Goal: Task Accomplishment & Management: Manage account settings

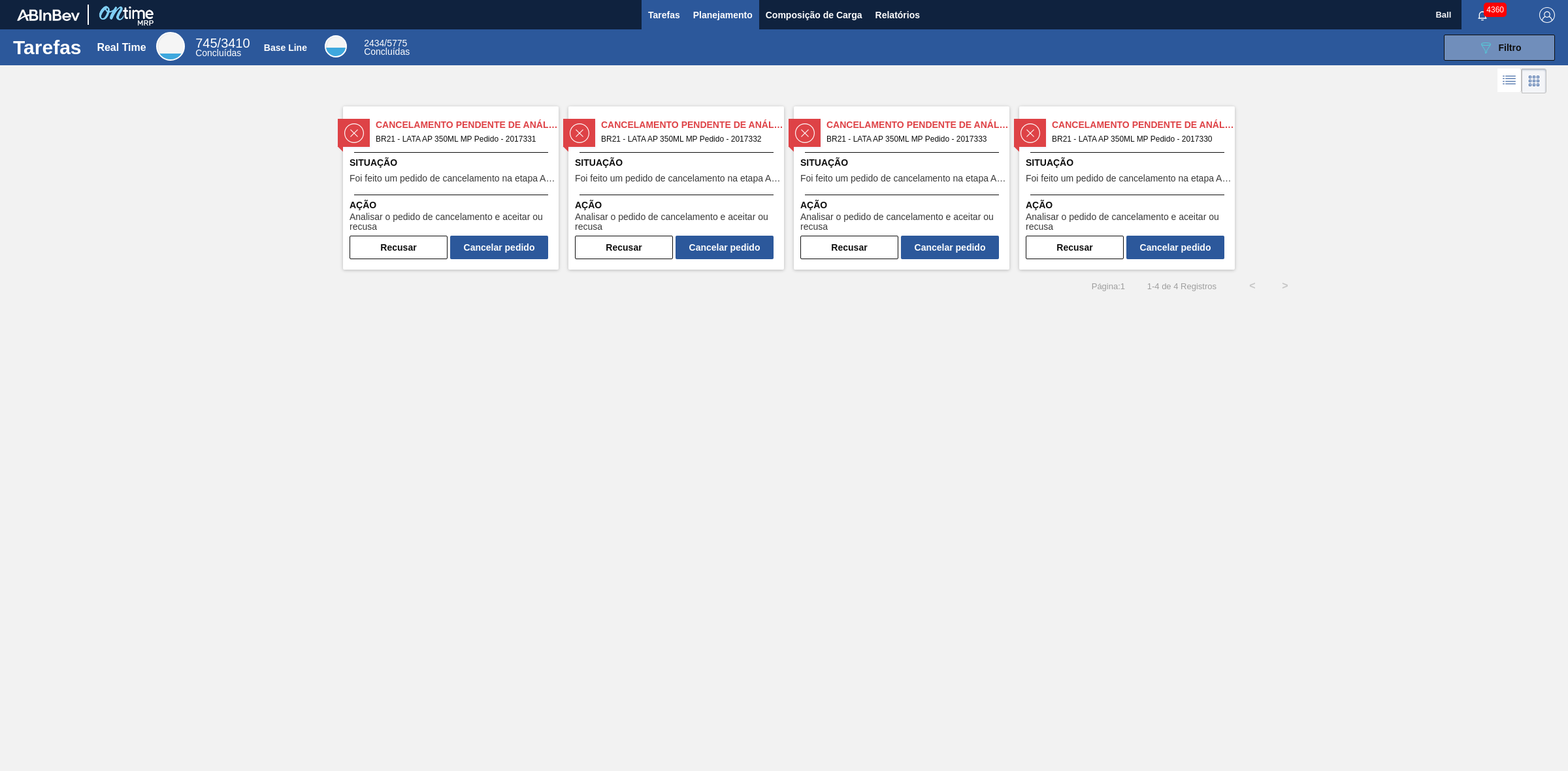
click at [739, 13] on span "Planejamento" at bounding box center [722, 15] width 60 height 16
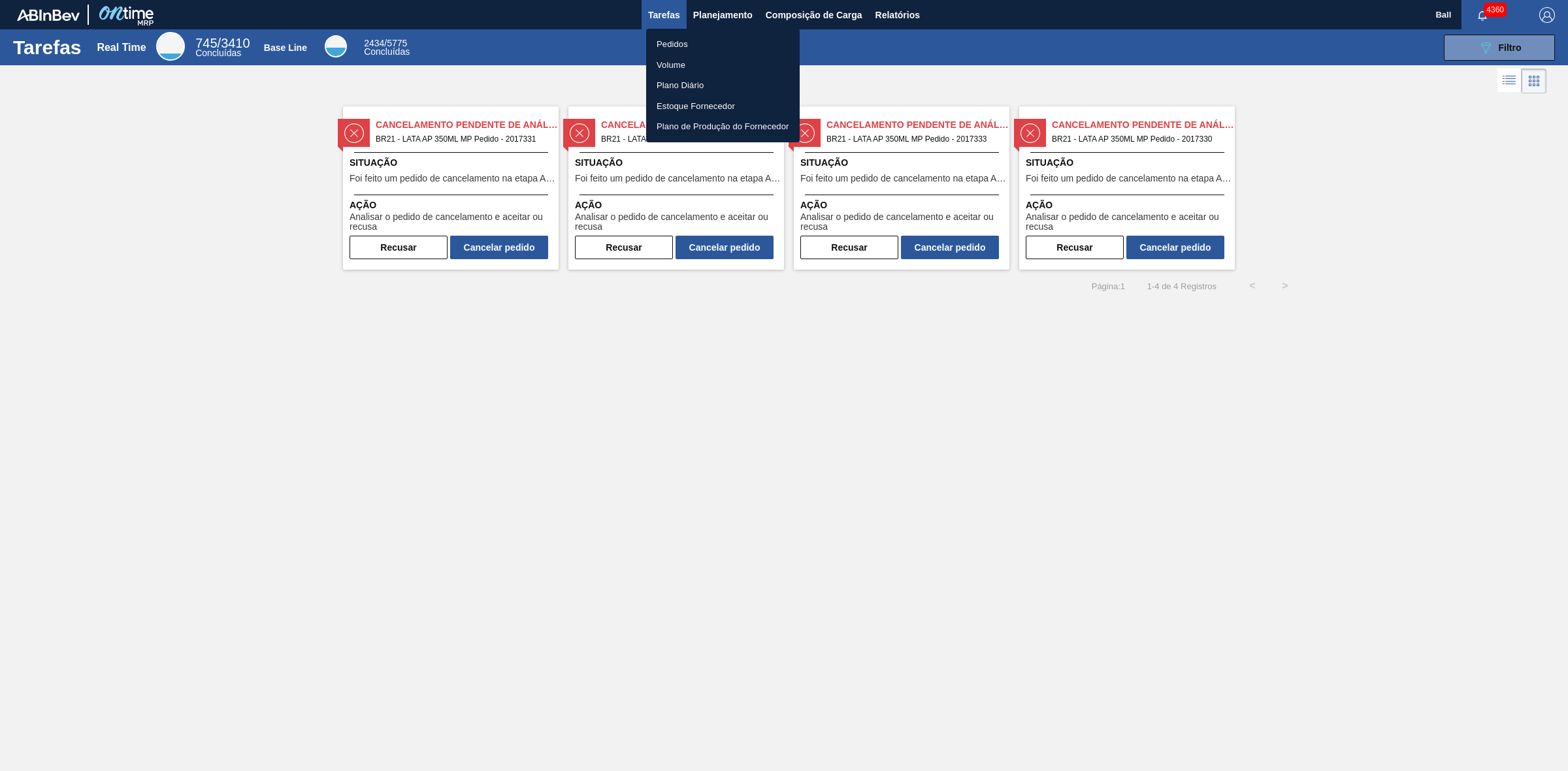
click at [720, 13] on div at bounding box center [784, 385] width 1568 height 771
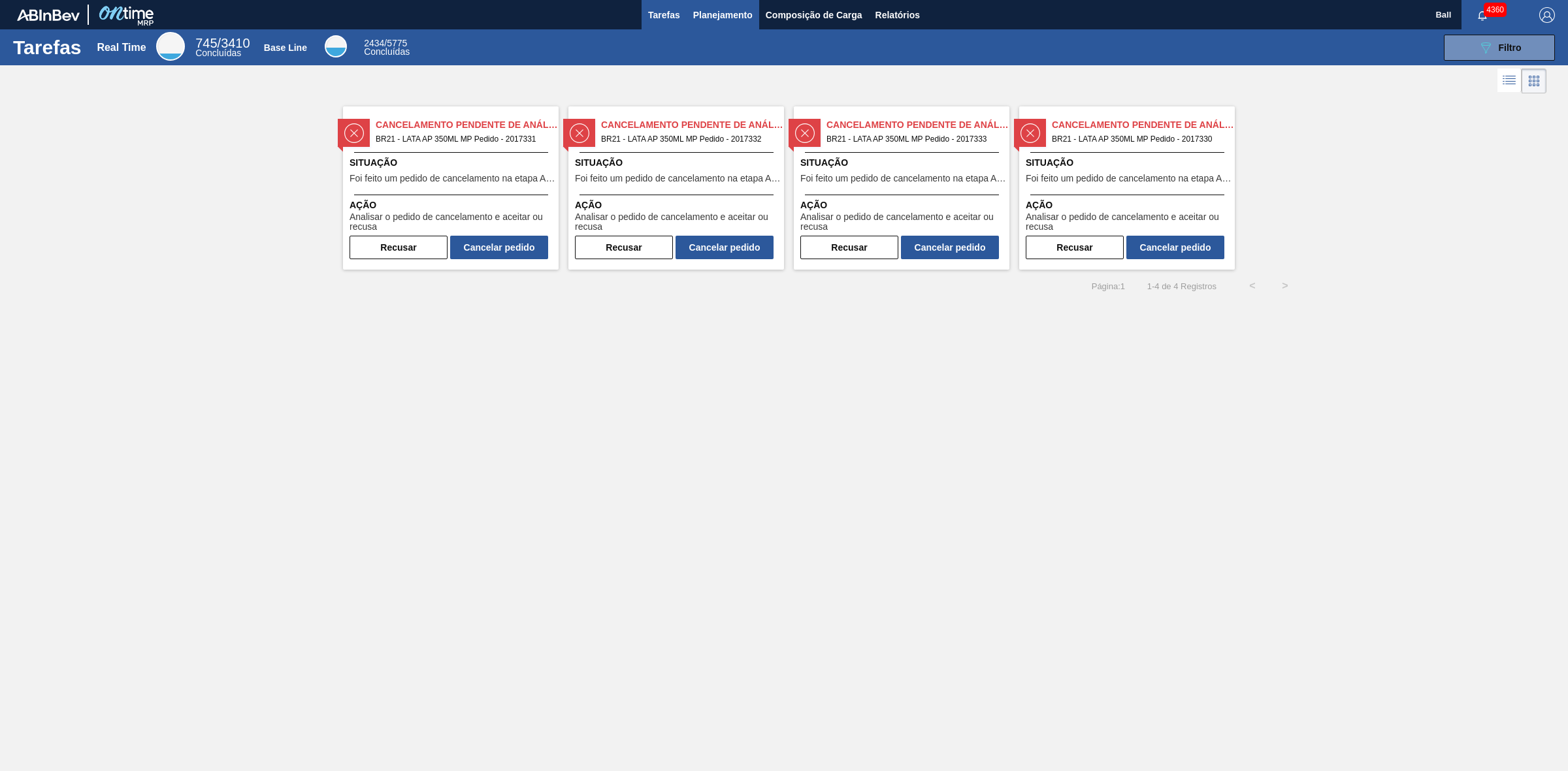
click at [722, 11] on span "Planejamento" at bounding box center [722, 15] width 60 height 16
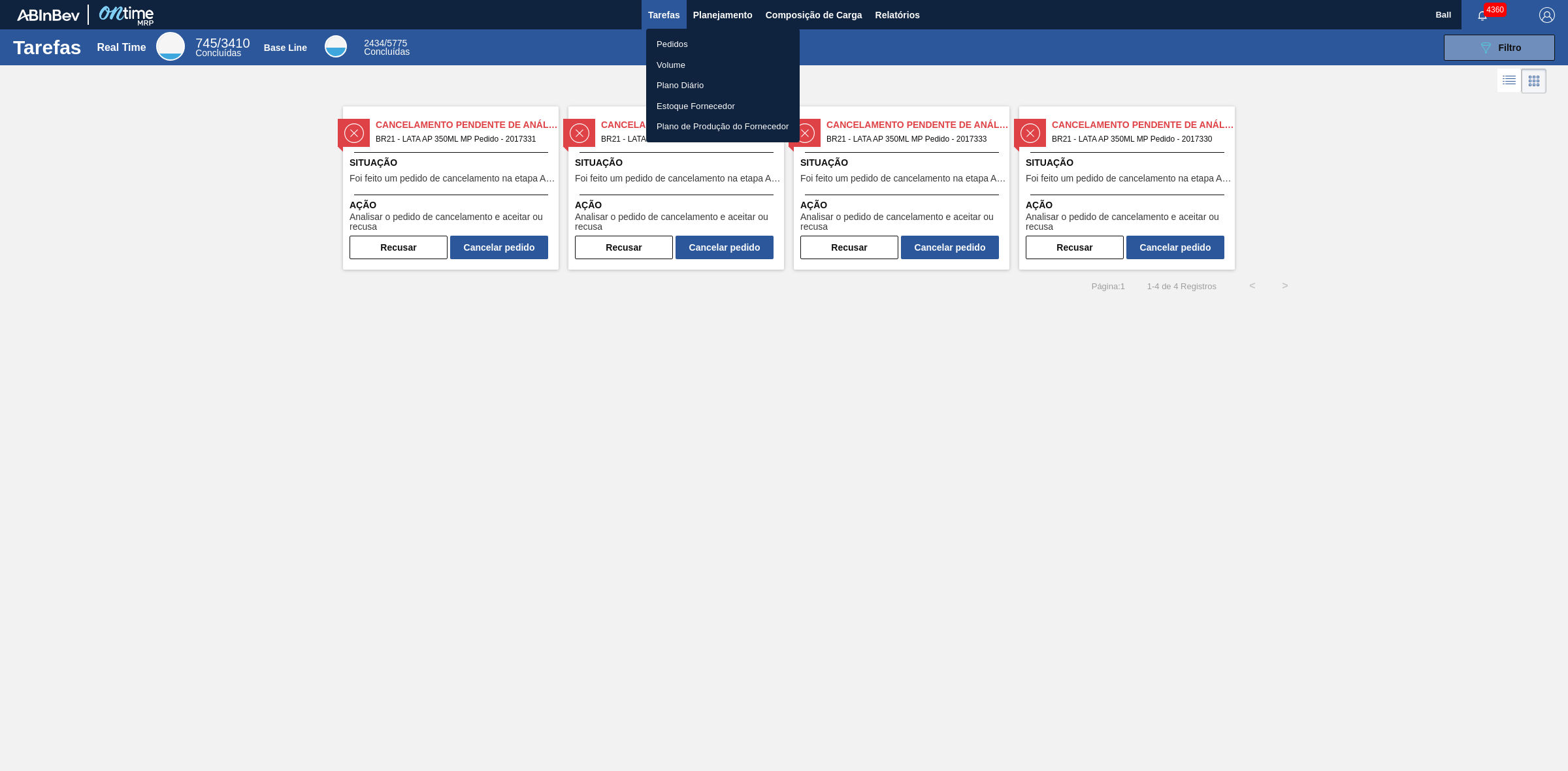
click at [899, 12] on div at bounding box center [784, 385] width 1568 height 771
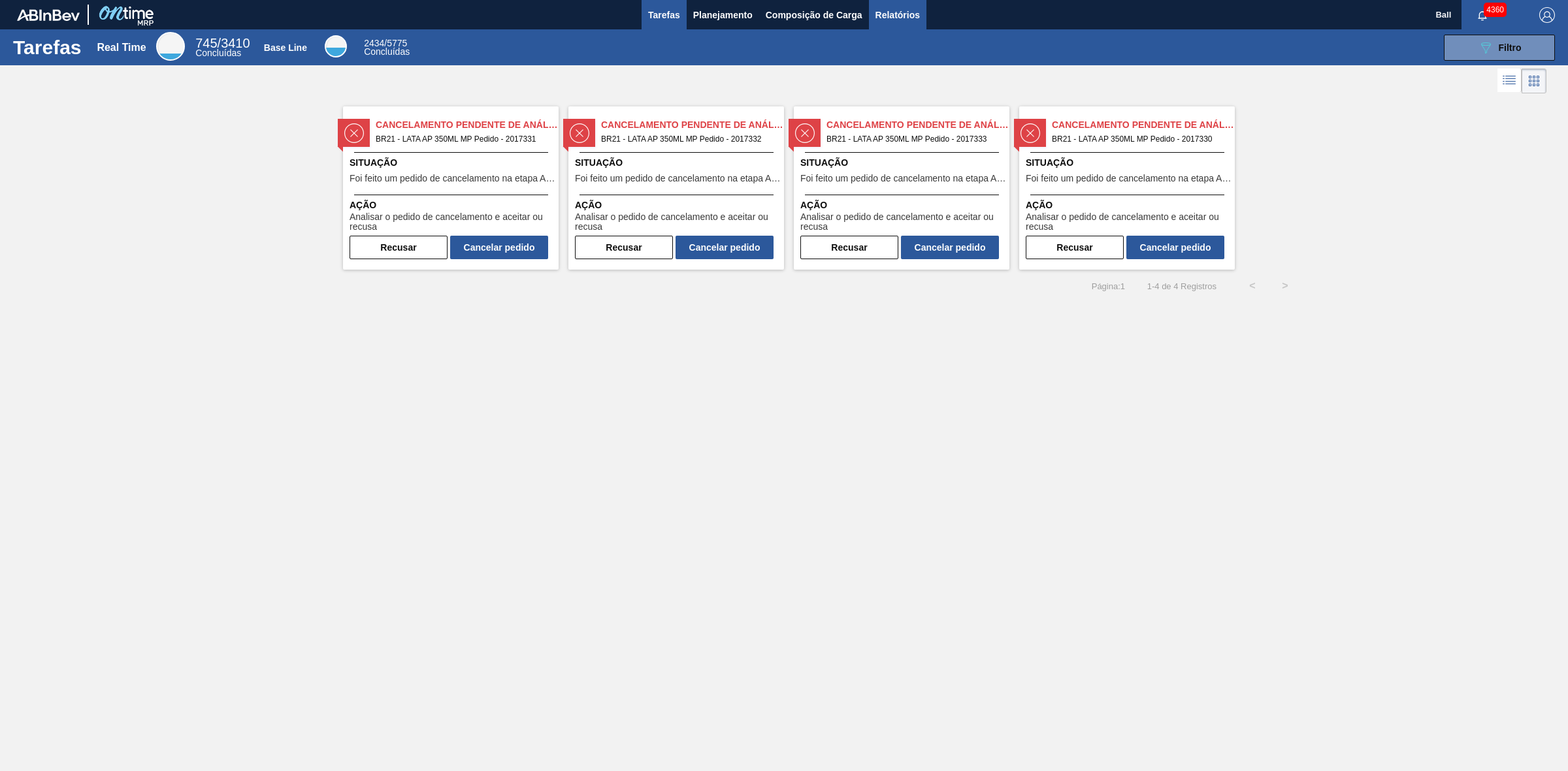
click at [896, 12] on span "Relatórios" at bounding box center [897, 15] width 44 height 16
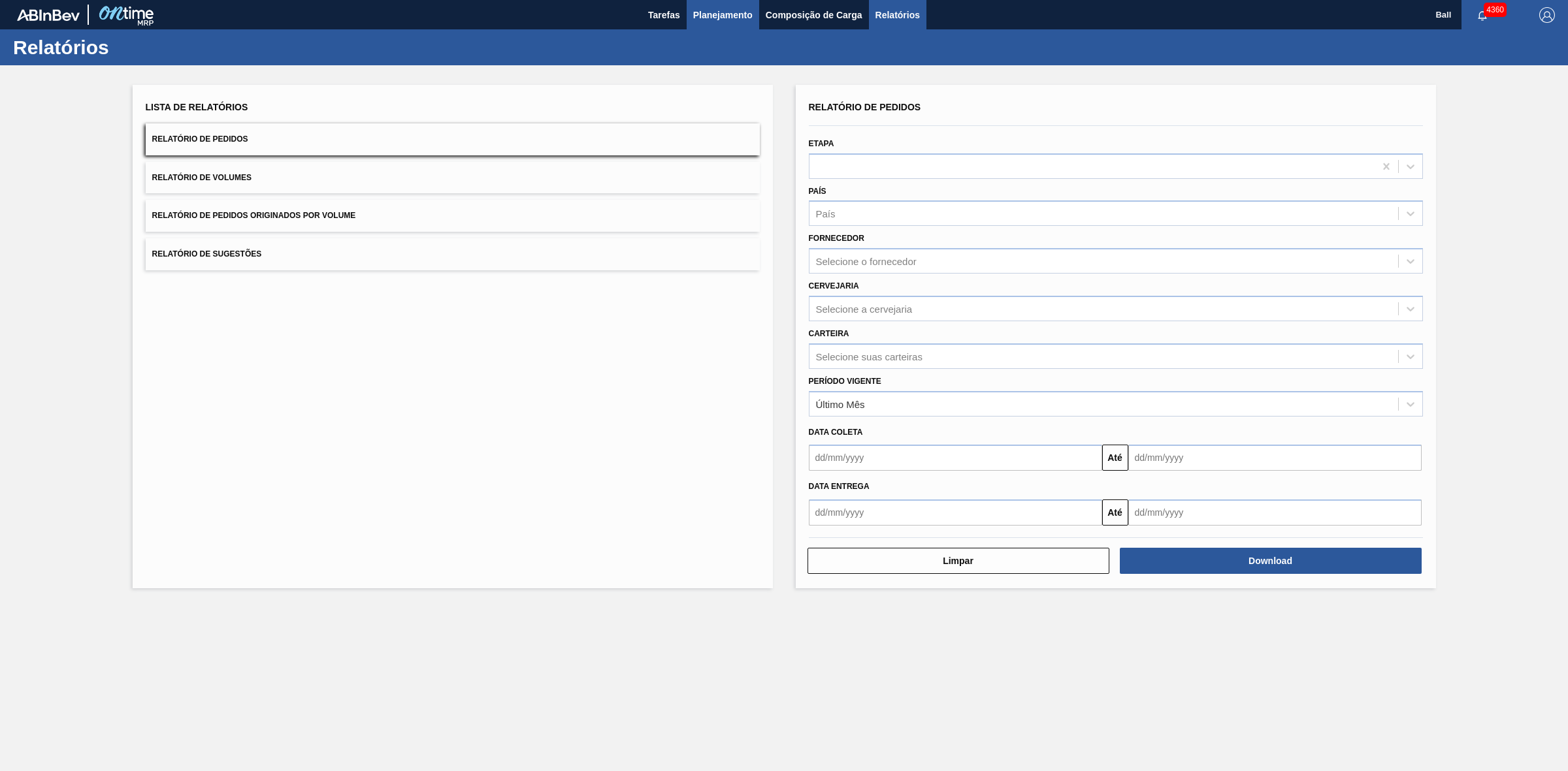
click at [749, 7] on span "Planejamento" at bounding box center [722, 15] width 60 height 16
click at [732, 15] on span "Planejamento" at bounding box center [722, 15] width 60 height 16
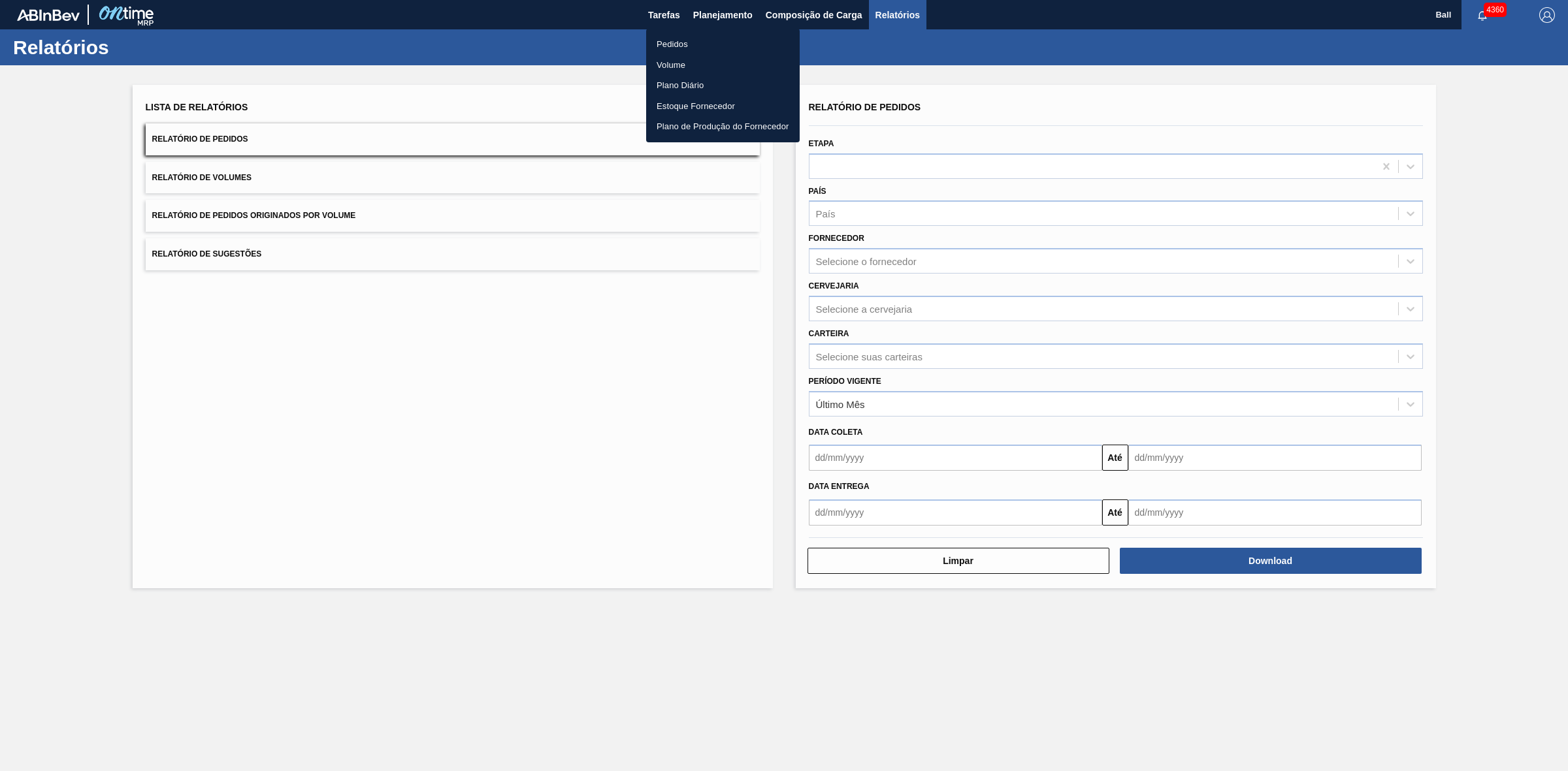
click at [671, 38] on li "Pedidos" at bounding box center [722, 44] width 153 height 21
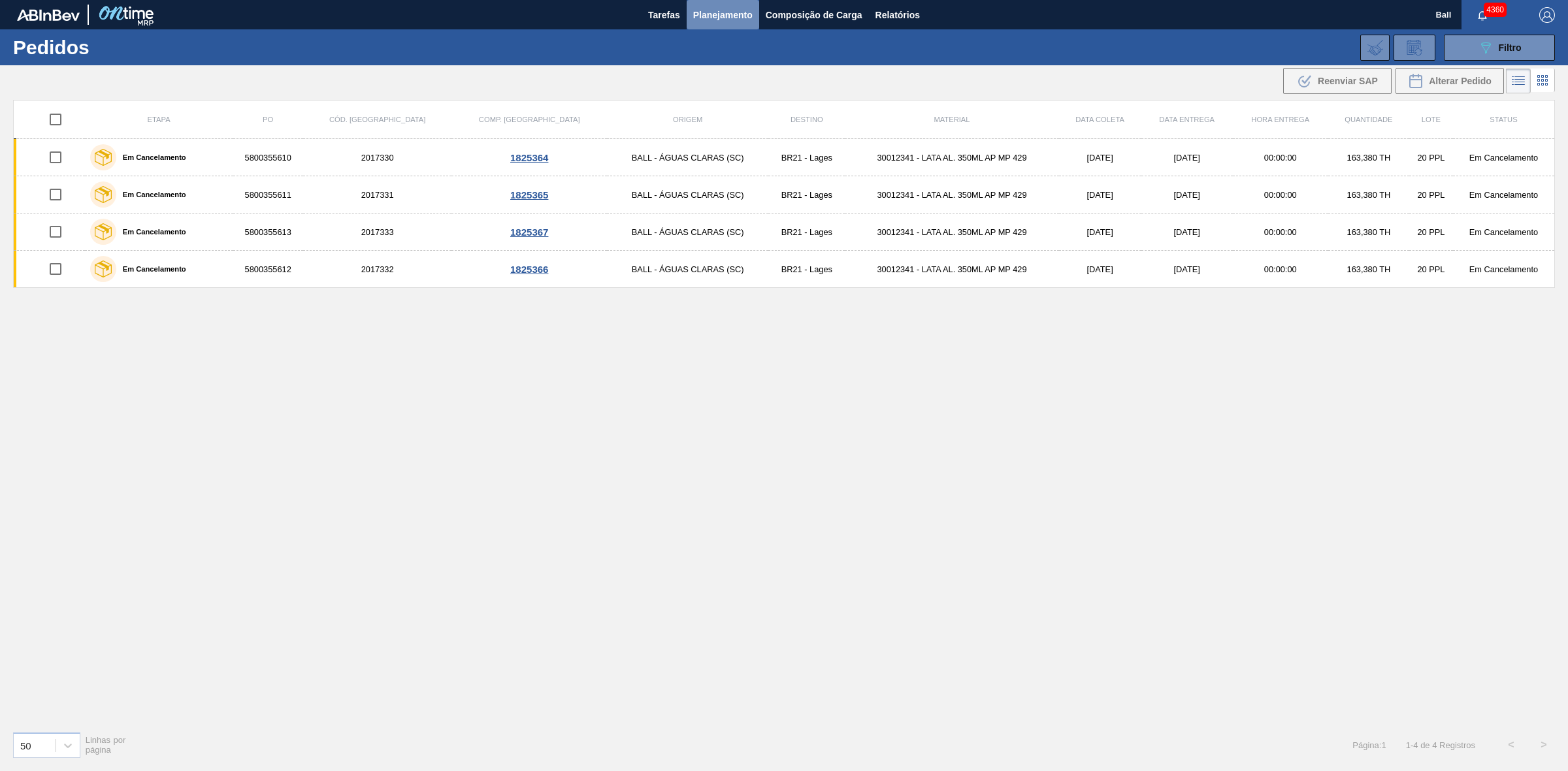
click at [736, 17] on span "Planejamento" at bounding box center [722, 15] width 60 height 16
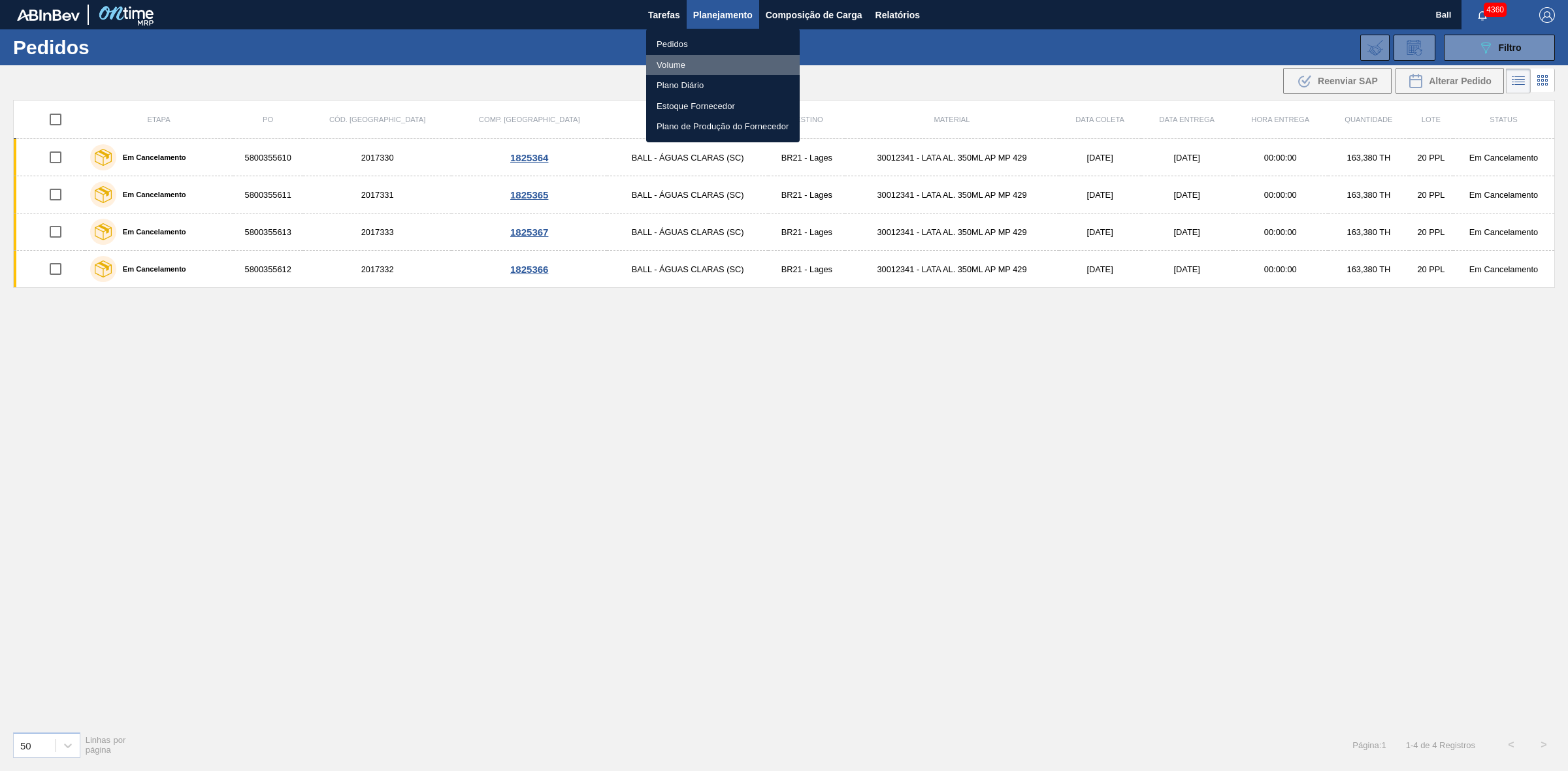
click at [676, 63] on li "Volume" at bounding box center [722, 65] width 153 height 21
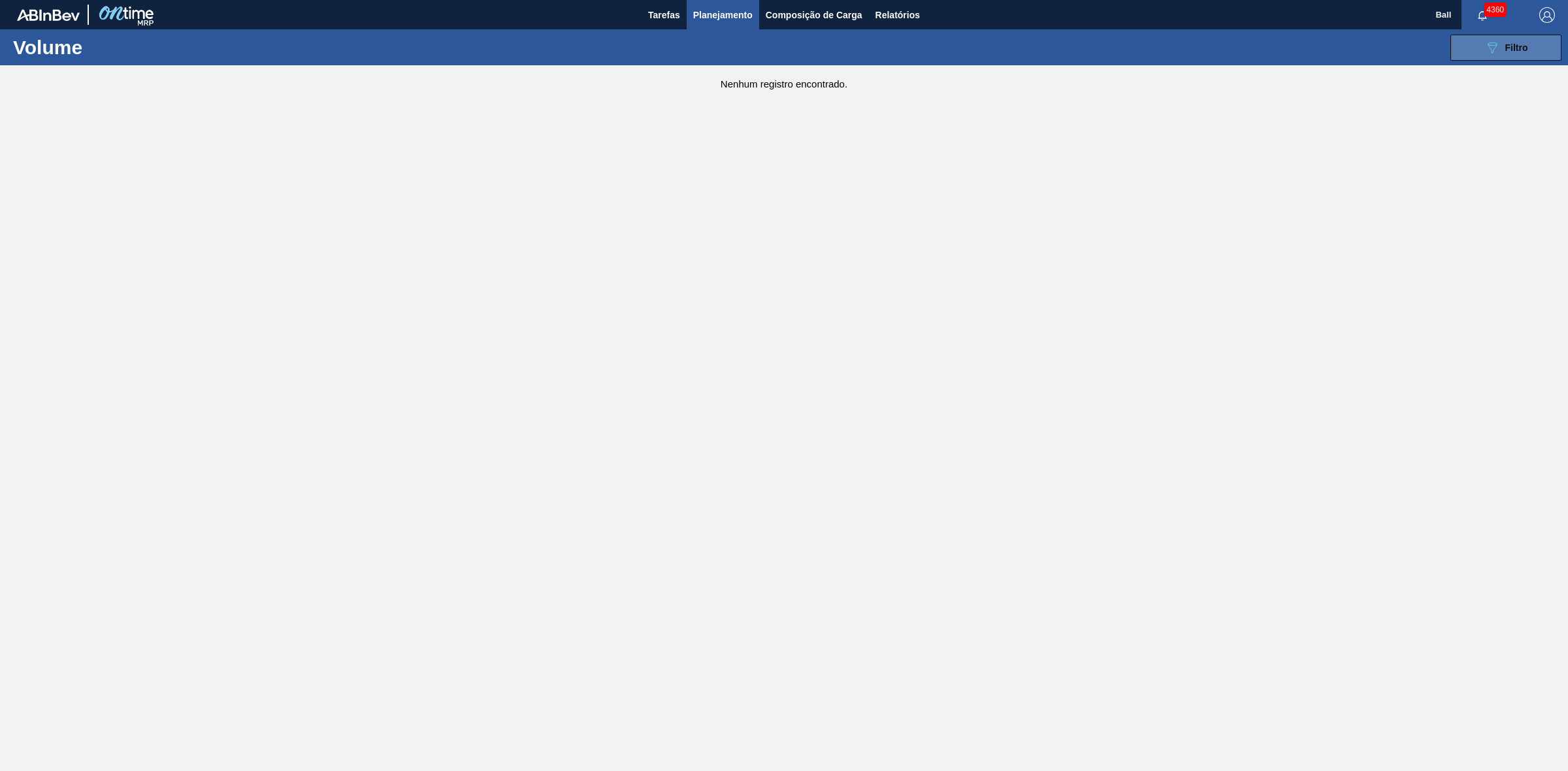
click at [1513, 50] on span "Filtro" at bounding box center [1516, 48] width 23 height 10
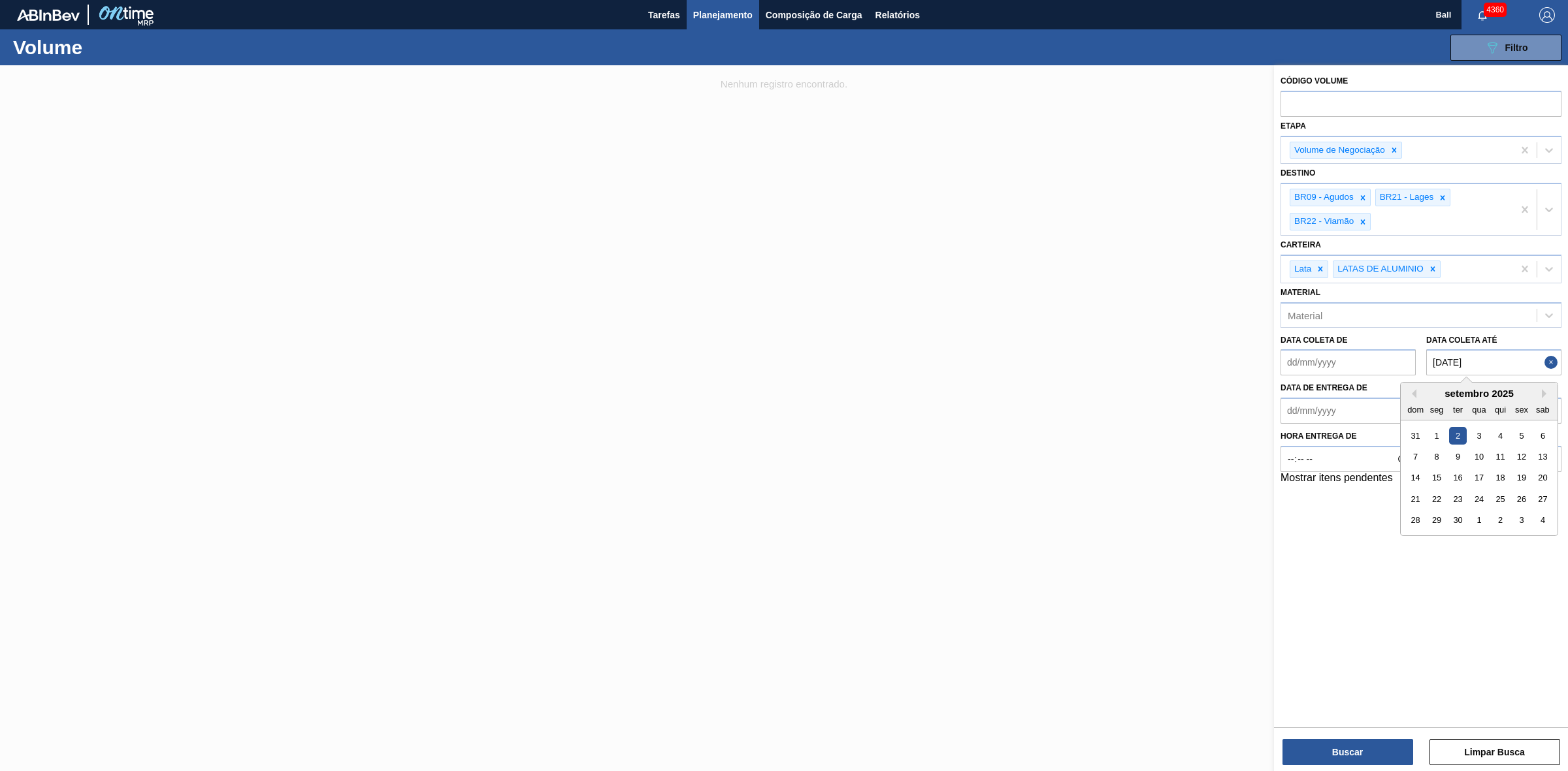
click at [1541, 363] on até "02/09/2025" at bounding box center [1494, 363] width 135 height 26
click at [1552, 367] on button "Close" at bounding box center [1552, 363] width 17 height 26
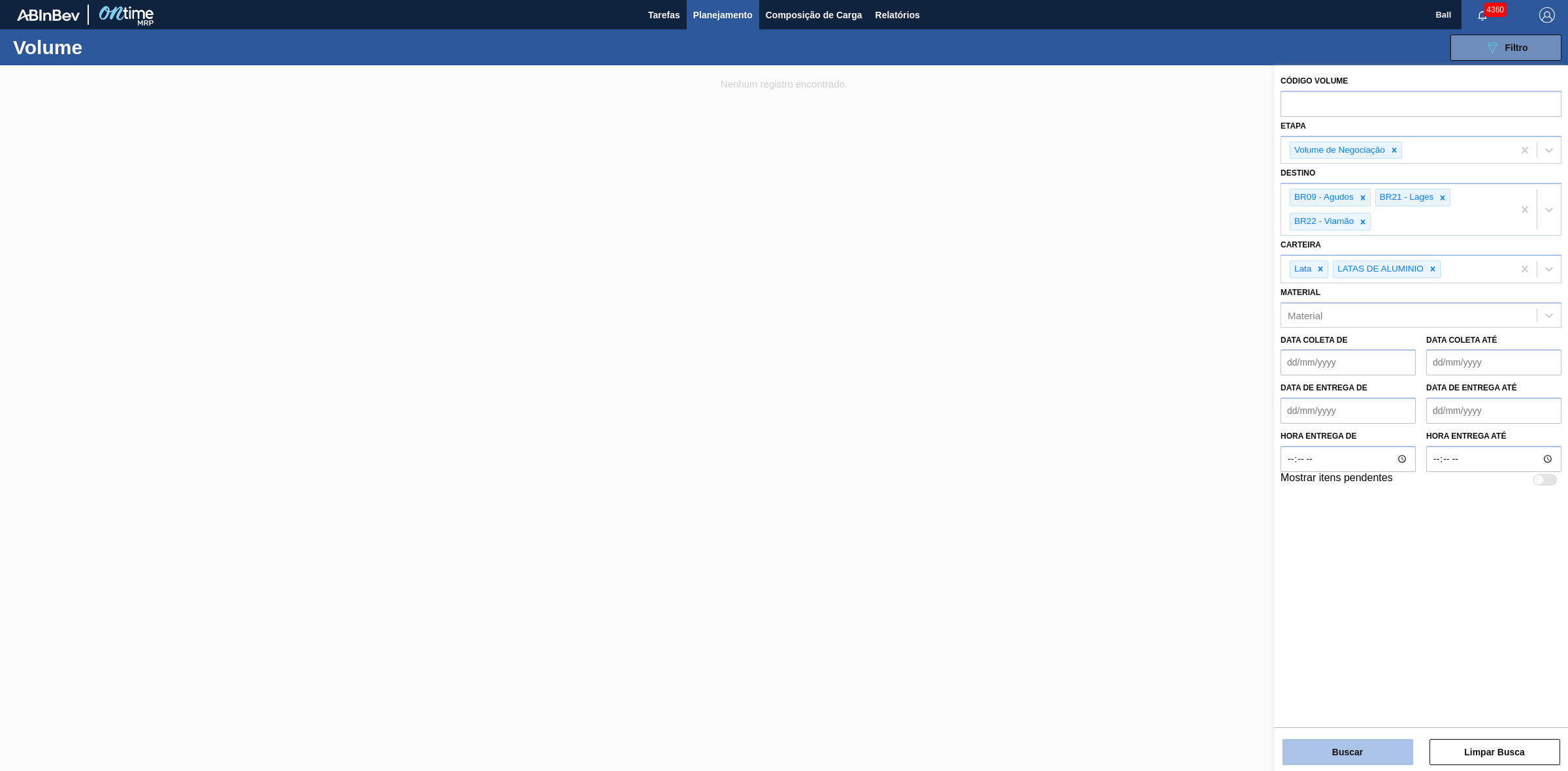
click at [1369, 754] on button "Buscar" at bounding box center [1347, 752] width 131 height 26
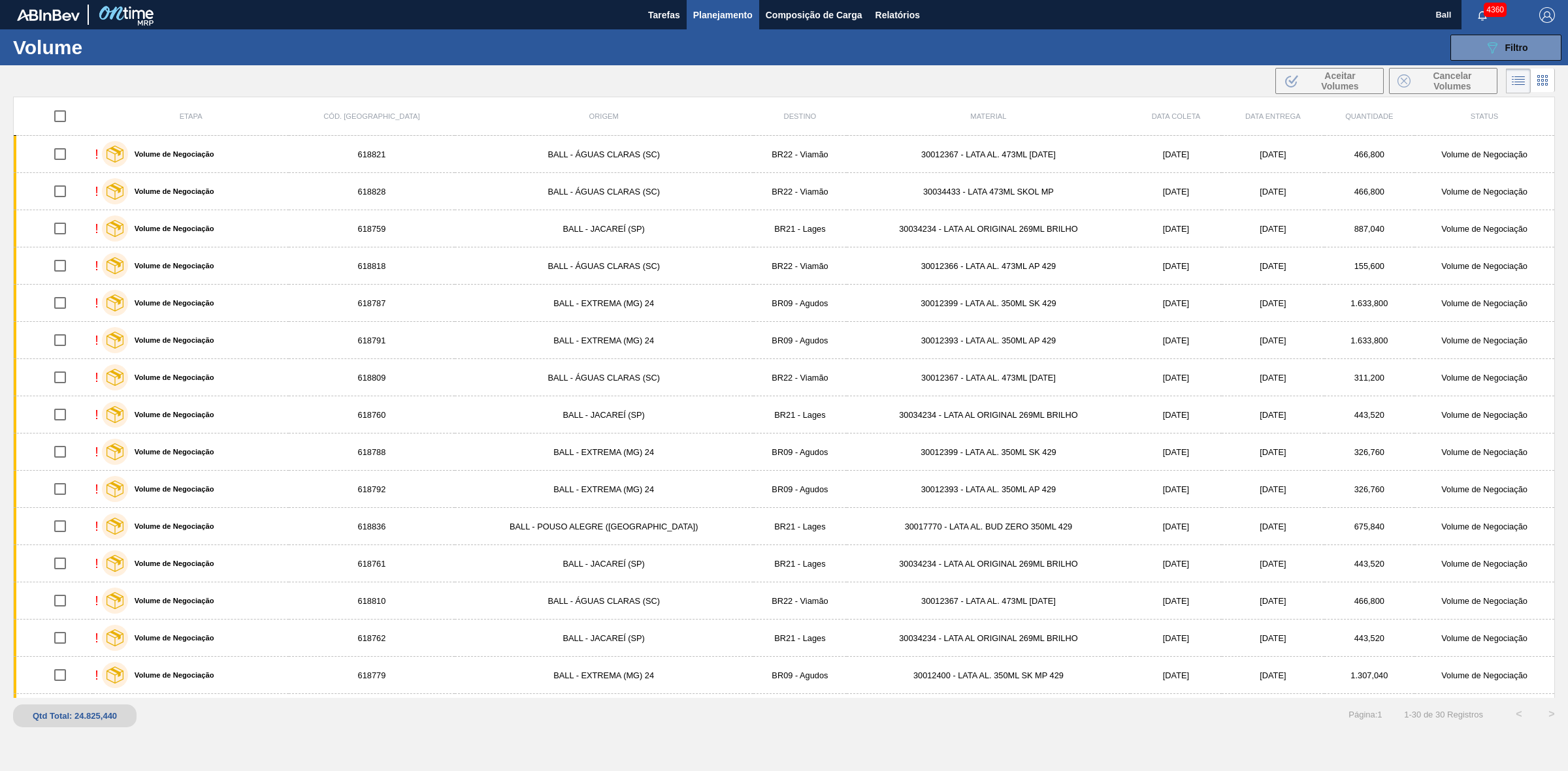
click at [732, 16] on span "Planejamento" at bounding box center [722, 15] width 60 height 16
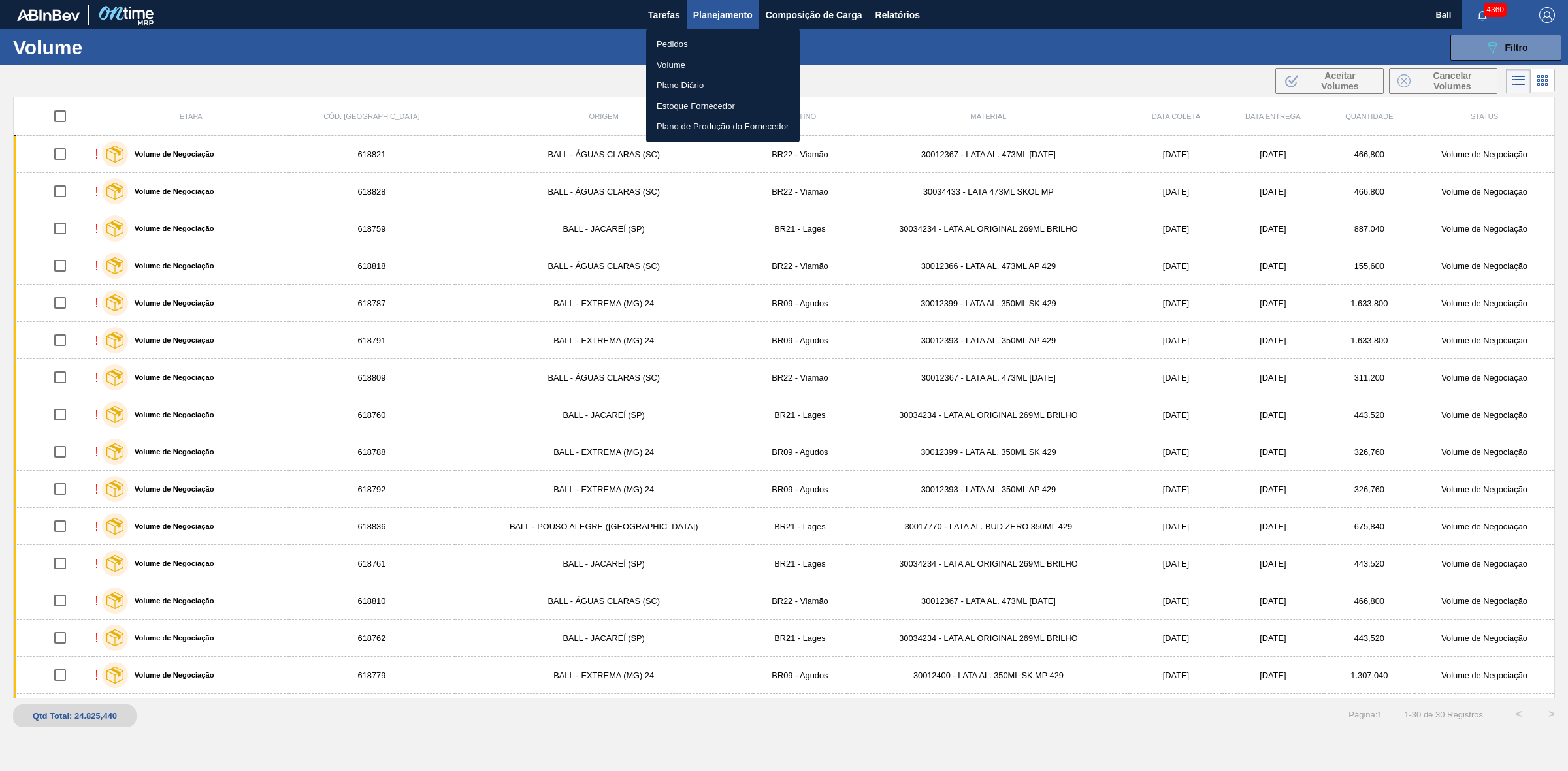
click at [674, 42] on li "Pedidos" at bounding box center [722, 44] width 153 height 21
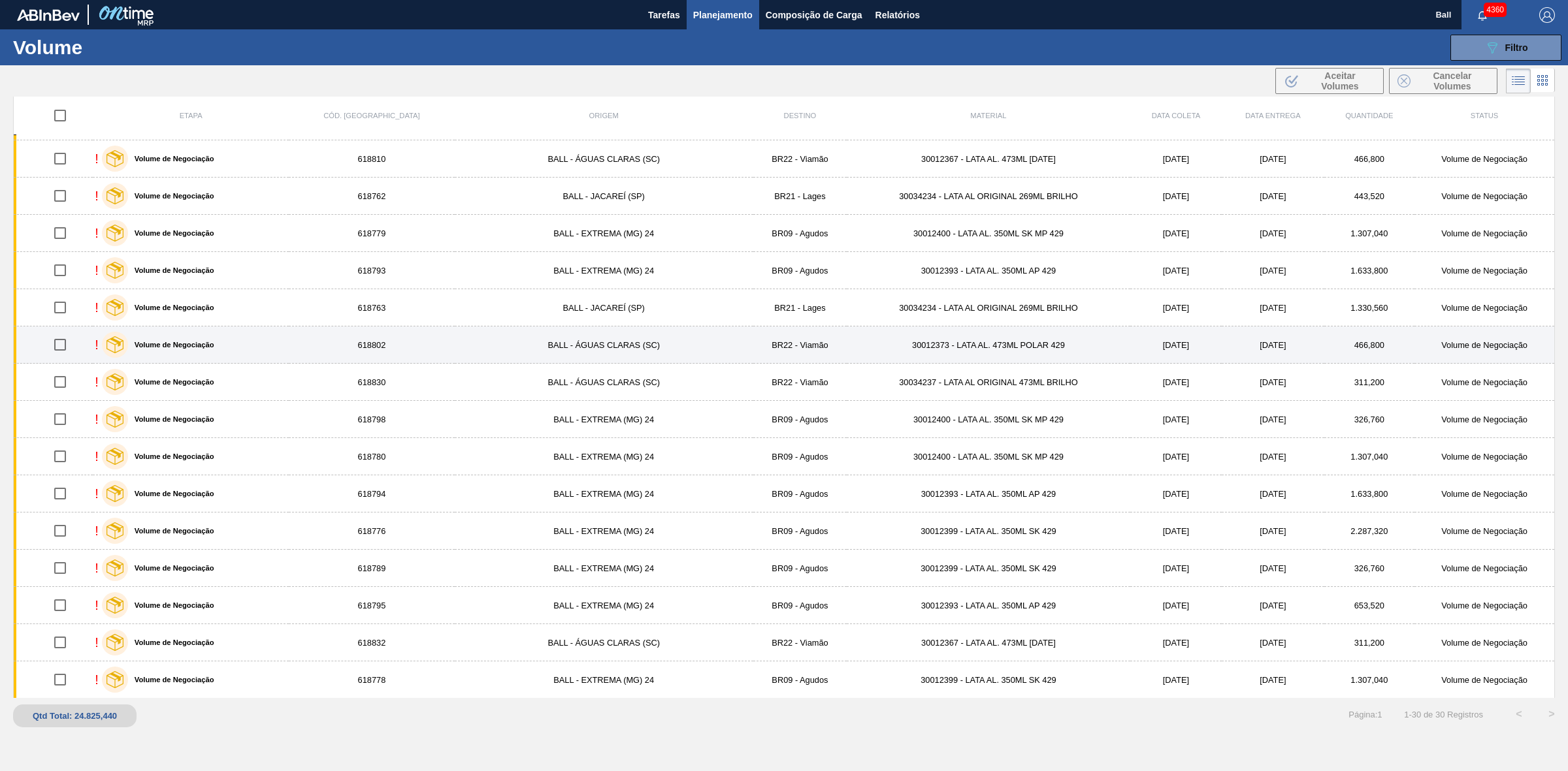
scroll to position [314, 0]
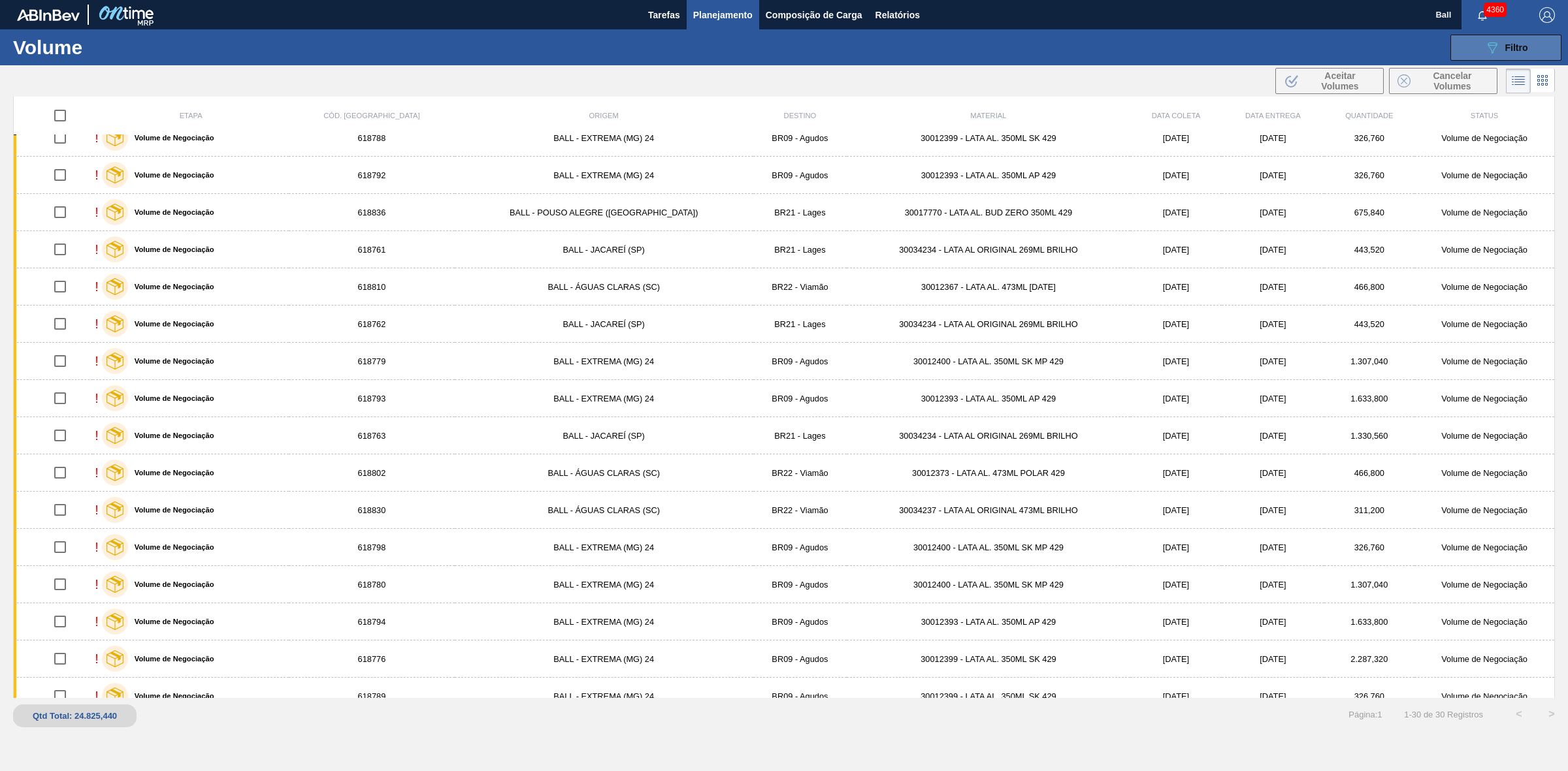
click at [1500, 46] on div "089F7B8B-B2A5-4AFE-B5C0-19BA573D28AC Filtro" at bounding box center [1506, 48] width 44 height 16
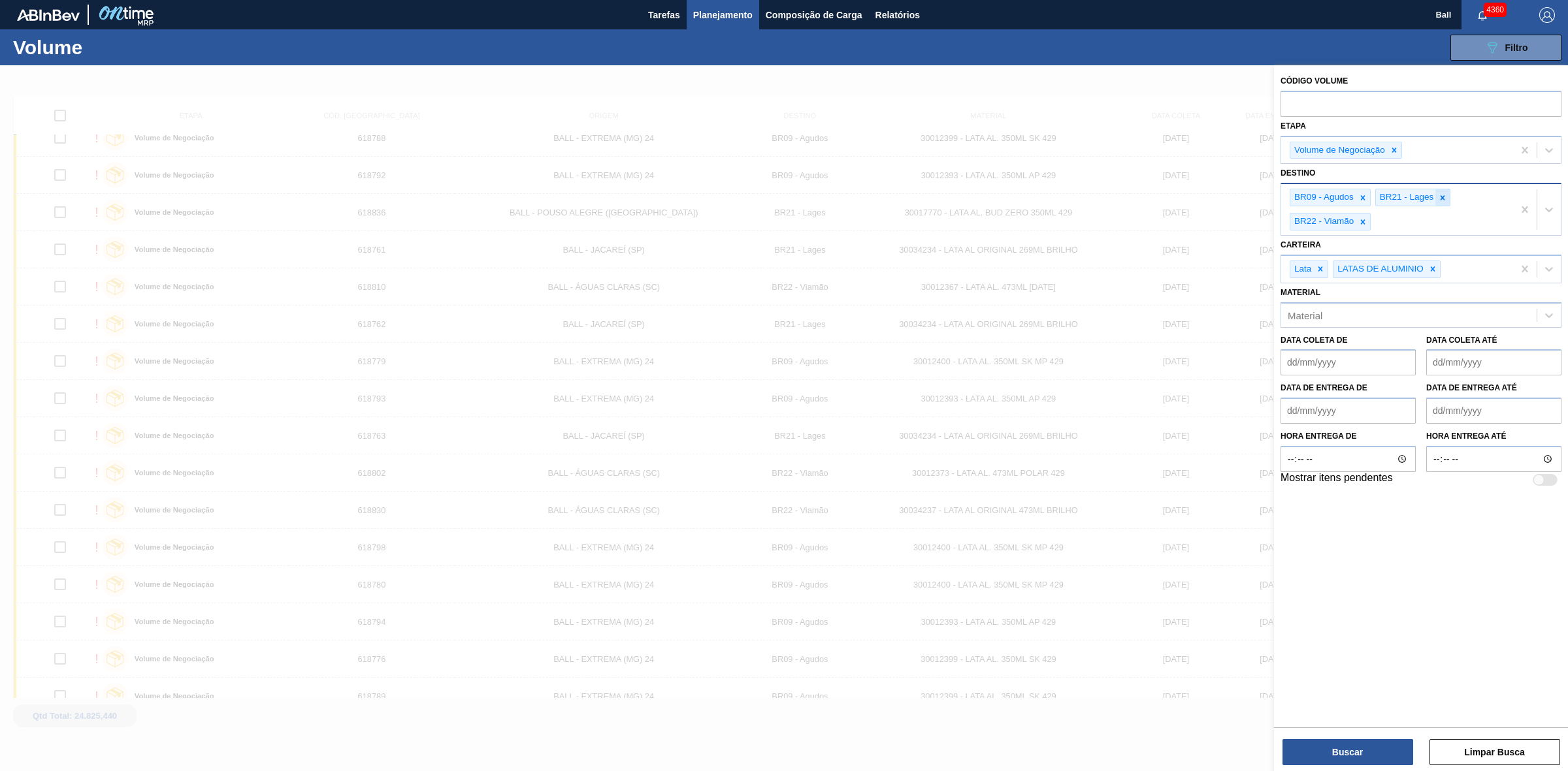
click at [1444, 196] on icon at bounding box center [1442, 197] width 10 height 10
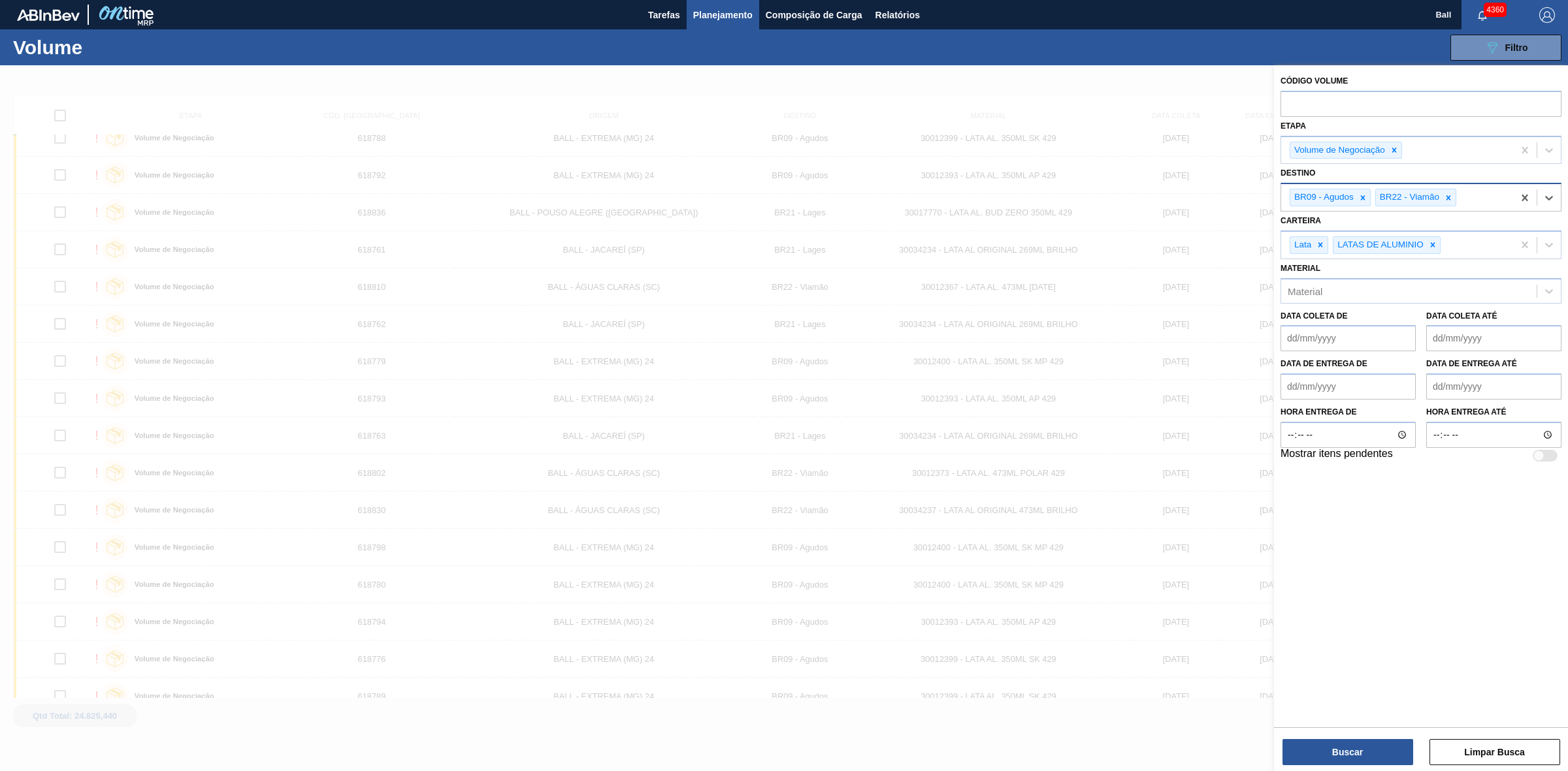
drag, startPoint x: 1451, startPoint y: 195, endPoint x: 1437, endPoint y: 198, distance: 14.3
click at [1449, 195] on icon at bounding box center [1448, 197] width 10 height 10
click at [1363, 743] on button "Buscar" at bounding box center [1347, 752] width 131 height 26
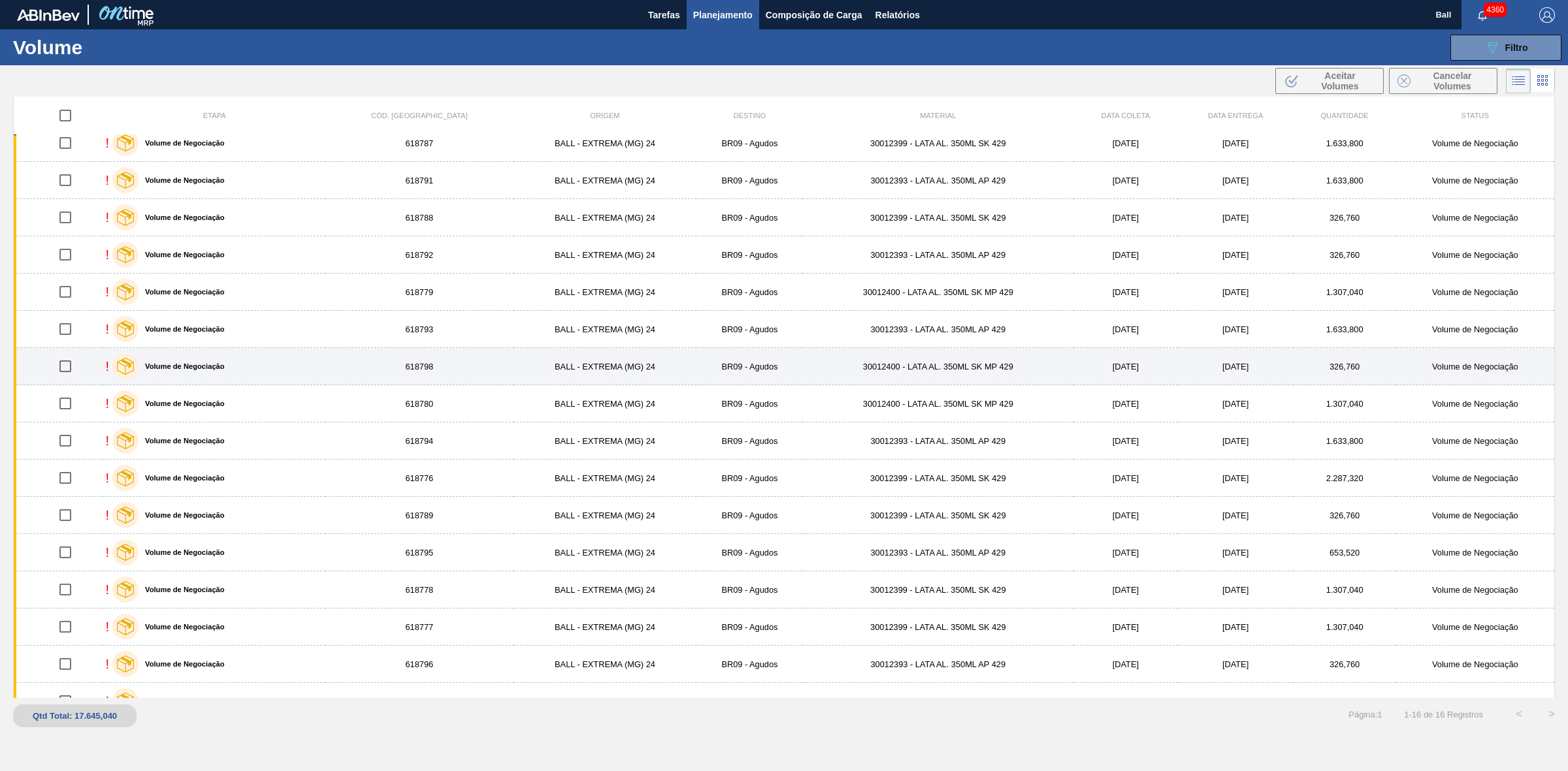
scroll to position [0, 0]
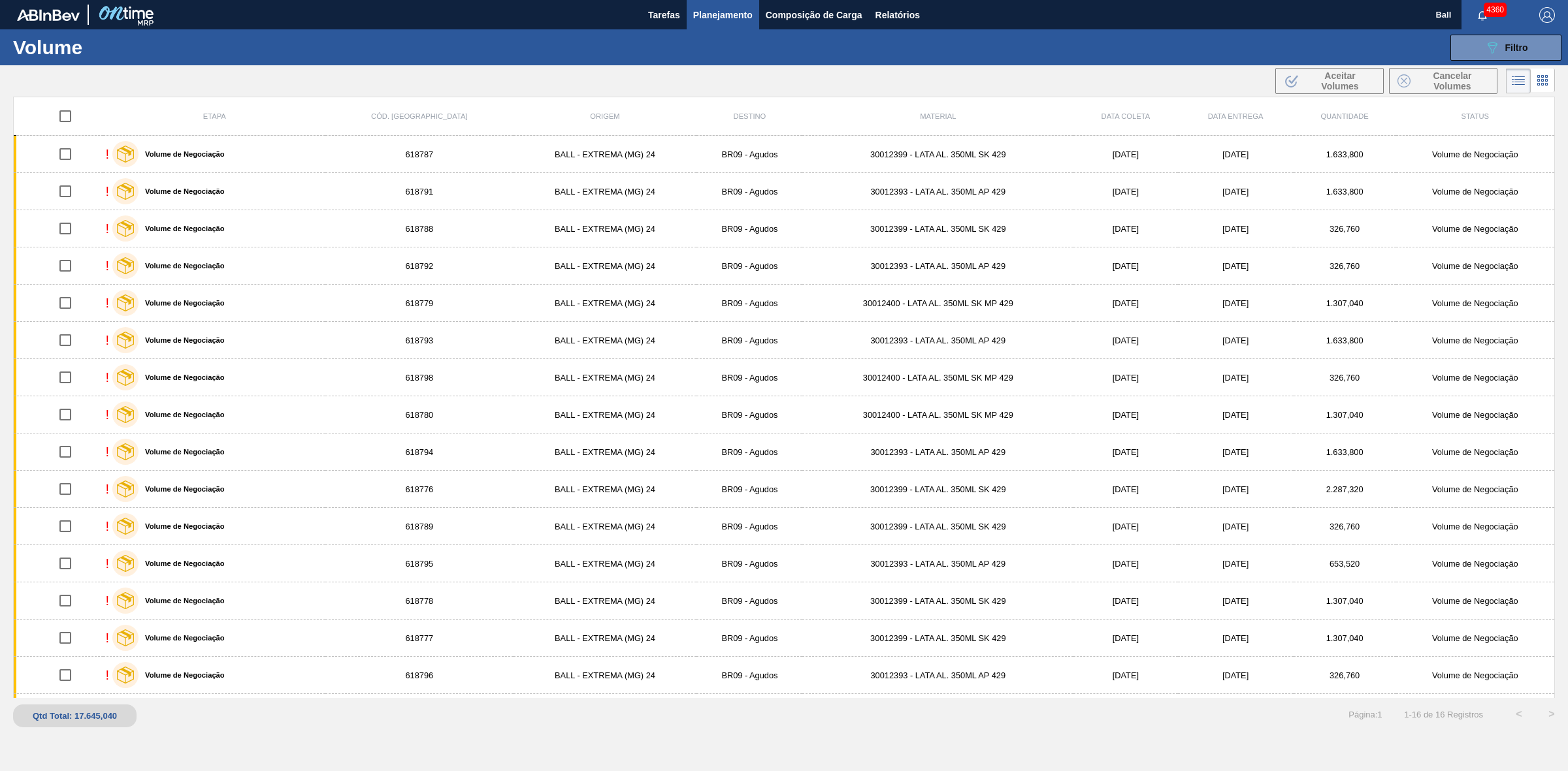
click at [68, 115] on input "checkbox" at bounding box center [66, 116] width 28 height 28
checkbox input "true"
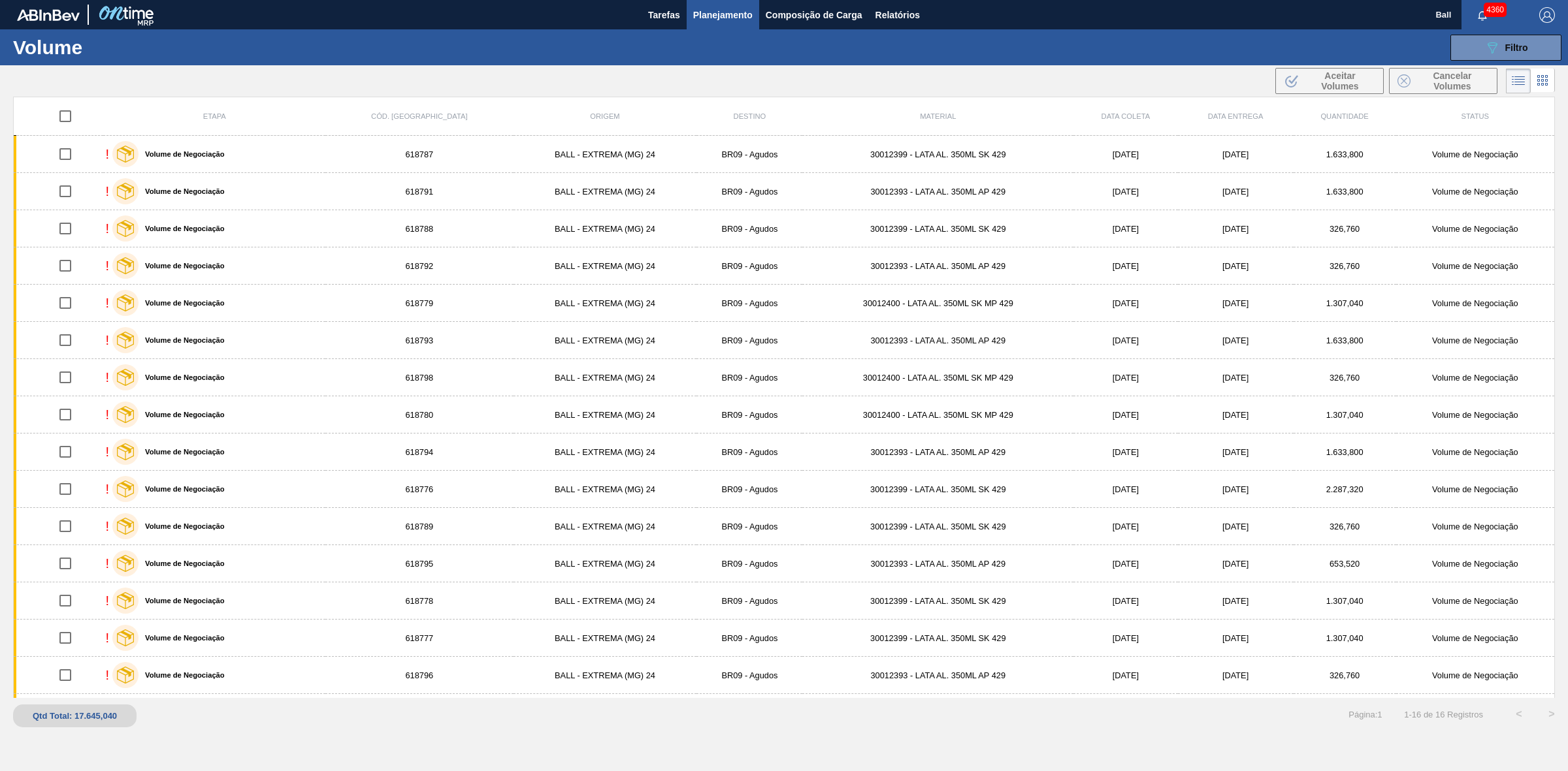
checkbox input "true"
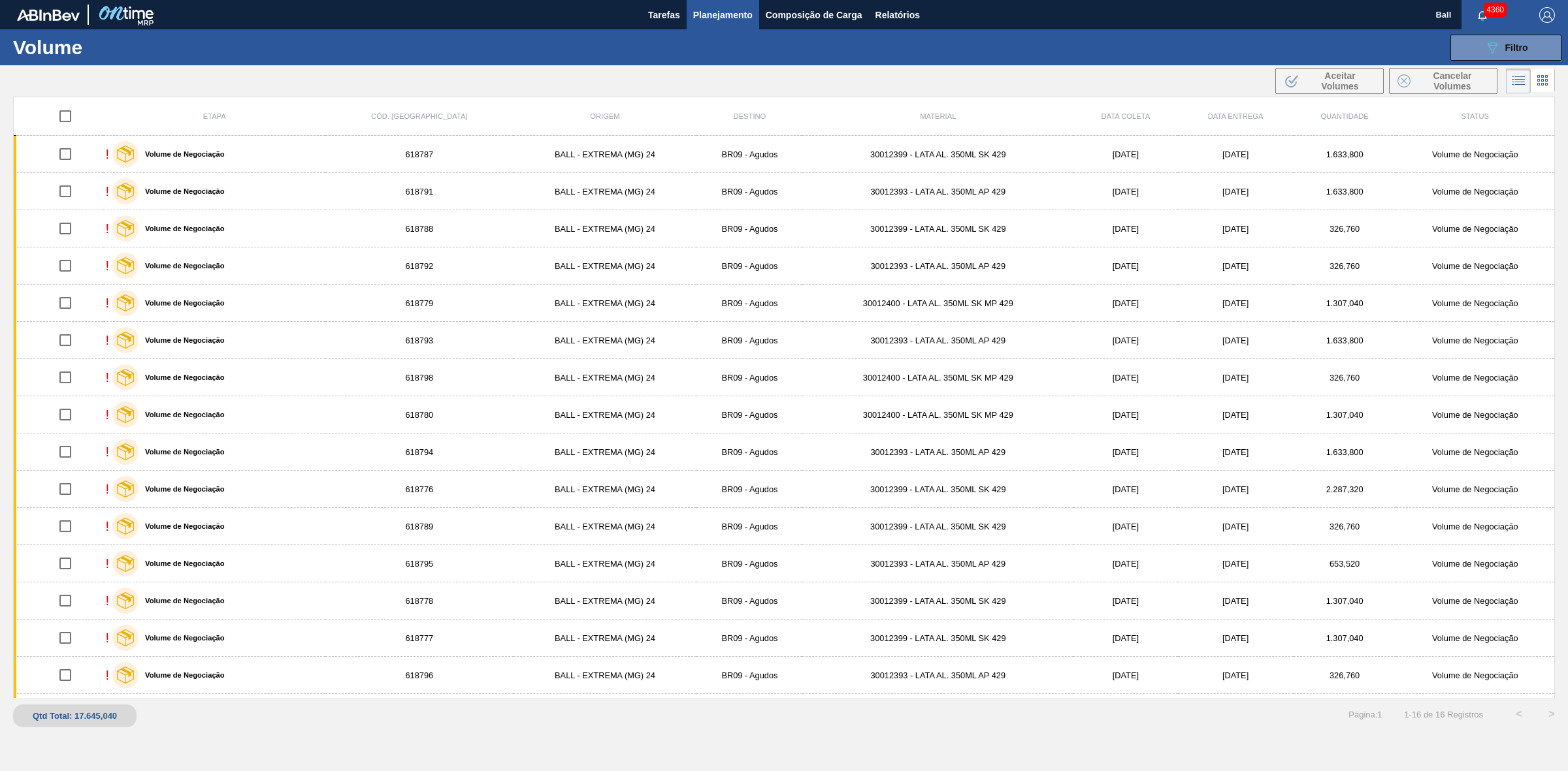
checkbox input "true"
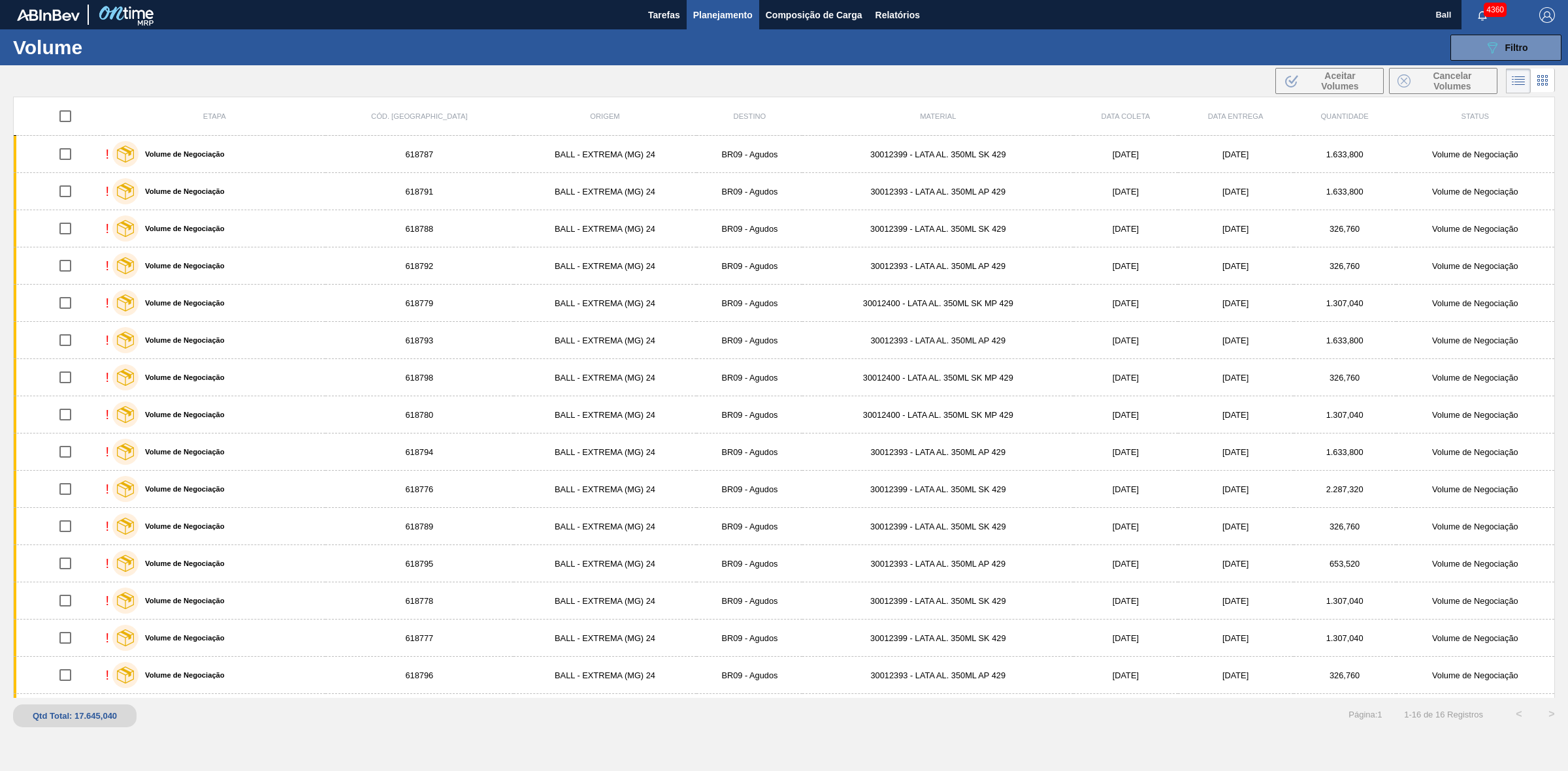
checkbox input "true"
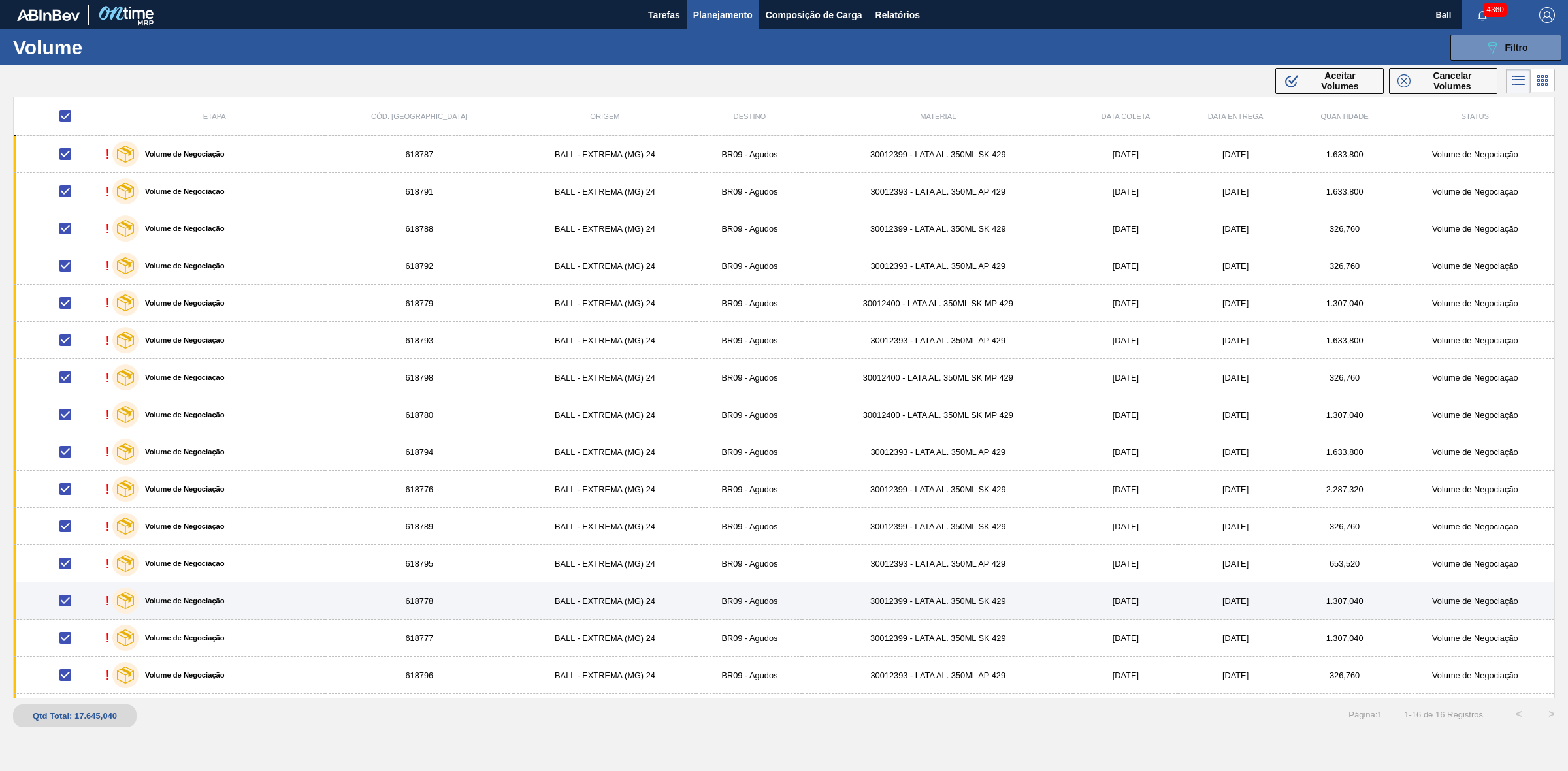
scroll to position [35, 0]
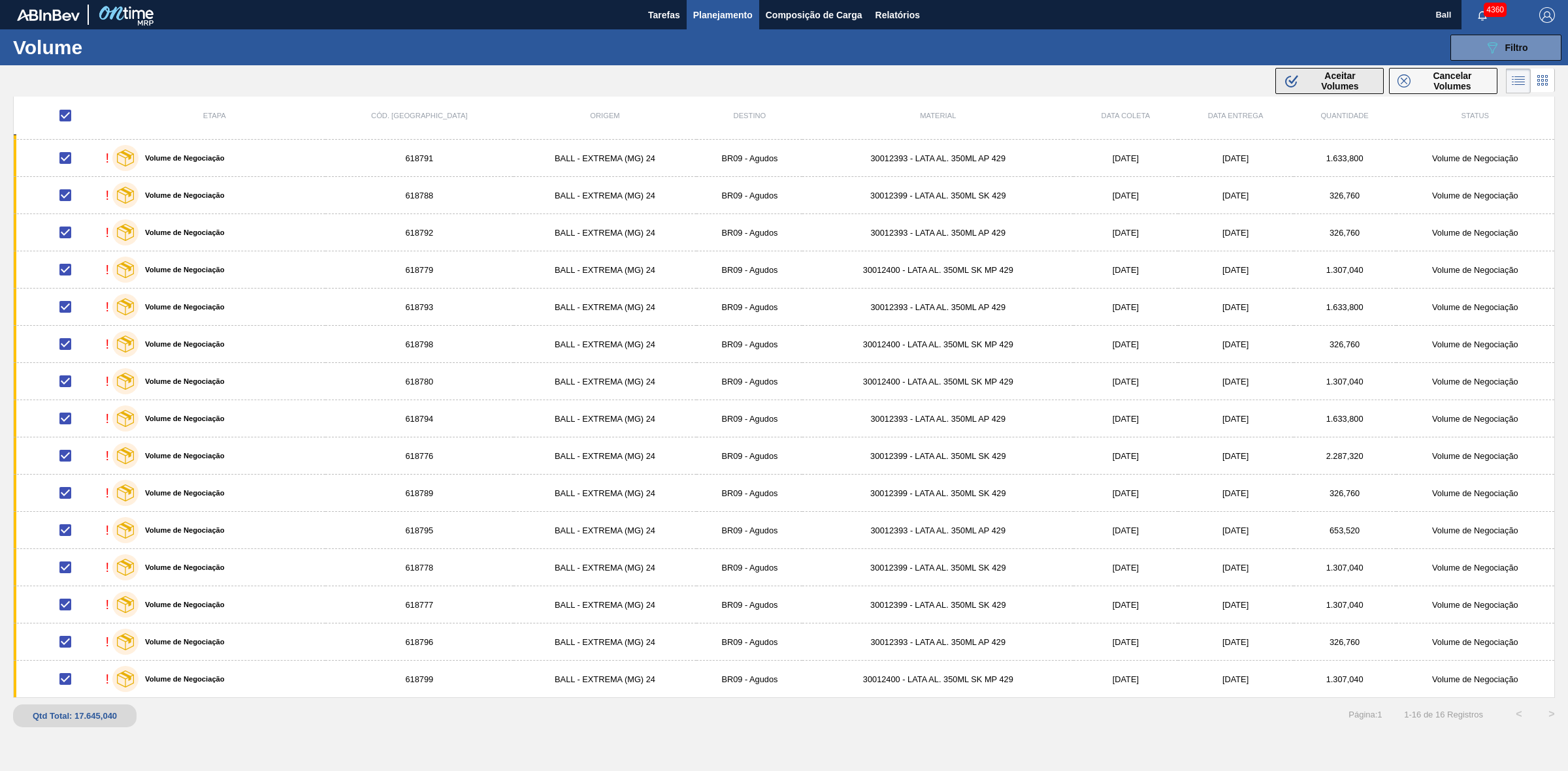
click at [1345, 73] on span "Aceitar Volumes" at bounding box center [1339, 80] width 70 height 21
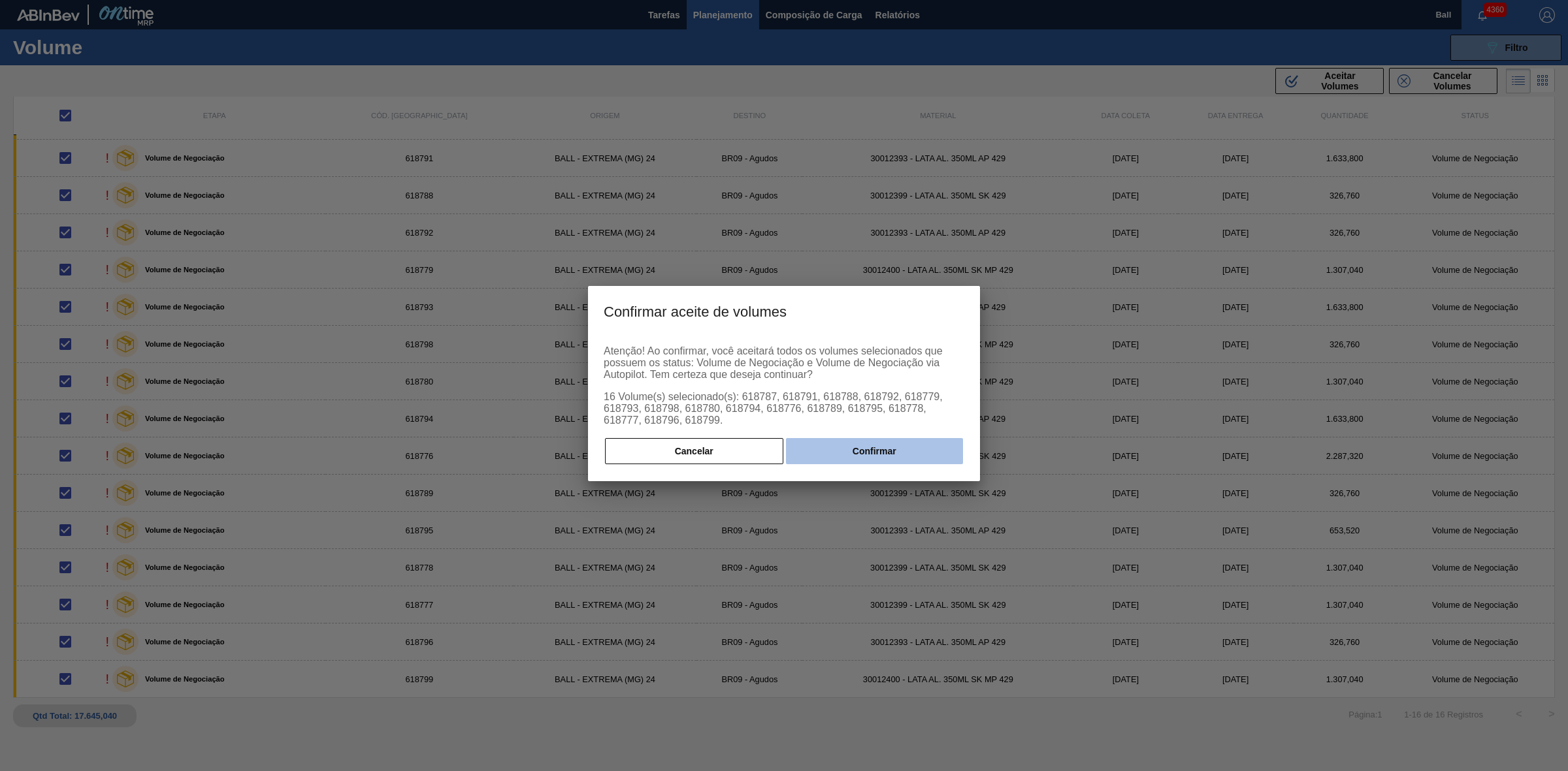
click at [836, 448] on button "Confirmar" at bounding box center [874, 451] width 177 height 26
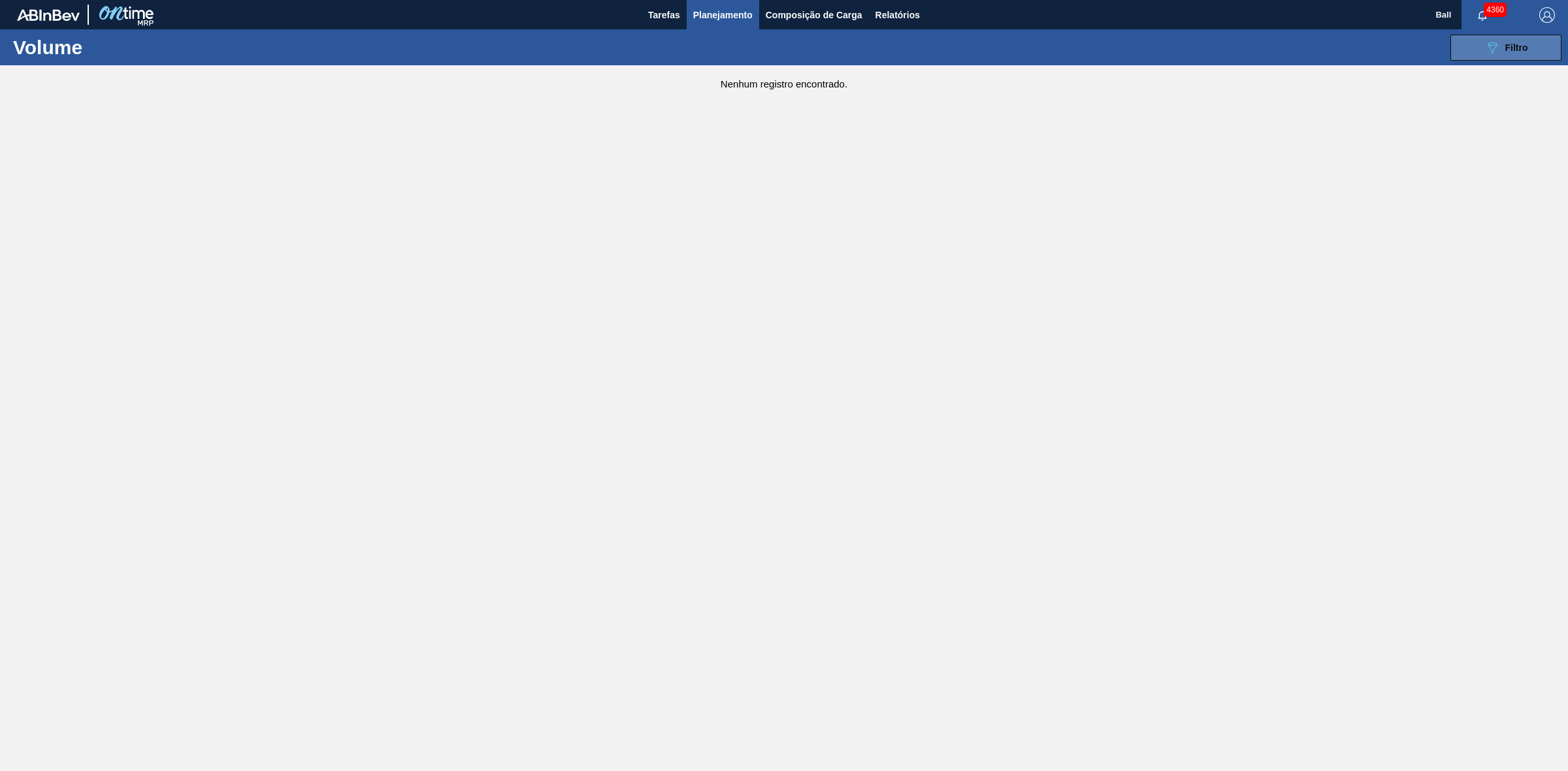
click at [1513, 53] on div "089F7B8B-B2A5-4AFE-B5C0-19BA573D28AC Filtro" at bounding box center [1506, 48] width 44 height 16
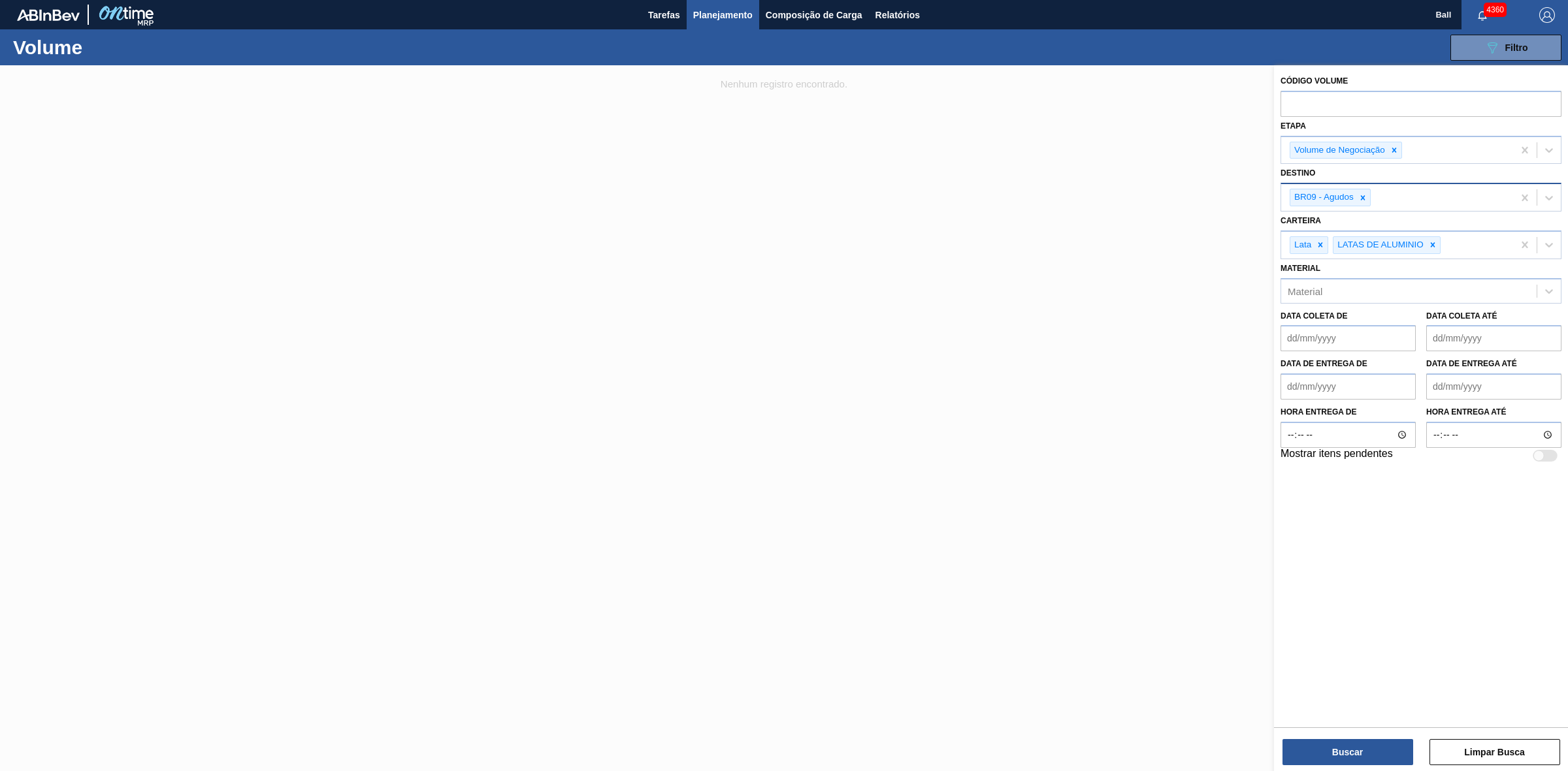
click at [1370, 196] on div "BR09 - Agudos" at bounding box center [1330, 197] width 81 height 17
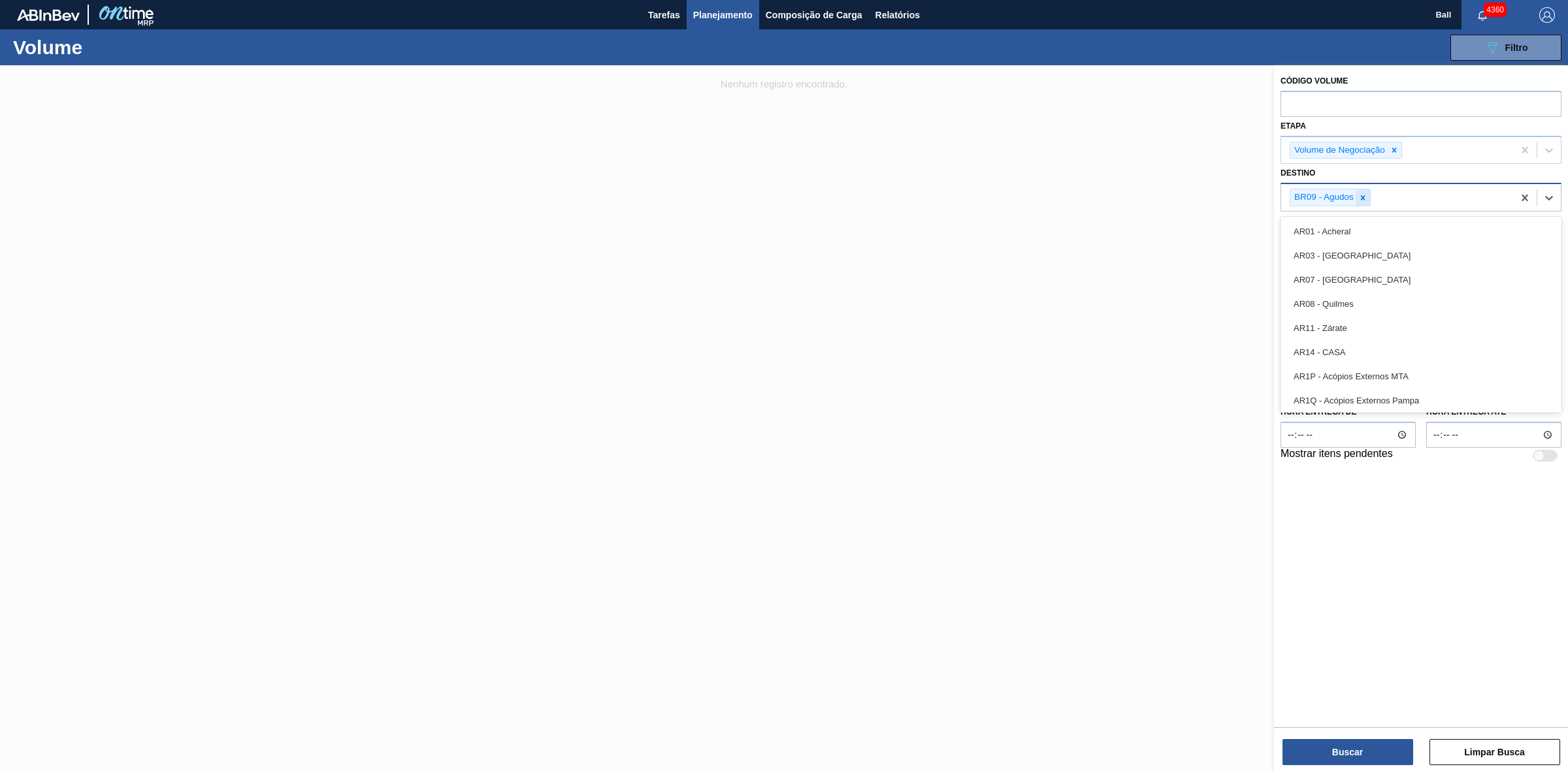
click at [1360, 196] on icon at bounding box center [1362, 197] width 10 height 10
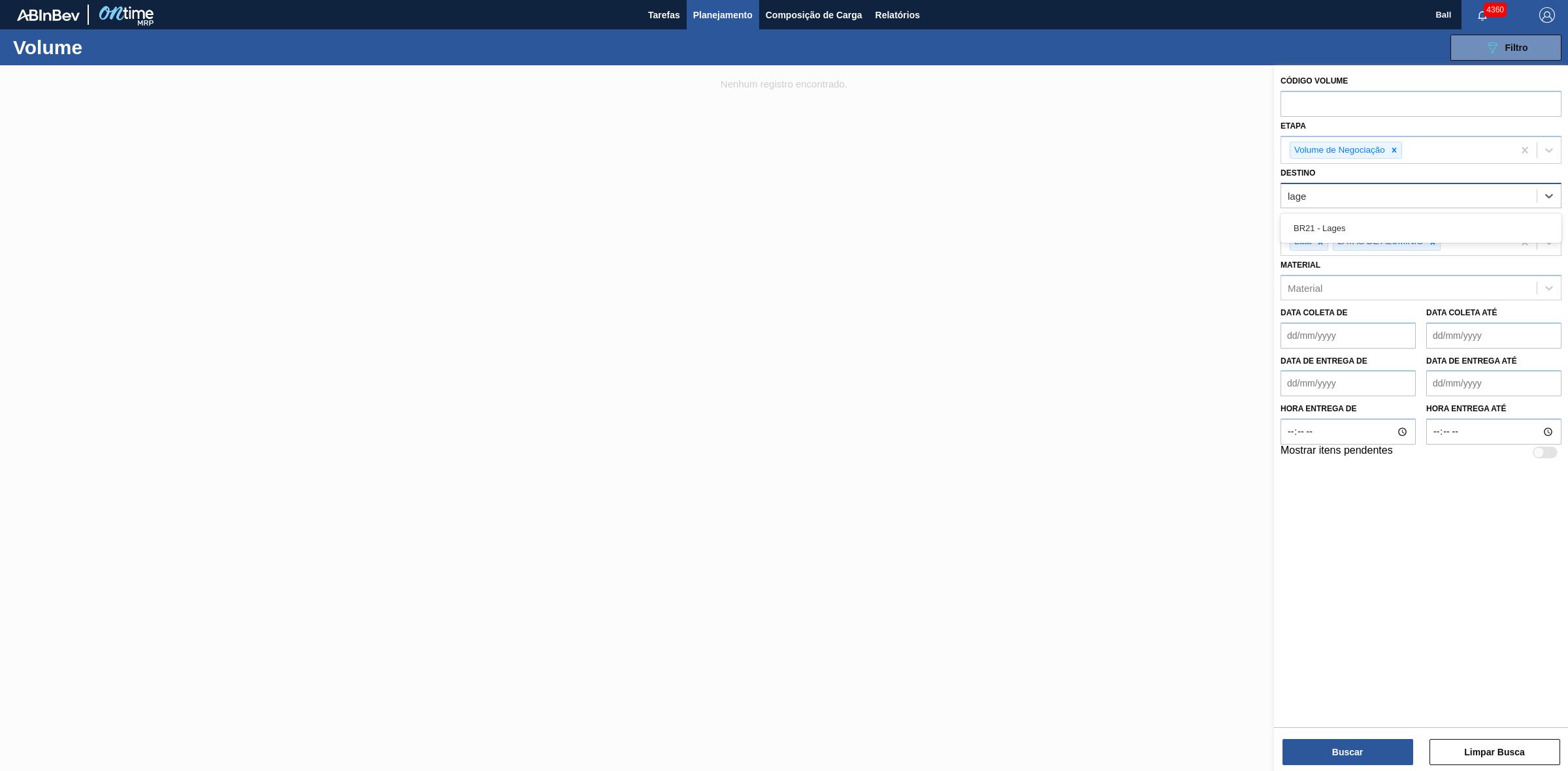
type input "lages"
click at [1387, 759] on button "Buscar" at bounding box center [1347, 752] width 131 height 26
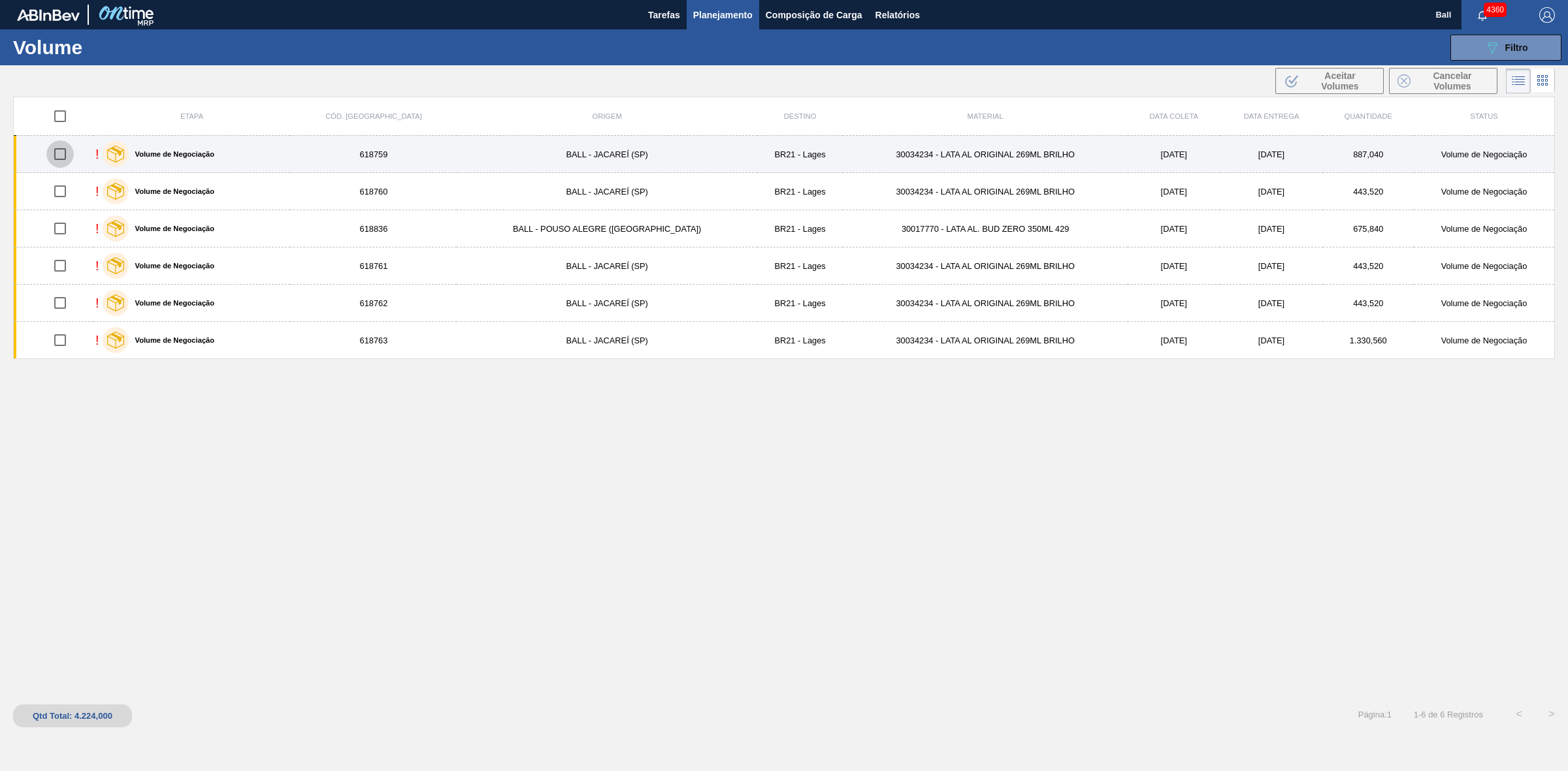
click at [70, 154] on input "checkbox" at bounding box center [61, 154] width 28 height 28
click at [63, 156] on input "checkbox" at bounding box center [61, 154] width 28 height 28
checkbox input "false"
click at [207, 156] on label "Volume de Negociação" at bounding box center [172, 154] width 87 height 8
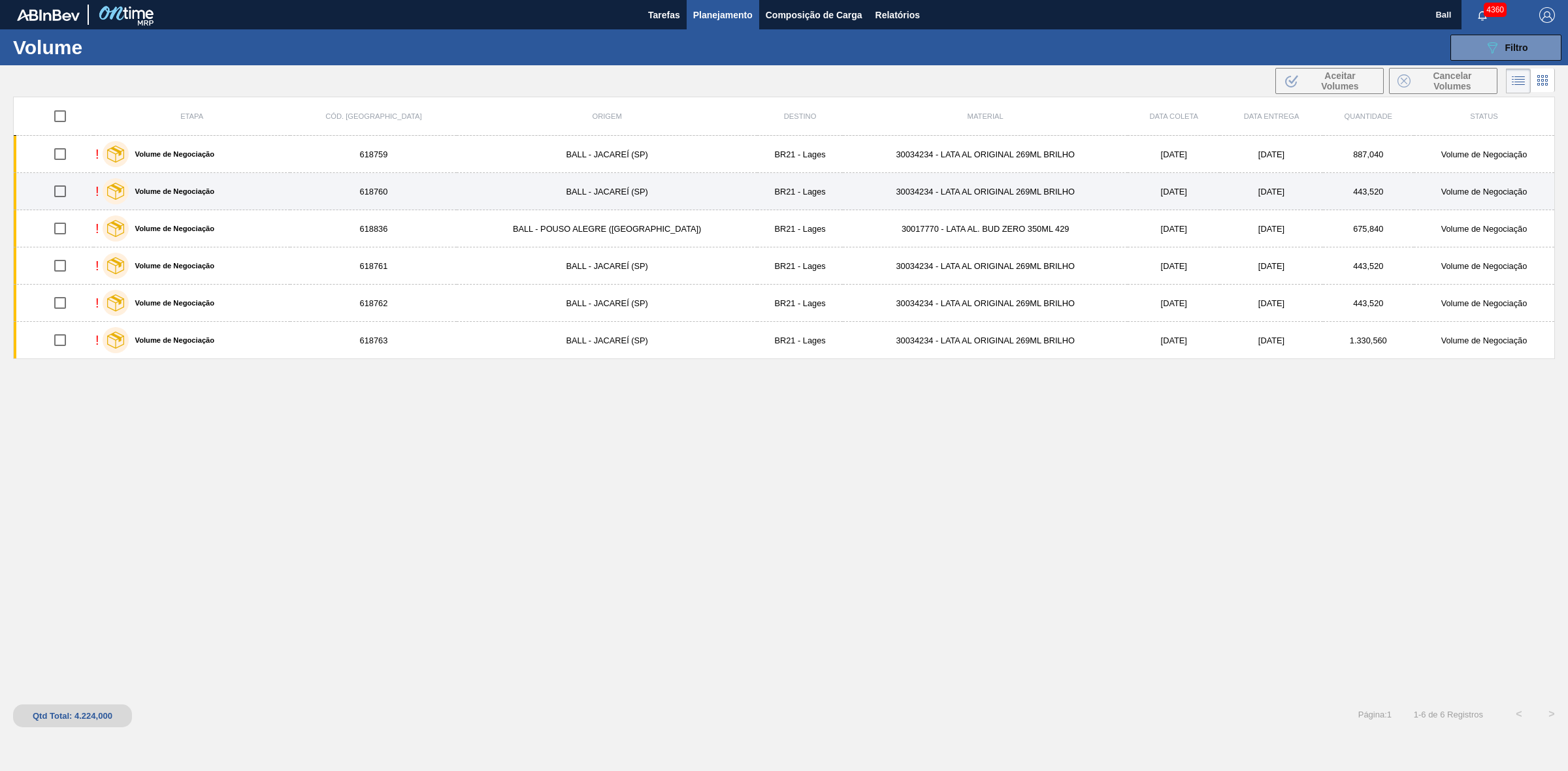
click at [201, 194] on label "Volume de Negociação" at bounding box center [172, 191] width 87 height 8
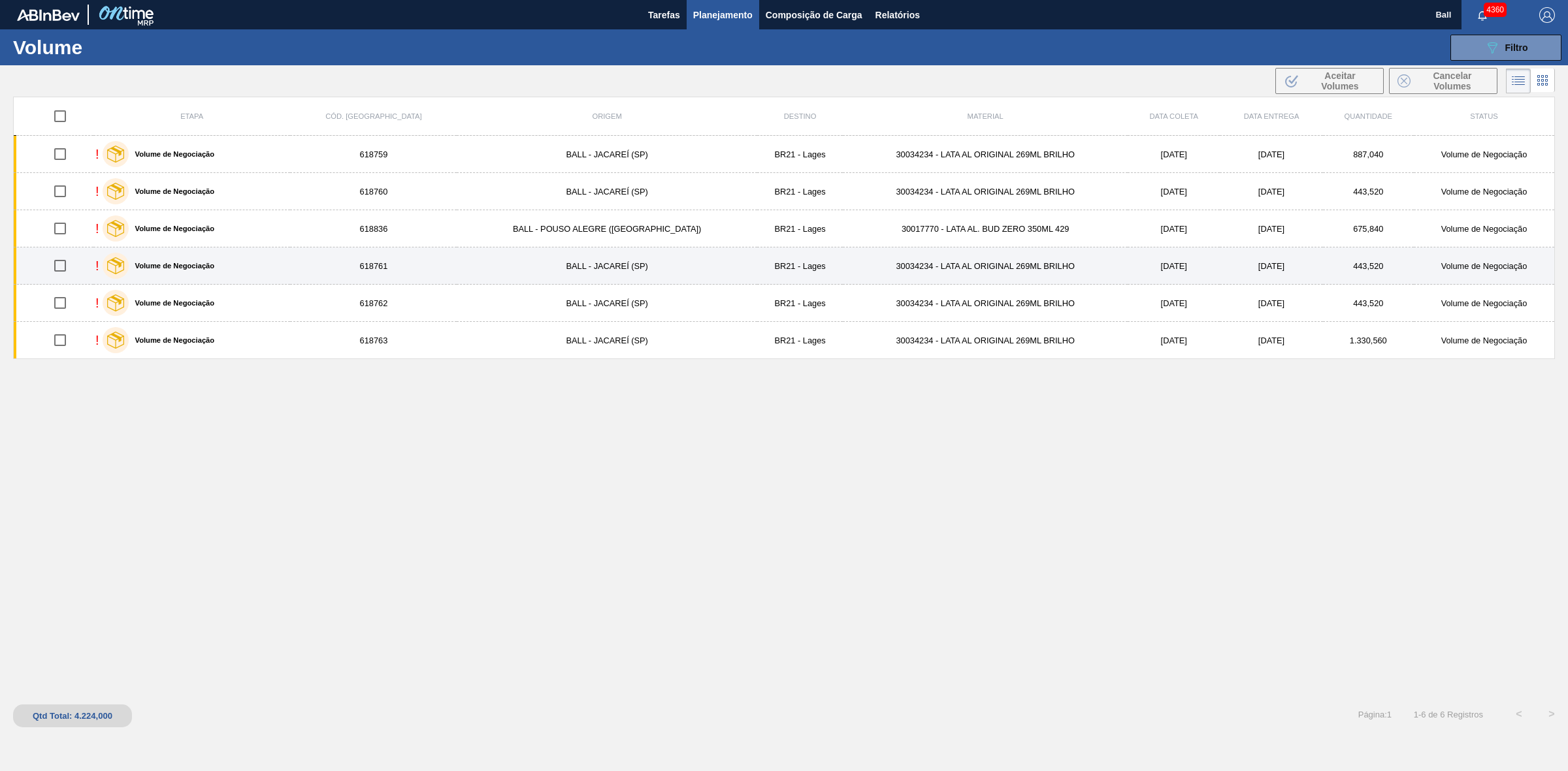
click at [241, 278] on div "! Volume de Negociação" at bounding box center [191, 266] width 193 height 33
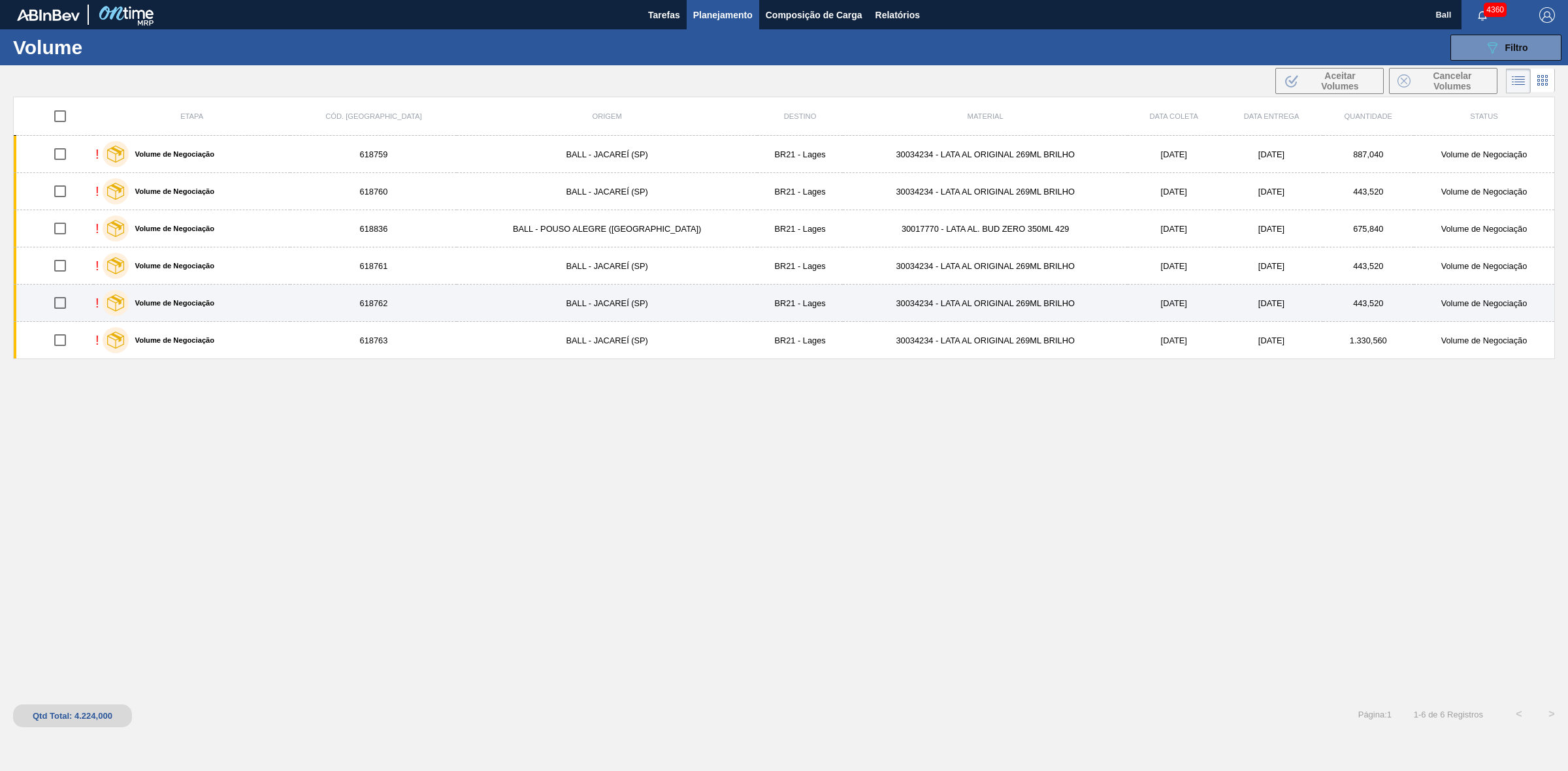
click at [229, 302] on div "! Volume de Negociação" at bounding box center [191, 303] width 193 height 33
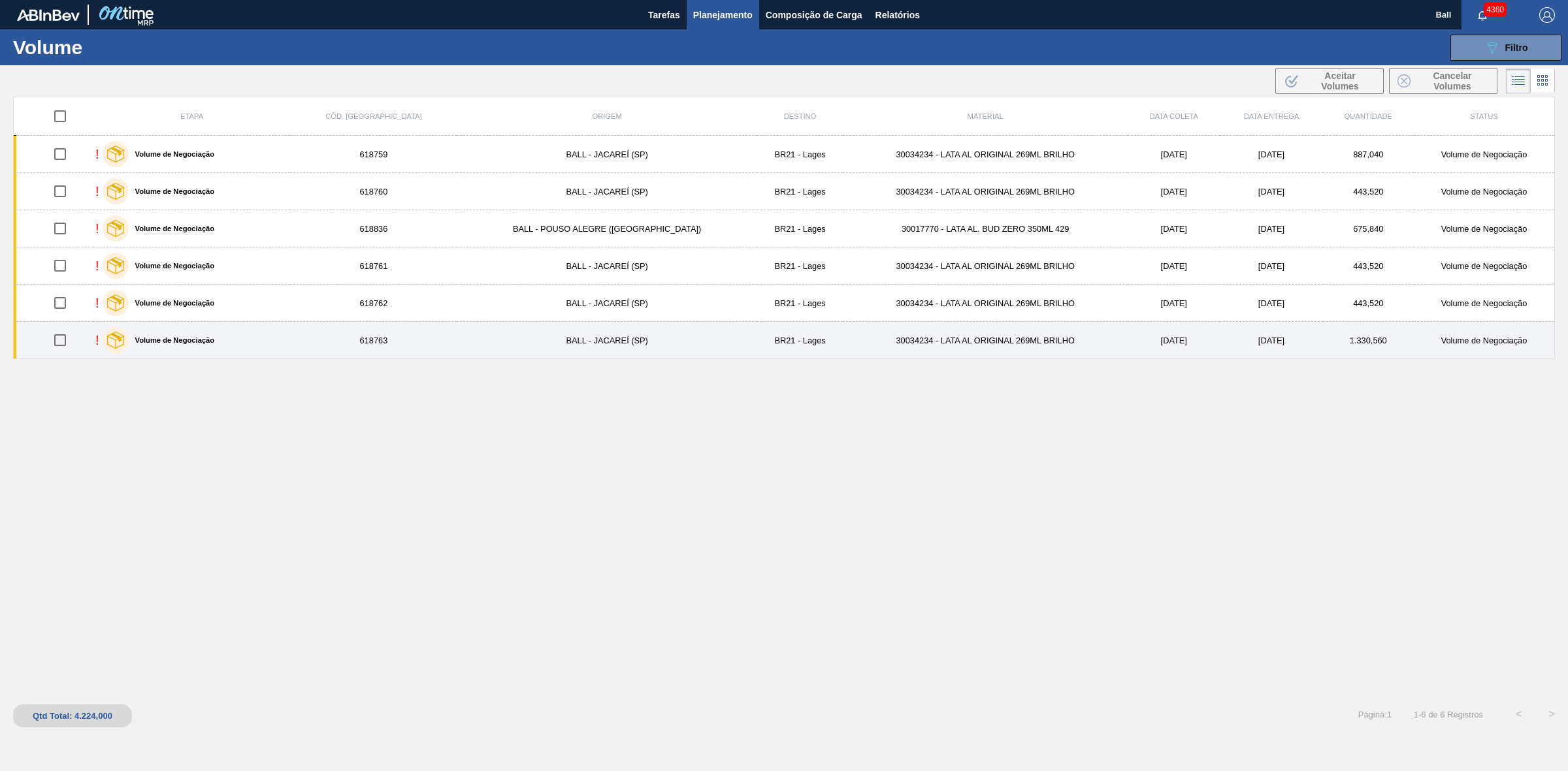
click at [236, 337] on div "! Volume de Negociação" at bounding box center [191, 340] width 193 height 33
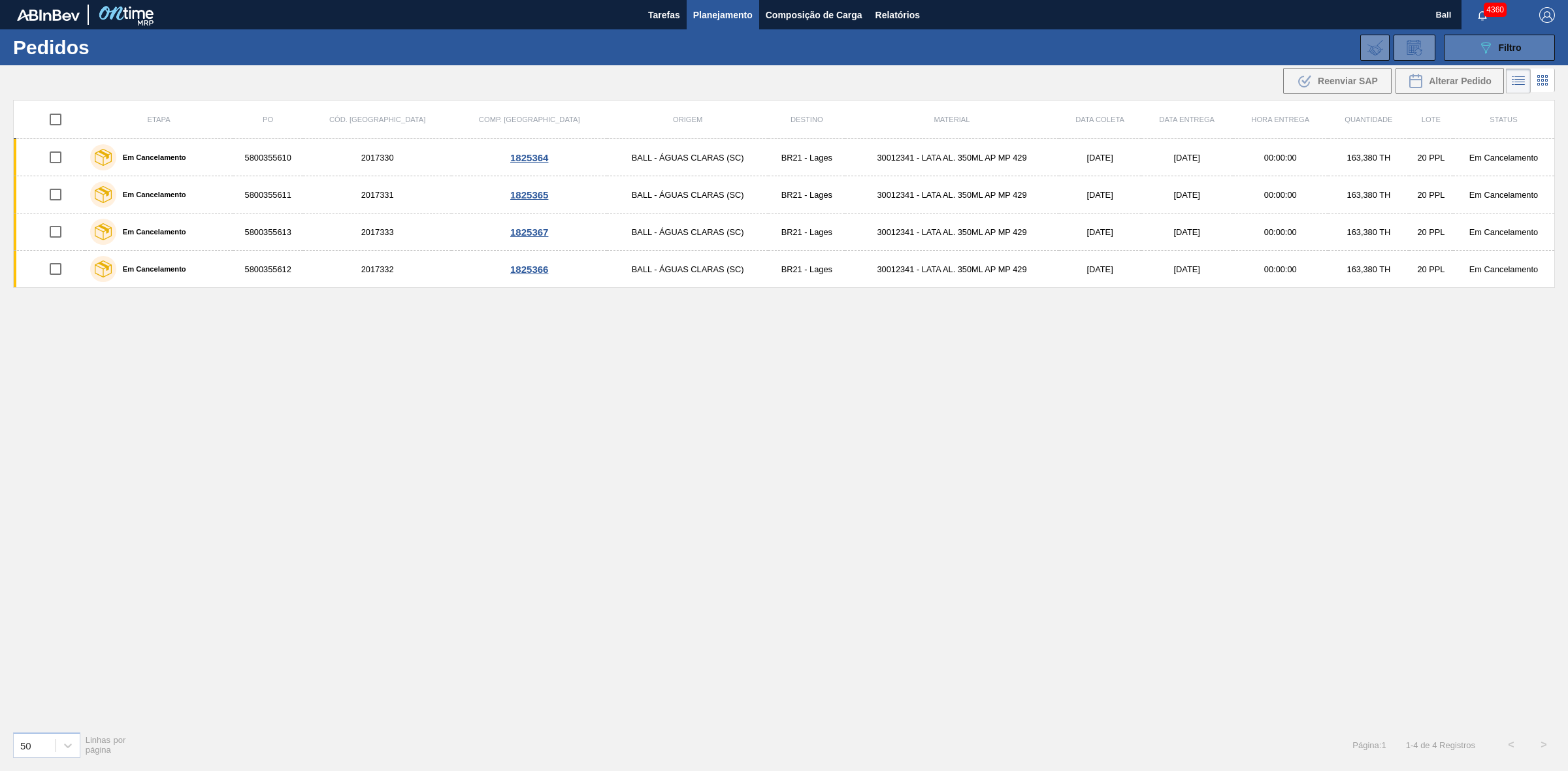
click at [1509, 49] on span "Filtro" at bounding box center [1510, 48] width 23 height 10
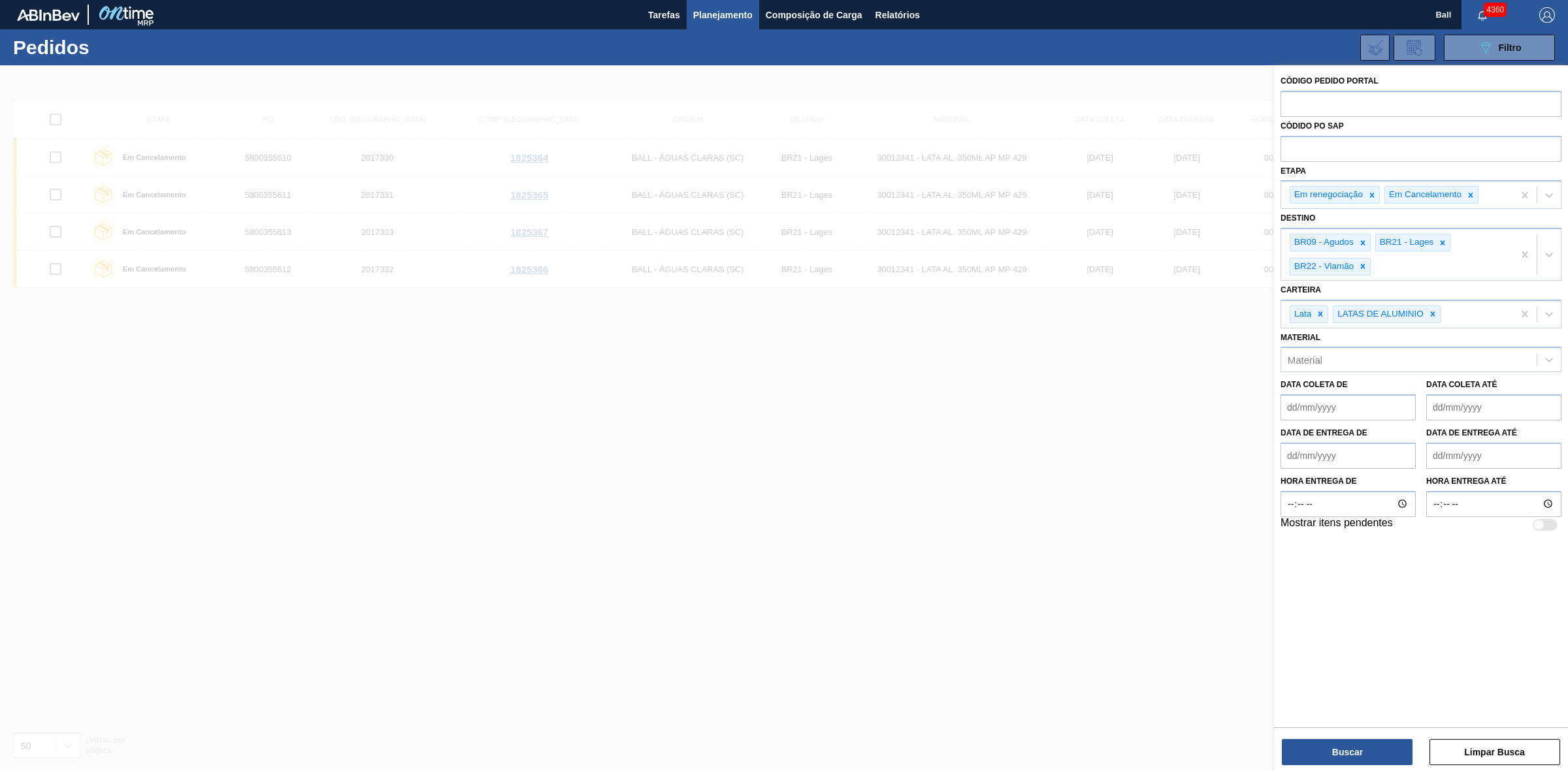
click at [616, 334] on div at bounding box center [784, 450] width 1568 height 771
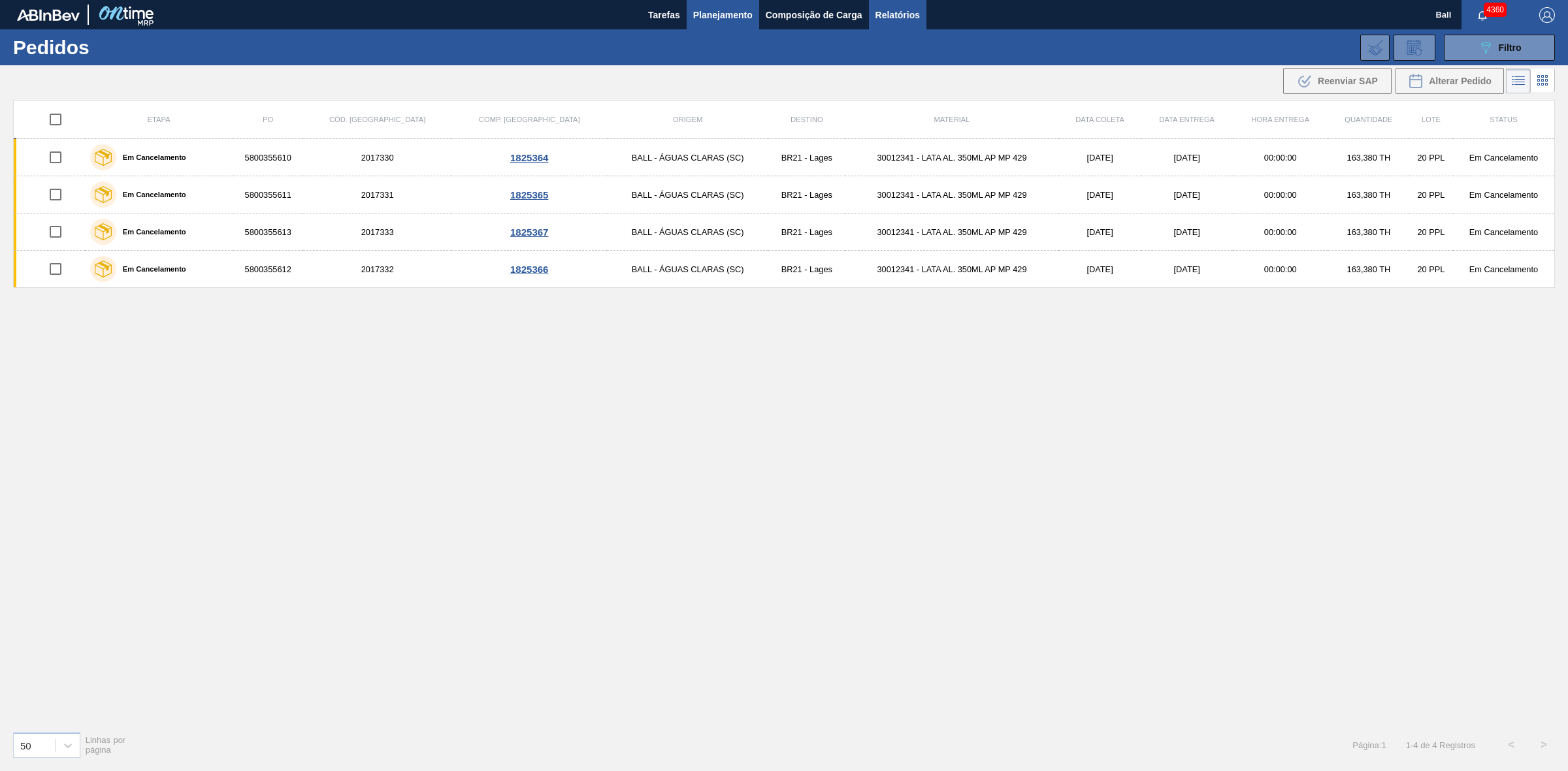
click at [868, 3] on button "Relatórios" at bounding box center [897, 15] width 57 height 29
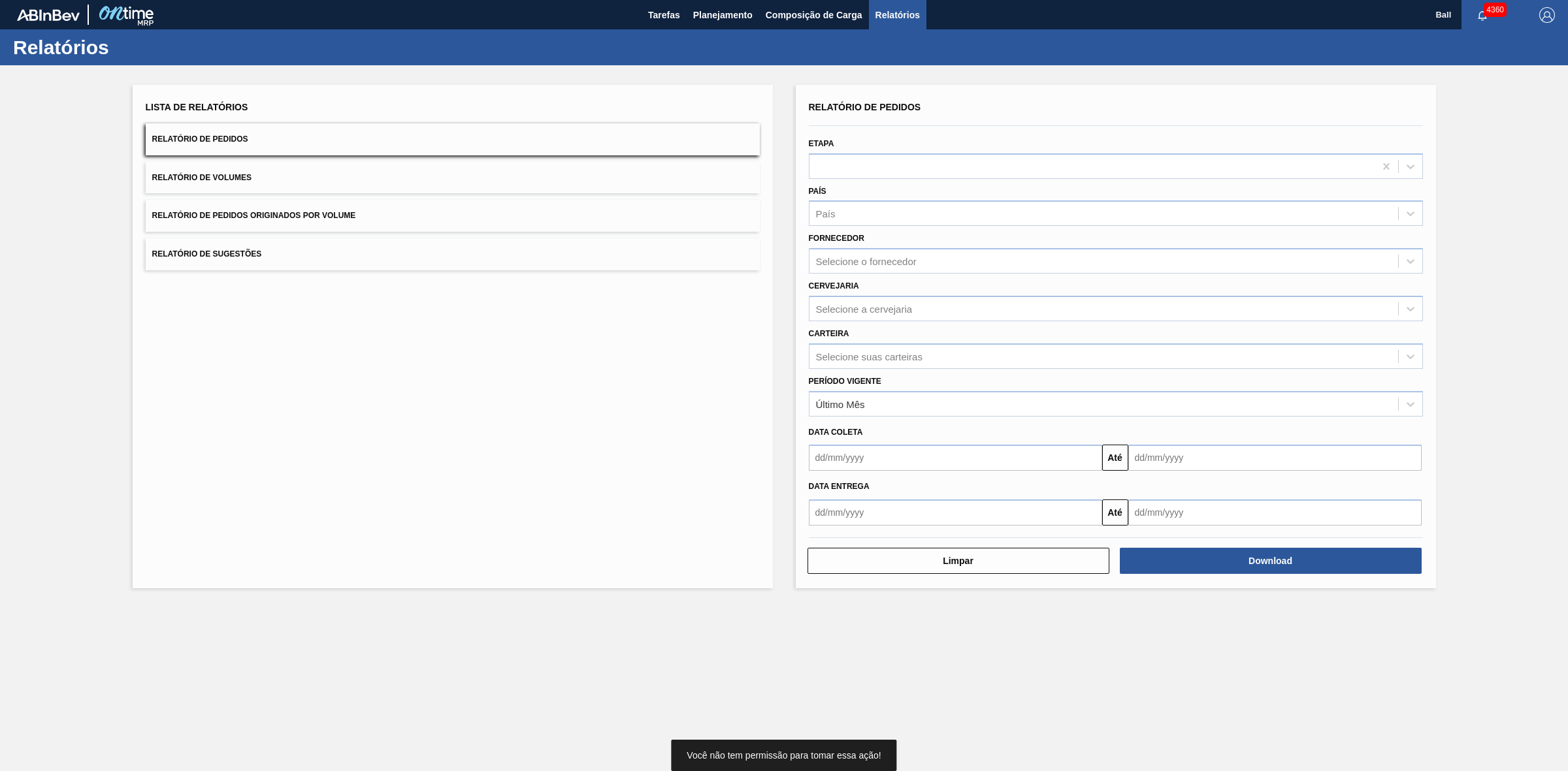
click at [262, 194] on div "Lista de Relatórios Relatório de Pedidos Relatório de Volumes Relatório de Pedi…" at bounding box center [452, 183] width 614 height 172
click at [262, 182] on button "Relatório de Volumes" at bounding box center [452, 177] width 614 height 32
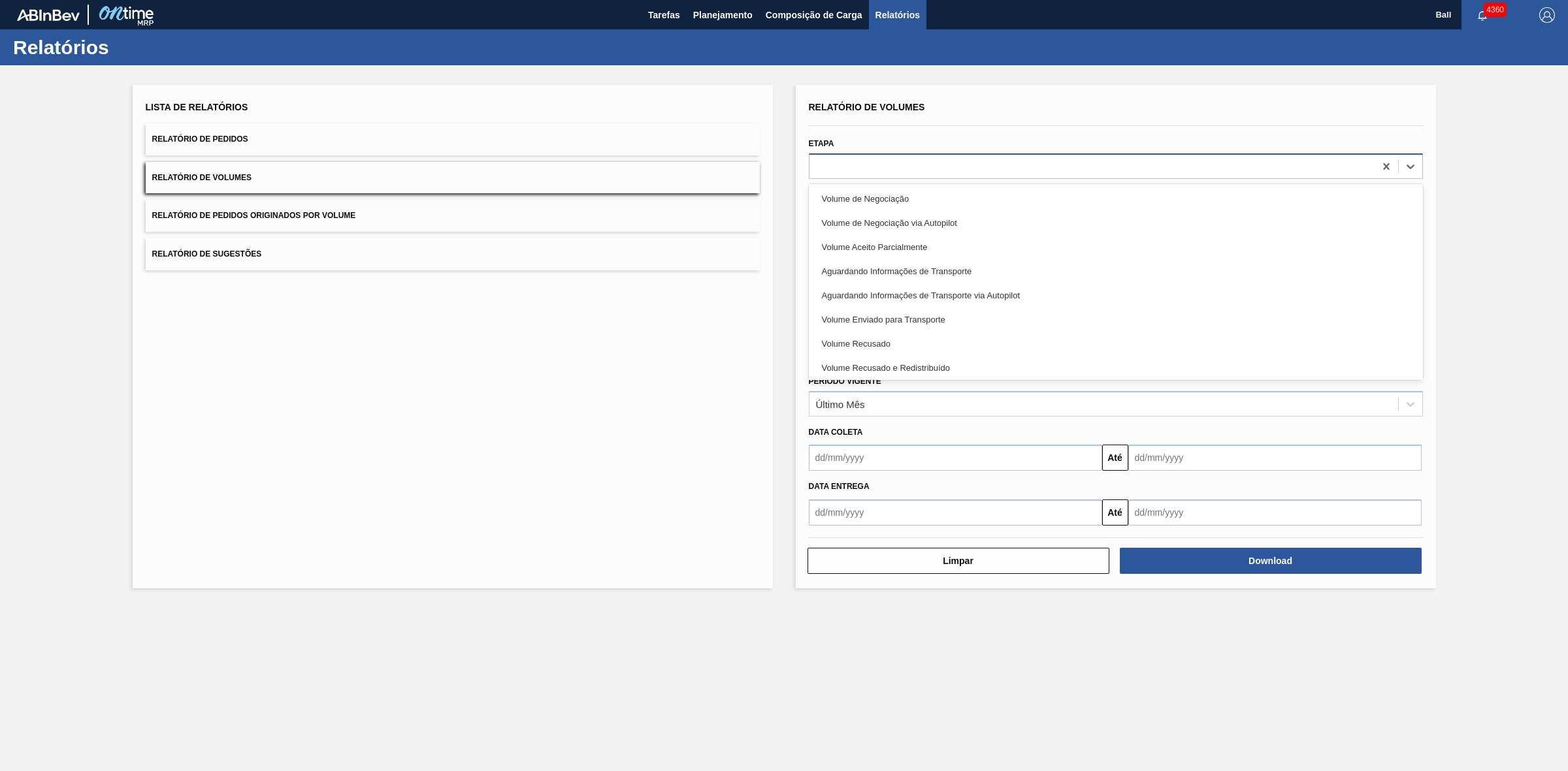
click at [895, 177] on div at bounding box center [1115, 165] width 614 height 25
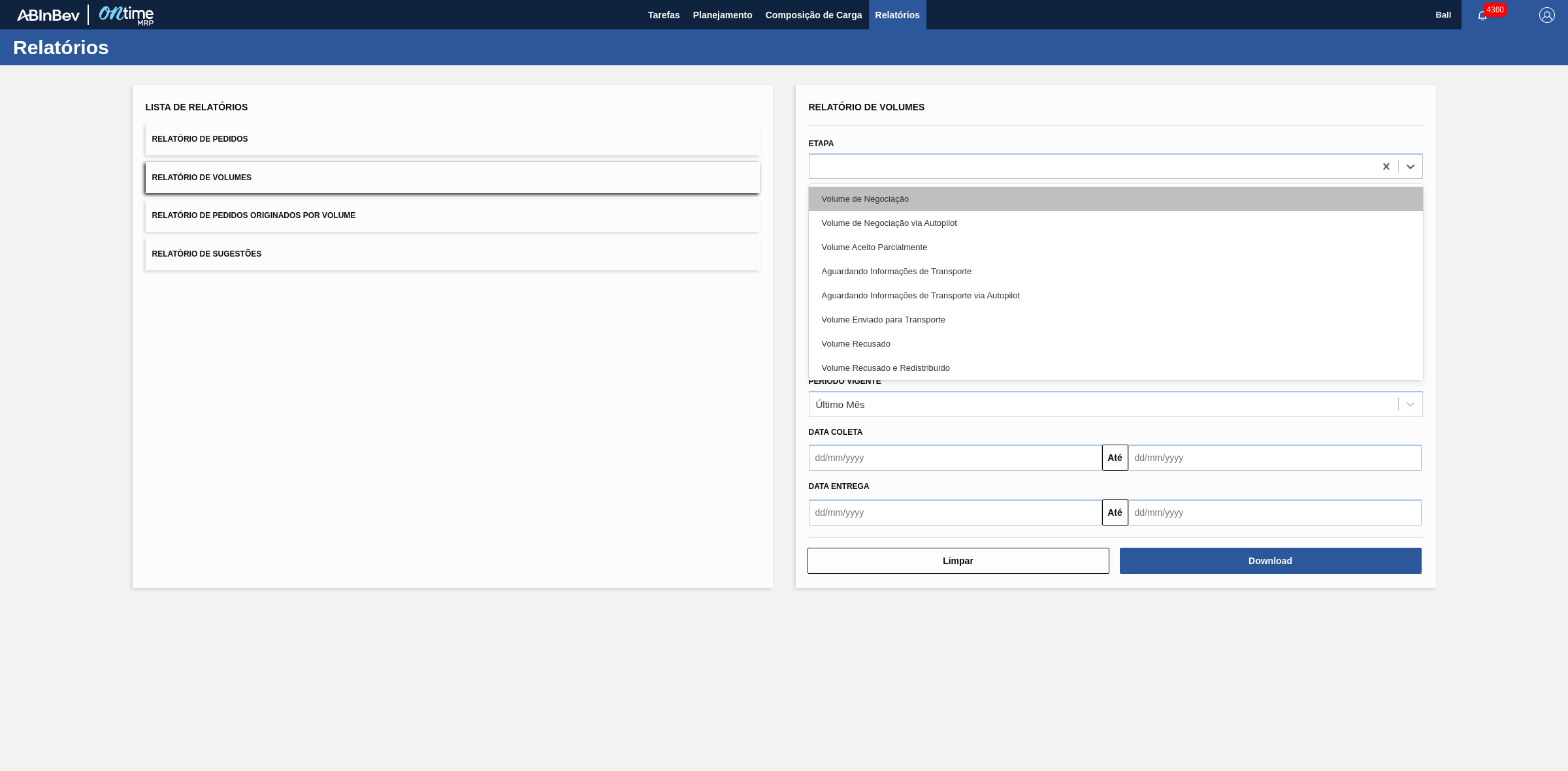
click at [907, 193] on div "Volume de Negociação" at bounding box center [1115, 199] width 614 height 24
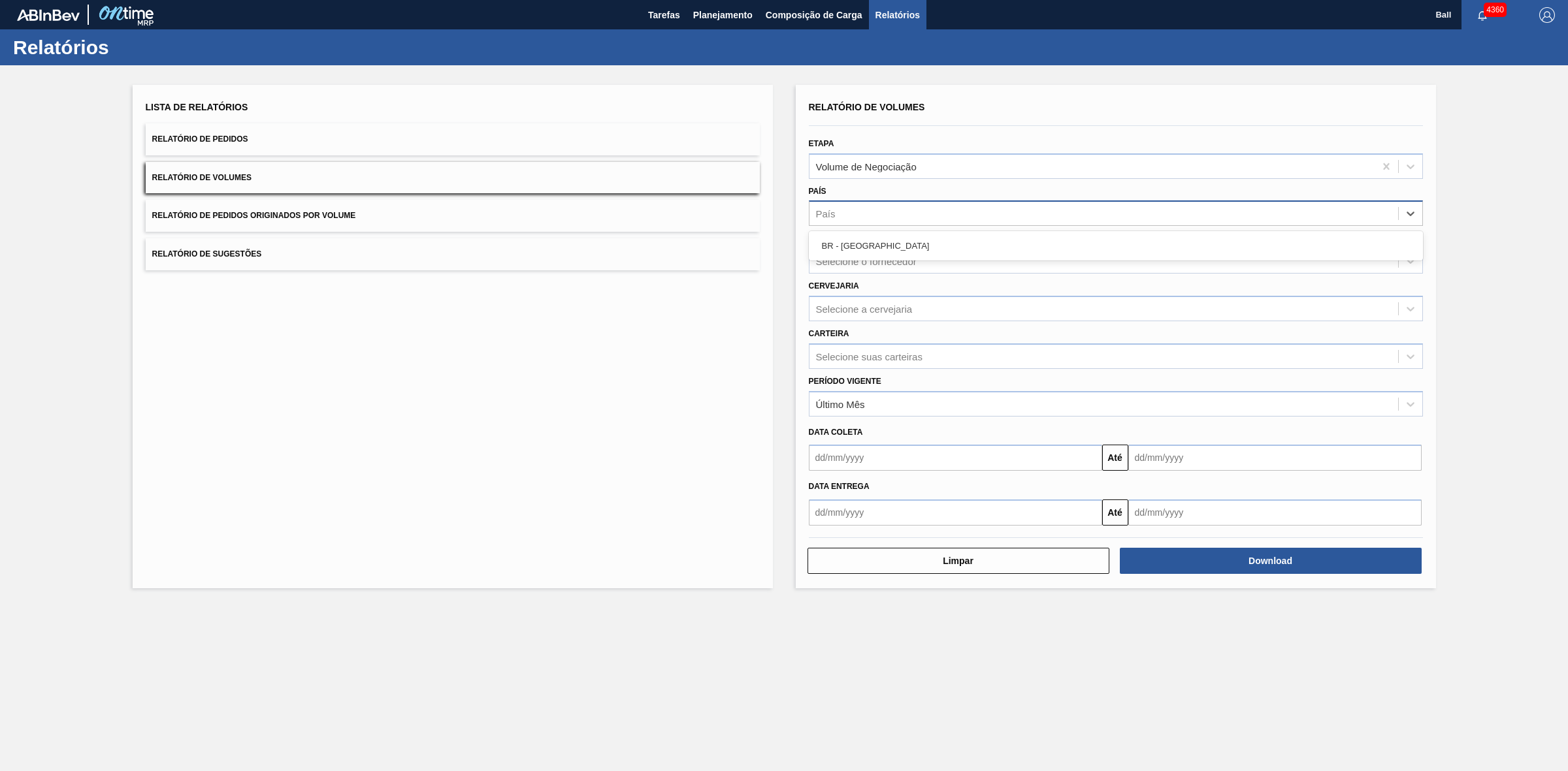
click at [981, 223] on div "País" at bounding box center [1115, 213] width 614 height 25
click at [888, 260] on div "Selecione o fornecedor" at bounding box center [866, 261] width 100 height 11
click at [896, 307] on div "Selecione a cervejaria" at bounding box center [864, 308] width 97 height 11
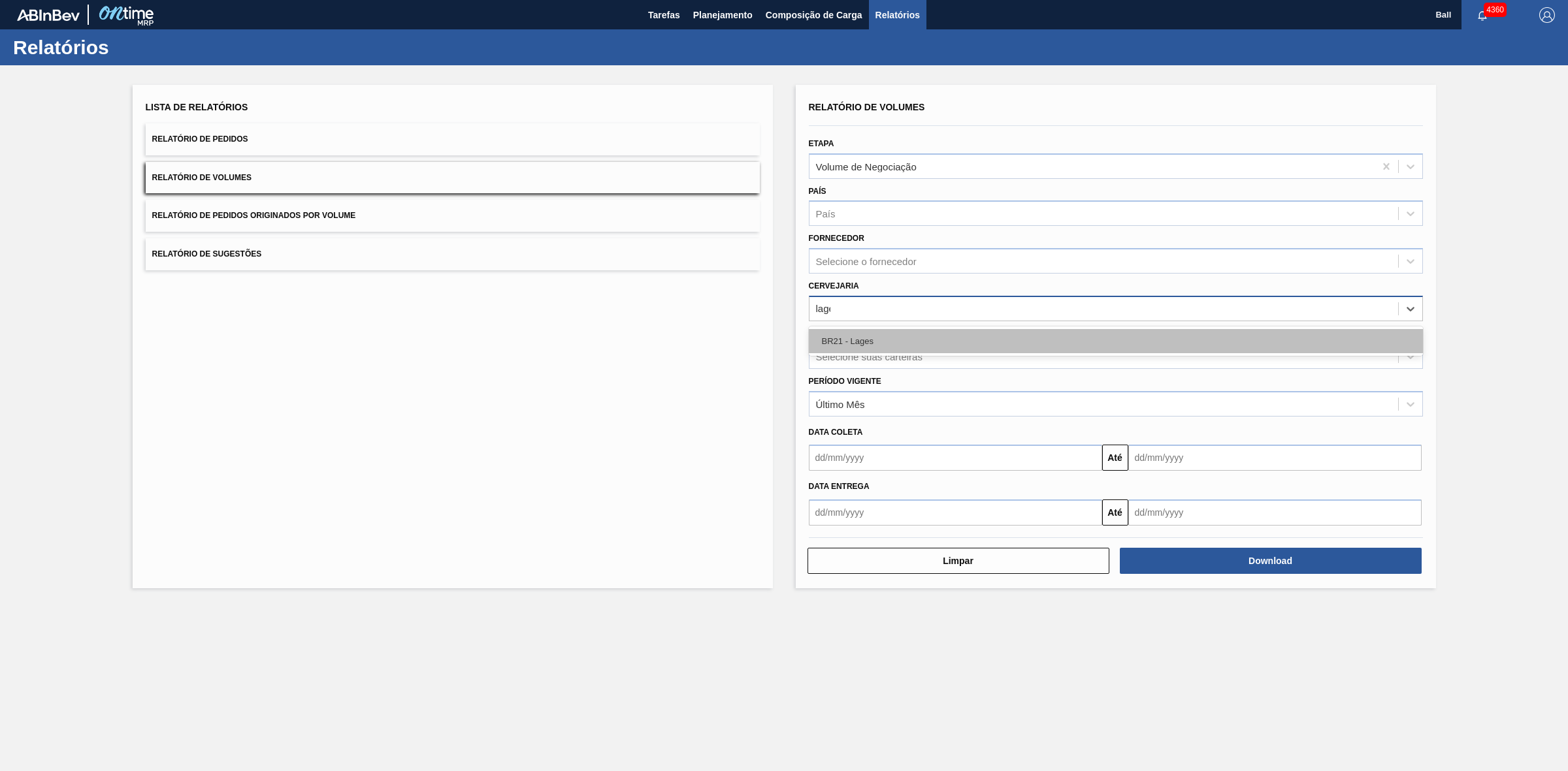
type input "lages"
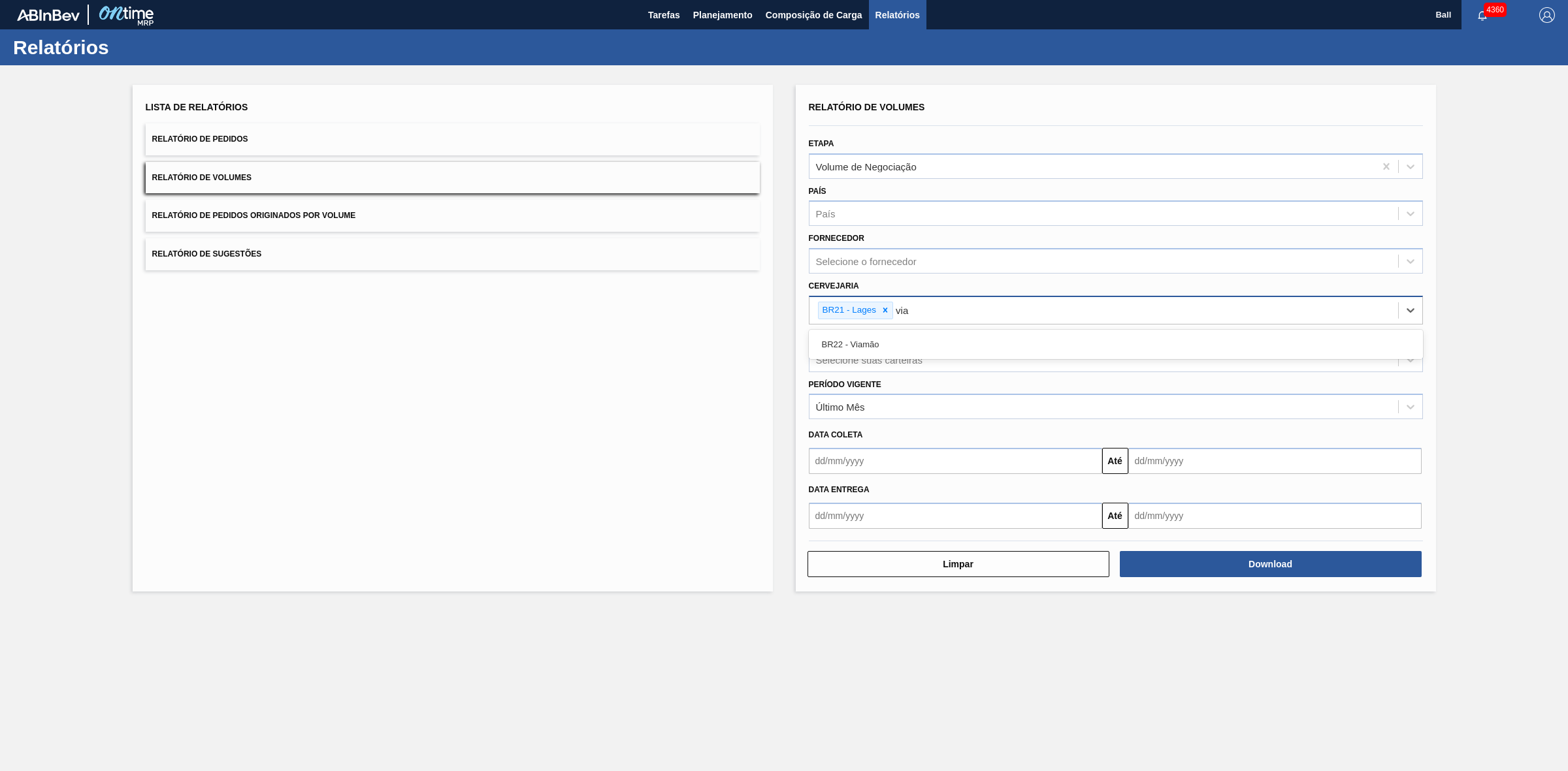
type input "viam"
type input "agu"
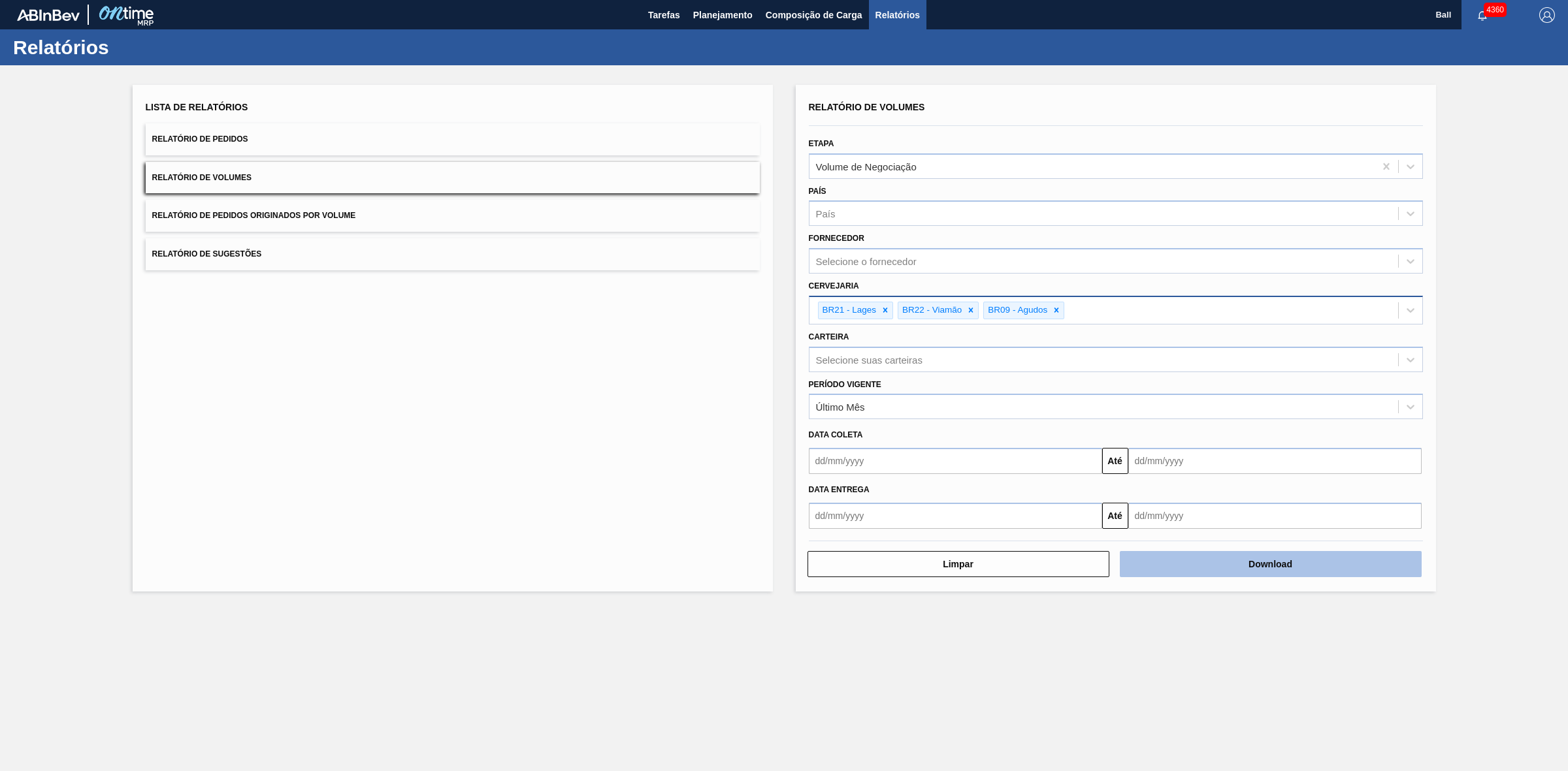
click at [1310, 554] on button "Download" at bounding box center [1270, 564] width 302 height 26
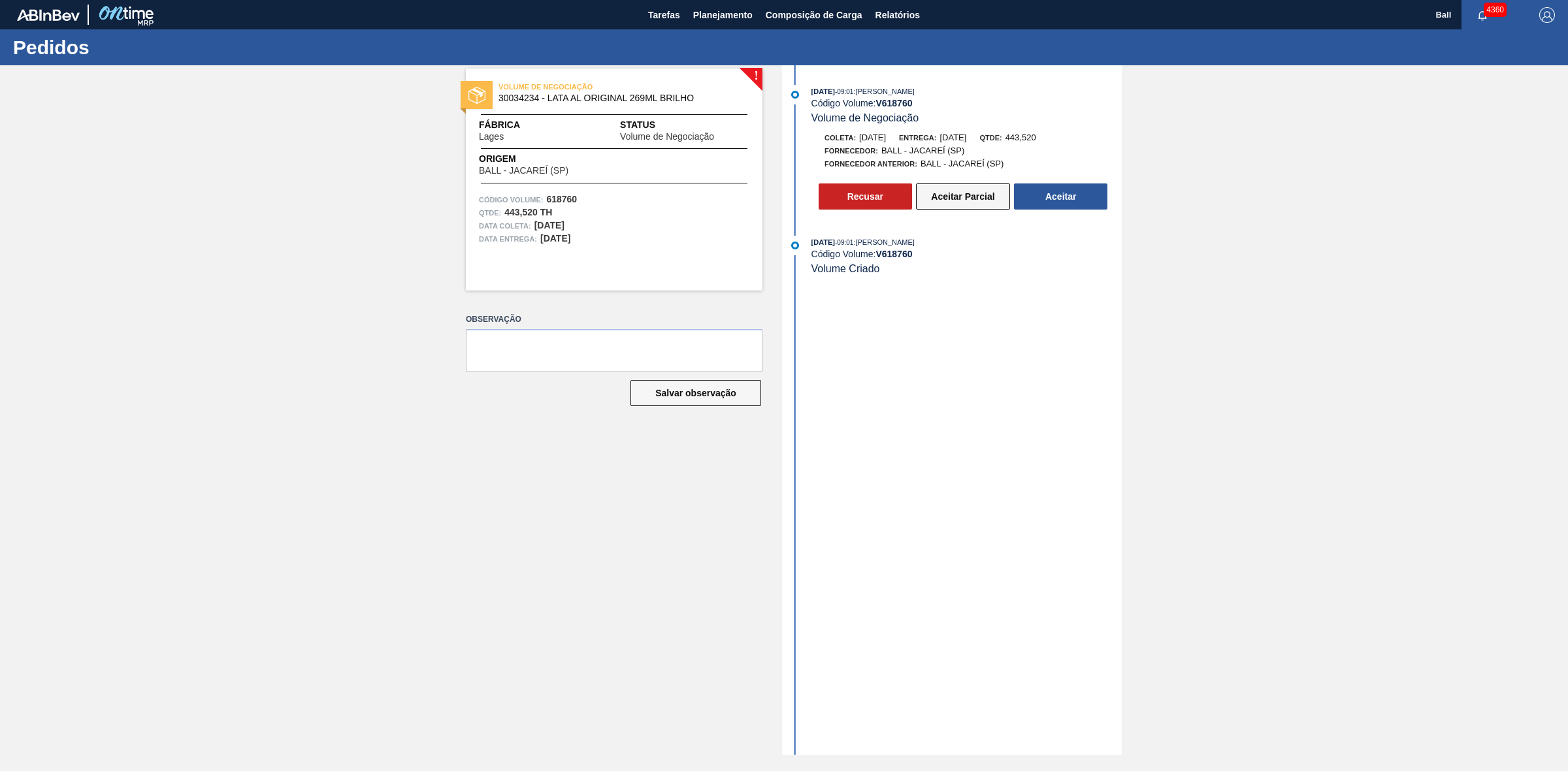
click at [984, 194] on button "Aceitar Parcial" at bounding box center [963, 196] width 94 height 26
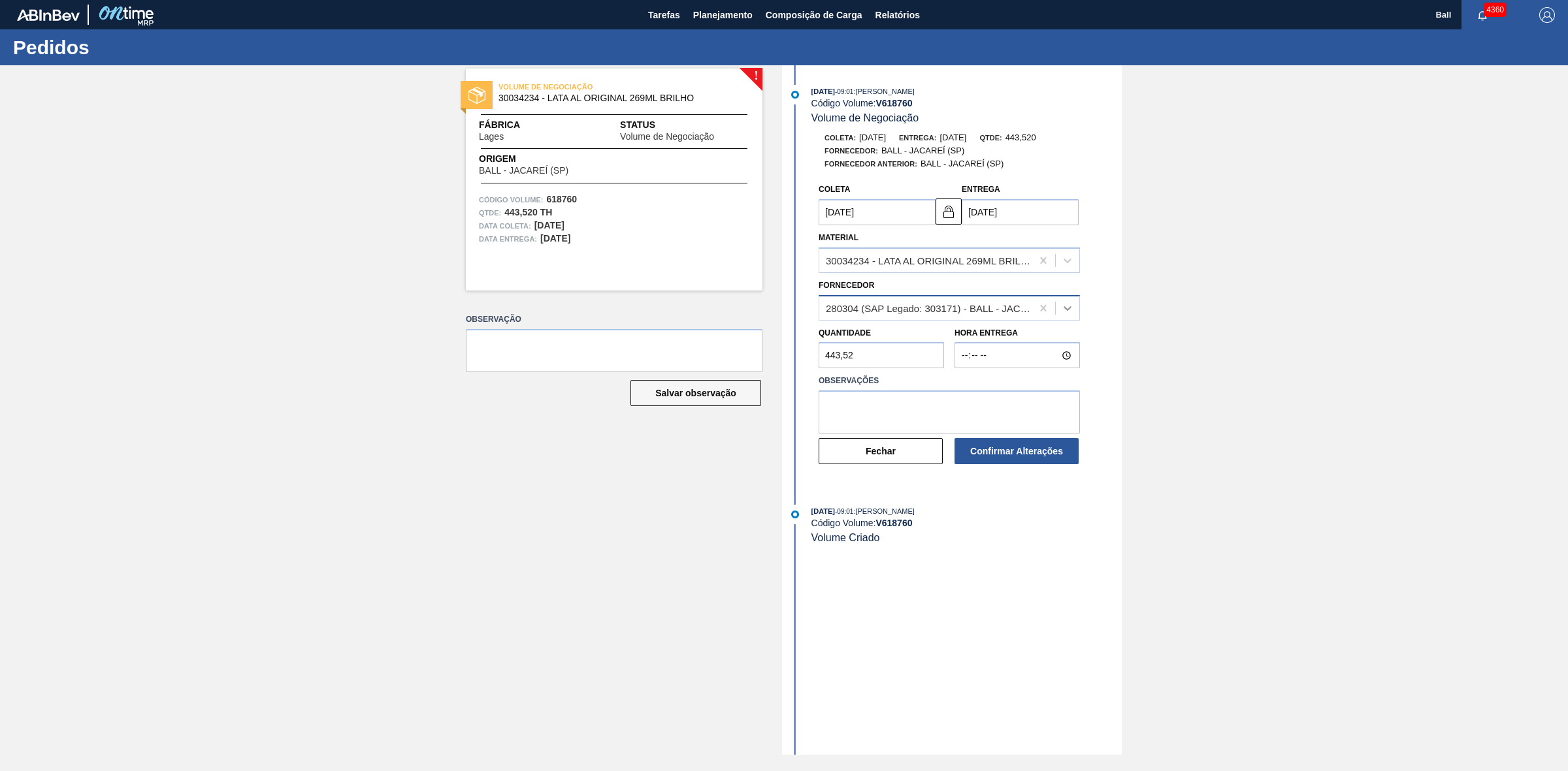
click at [1062, 312] on icon at bounding box center [1067, 308] width 13 height 13
click at [1037, 357] on div "307331 (SAP Legado: 439994) - BALL - FRUTAL (MG)" at bounding box center [949, 364] width 261 height 24
type input "03/09/2025"
click at [983, 424] on textarea at bounding box center [949, 412] width 261 height 43
type textarea "OK, para avaliação no corte"
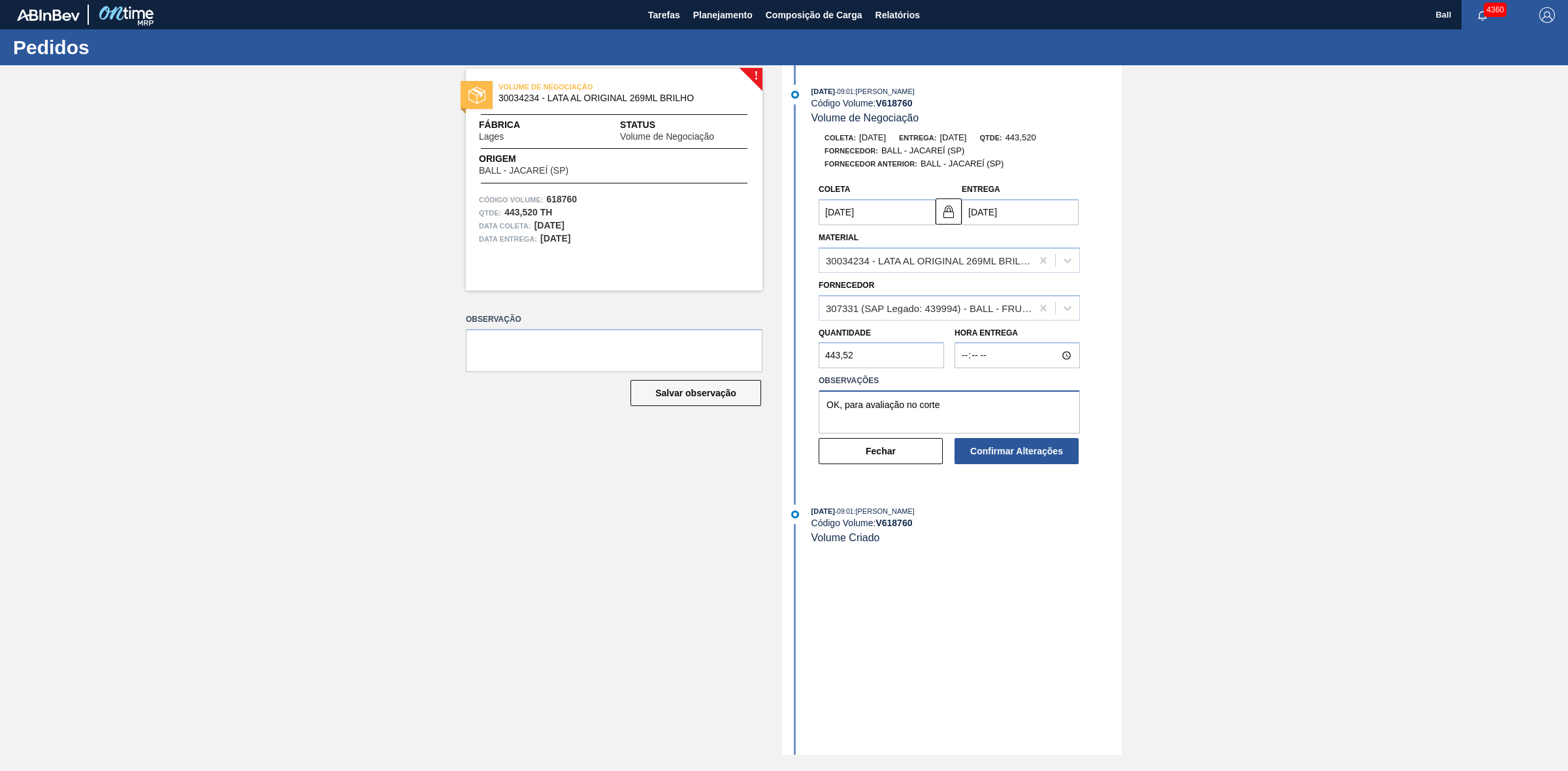
click at [990, 421] on textarea "OK, para avaliação no corte" at bounding box center [949, 412] width 261 height 43
click at [1028, 456] on button "Confirmar Alterações" at bounding box center [1016, 451] width 124 height 26
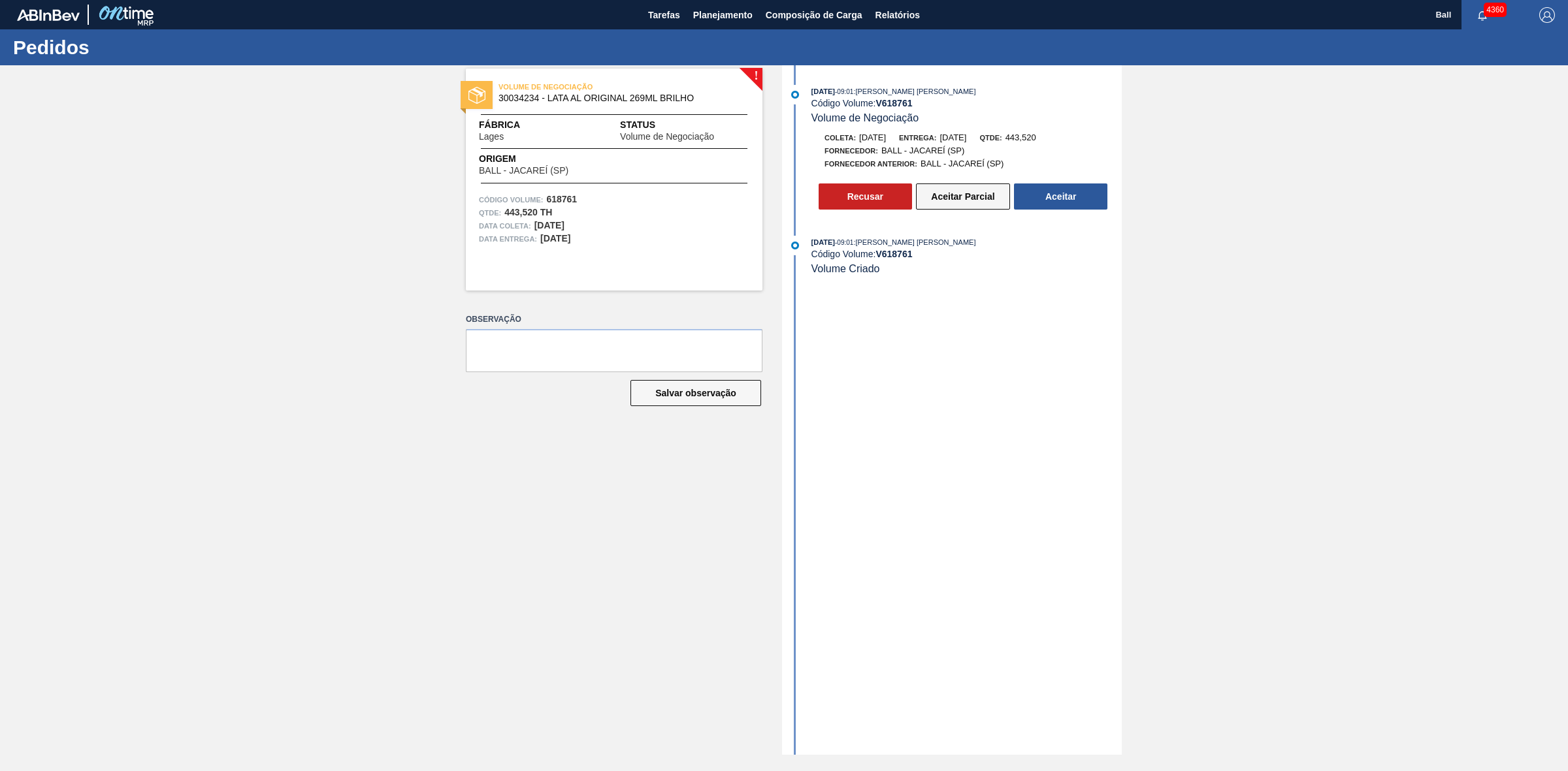
click at [975, 203] on button "Aceitar Parcial" at bounding box center [963, 196] width 94 height 26
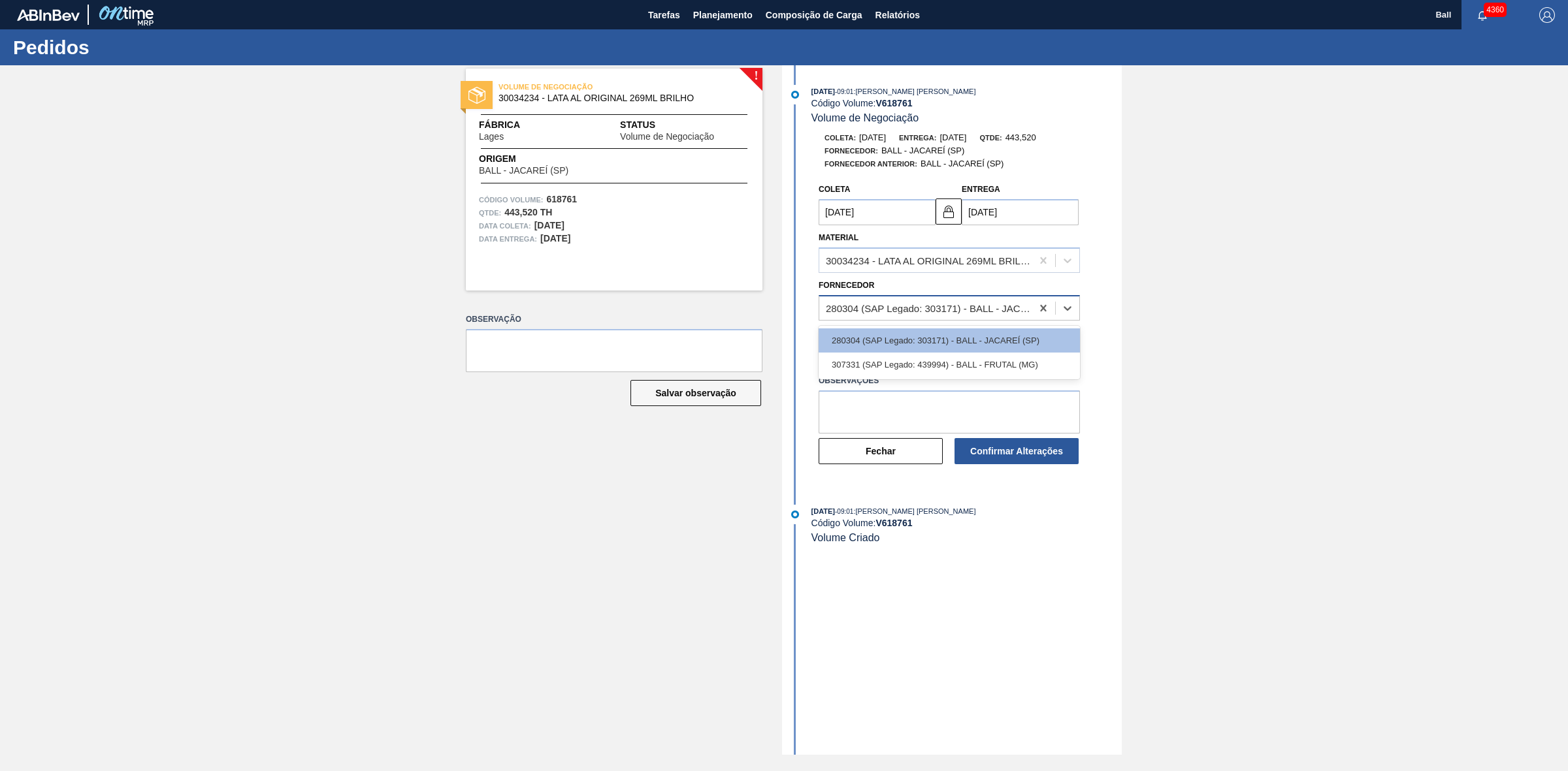
click at [1012, 309] on div "280304 (SAP Legado: 303171) - BALL - JACAREÍ (SP)" at bounding box center [929, 307] width 207 height 11
click at [958, 365] on div "307331 (SAP Legado: 439994) - BALL - FRUTAL (MG)" at bounding box center [949, 364] width 261 height 24
type input "[DATE]"
click at [940, 424] on textarea at bounding box center [949, 412] width 261 height 43
paste textarea "OK, para avaliação no corte"
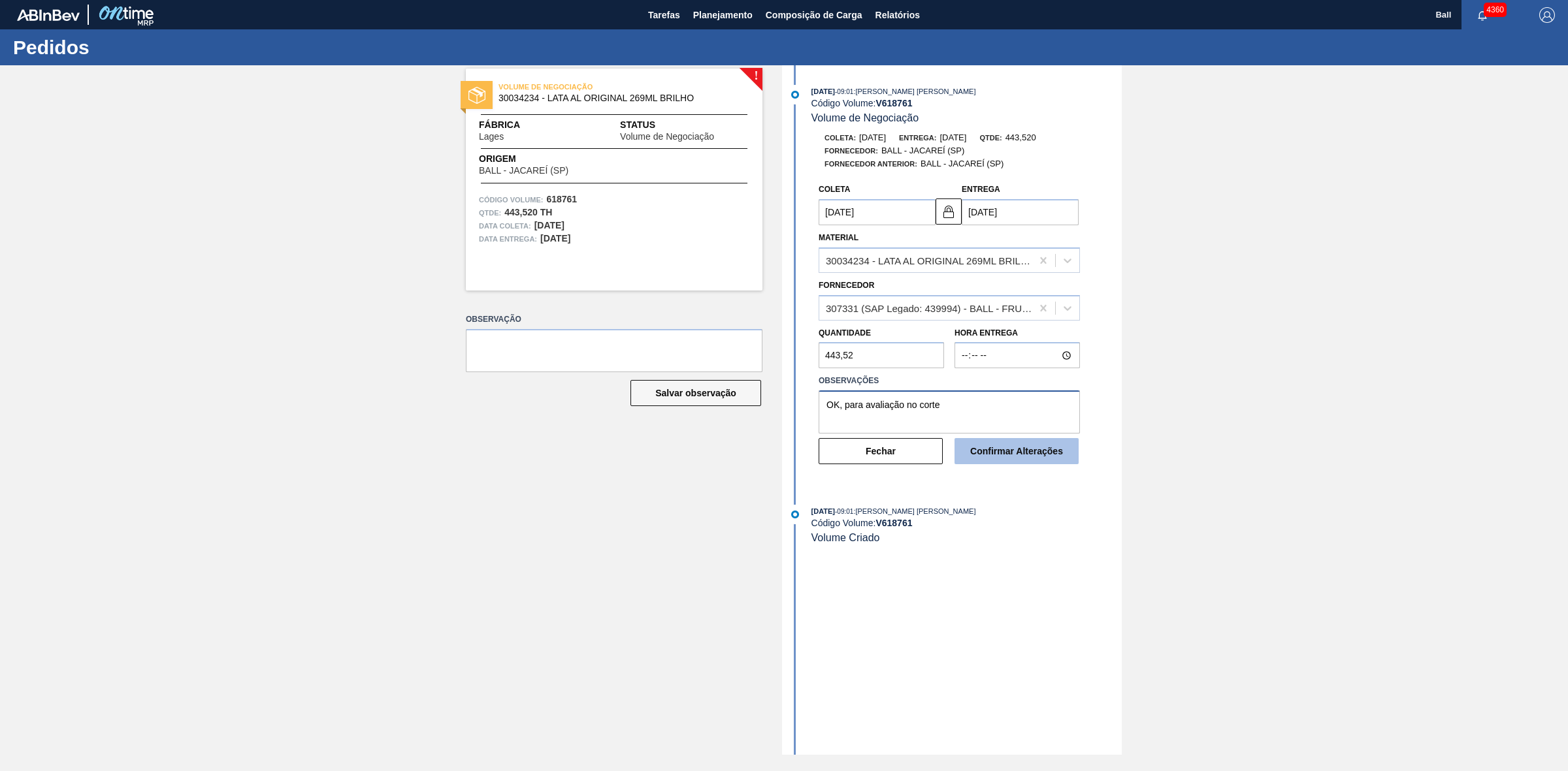
type textarea "OK, para avaliação no corte"
click at [1023, 448] on button "Confirmar Alterações" at bounding box center [1016, 451] width 124 height 26
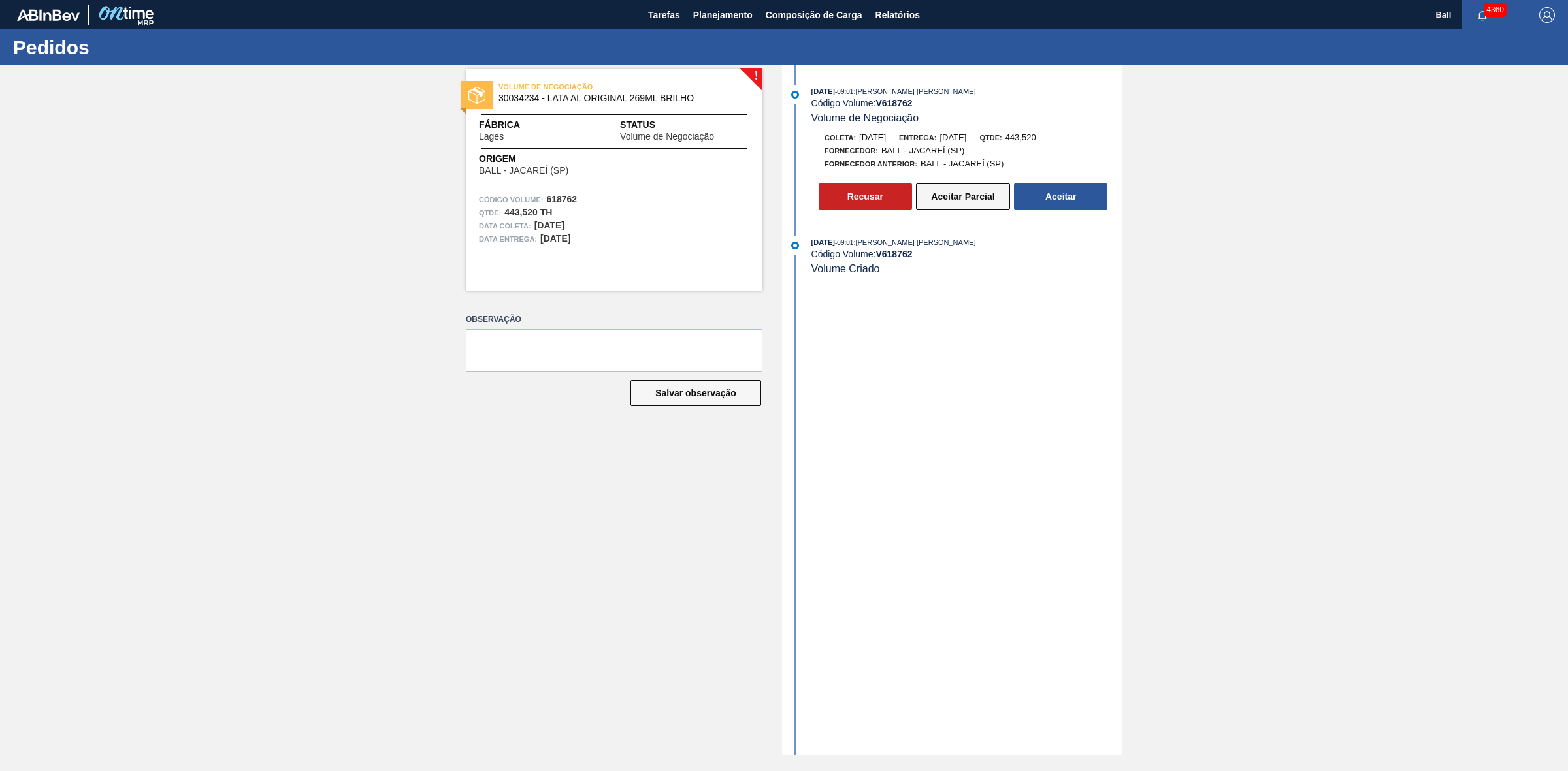
click at [978, 202] on button "Aceitar Parcial" at bounding box center [963, 196] width 94 height 26
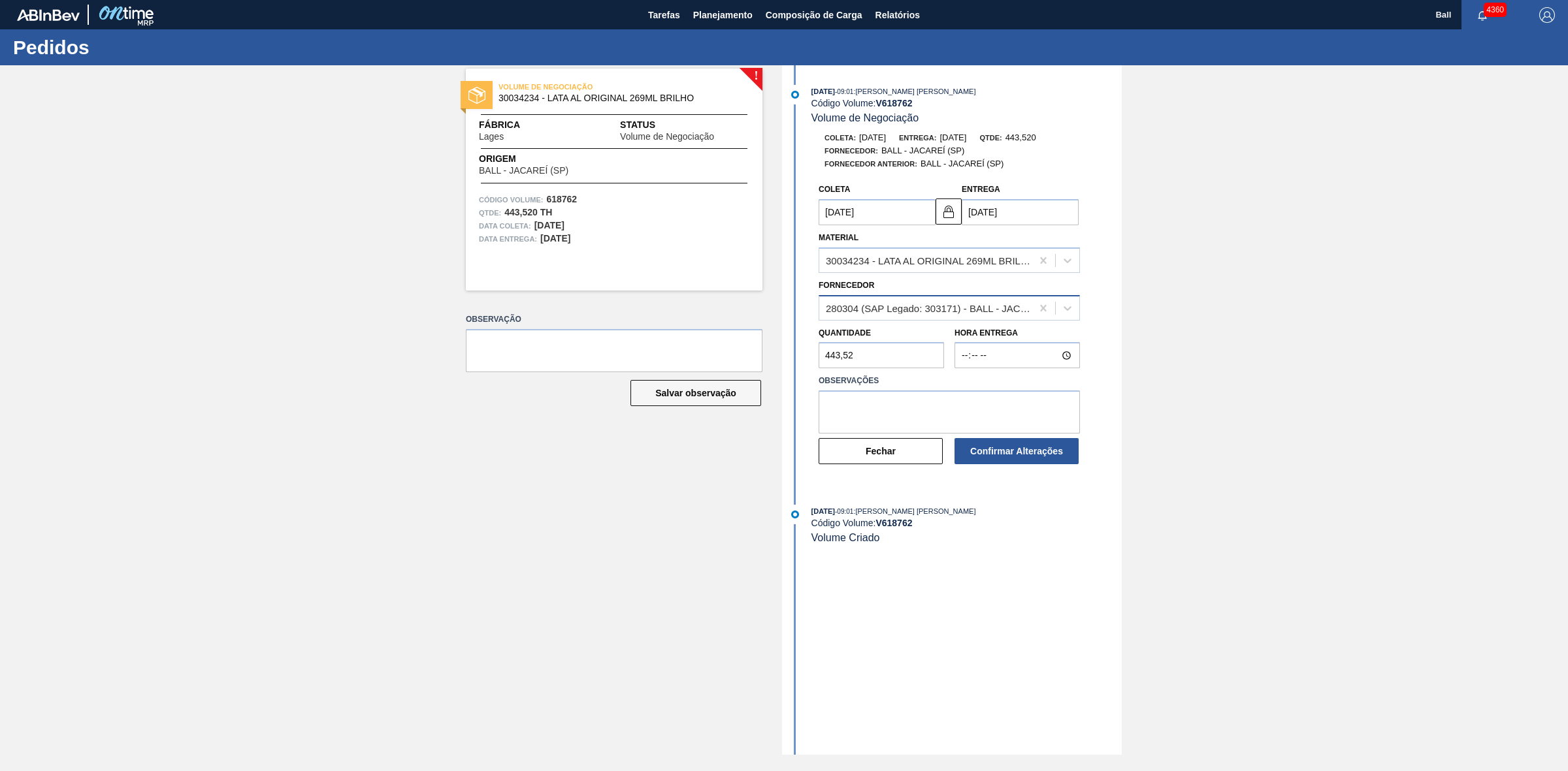
click at [1006, 312] on div "280304 (SAP Legado: 303171) - BALL - JACAREÍ (SP)" at bounding box center [929, 307] width 207 height 11
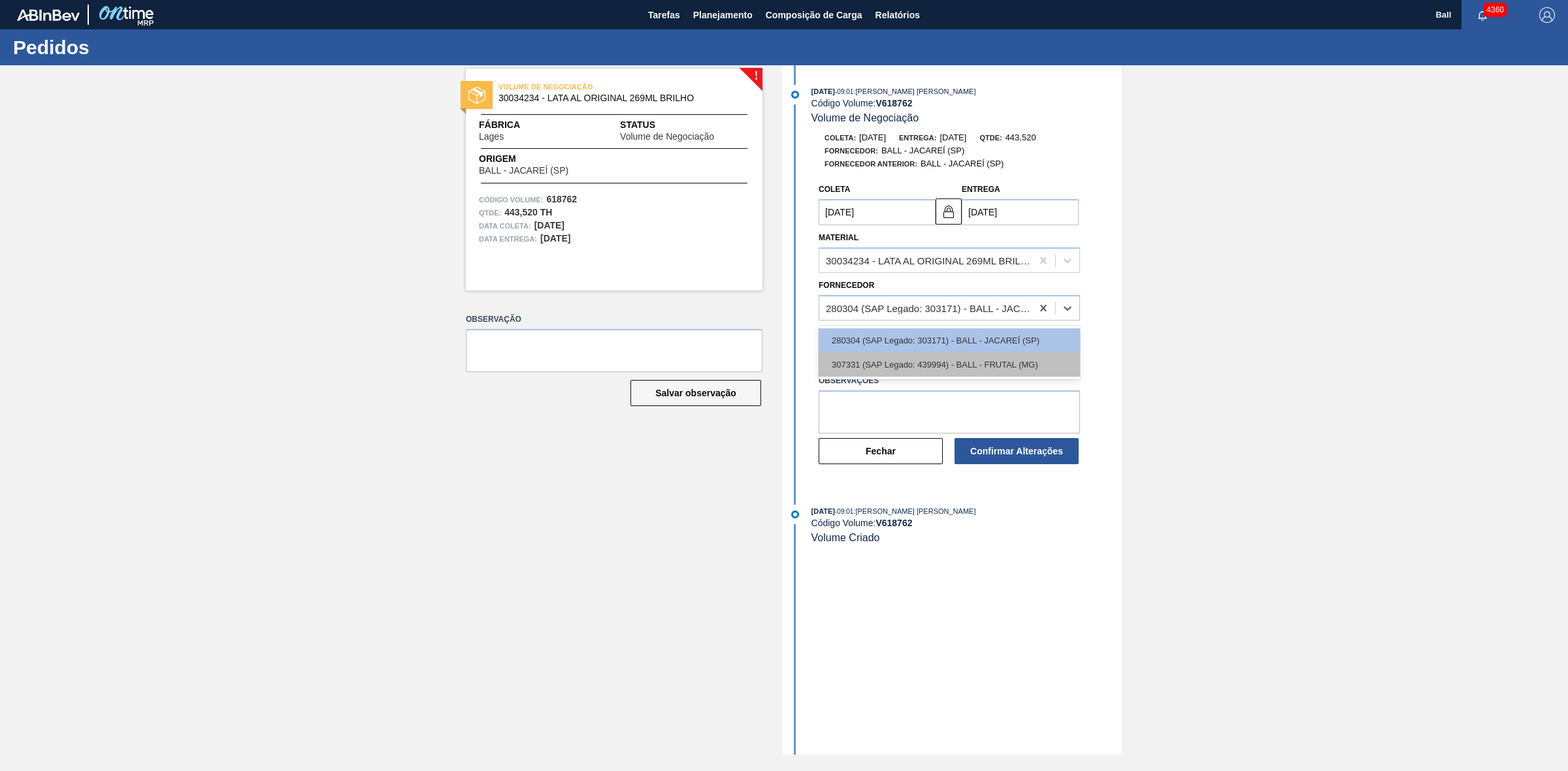
click at [1003, 363] on div "307331 (SAP Legado: 439994) - BALL - FRUTAL (MG)" at bounding box center [949, 364] width 261 height 24
type input "05/09/2025"
click at [987, 393] on textarea at bounding box center [949, 412] width 261 height 43
paste textarea "OK, para avaliação no corte"
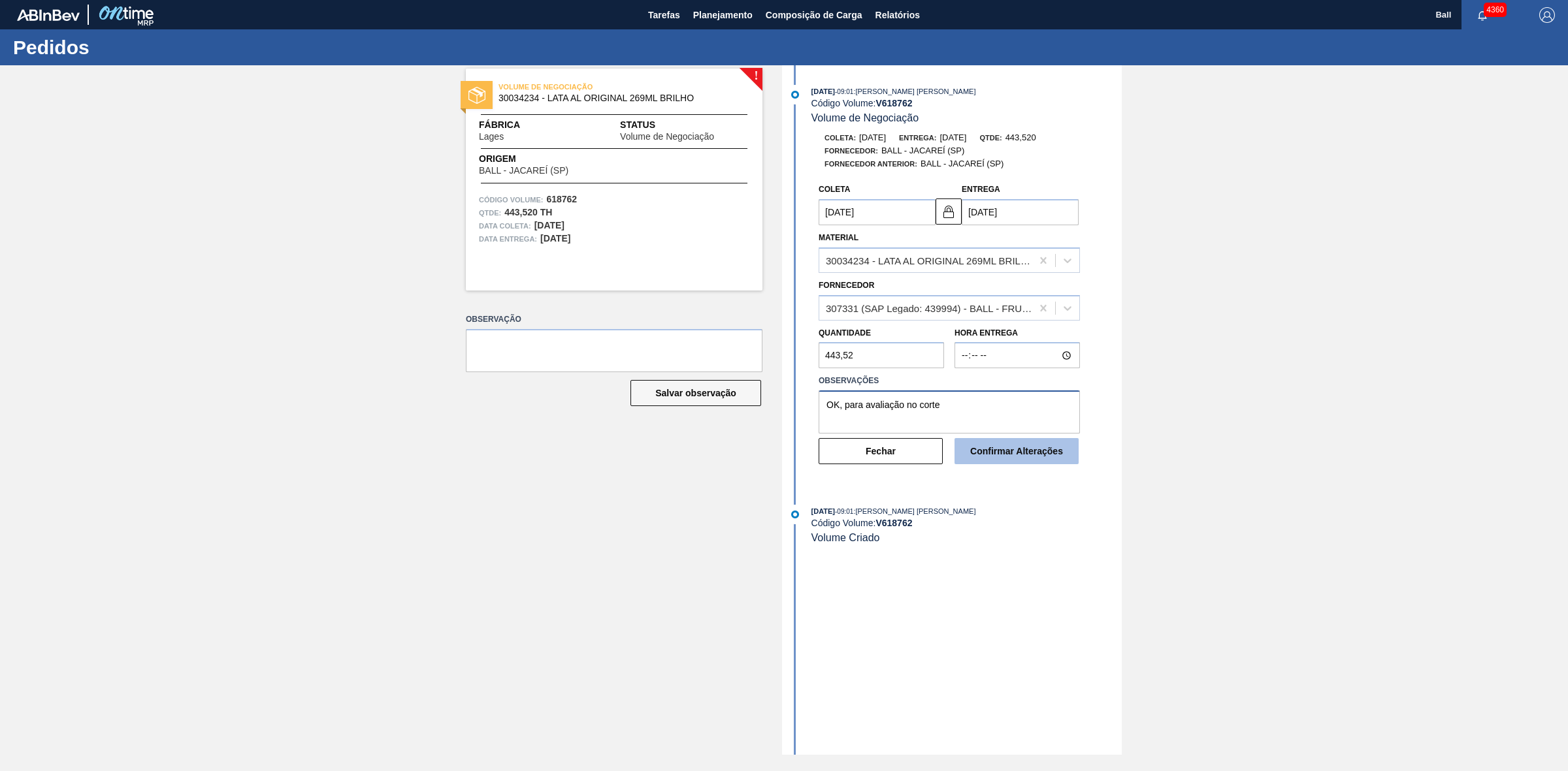
type textarea "OK, para avaliação no corte"
click at [1027, 457] on button "Confirmar Alterações" at bounding box center [1016, 451] width 124 height 26
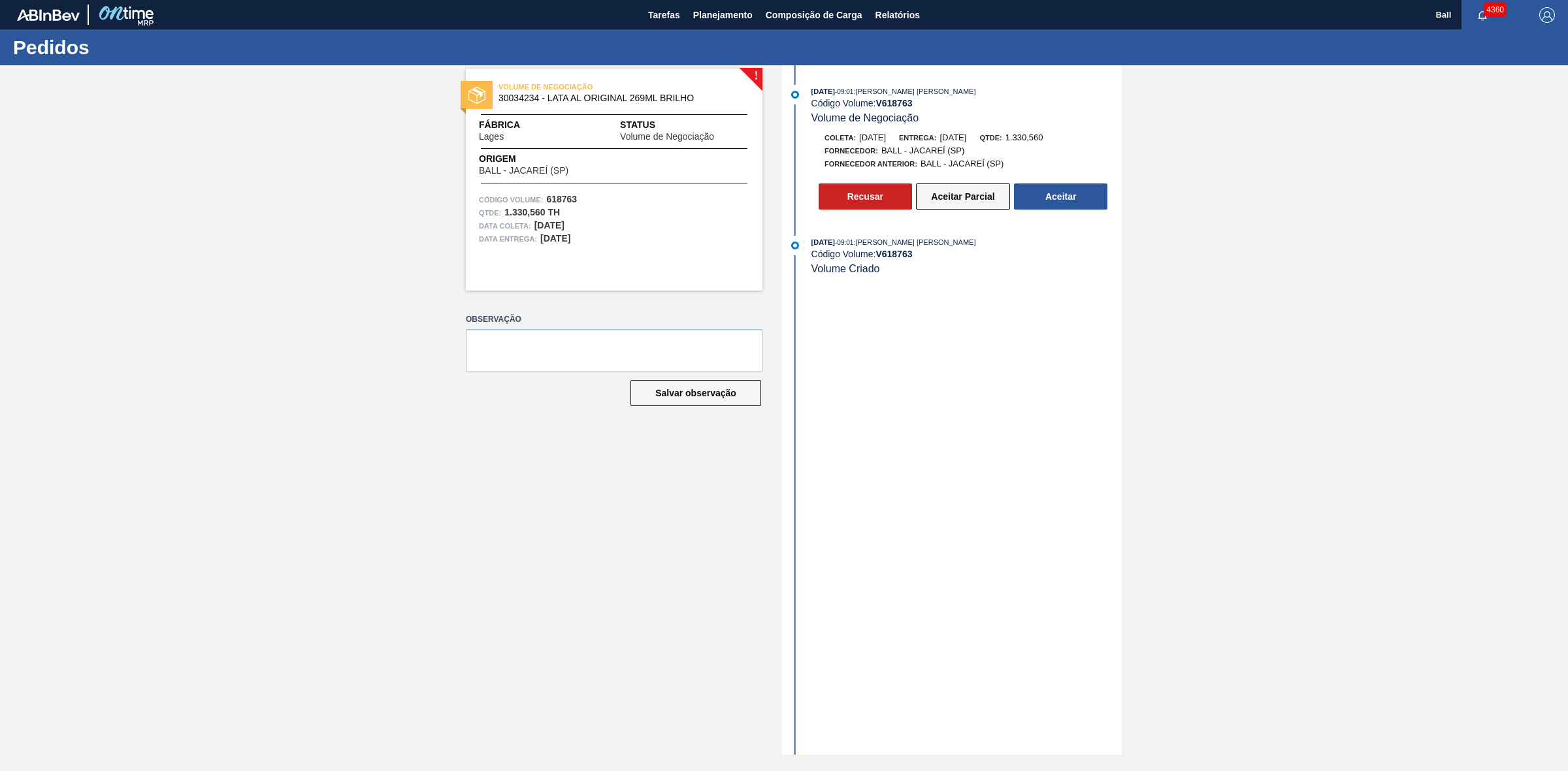
click at [982, 203] on button "Aceitar Parcial" at bounding box center [963, 196] width 94 height 26
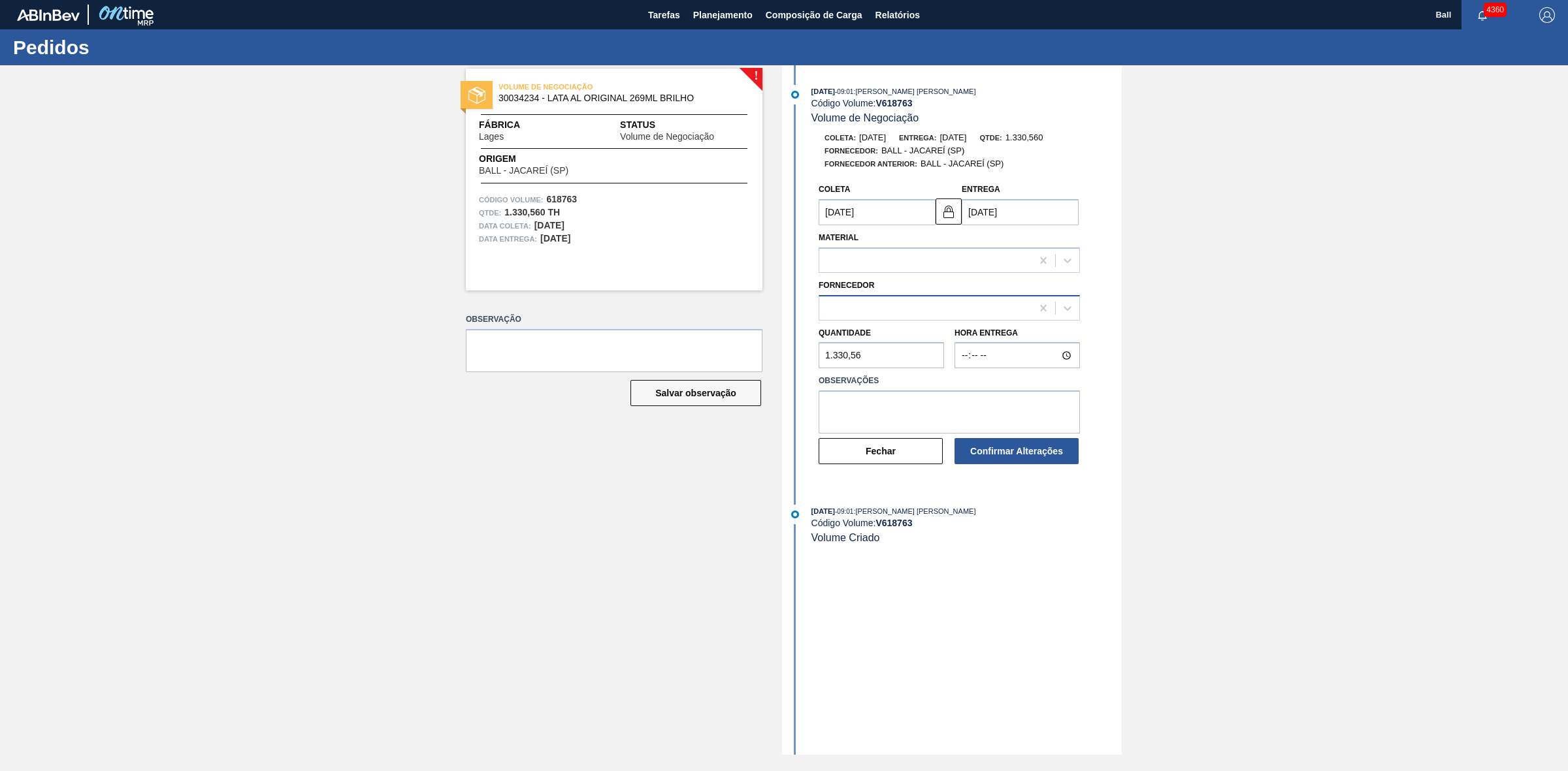
type input "[DATE]"
click at [941, 419] on textarea at bounding box center [949, 412] width 261 height 43
paste textarea "OK, para avaliação no corte"
type textarea "OK, para avaliação no corte"
click at [1003, 317] on div "280304 (SAP Legado: 303171) - BALL - JACAREÍ (SP)" at bounding box center [925, 308] width 212 height 19
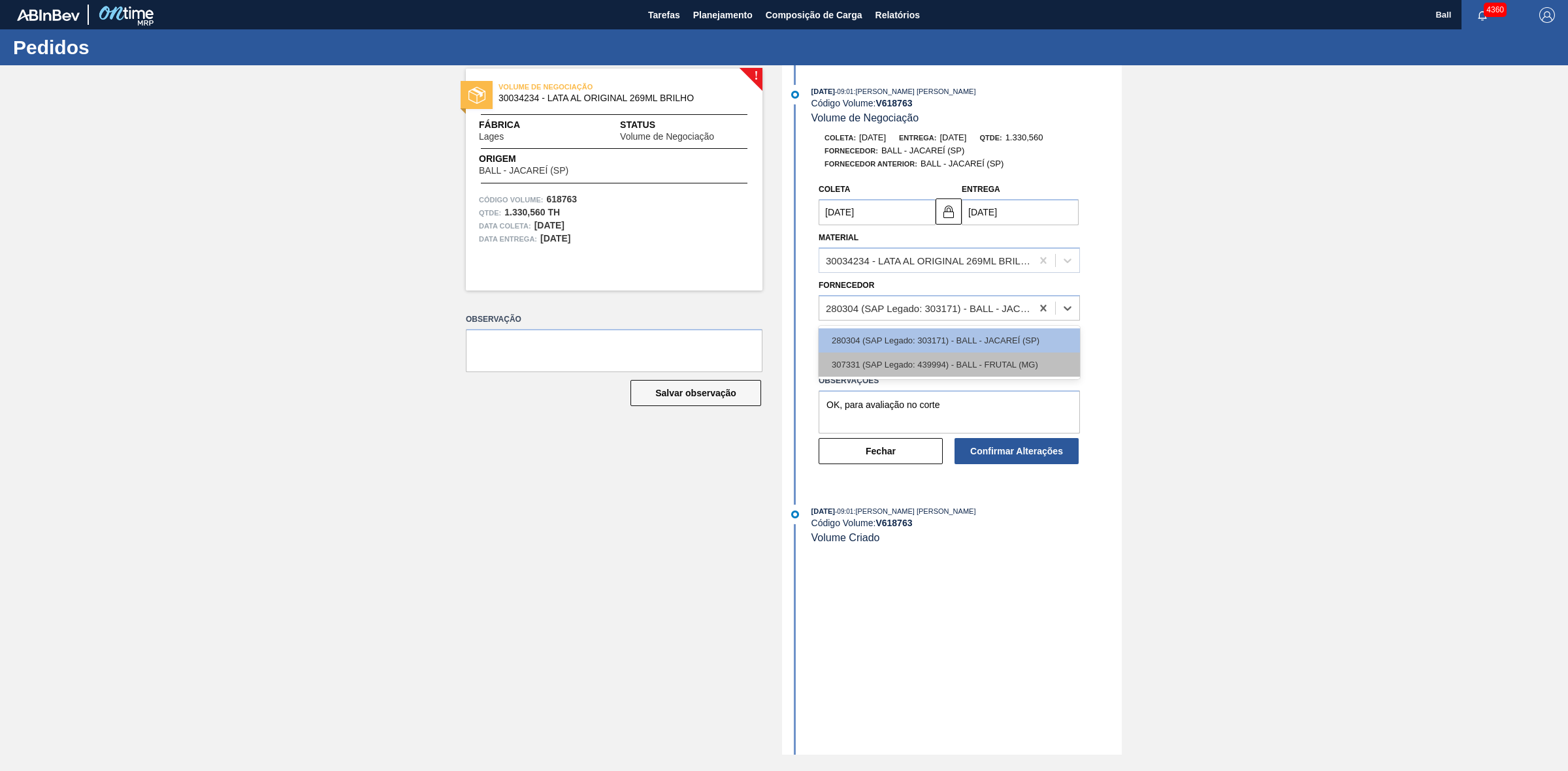
click at [990, 370] on div "307331 (SAP Legado: 439994) - BALL - FRUTAL (MG)" at bounding box center [949, 364] width 261 height 24
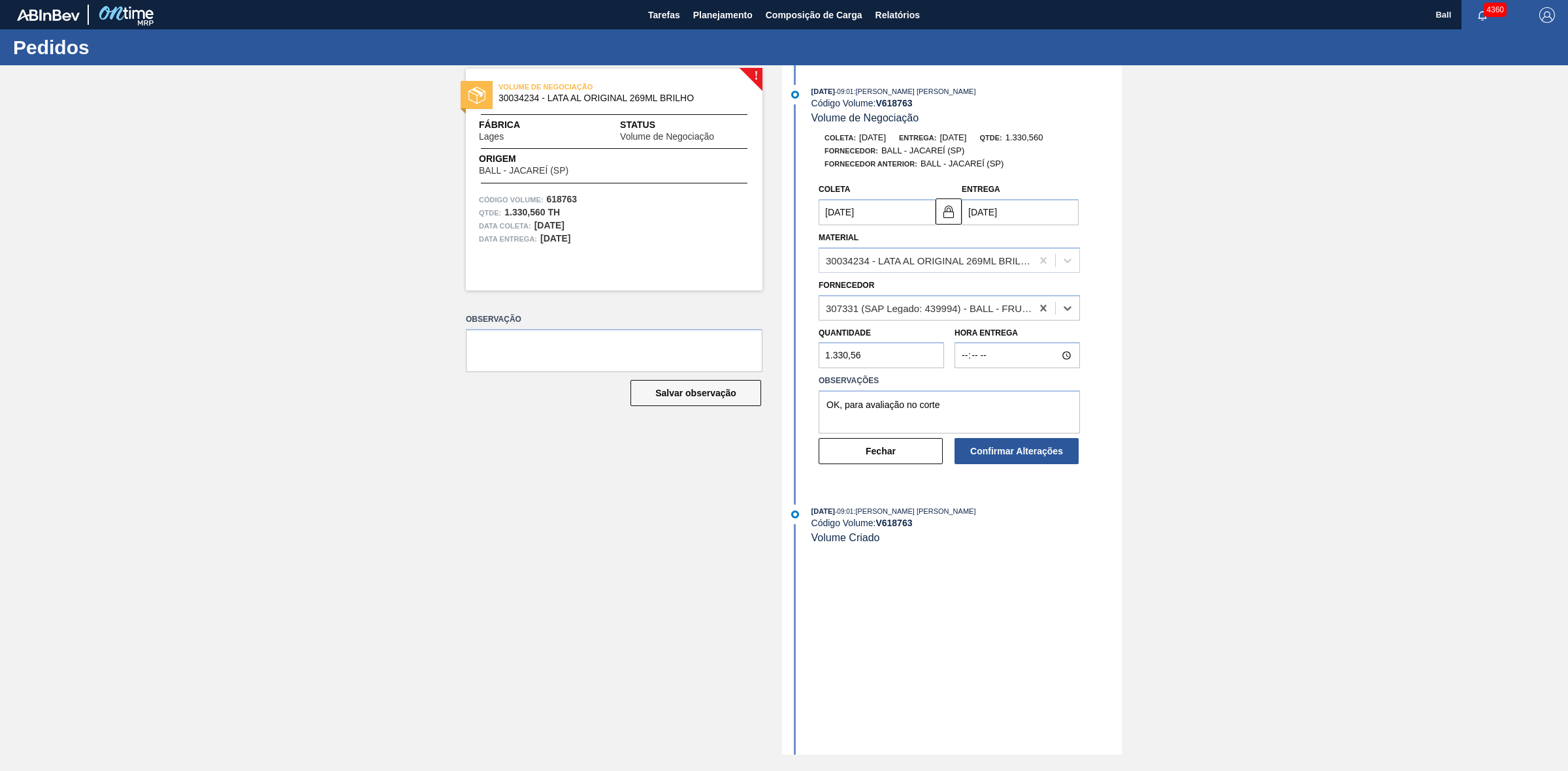
type input "[DATE]"
click at [1023, 462] on button "Confirmar Alterações" at bounding box center [1016, 451] width 124 height 26
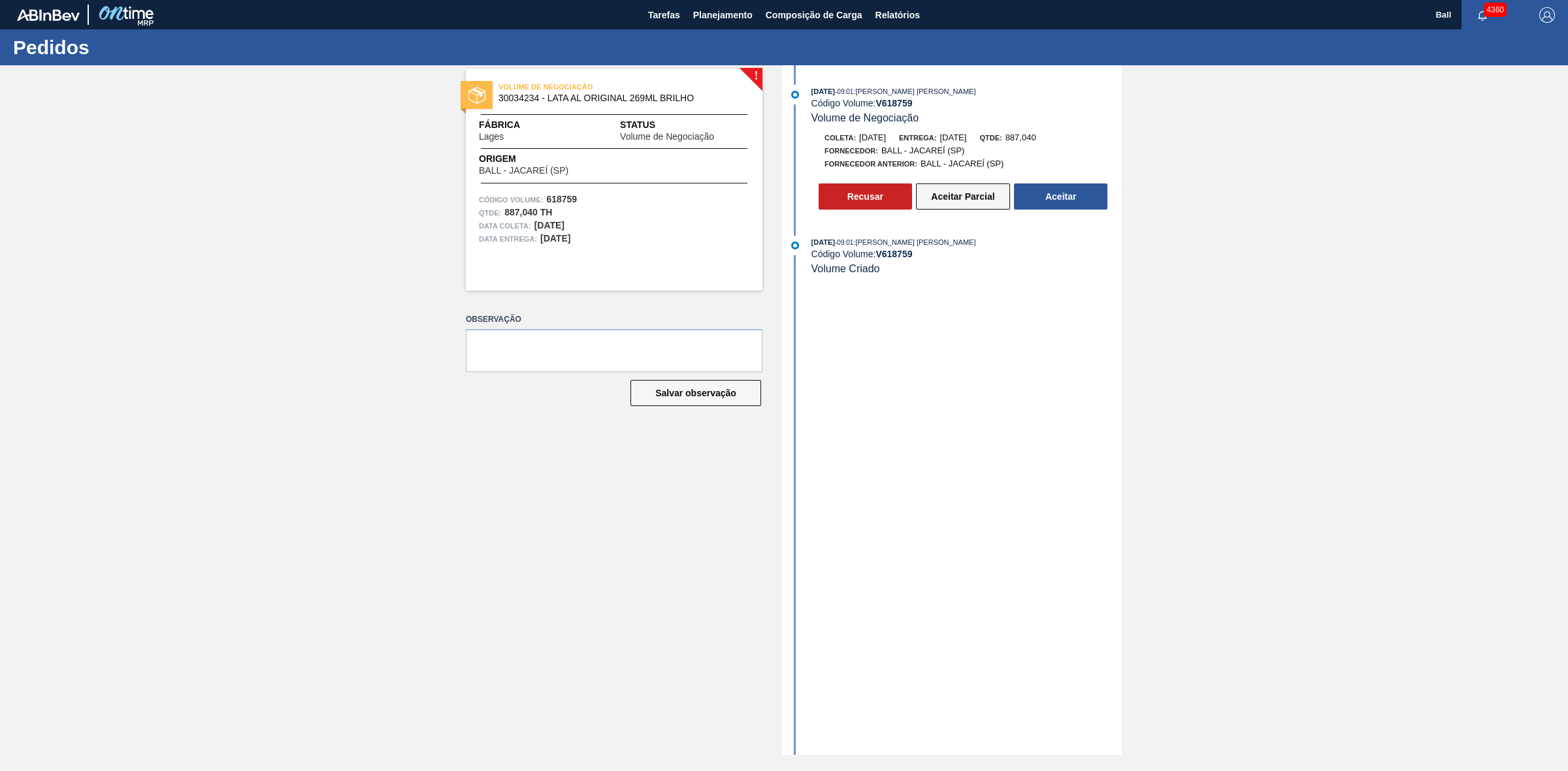
click at [953, 206] on button "Aceitar Parcial" at bounding box center [963, 196] width 94 height 26
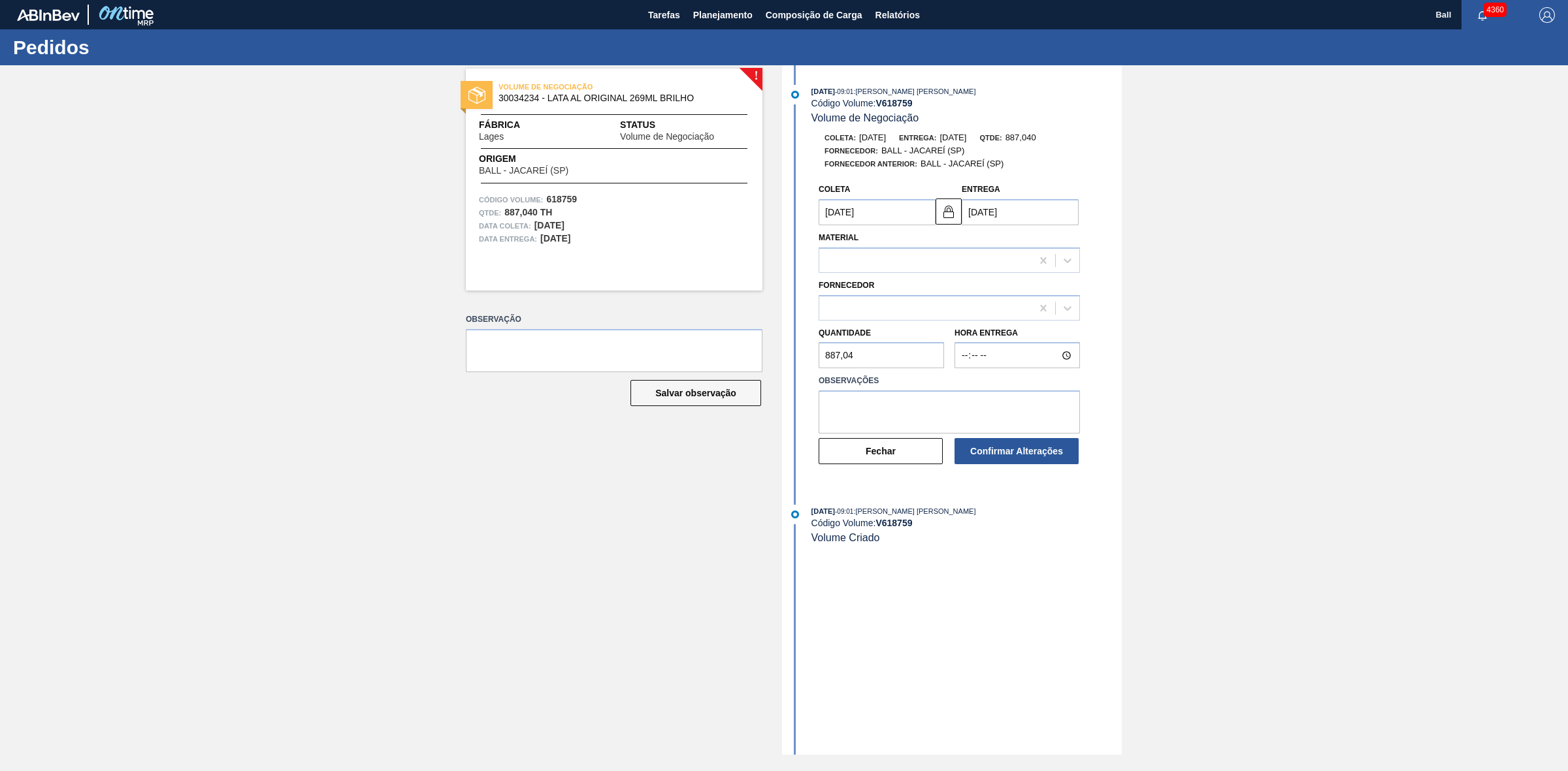
type input "[DATE]"
click at [912, 421] on textarea at bounding box center [949, 412] width 261 height 43
paste textarea "OK, para avaliação no corte"
type textarea "OK, para avaliação no corte"
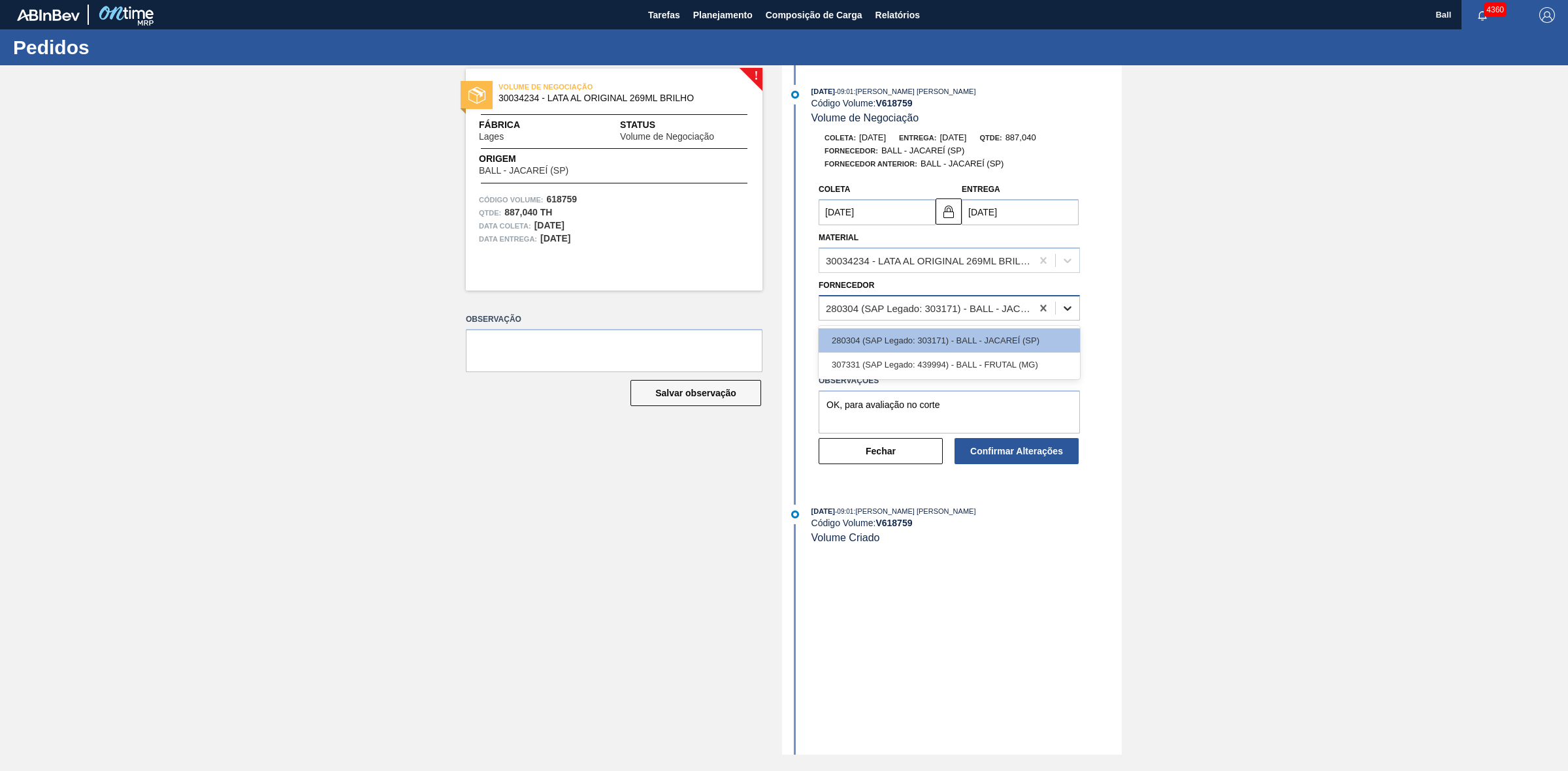
click at [1062, 312] on icon at bounding box center [1067, 308] width 13 height 13
click at [1030, 363] on div "307331 (SAP Legado: 439994) - BALL - FRUTAL (MG)" at bounding box center [949, 364] width 261 height 24
type input "[DATE]"
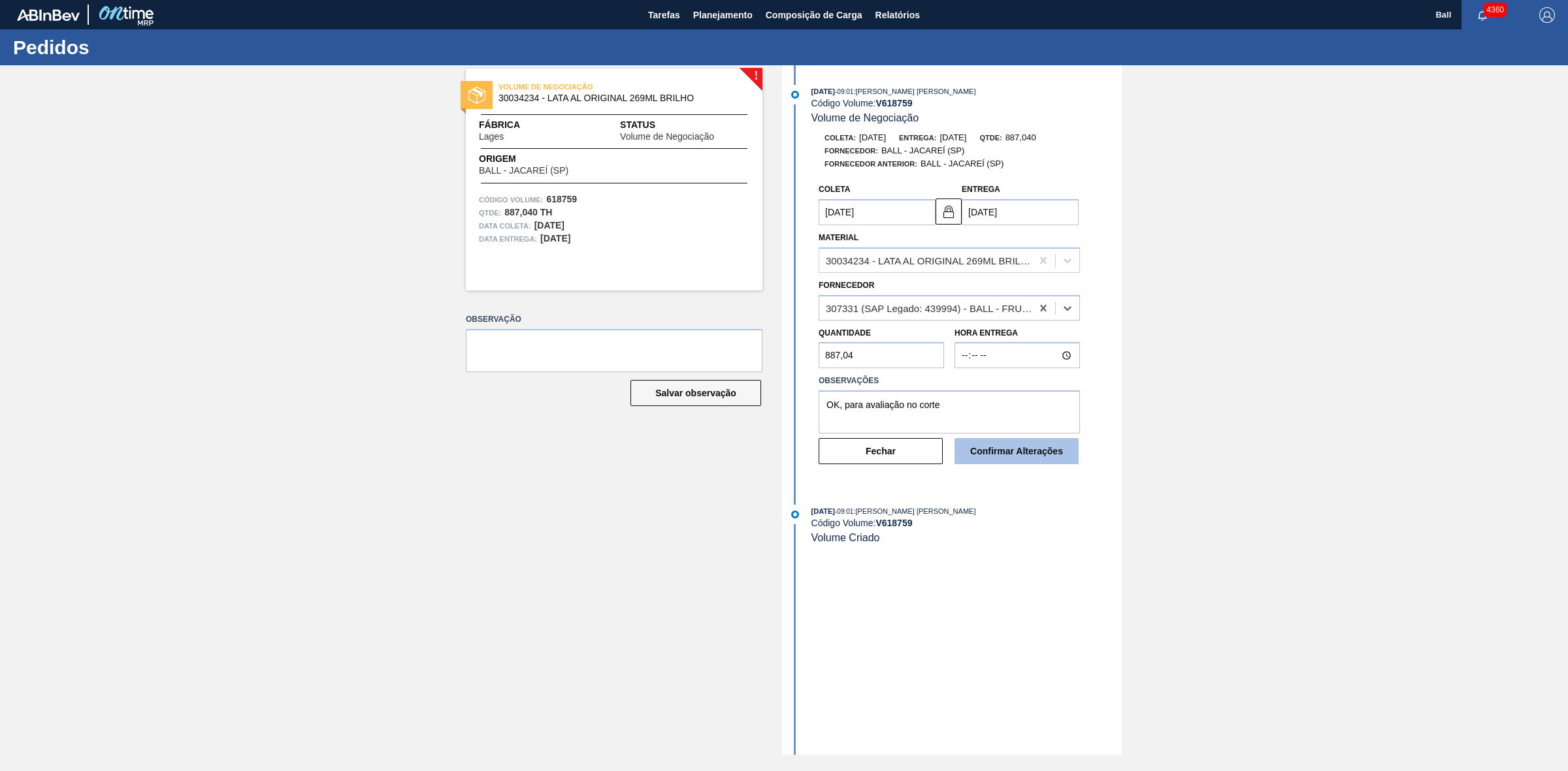
click at [1030, 454] on button "Confirmar Alterações" at bounding box center [1016, 451] width 124 height 26
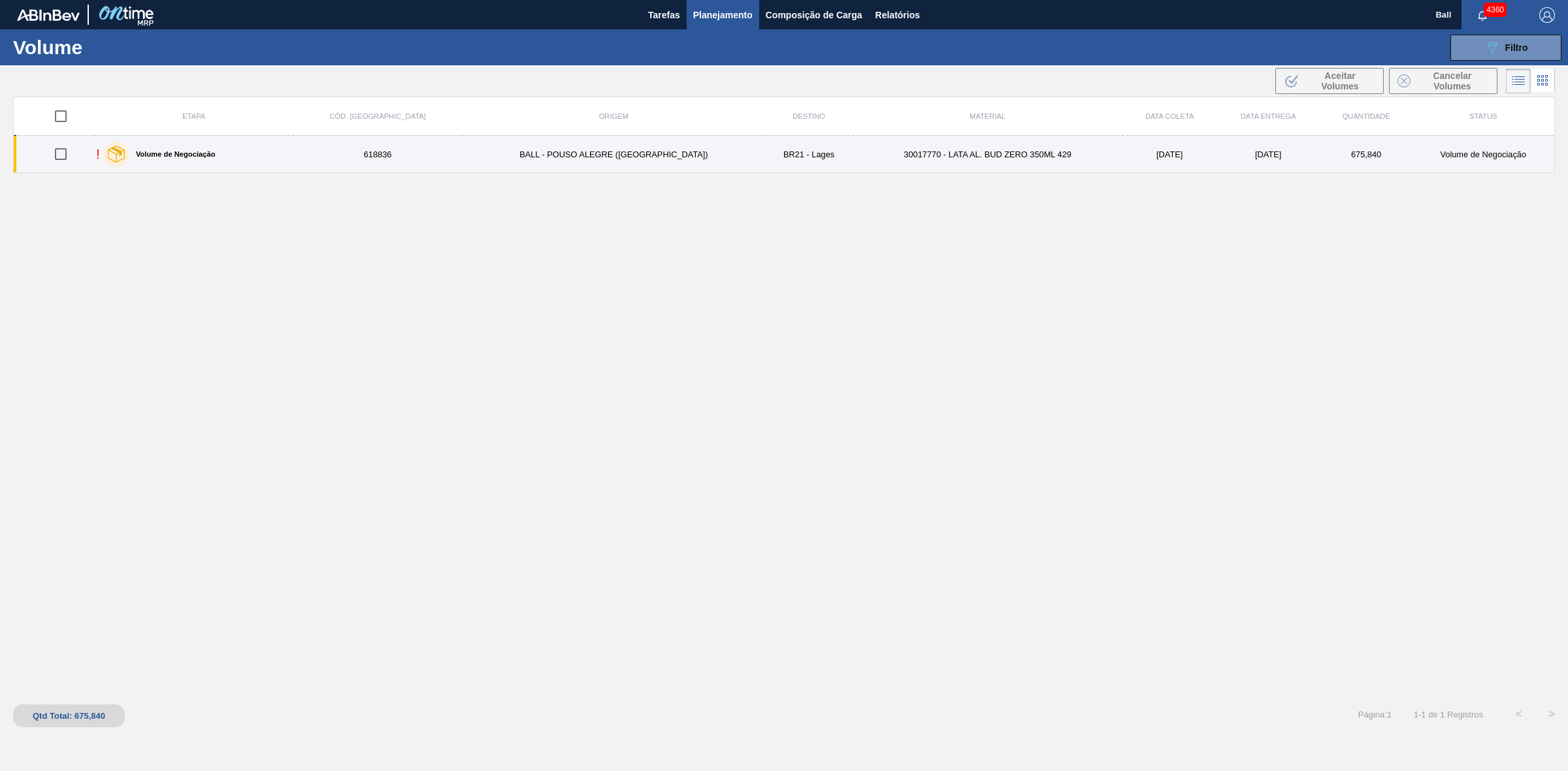
click at [201, 158] on div "Volume de Negociação" at bounding box center [158, 154] width 119 height 33
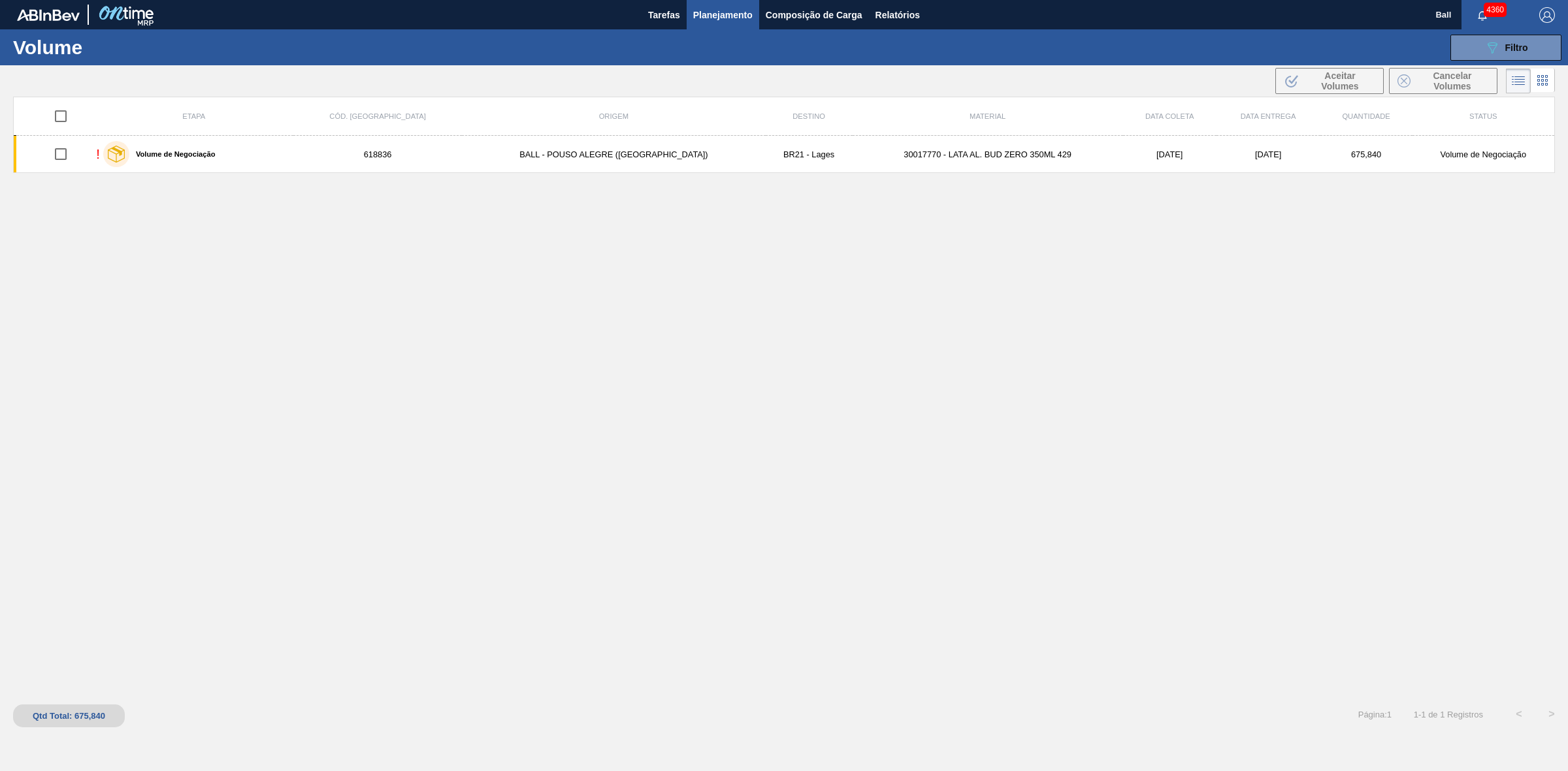
click at [628, 285] on div "Etapa Cód. Pedido Origem Destino Material Data coleta Data entrega Quantidade S…" at bounding box center [784, 397] width 1541 height 601
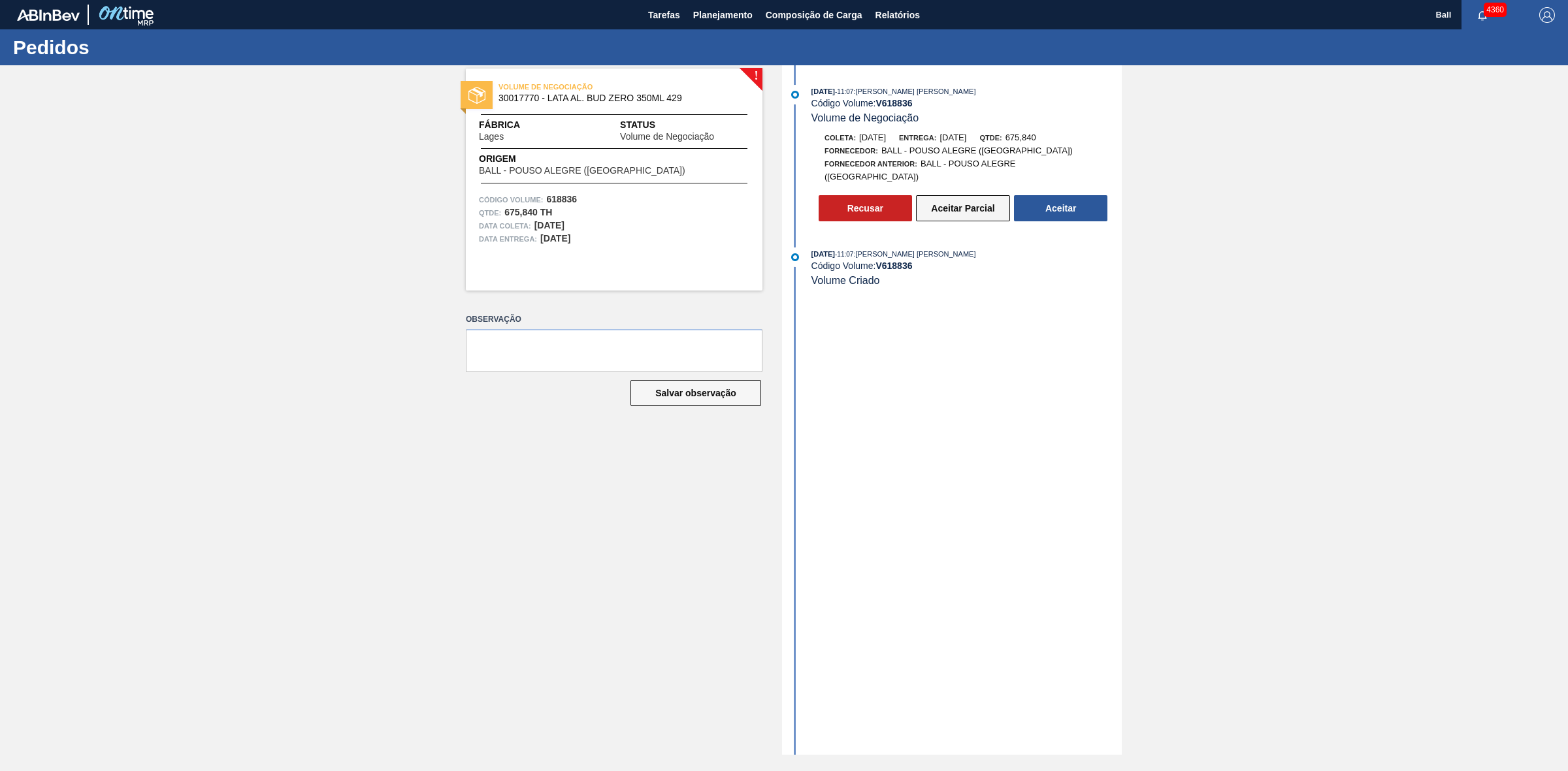
click at [952, 206] on button "Aceitar Parcial" at bounding box center [963, 209] width 94 height 26
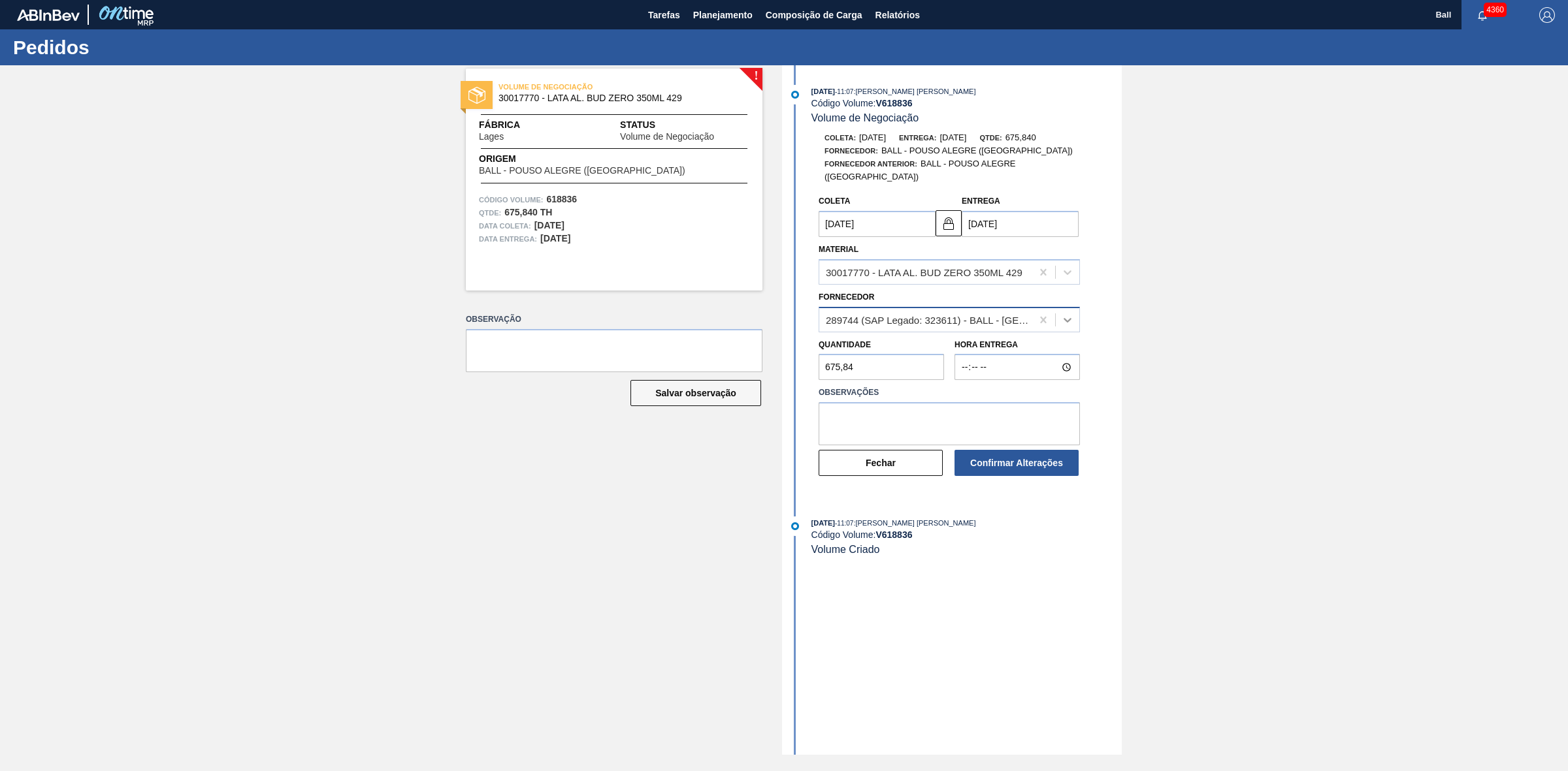
click at [1073, 317] on div at bounding box center [1067, 319] width 23 height 23
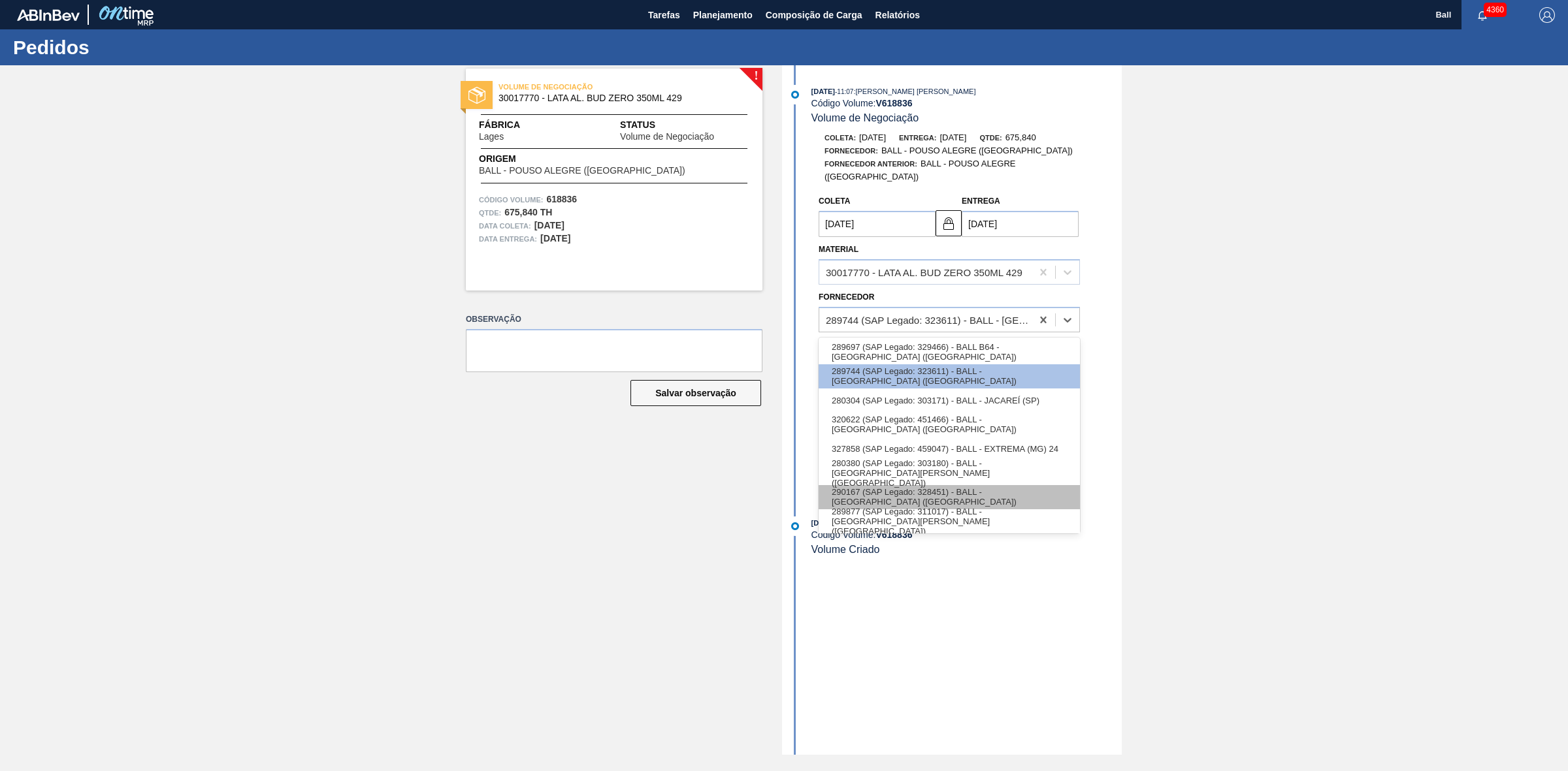
scroll to position [27, 0]
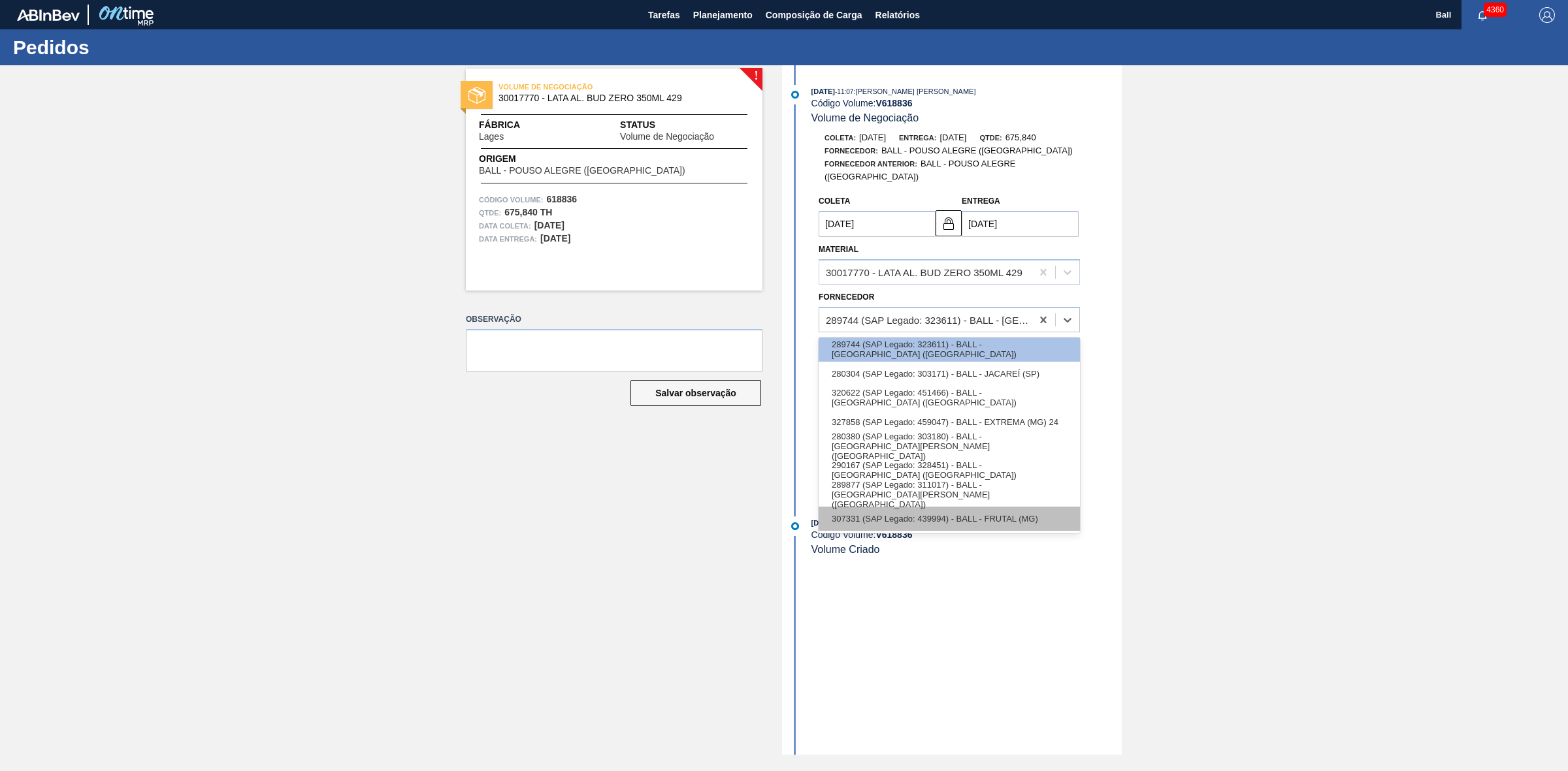
click at [1033, 506] on div "307331 (SAP Legado: 439994) - BALL - FRUTAL (MG)" at bounding box center [949, 518] width 261 height 24
type input "[DATE]"
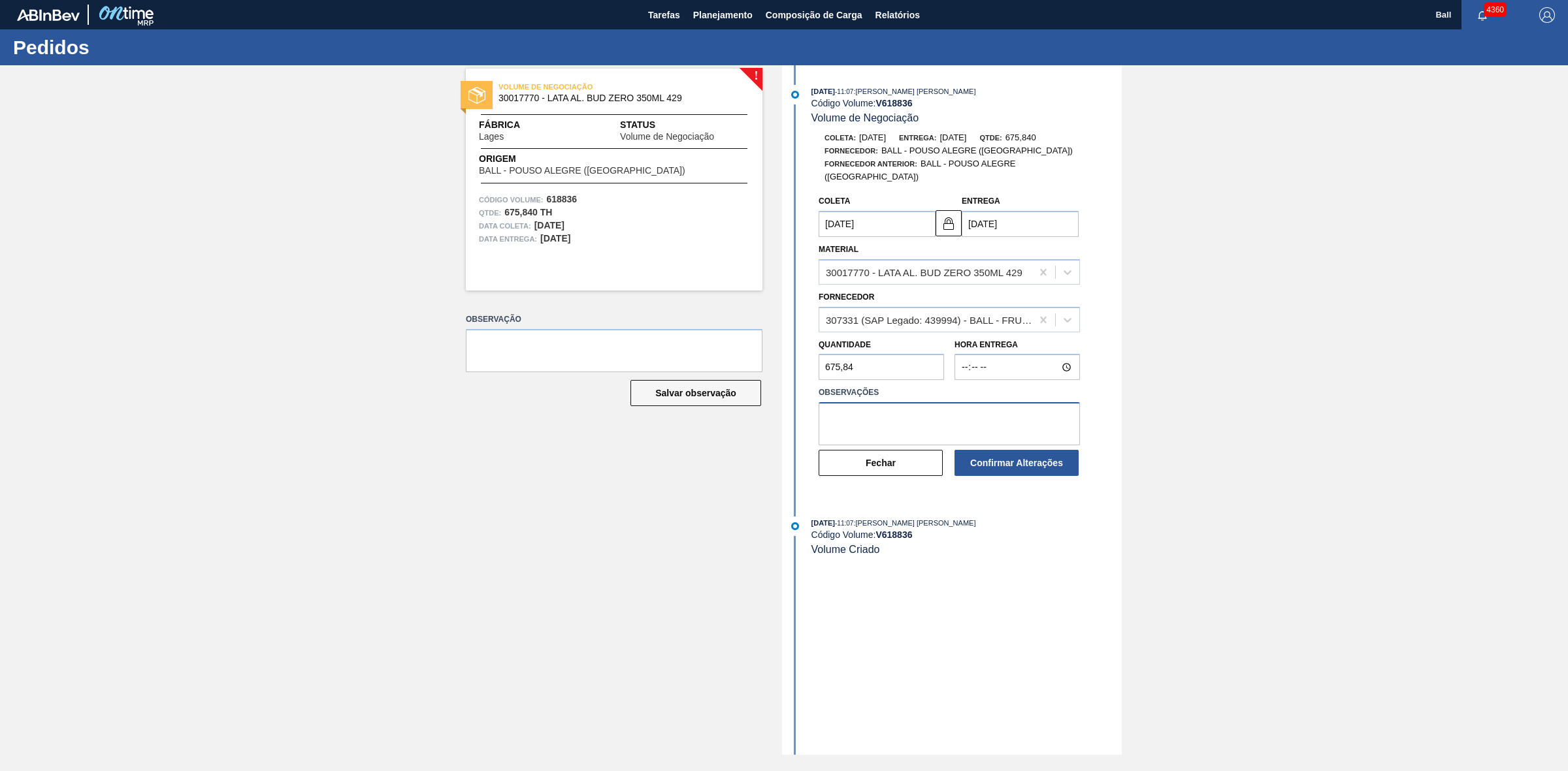
click at [986, 402] on textarea at bounding box center [949, 424] width 261 height 43
type textarea "ok, para avaliação no corte"
click at [1012, 459] on button "Confirmar Alterações" at bounding box center [1016, 463] width 124 height 26
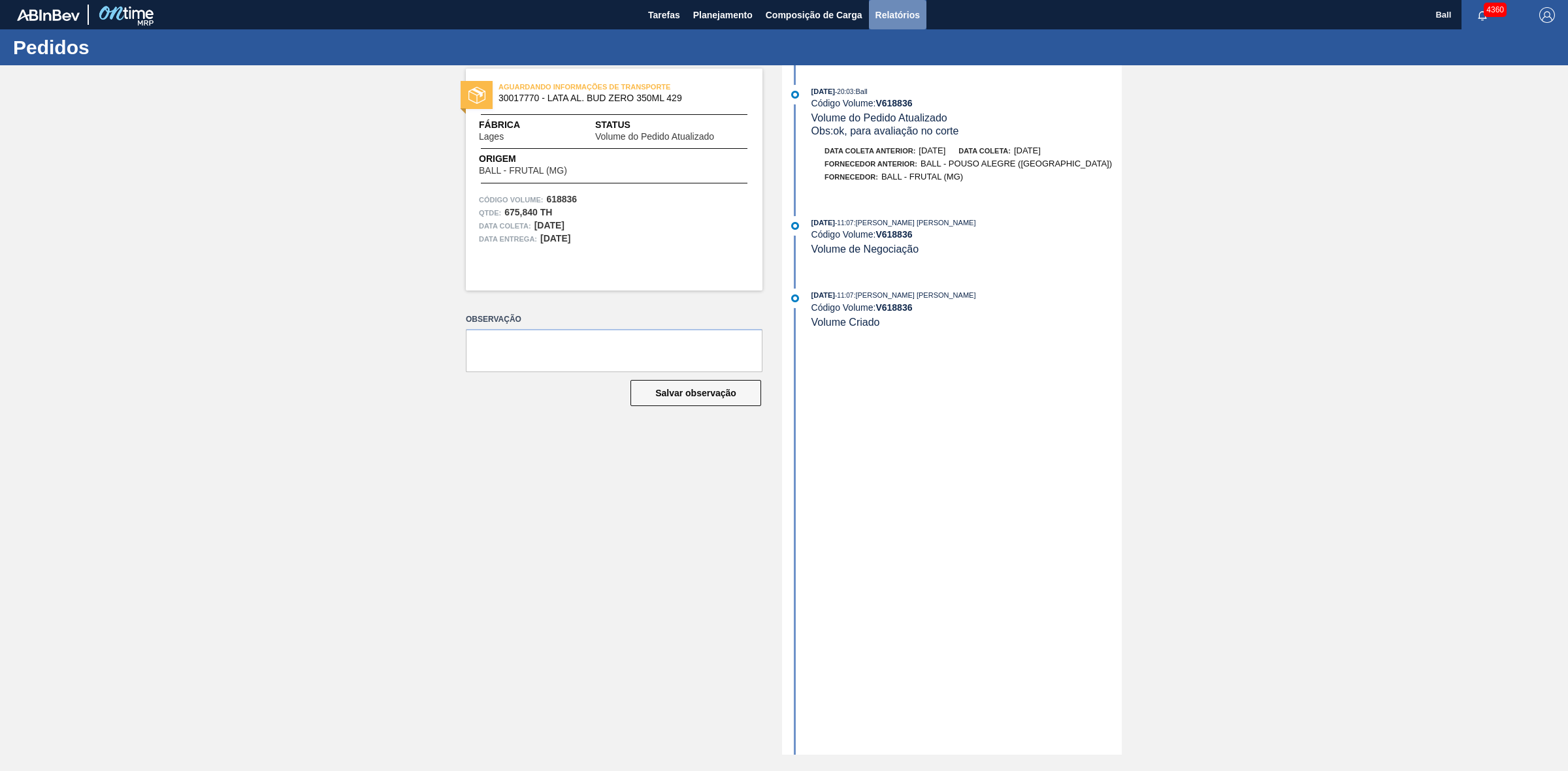
click at [916, 4] on button "Relatórios" at bounding box center [897, 15] width 57 height 29
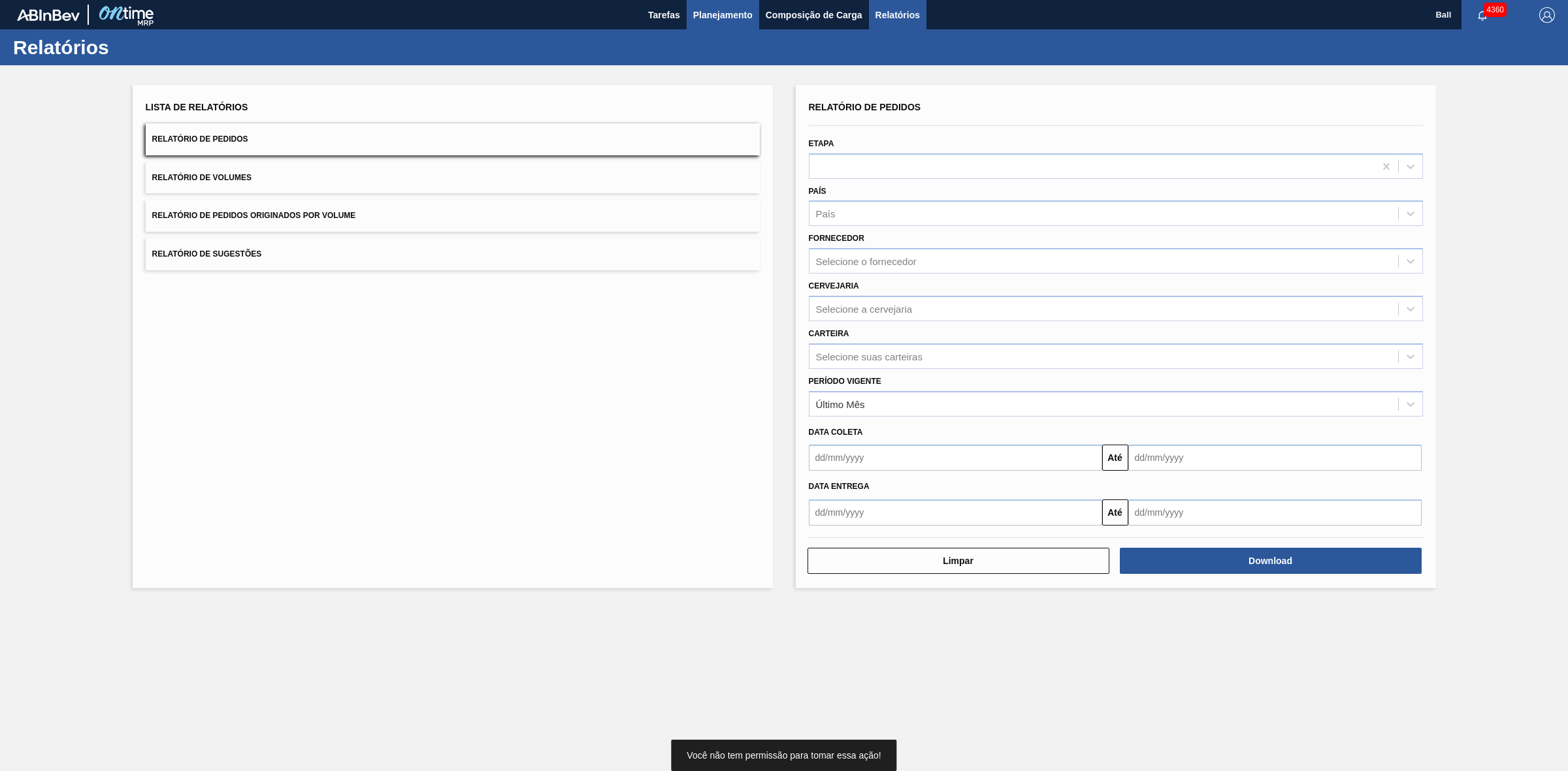
click at [742, 4] on button "Planejamento" at bounding box center [723, 15] width 73 height 29
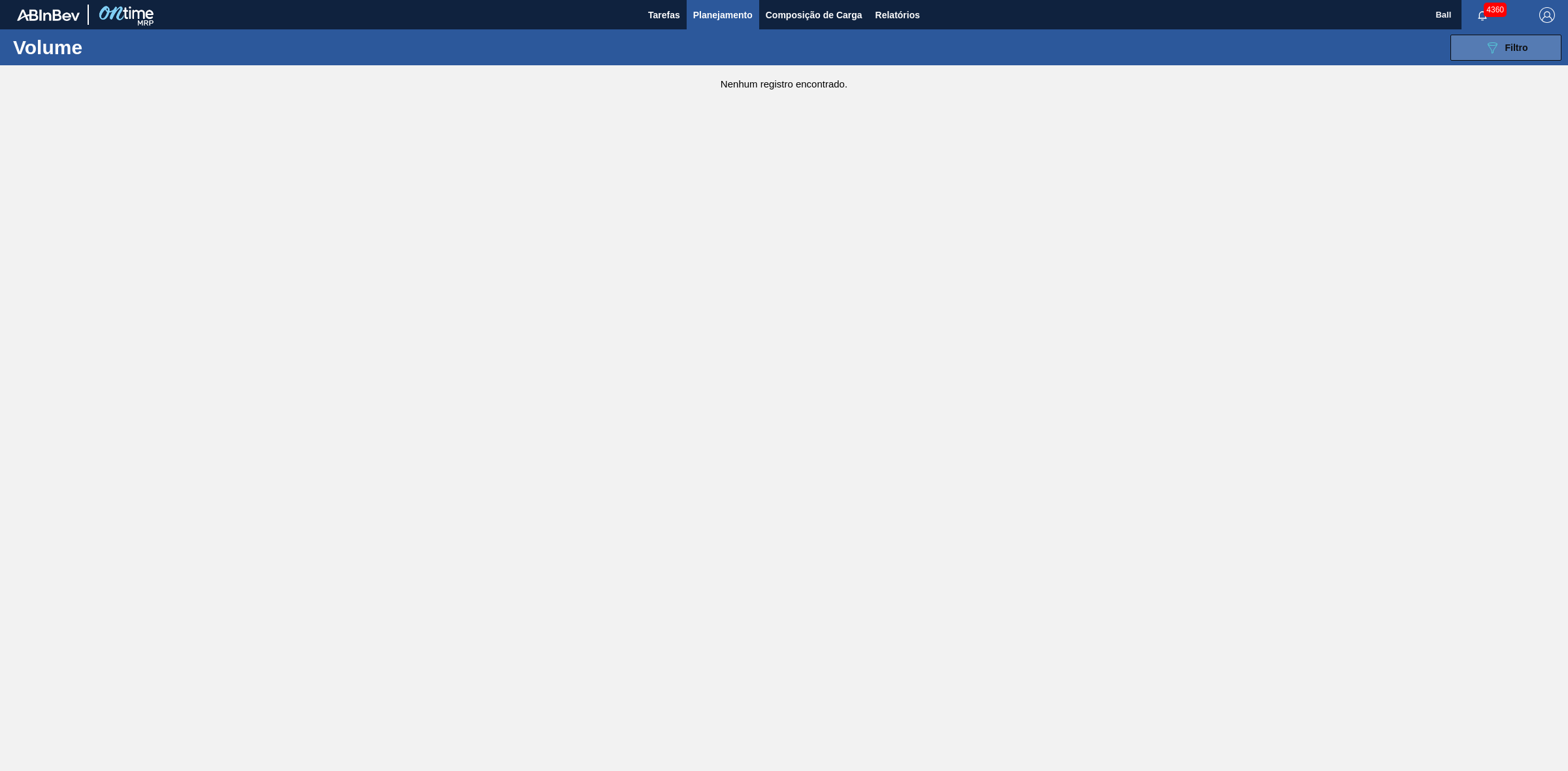
click at [1515, 54] on div "089F7B8B-B2A5-4AFE-B5C0-19BA573D28AC Filtro" at bounding box center [1506, 48] width 44 height 16
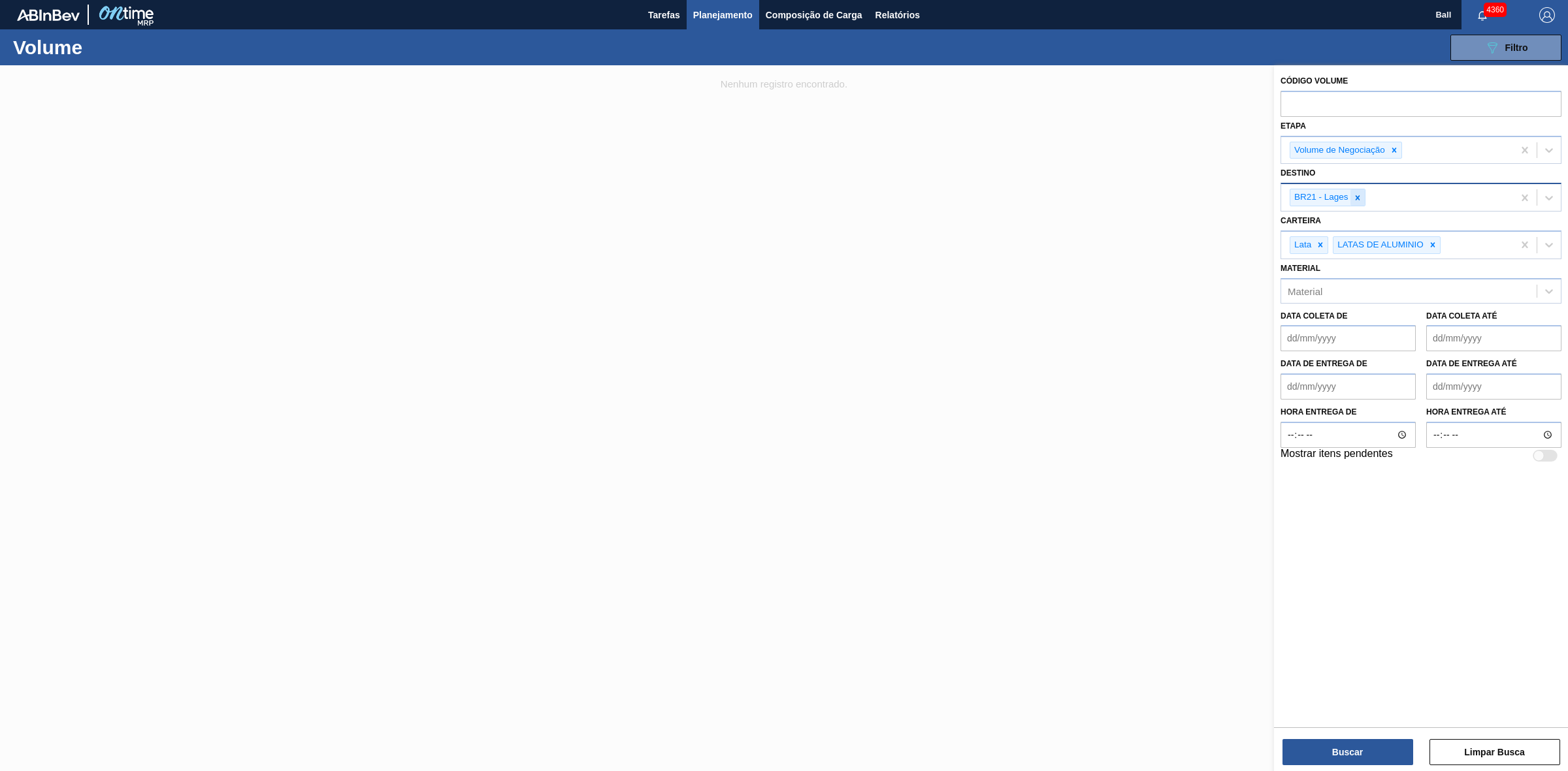
click at [1357, 199] on icon at bounding box center [1357, 197] width 10 height 10
type input "viamã"
click at [1367, 759] on button "Buscar" at bounding box center [1347, 752] width 131 height 26
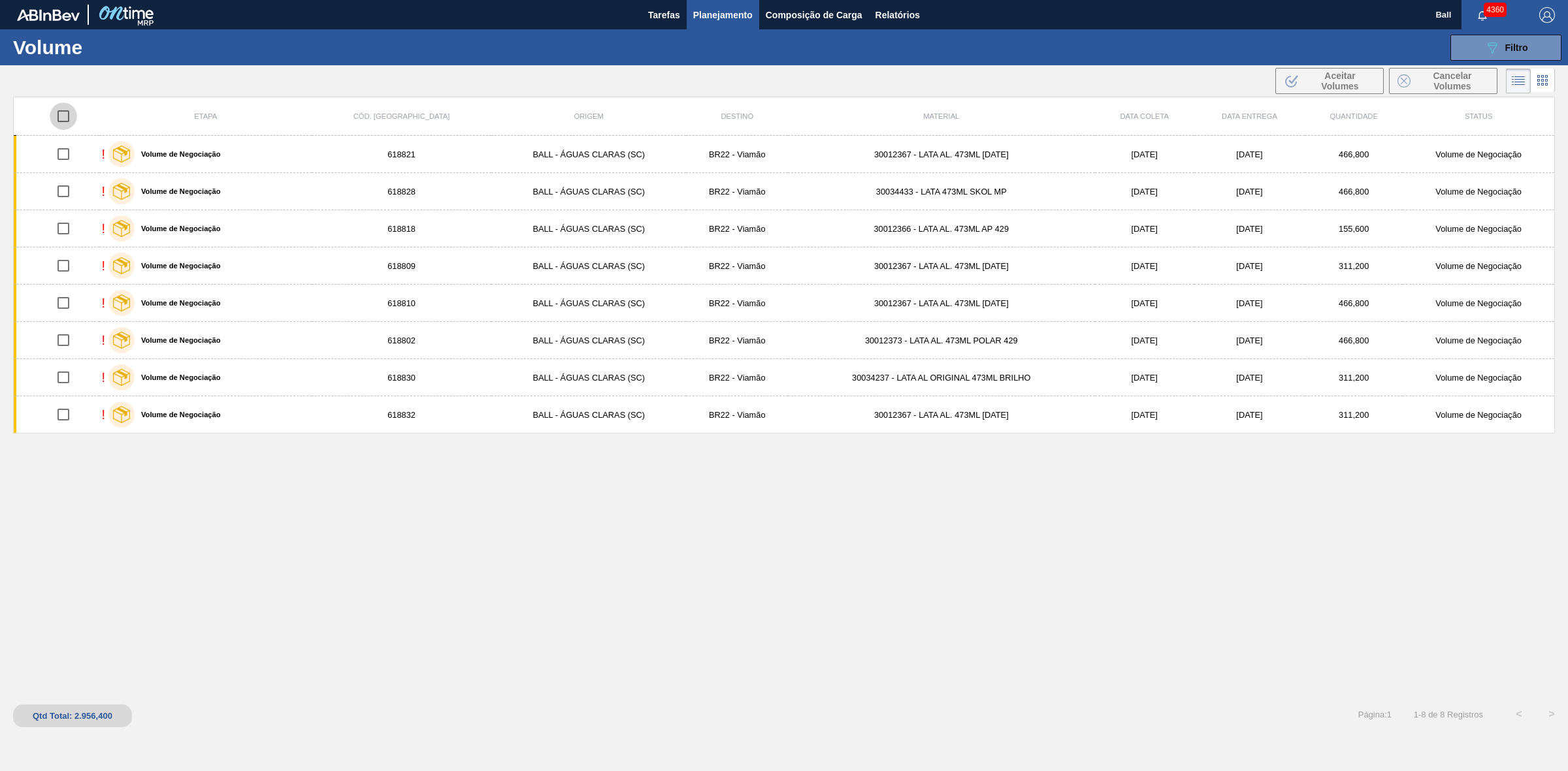
click at [70, 119] on input "checkbox" at bounding box center [63, 116] width 28 height 28
checkbox input "true"
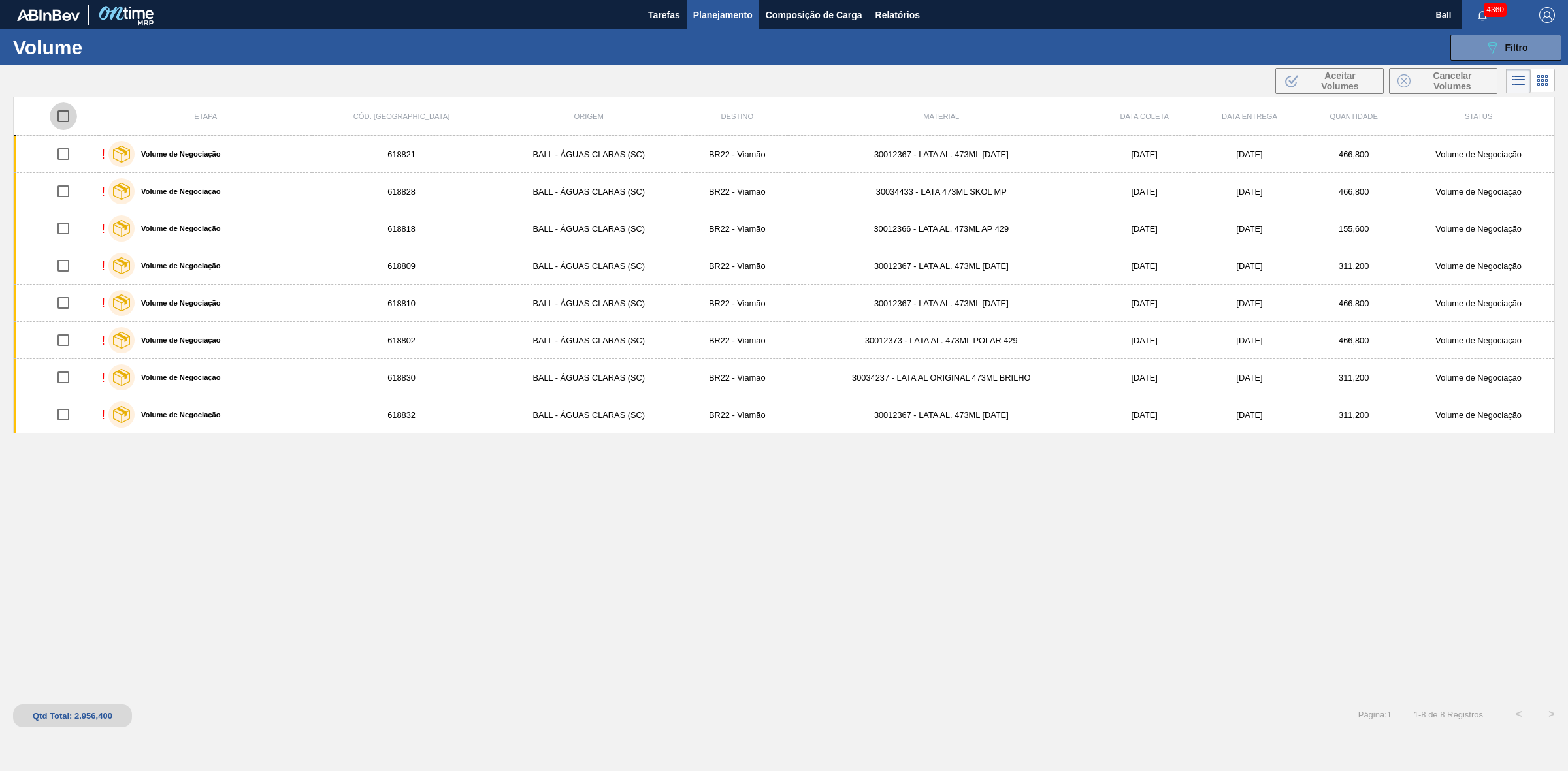
checkbox input "true"
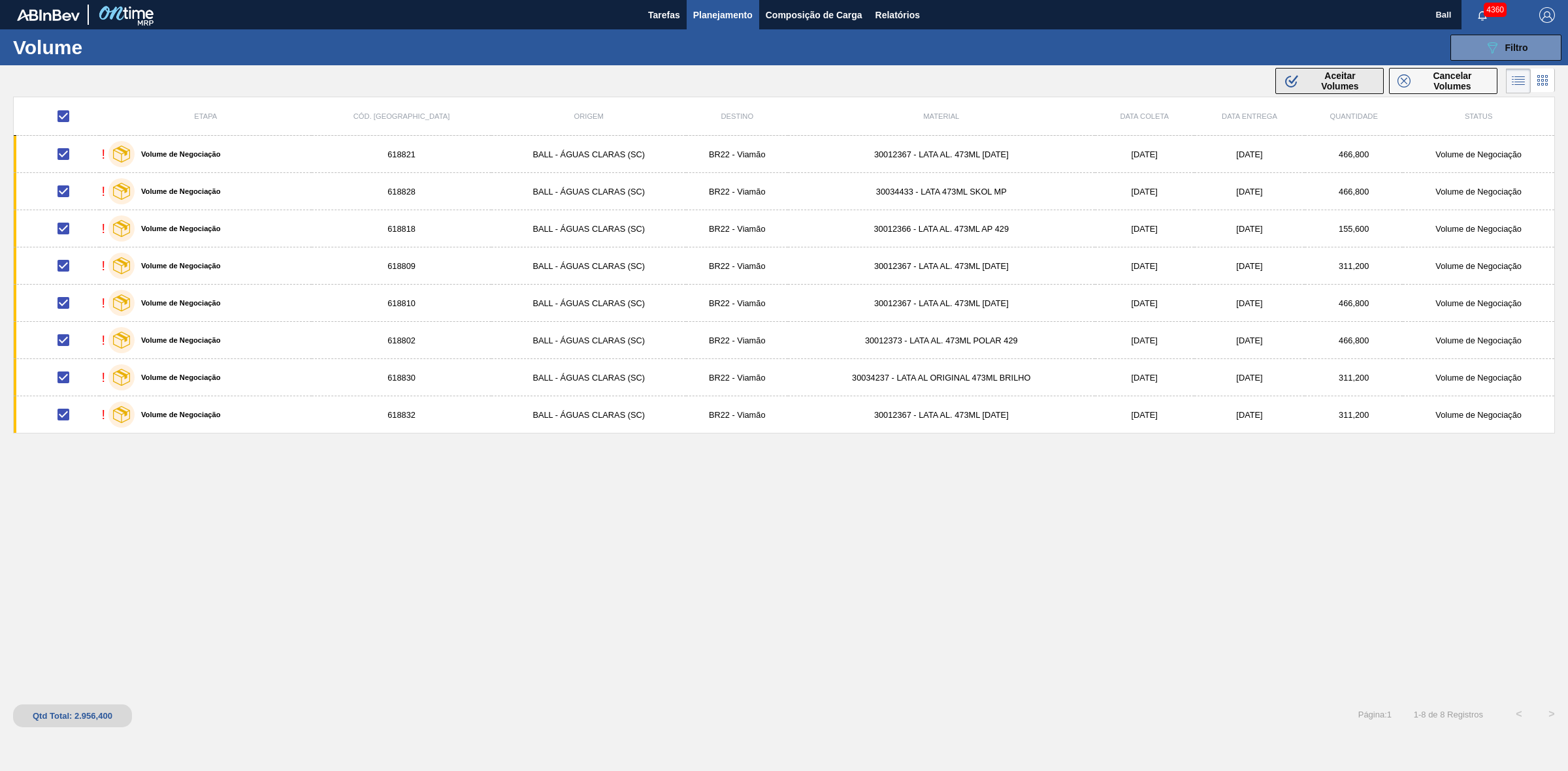
click at [1360, 73] on span "Aceitar Volumes" at bounding box center [1339, 80] width 70 height 21
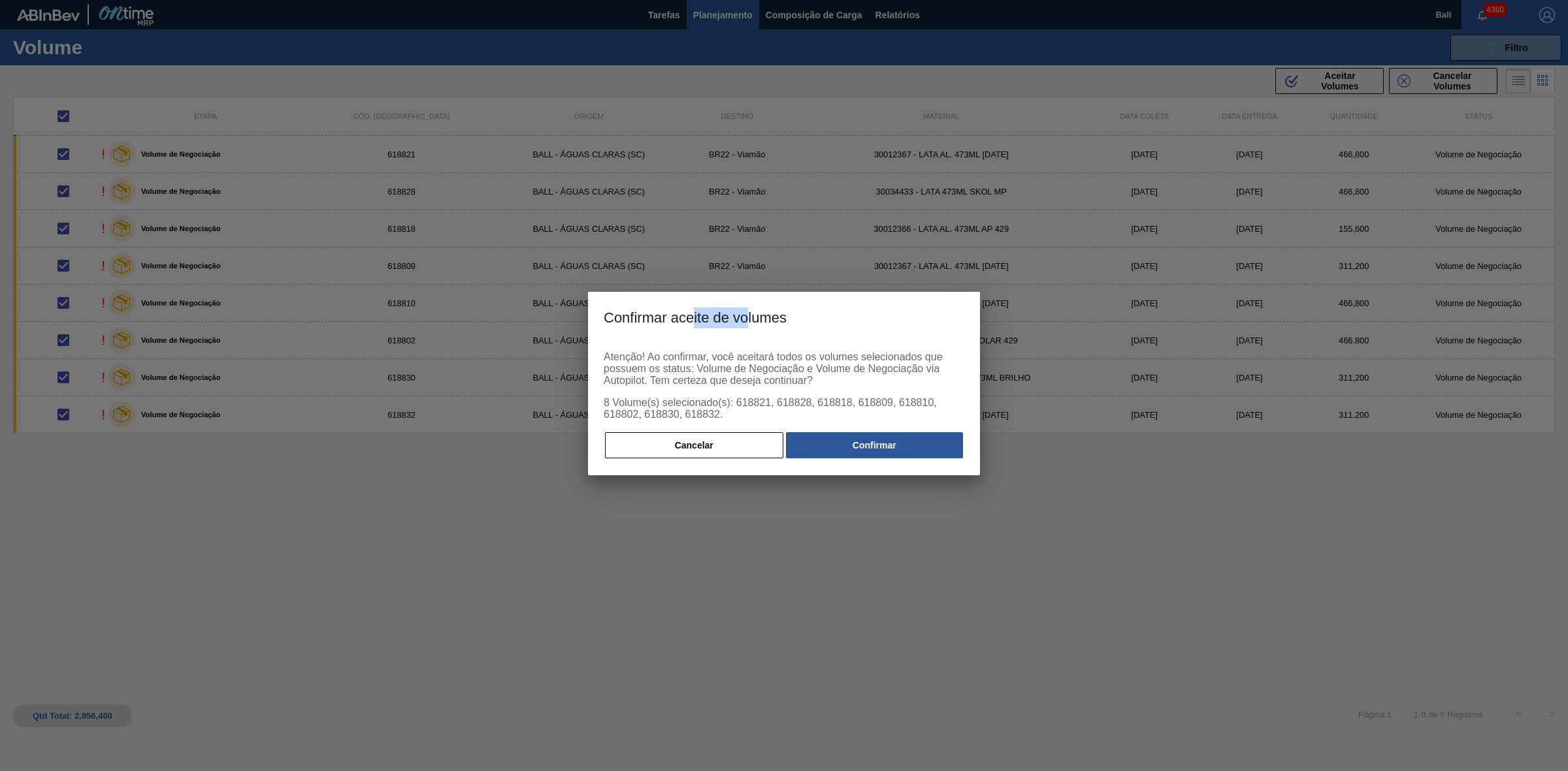
drag, startPoint x: 749, startPoint y: 299, endPoint x: 680, endPoint y: 343, distance: 81.8
click at [690, 322] on h3 "Confirmar aceite de volumes" at bounding box center [784, 316] width 392 height 49
click at [710, 448] on button "Cancelar" at bounding box center [694, 445] width 178 height 26
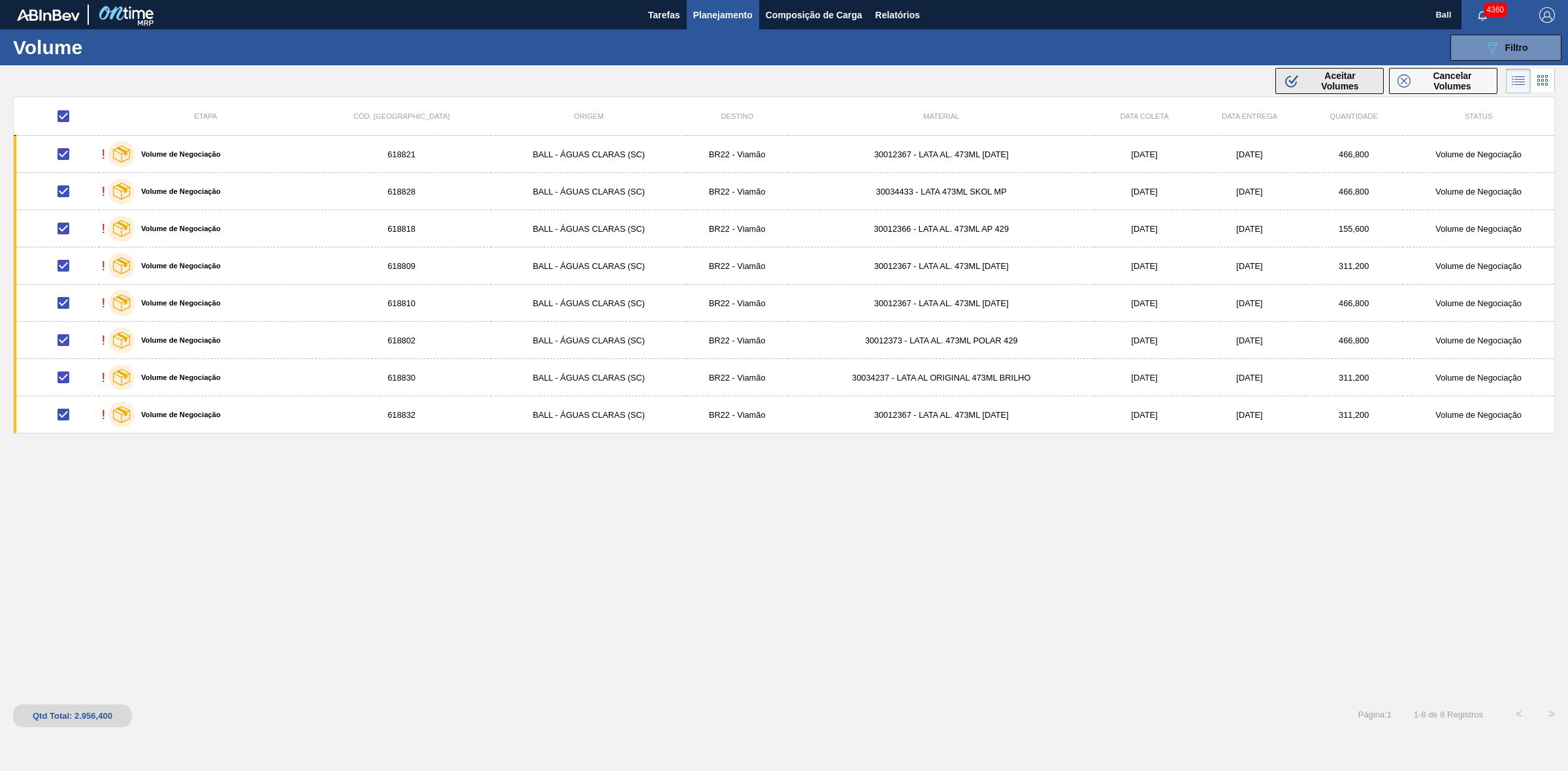
click at [1323, 83] on span "Aceitar Volumes" at bounding box center [1339, 80] width 70 height 21
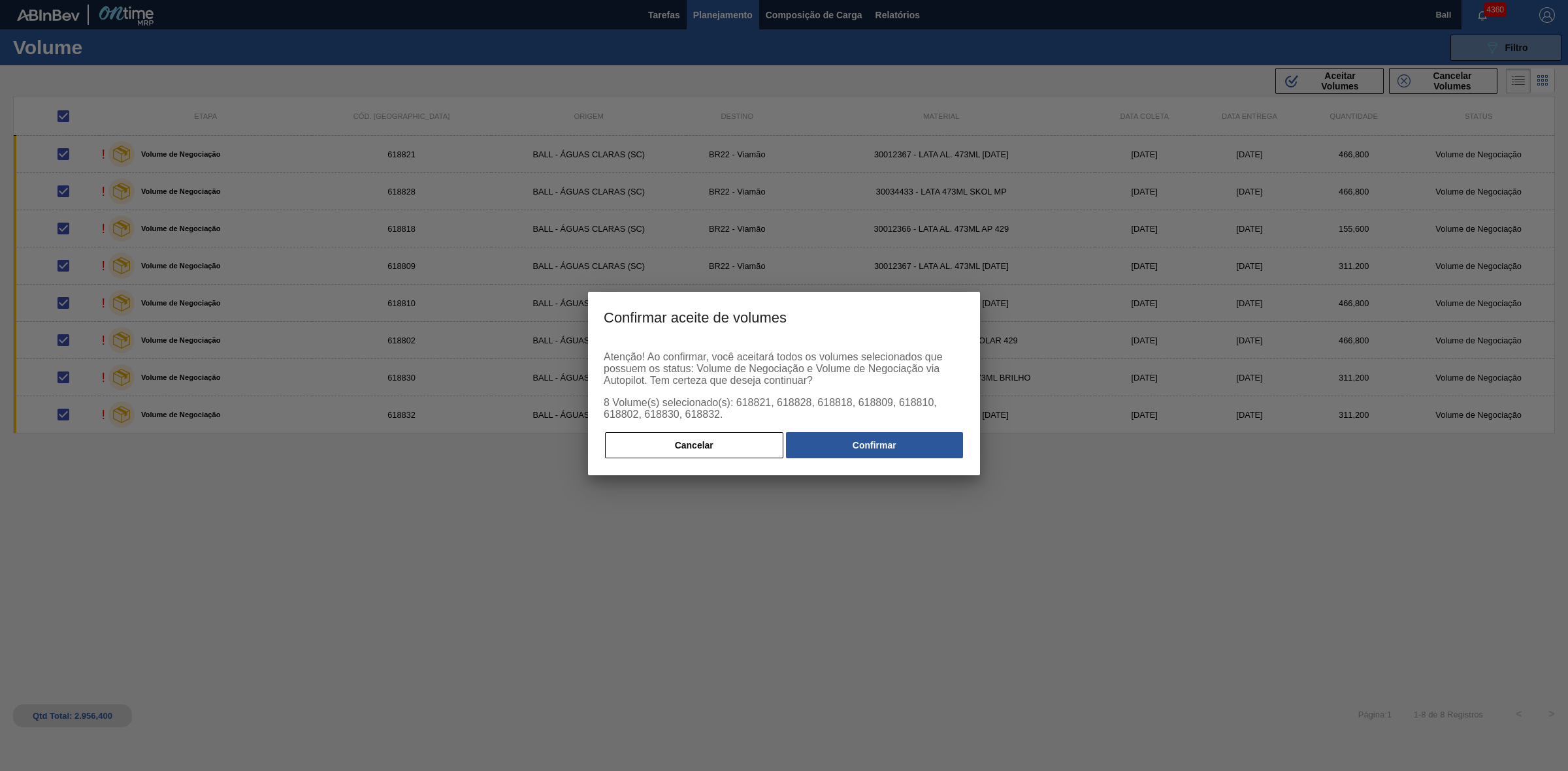
click at [867, 433] on div "Cancelar Confirmar" at bounding box center [784, 445] width 360 height 29
click at [883, 444] on button "Confirmar" at bounding box center [874, 445] width 177 height 26
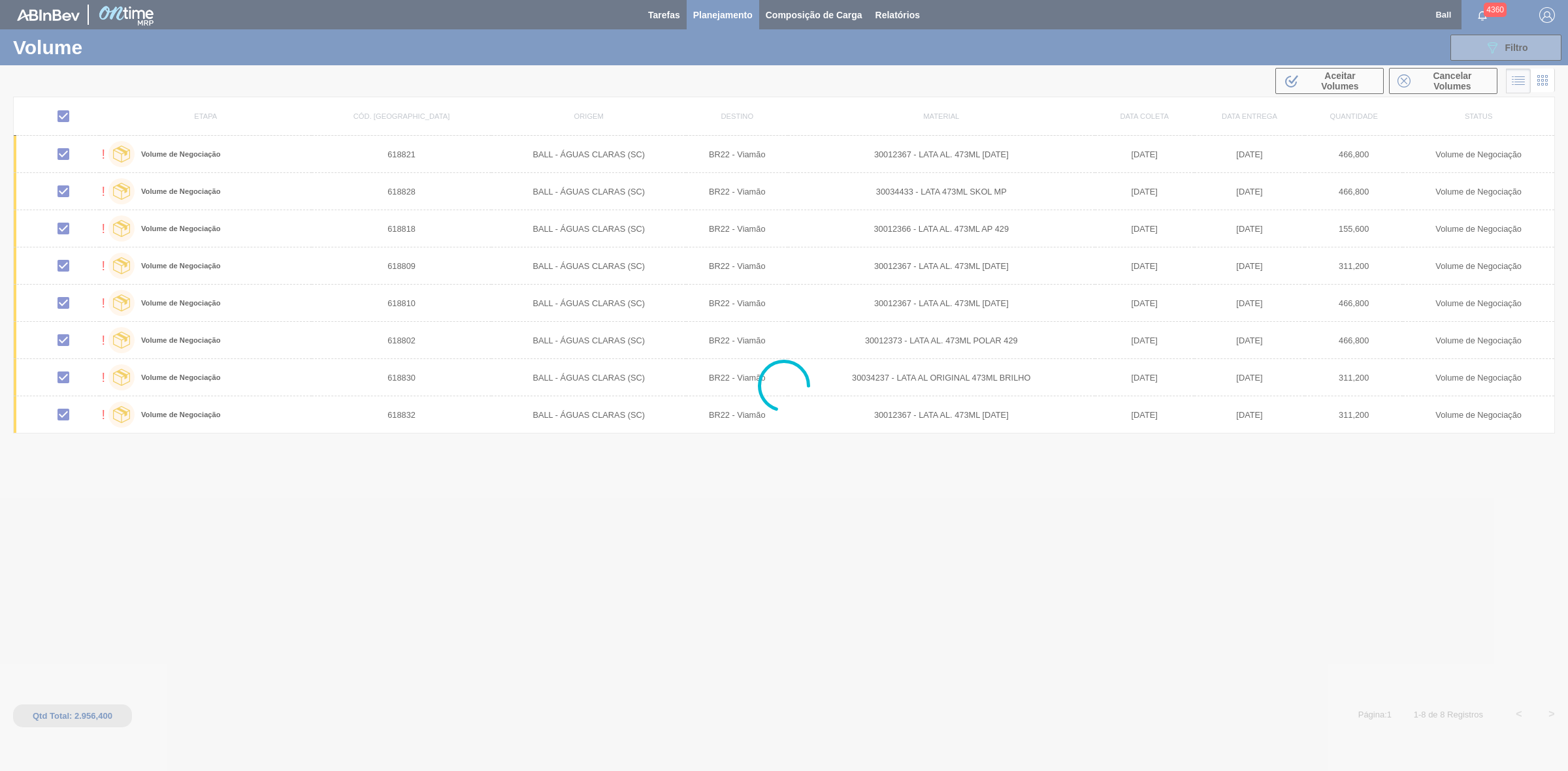
checkbox input "false"
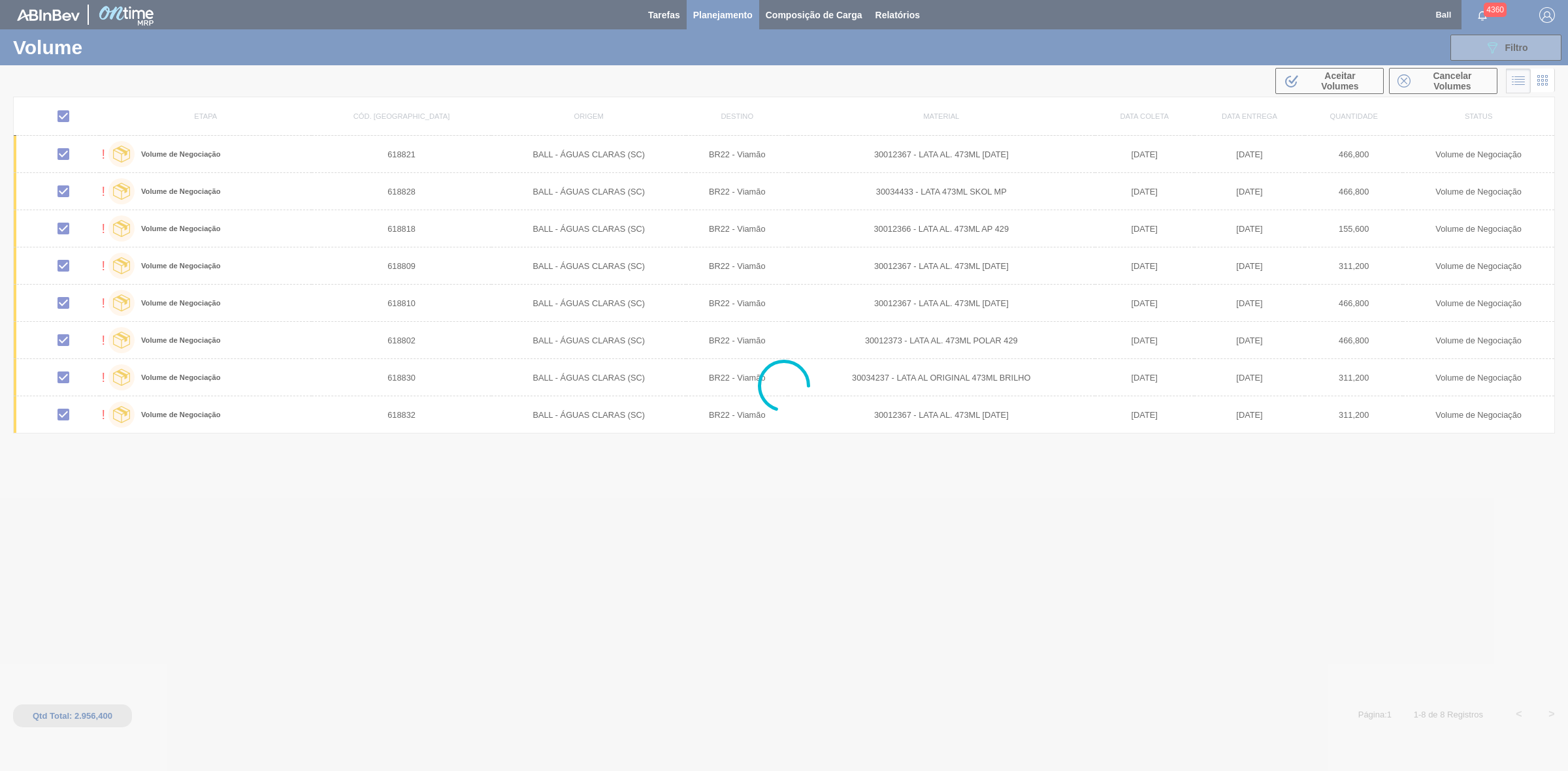
checkbox input "false"
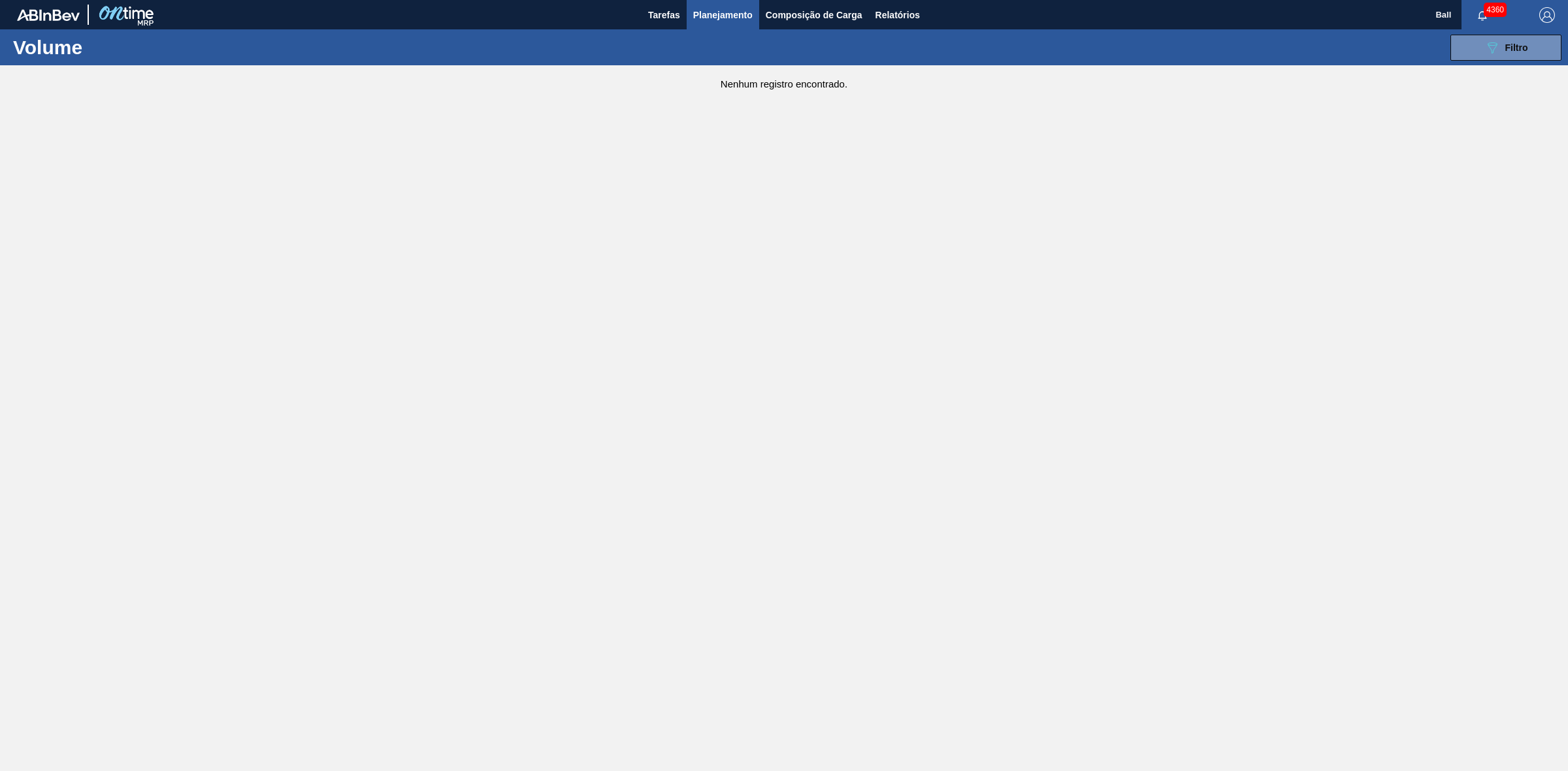
click at [634, 8] on div "Tarefas Planejamento Composição de Carga Relatórios" at bounding box center [784, 15] width 1568 height 29
click at [645, 8] on button "Tarefas" at bounding box center [664, 15] width 45 height 29
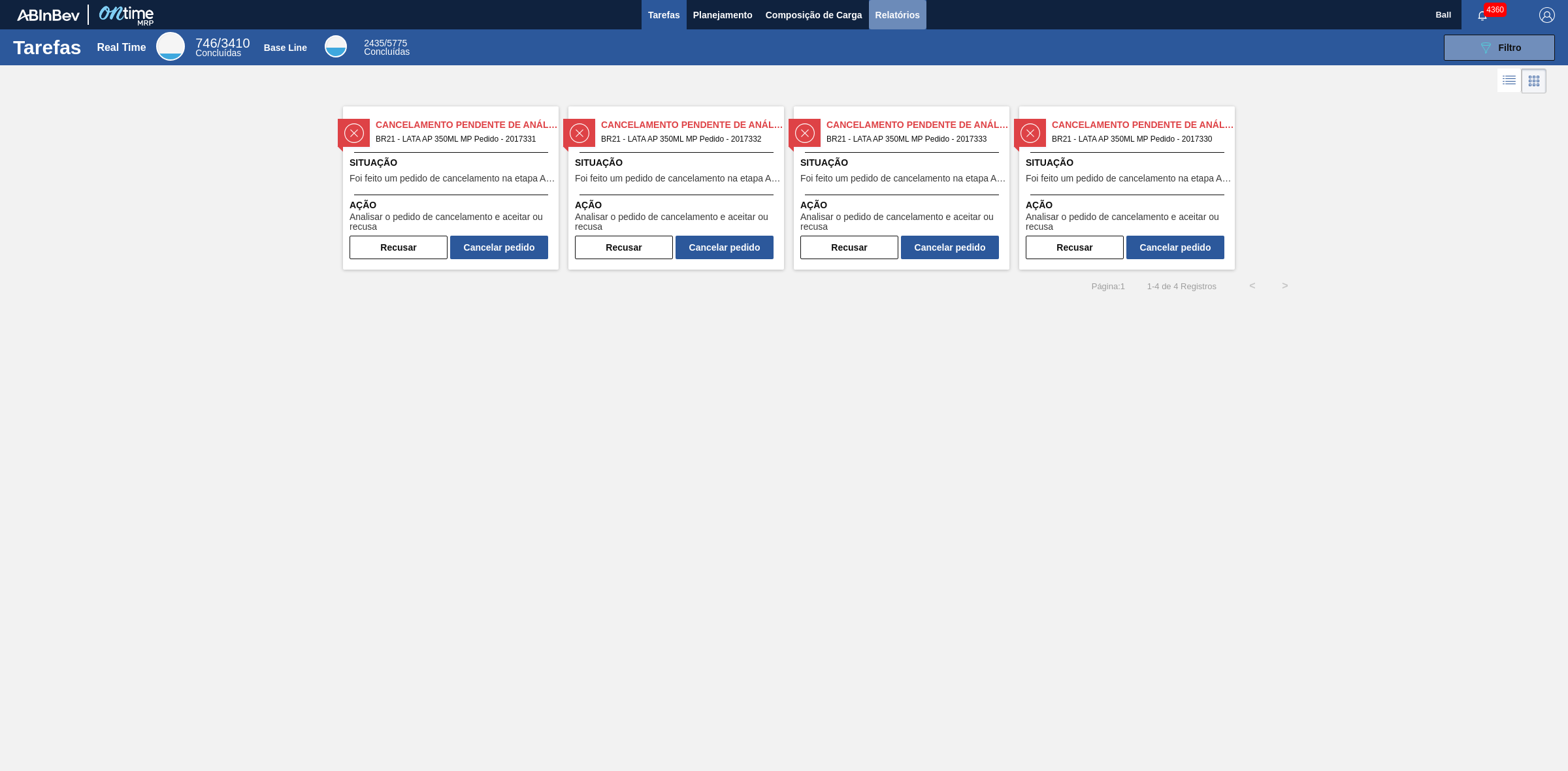
click at [879, 12] on span "Relatórios" at bounding box center [897, 15] width 44 height 16
click at [619, 386] on div "Tarefas Real Time 746 / 3410 Concluídas Base Line 2435 / 5775 Concluídas 089F7B…" at bounding box center [784, 371] width 1568 height 684
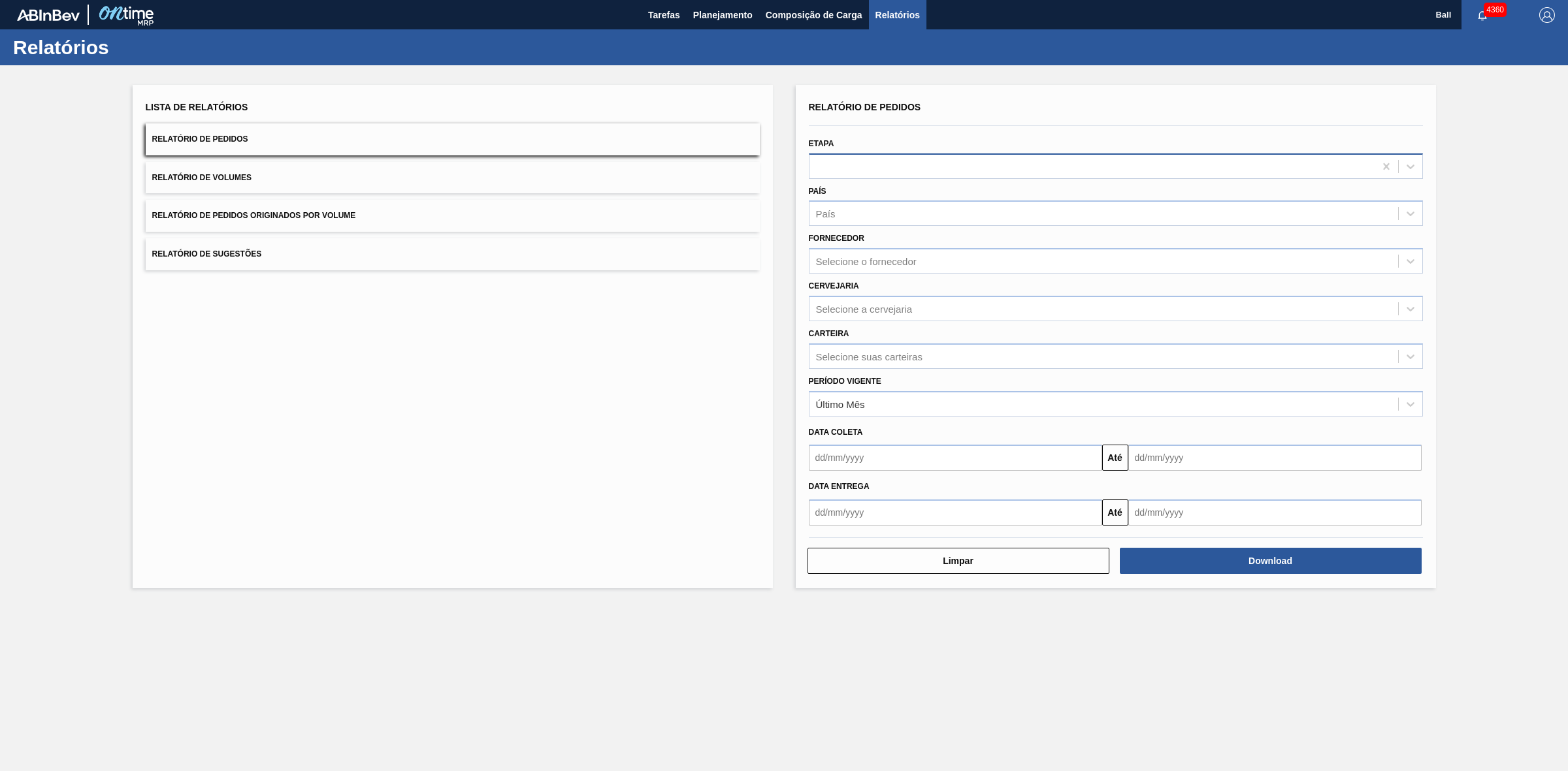
click at [1227, 162] on div at bounding box center [1092, 166] width 565 height 19
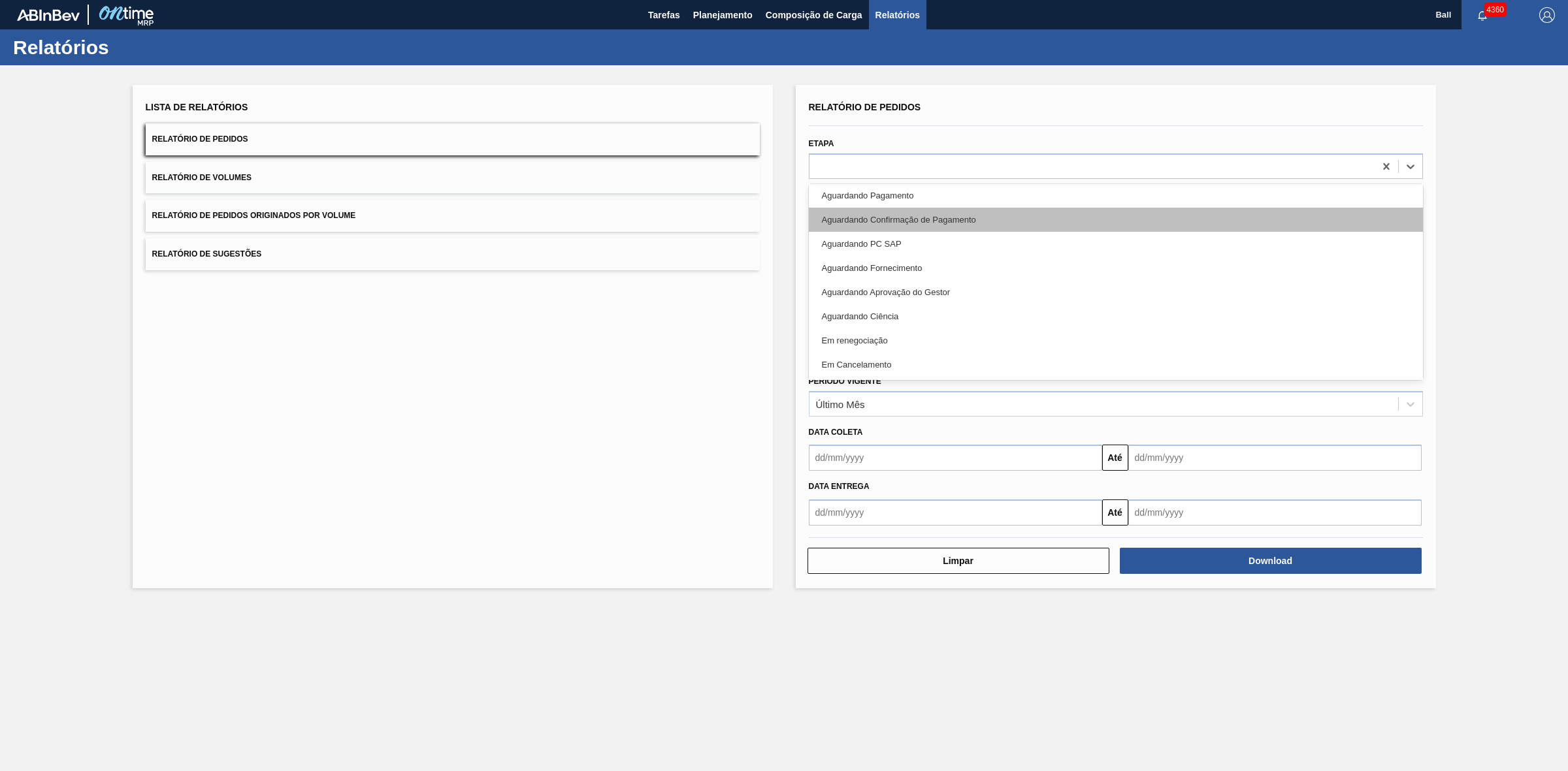
scroll to position [292, 0]
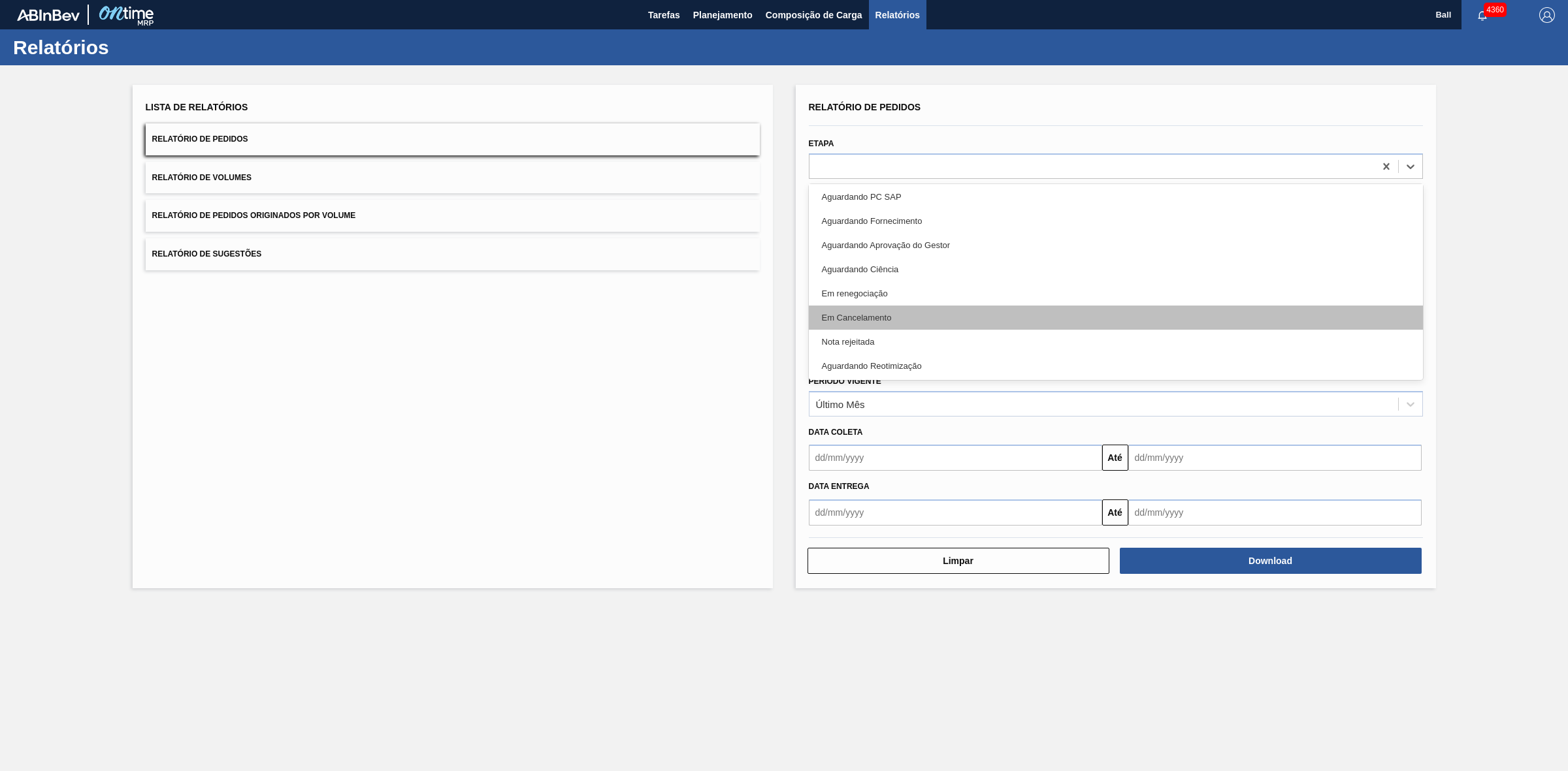
click at [921, 318] on div "Em Cancelamento" at bounding box center [1115, 318] width 614 height 24
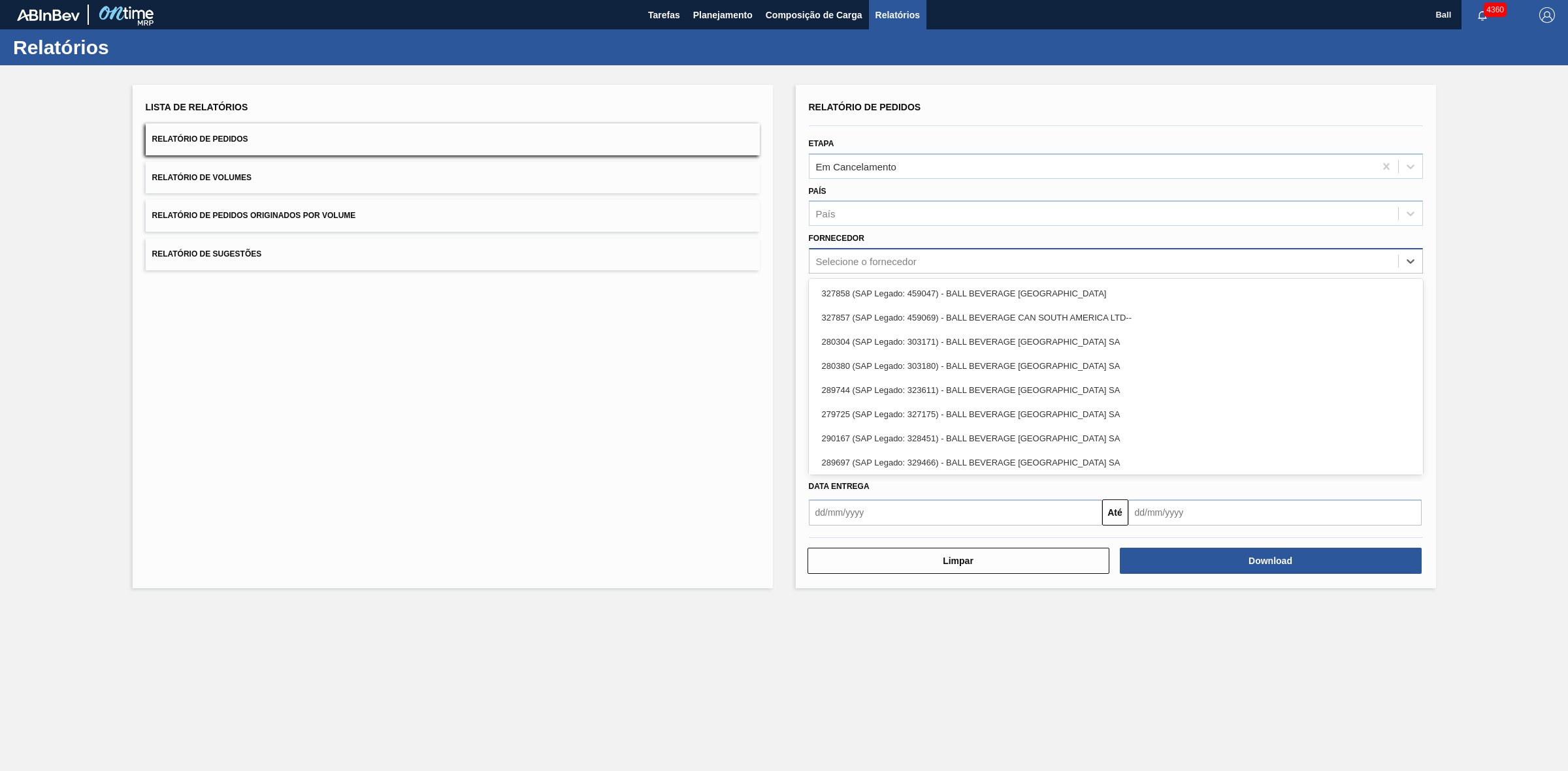
click at [868, 270] on div "Selecione o fornecedor" at bounding box center [1115, 260] width 614 height 25
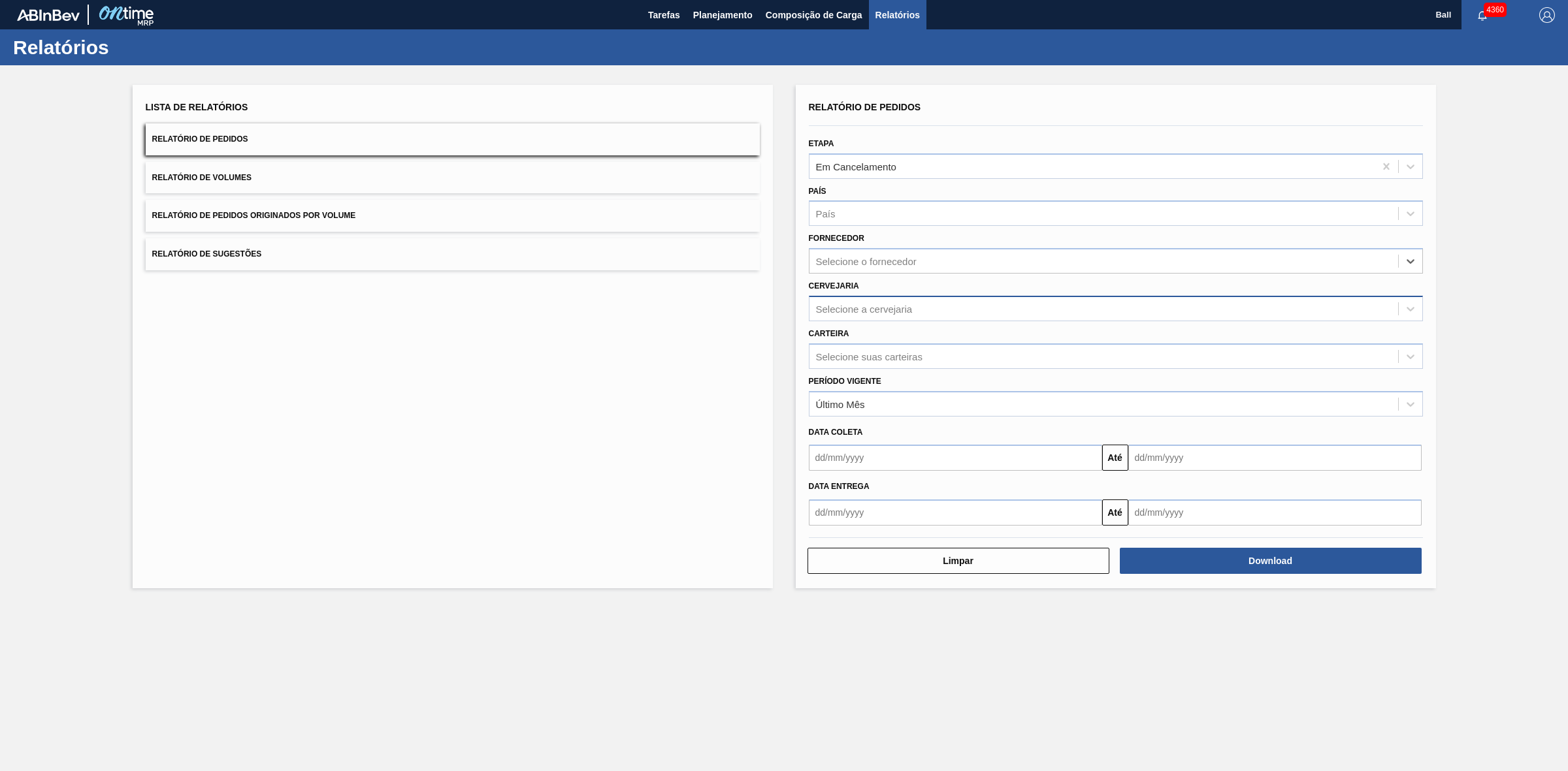
click at [911, 304] on div "Selecione a cervejaria" at bounding box center [864, 308] width 97 height 11
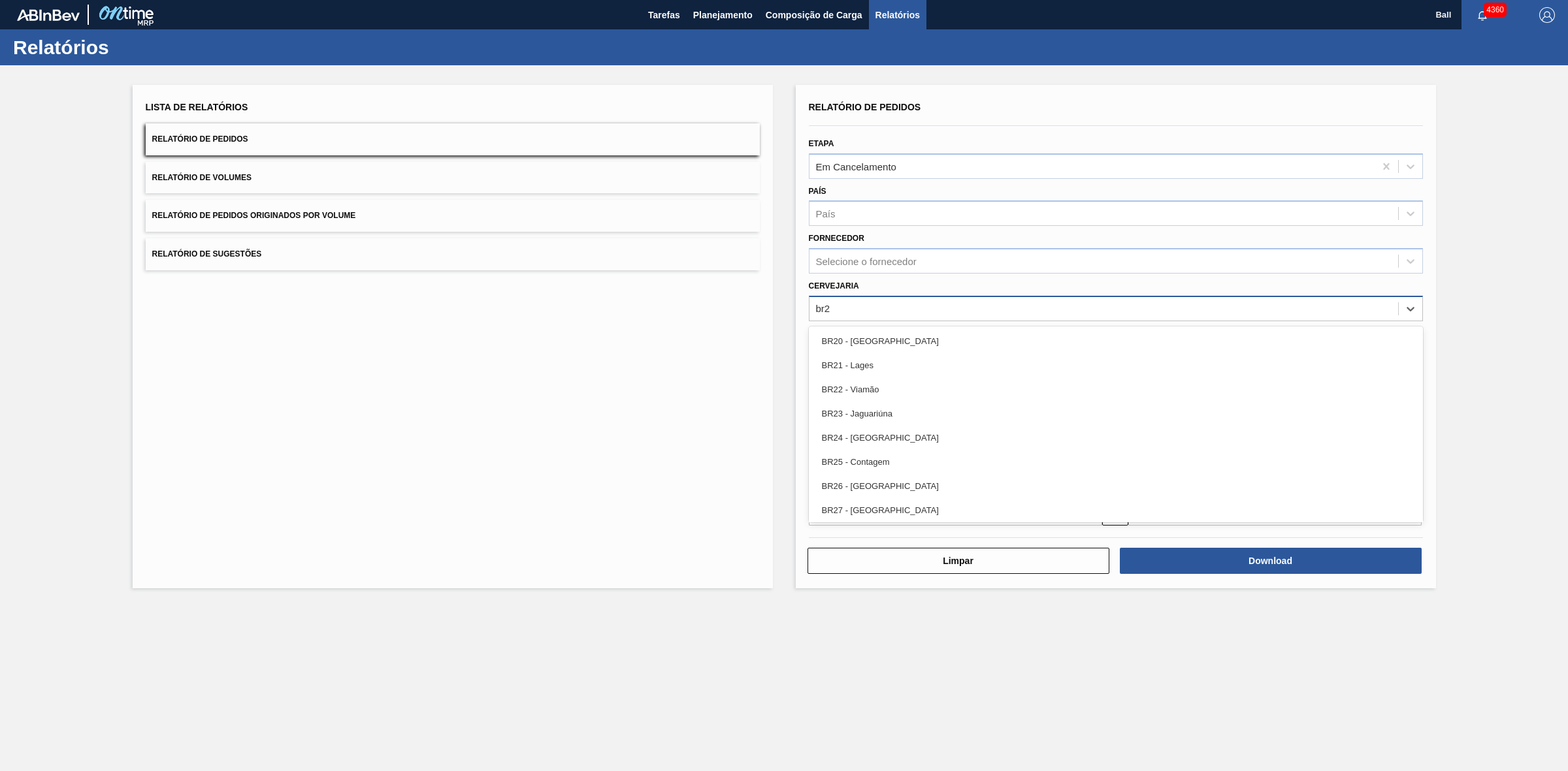
type input "br21"
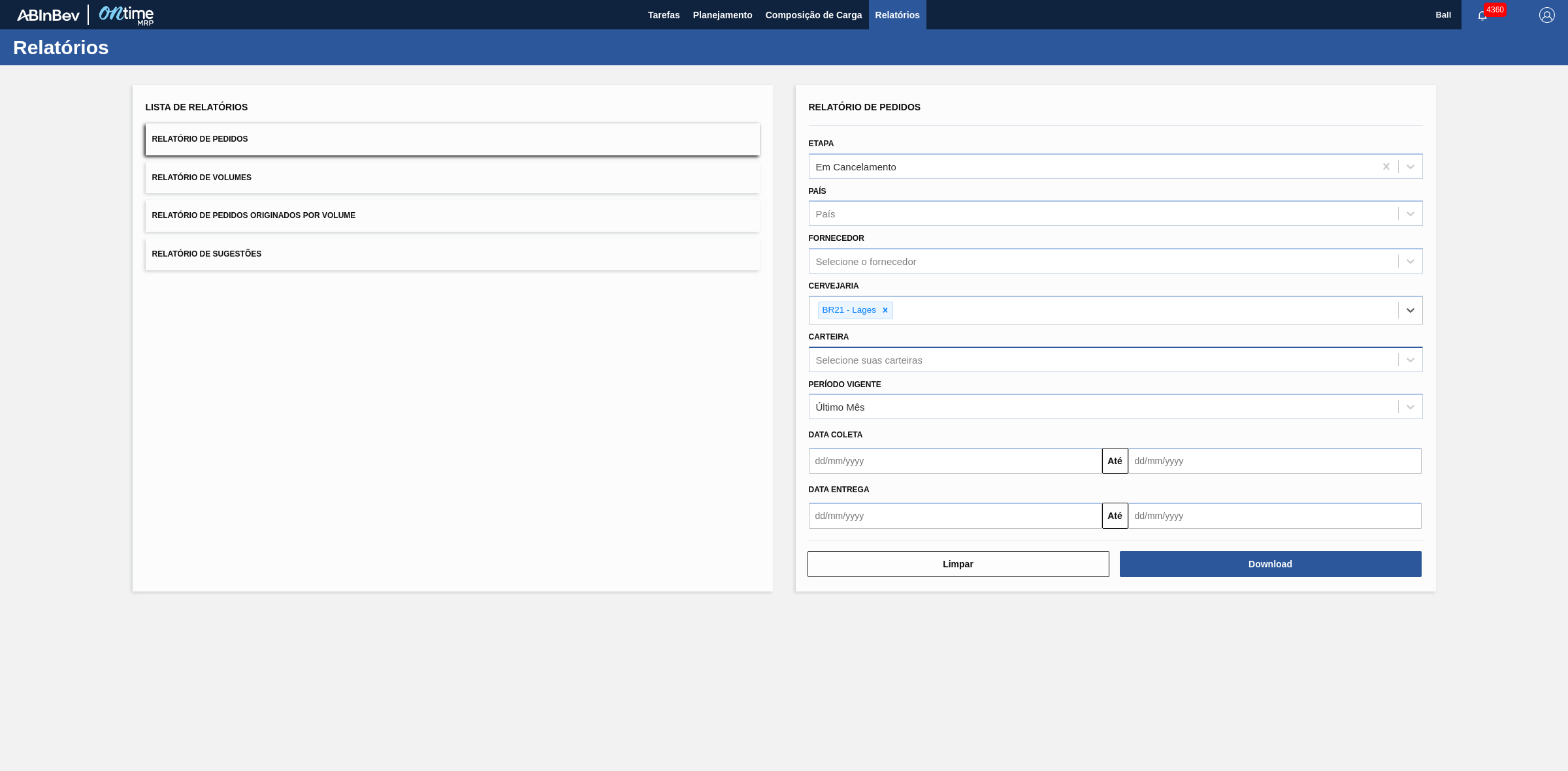
click at [990, 357] on div "Selecione suas carteiras" at bounding box center [1104, 359] width 589 height 19
type input "lata"
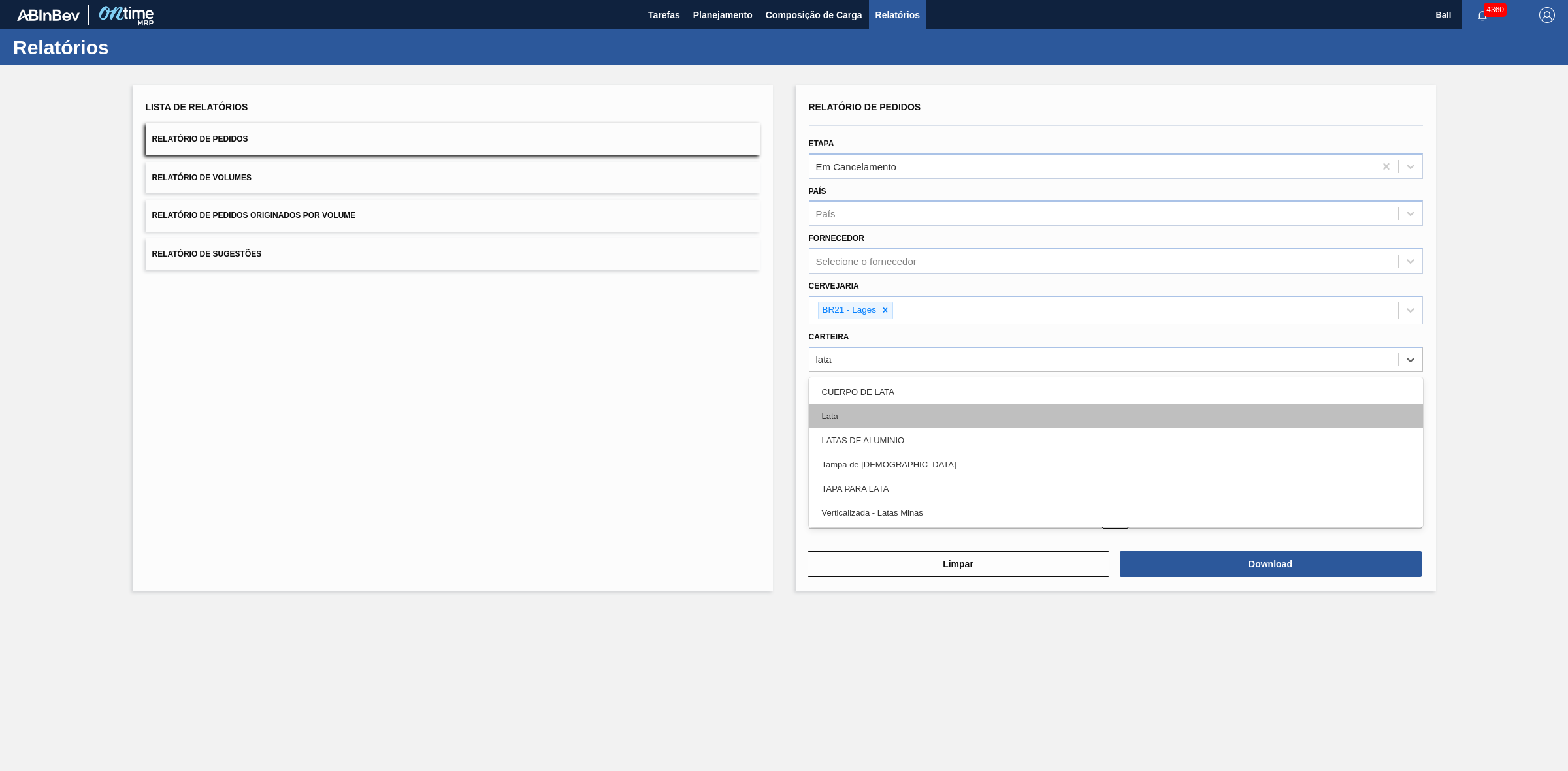
click at [838, 416] on div "Lata" at bounding box center [1115, 416] width 614 height 24
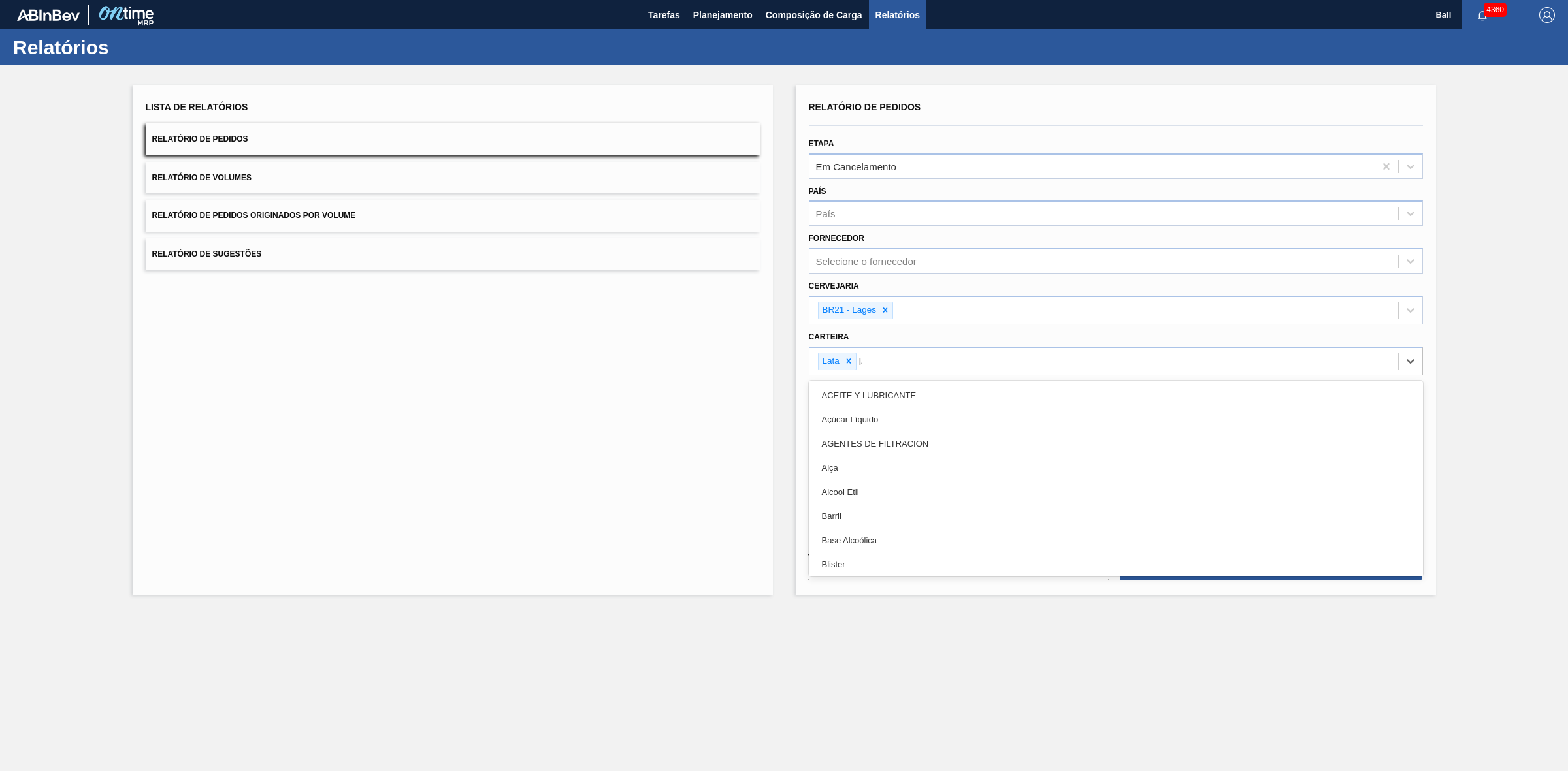
type input "lata"
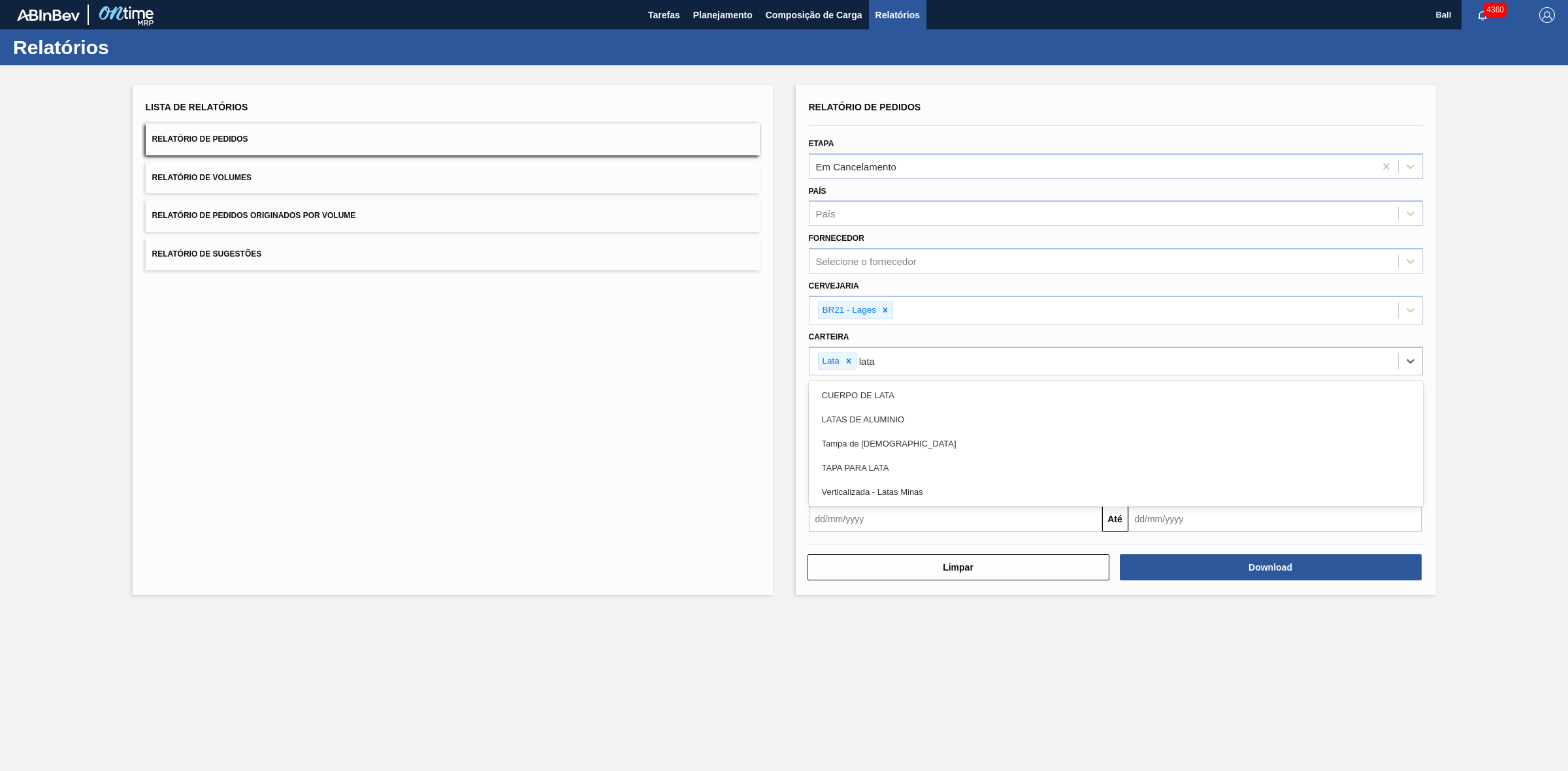
click at [838, 416] on div "LATAS DE ALUMINIO" at bounding box center [1115, 420] width 614 height 24
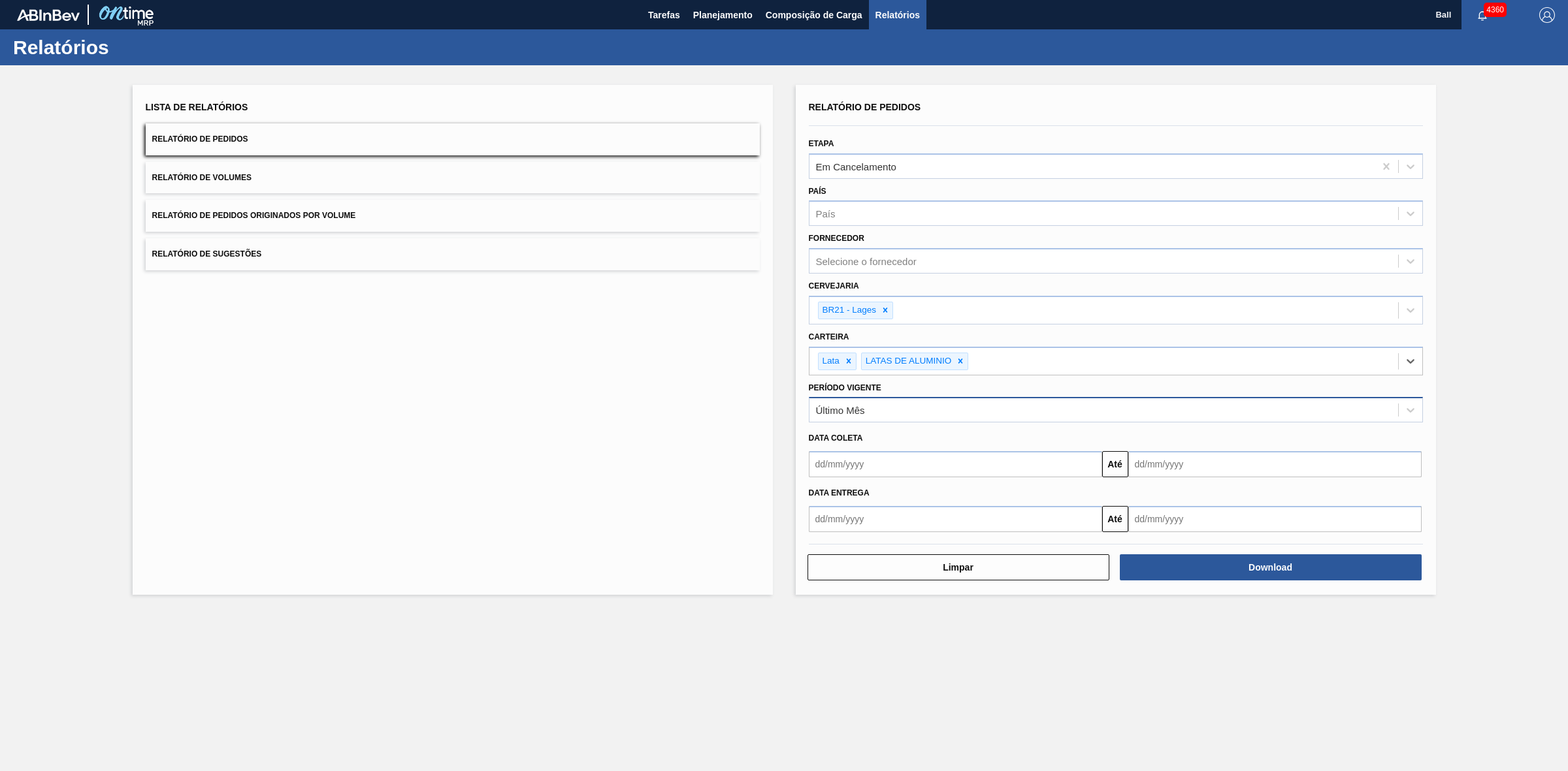
click at [919, 405] on div "Último Mês" at bounding box center [1104, 410] width 589 height 19
click at [704, 13] on span "Planejamento" at bounding box center [722, 15] width 60 height 16
click at [700, 7] on span "Planejamento" at bounding box center [722, 15] width 60 height 16
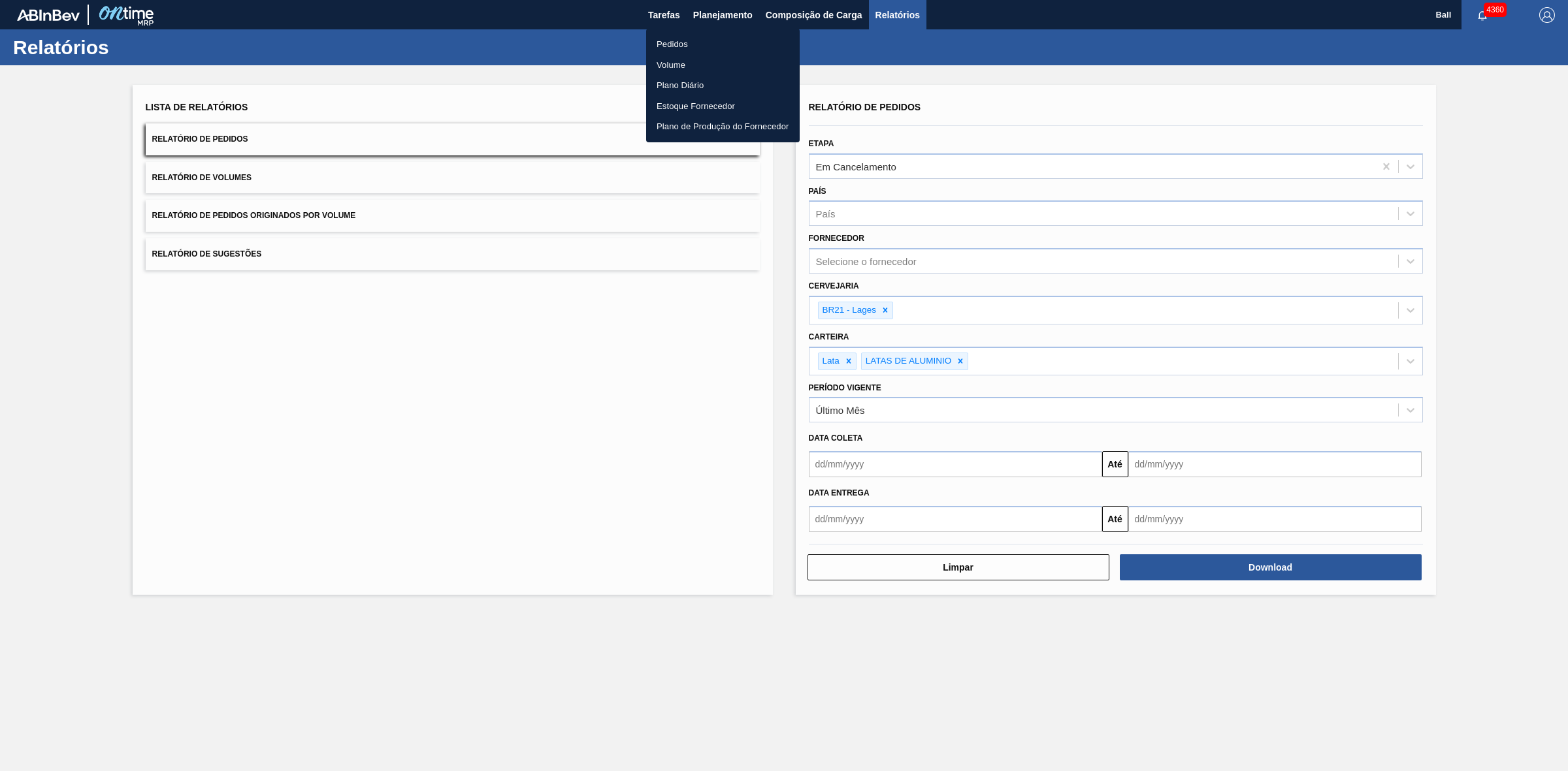
click at [678, 60] on li "Volume" at bounding box center [722, 65] width 153 height 21
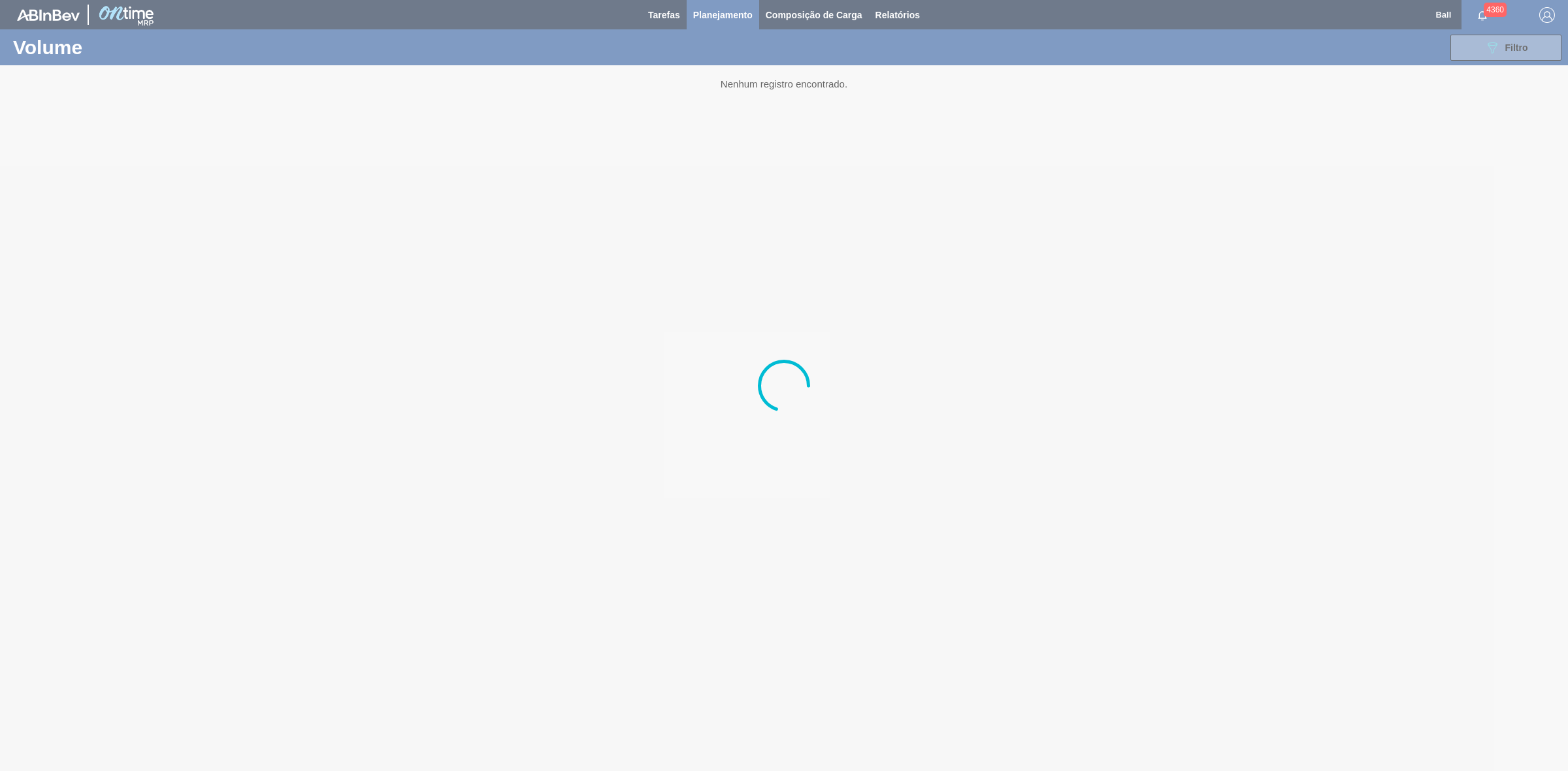
click at [738, 18] on div at bounding box center [784, 385] width 1568 height 771
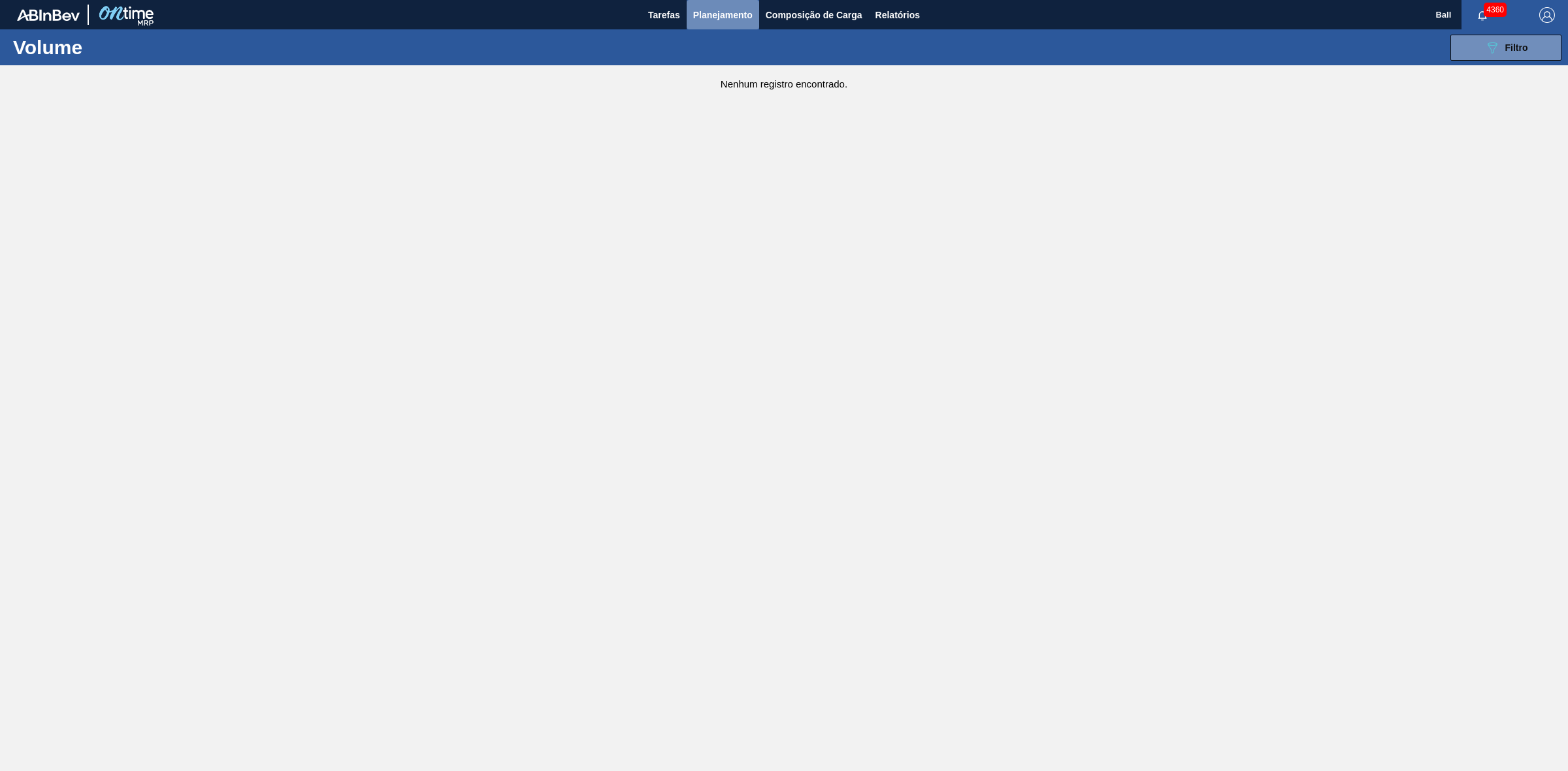
click at [729, 5] on button "Planejamento" at bounding box center [723, 15] width 73 height 29
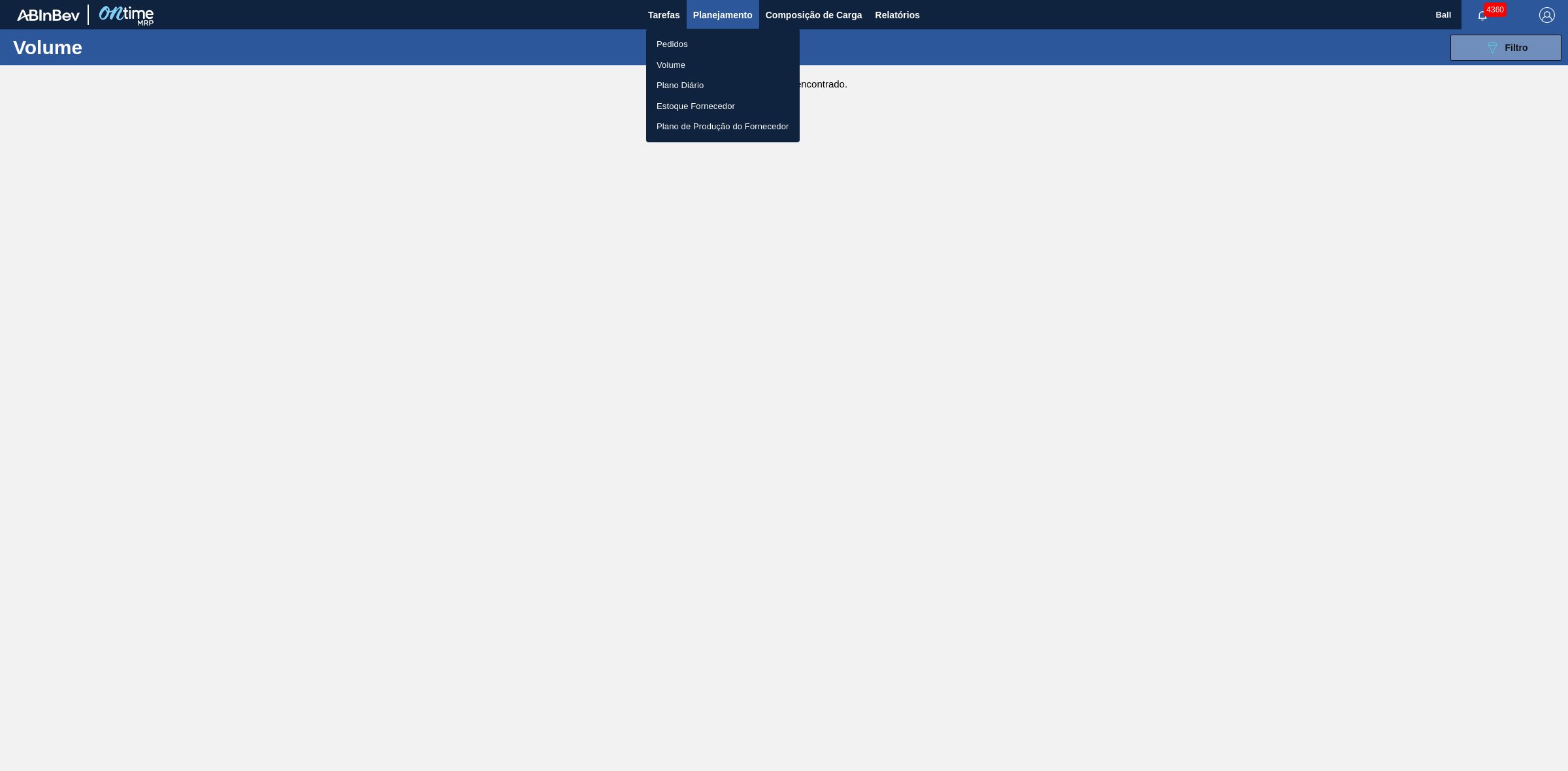
click at [697, 51] on li "Pedidos" at bounding box center [722, 44] width 153 height 21
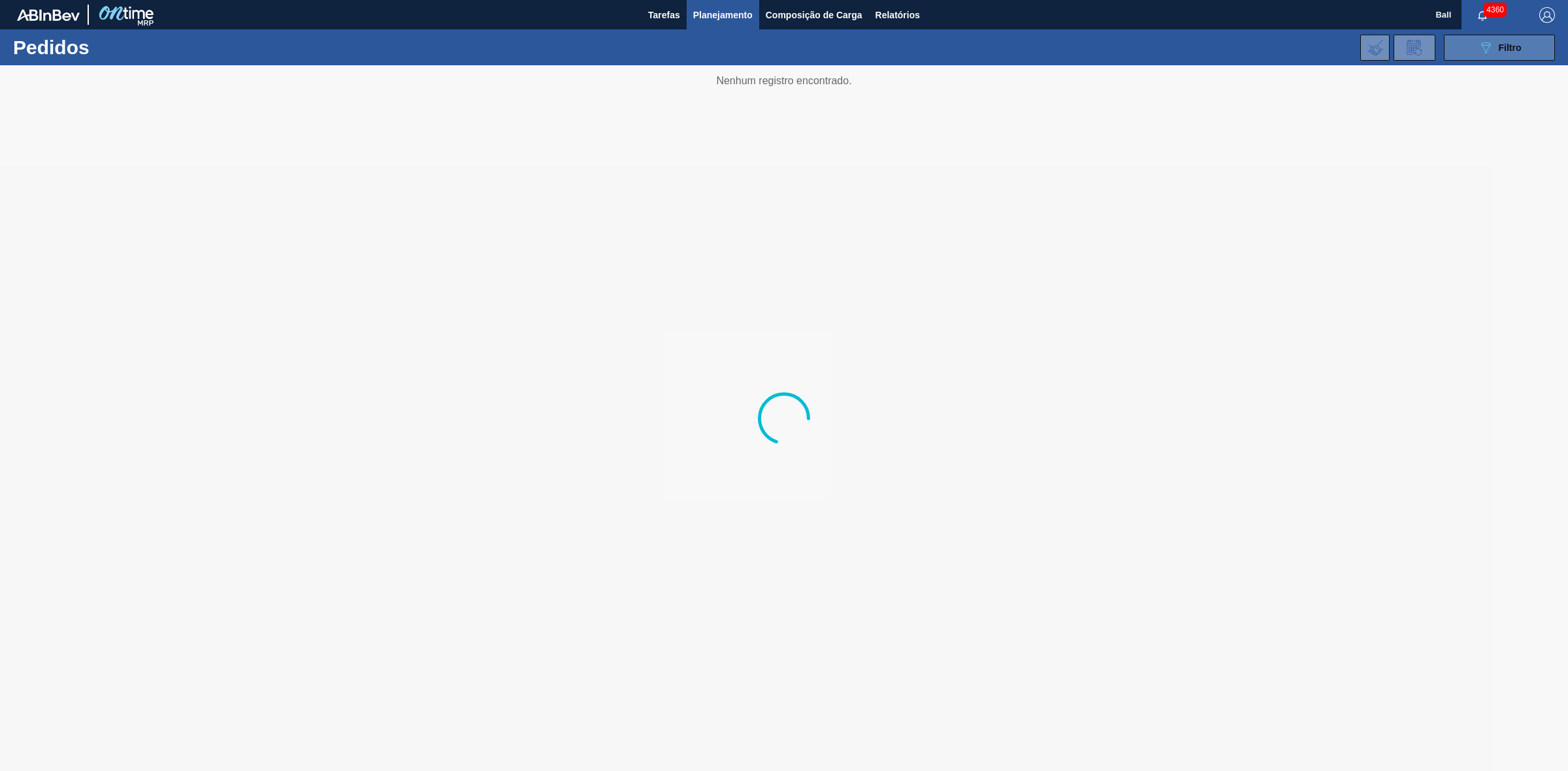
click at [1469, 41] on button "089F7B8B-B2A5-4AFE-B5C0-19BA573D28AC Filtro" at bounding box center [1499, 48] width 111 height 26
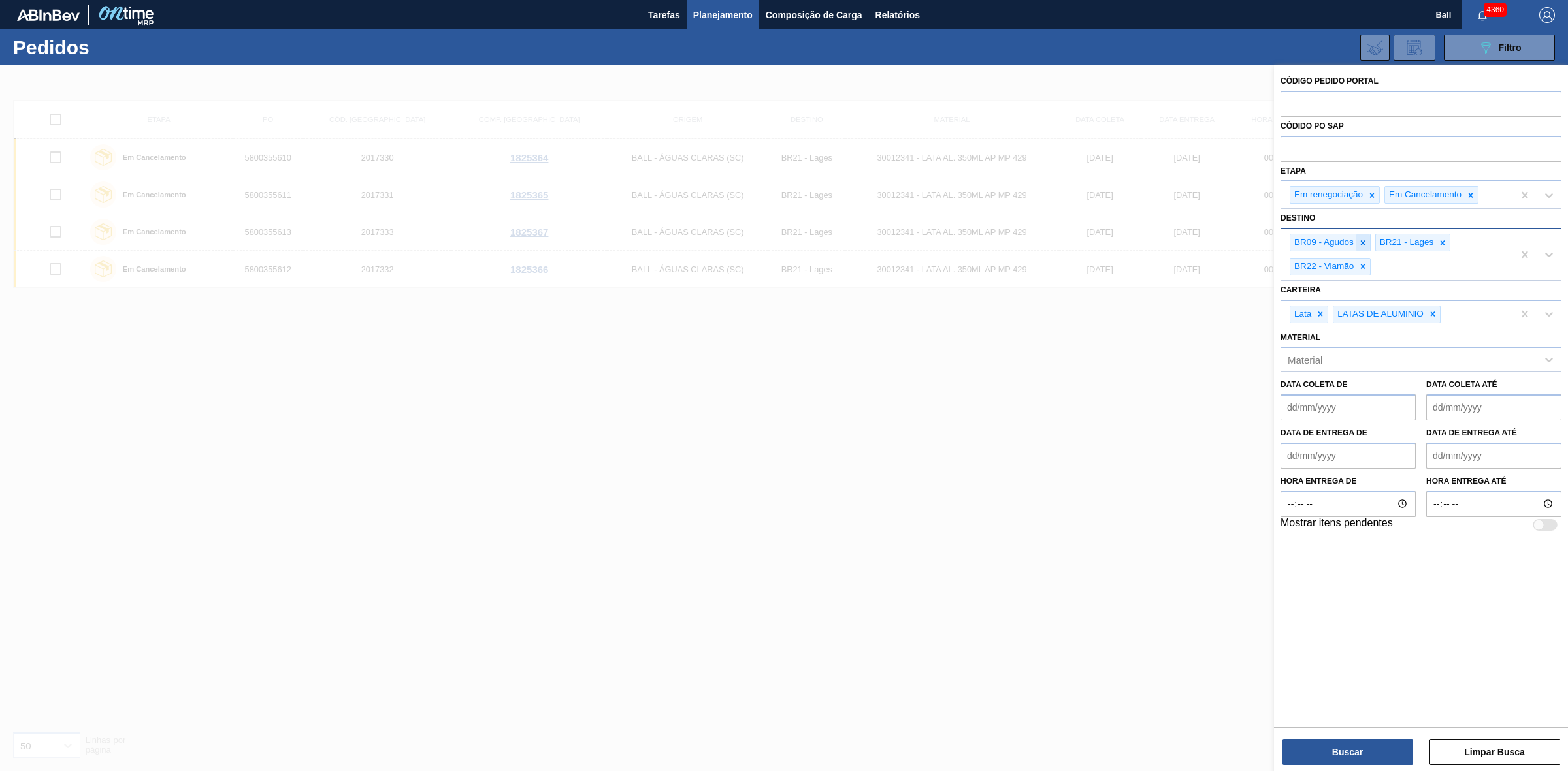
click at [1356, 241] on div at bounding box center [1362, 242] width 15 height 16
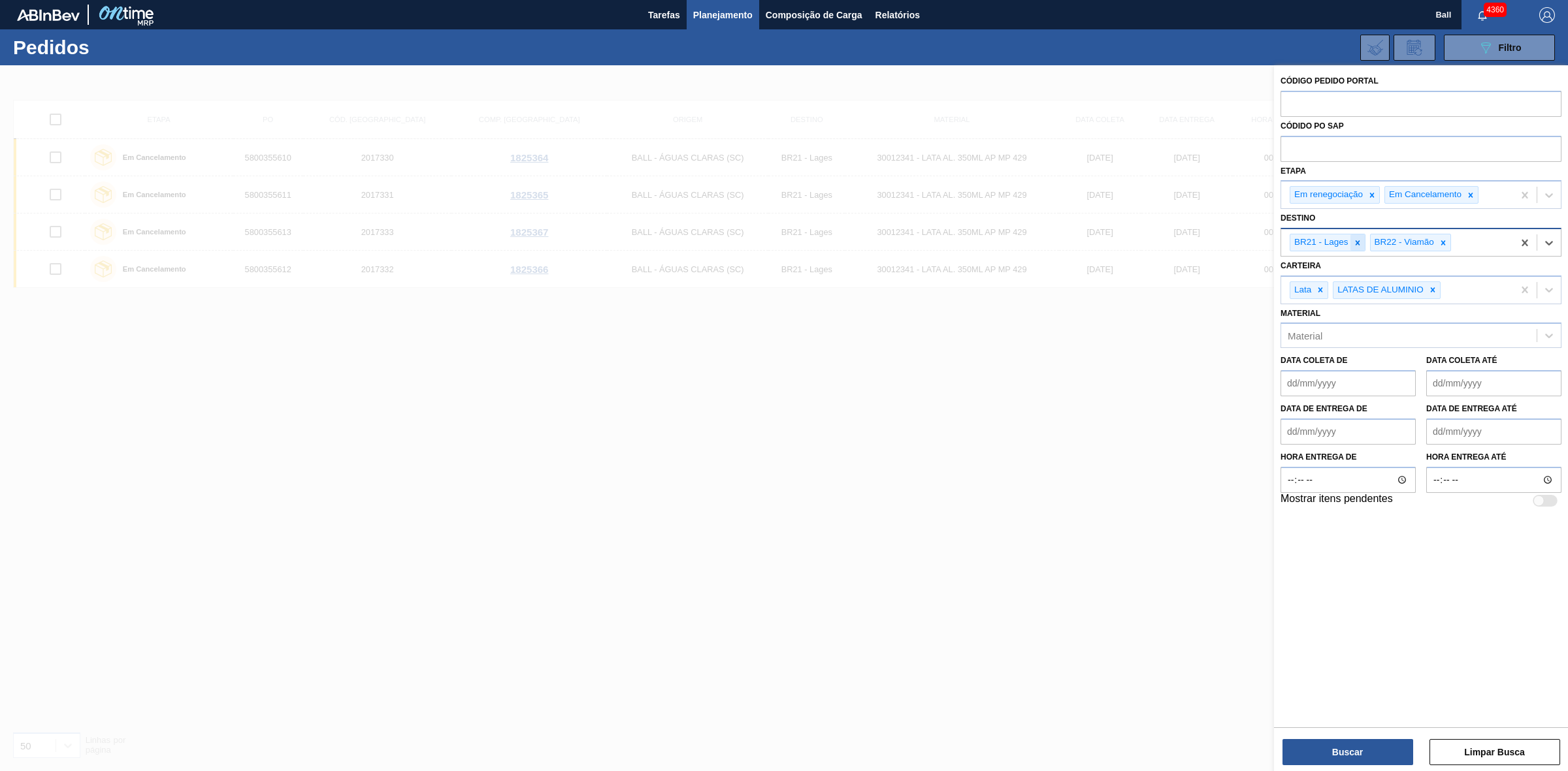
click at [1354, 243] on icon at bounding box center [1357, 242] width 10 height 10
click at [1371, 193] on icon at bounding box center [1371, 195] width 4 height 4
click at [1365, 757] on button "Buscar" at bounding box center [1347, 752] width 131 height 26
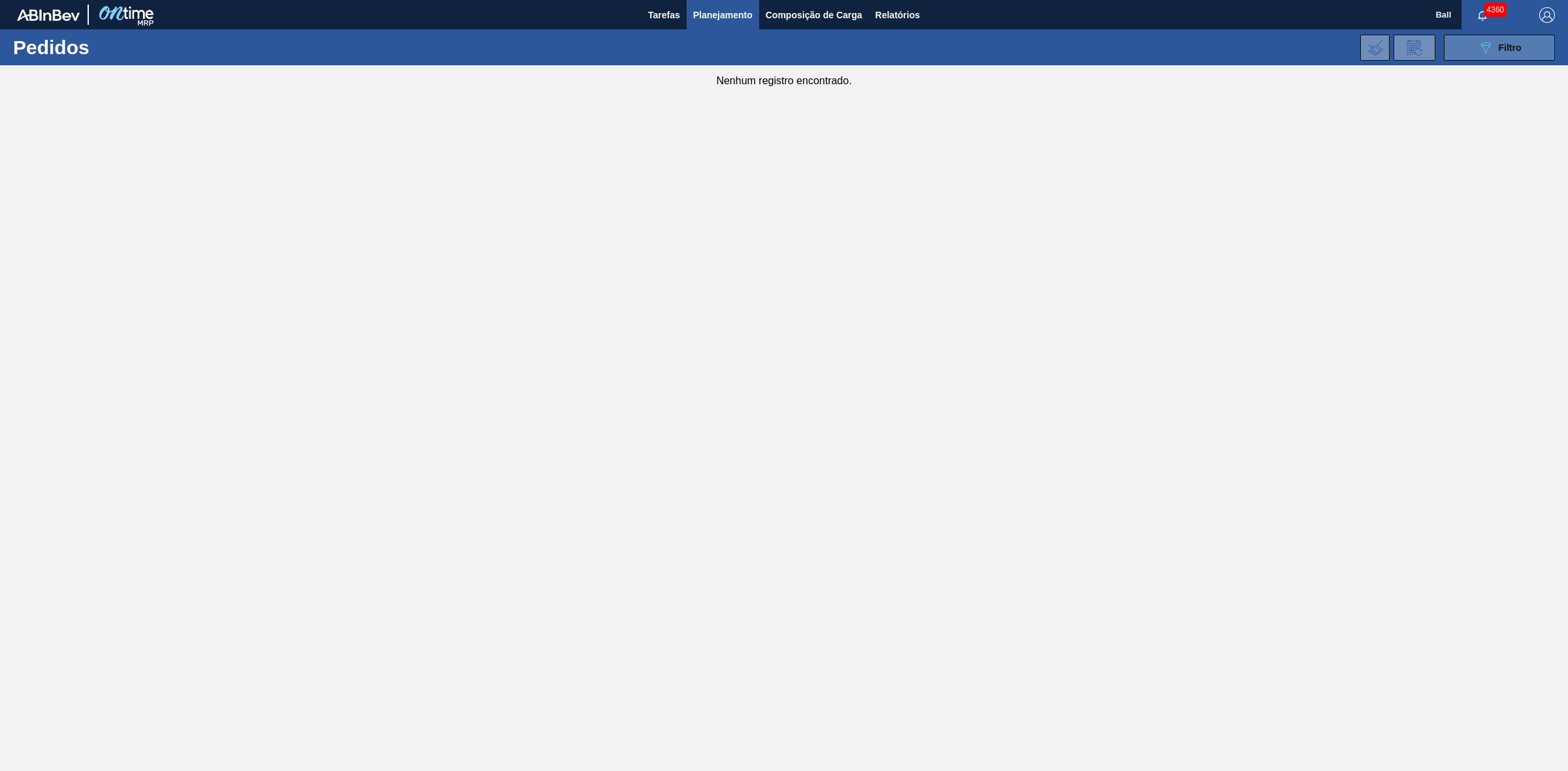
click at [1491, 55] on button "089F7B8B-B2A5-4AFE-B5C0-19BA573D28AC Filtro" at bounding box center [1499, 48] width 111 height 26
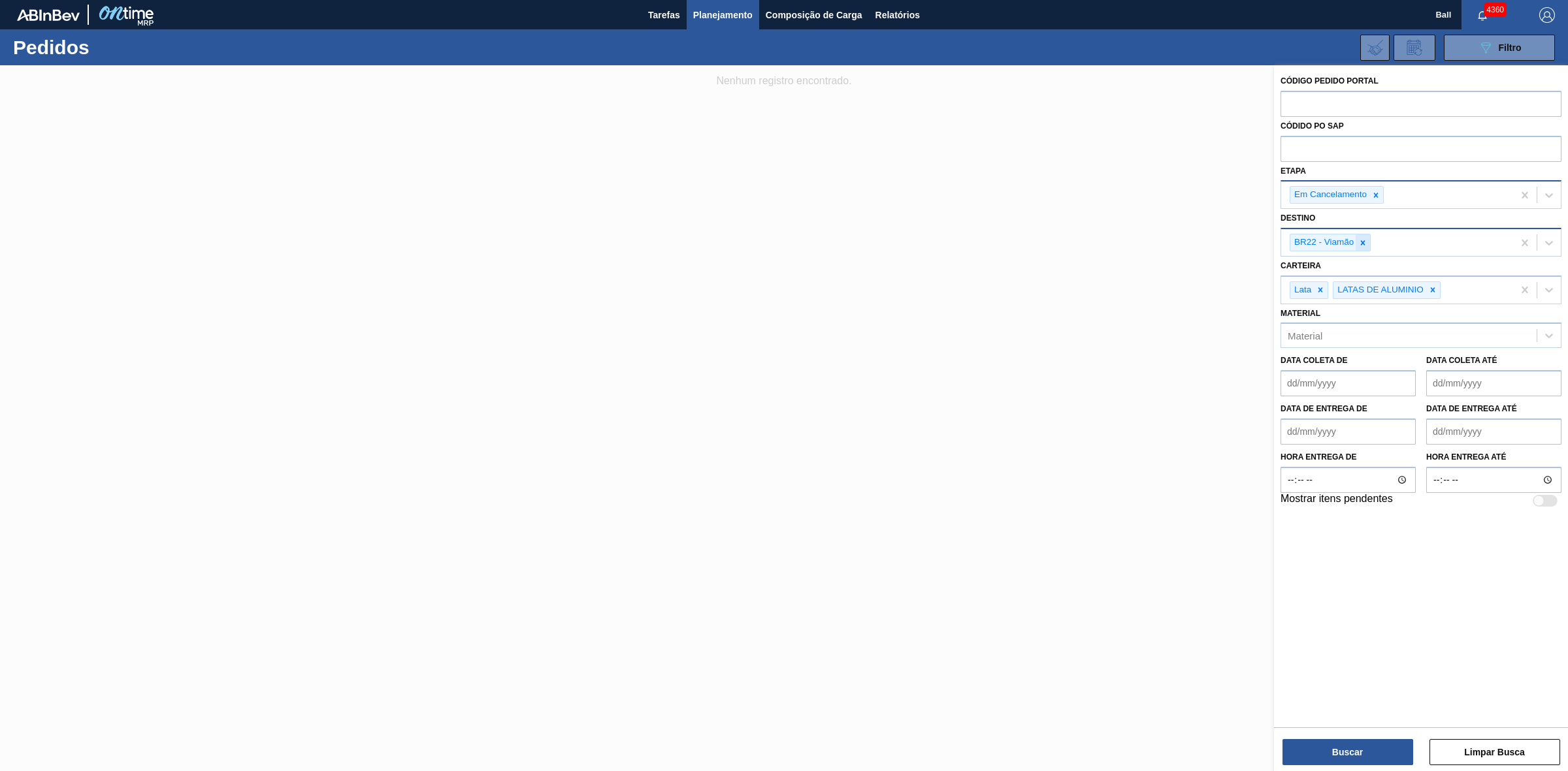
click at [1359, 235] on div at bounding box center [1362, 242] width 15 height 16
click at [1379, 243] on div "Unidade de Negócio" at bounding box center [1408, 241] width 255 height 19
type input "lages"
click at [1378, 742] on button "Buscar" at bounding box center [1347, 752] width 131 height 26
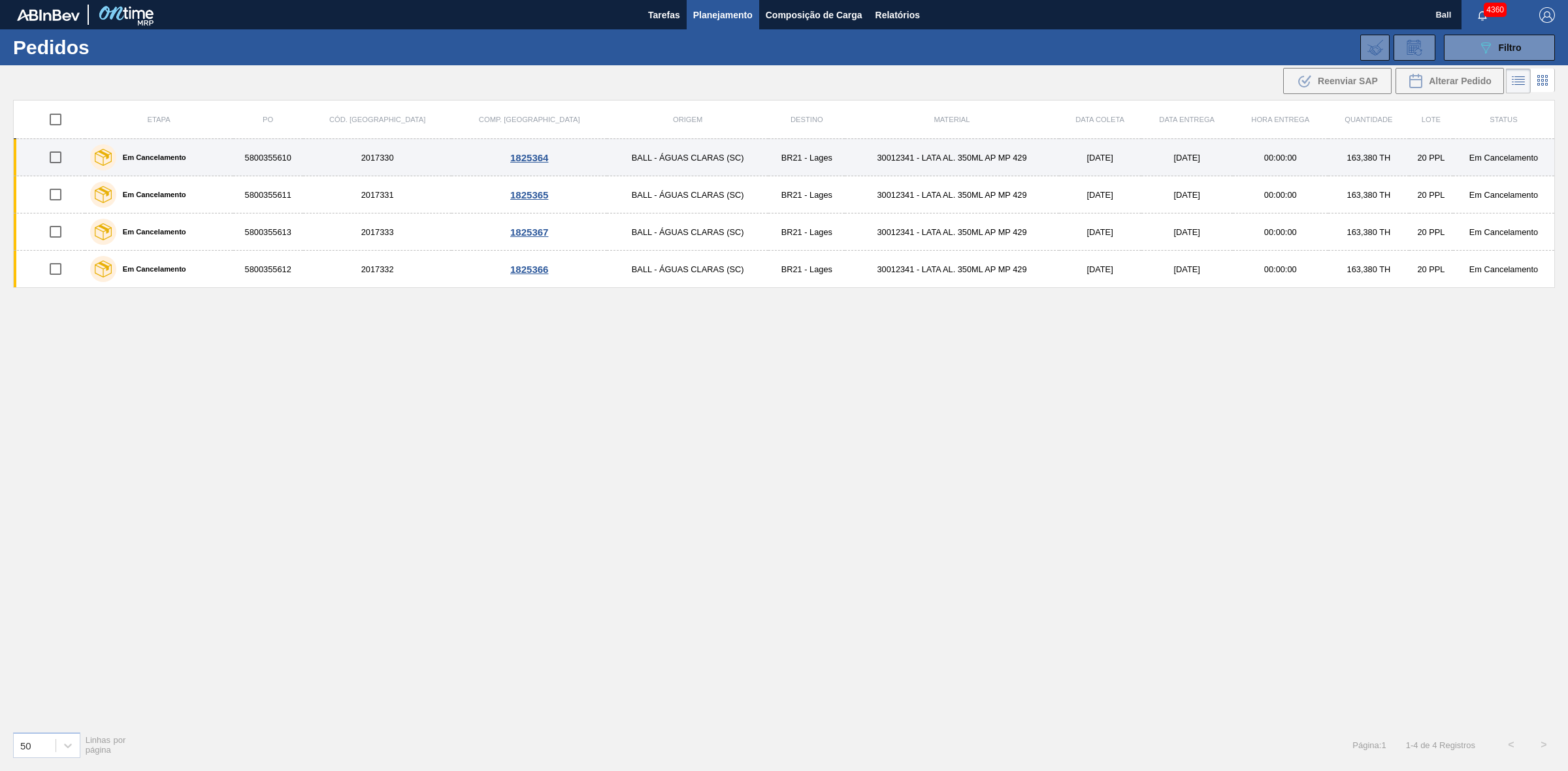
click at [289, 160] on td "5800355610" at bounding box center [268, 157] width 70 height 37
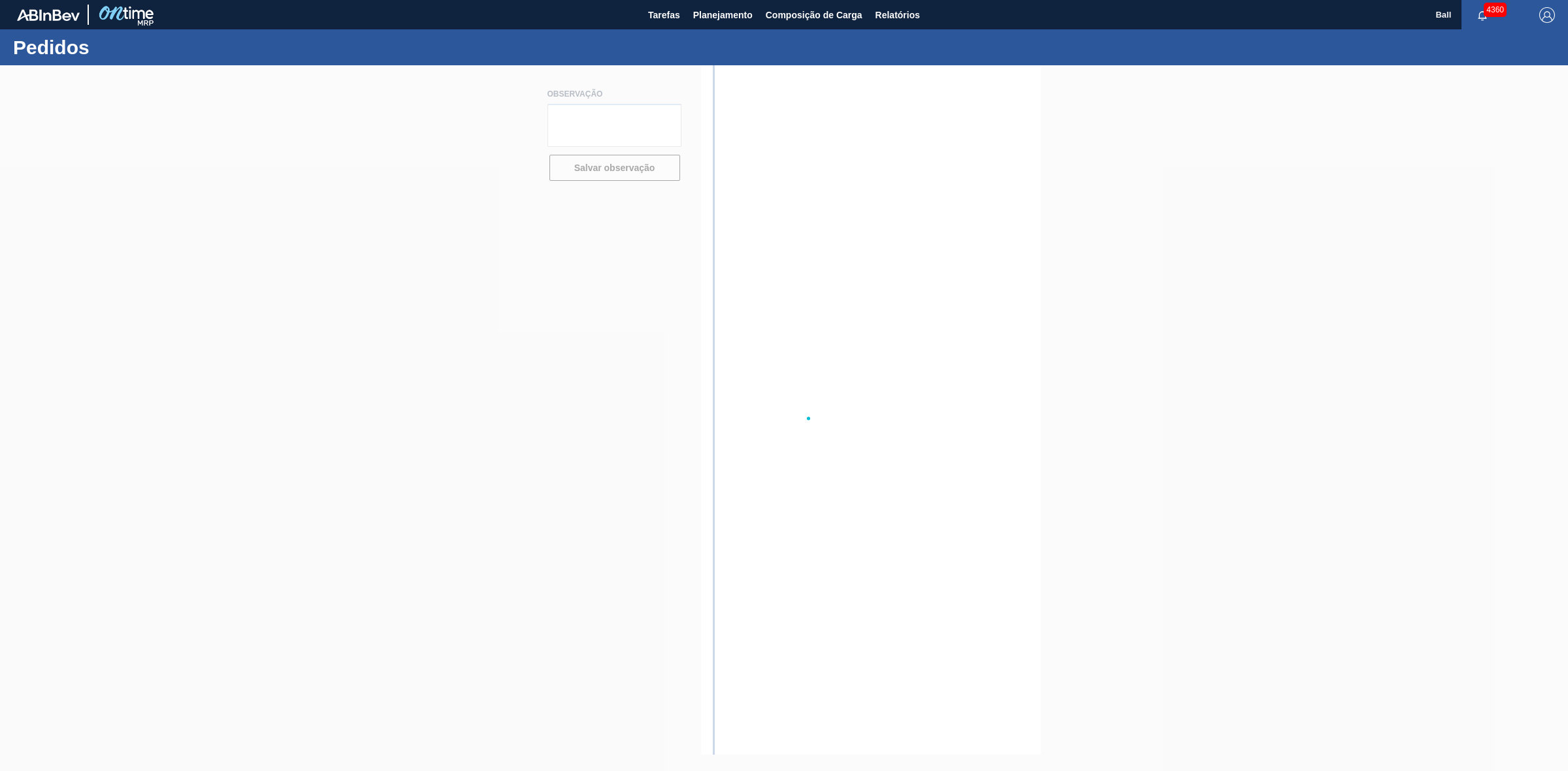
click at [289, 160] on div at bounding box center [784, 418] width 1568 height 706
click at [509, 171] on div at bounding box center [784, 418] width 1568 height 706
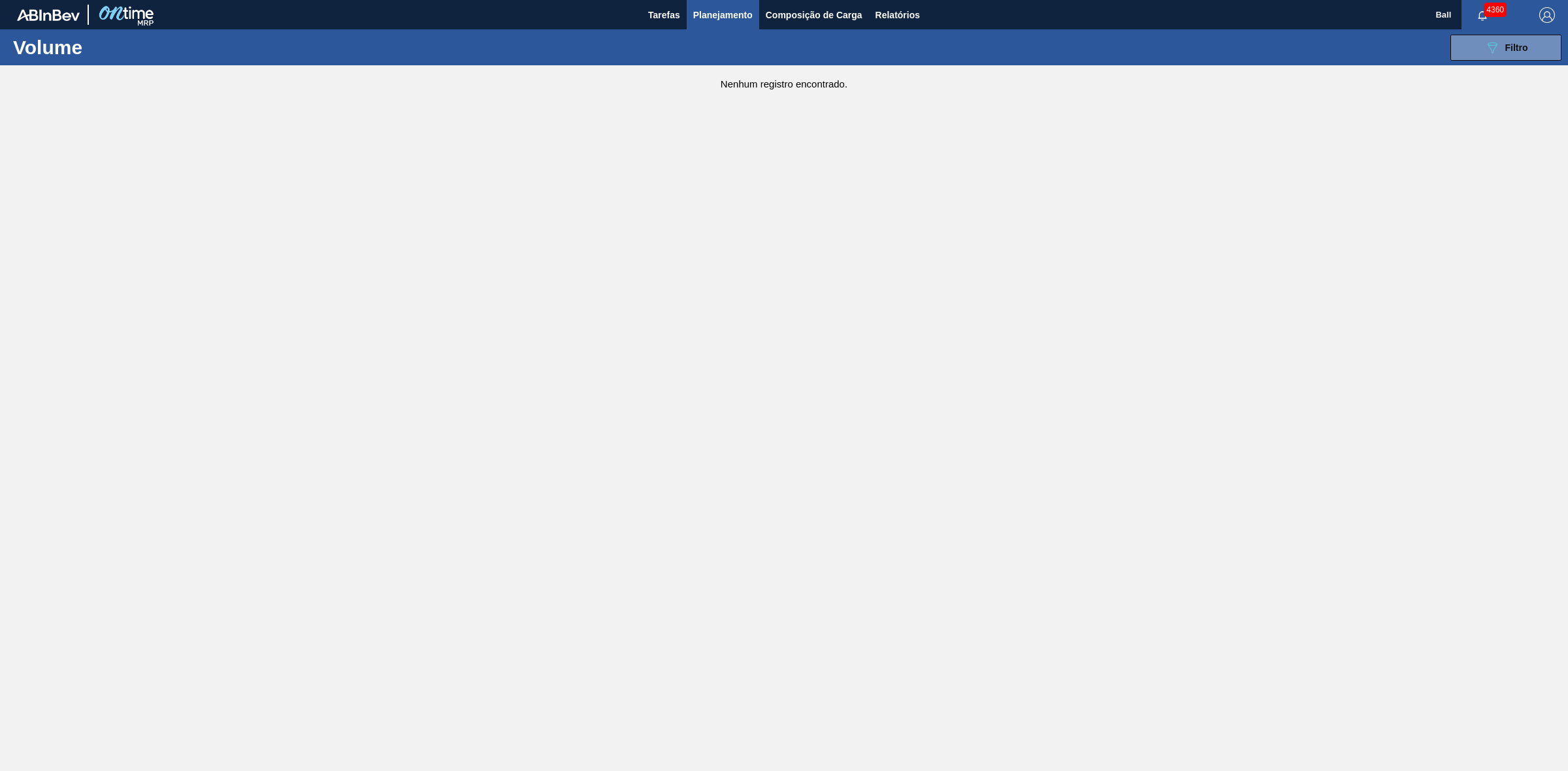
click at [707, 10] on span "Planejamento" at bounding box center [722, 15] width 60 height 16
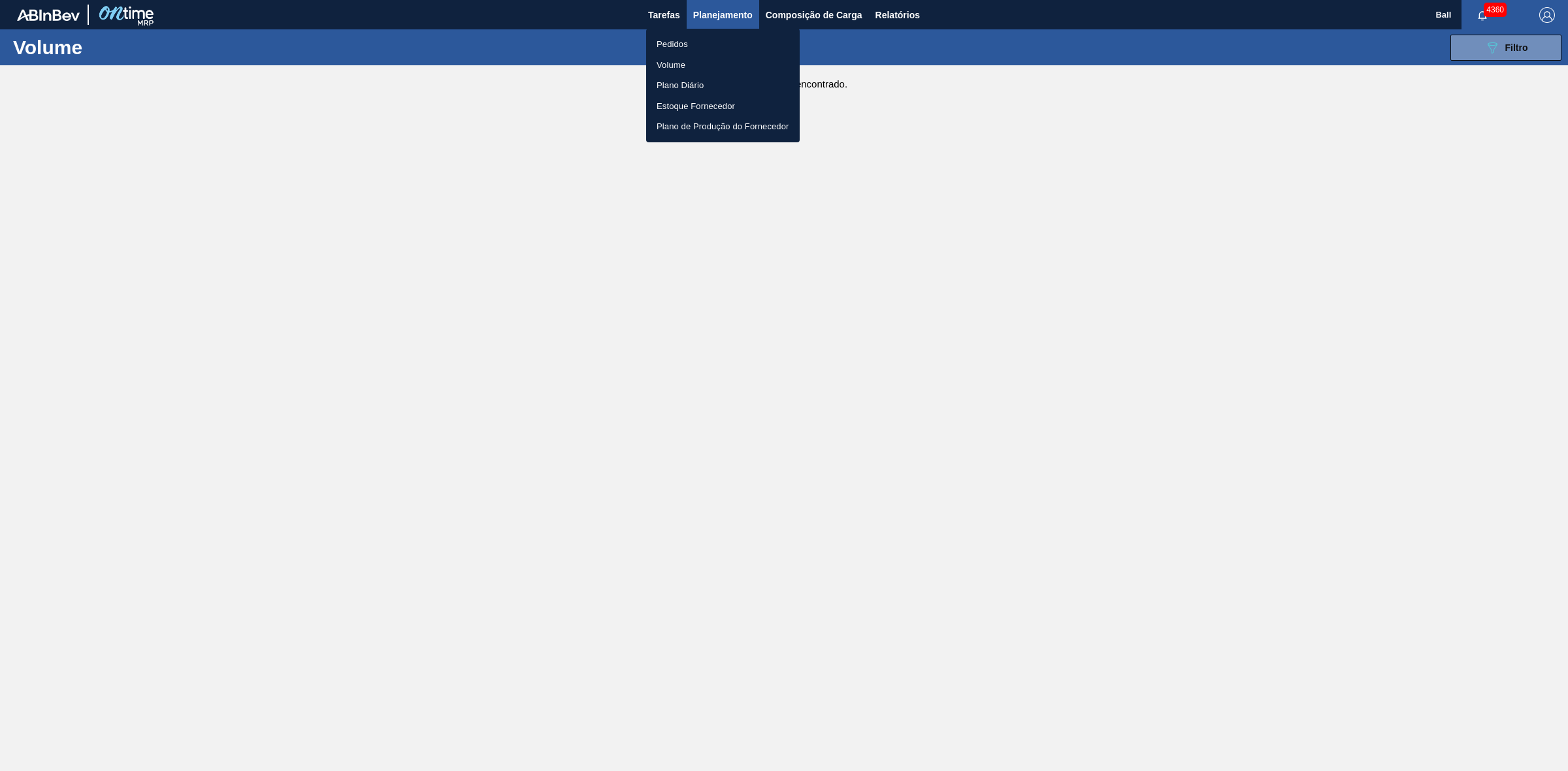
click at [1216, 233] on div at bounding box center [784, 385] width 1568 height 771
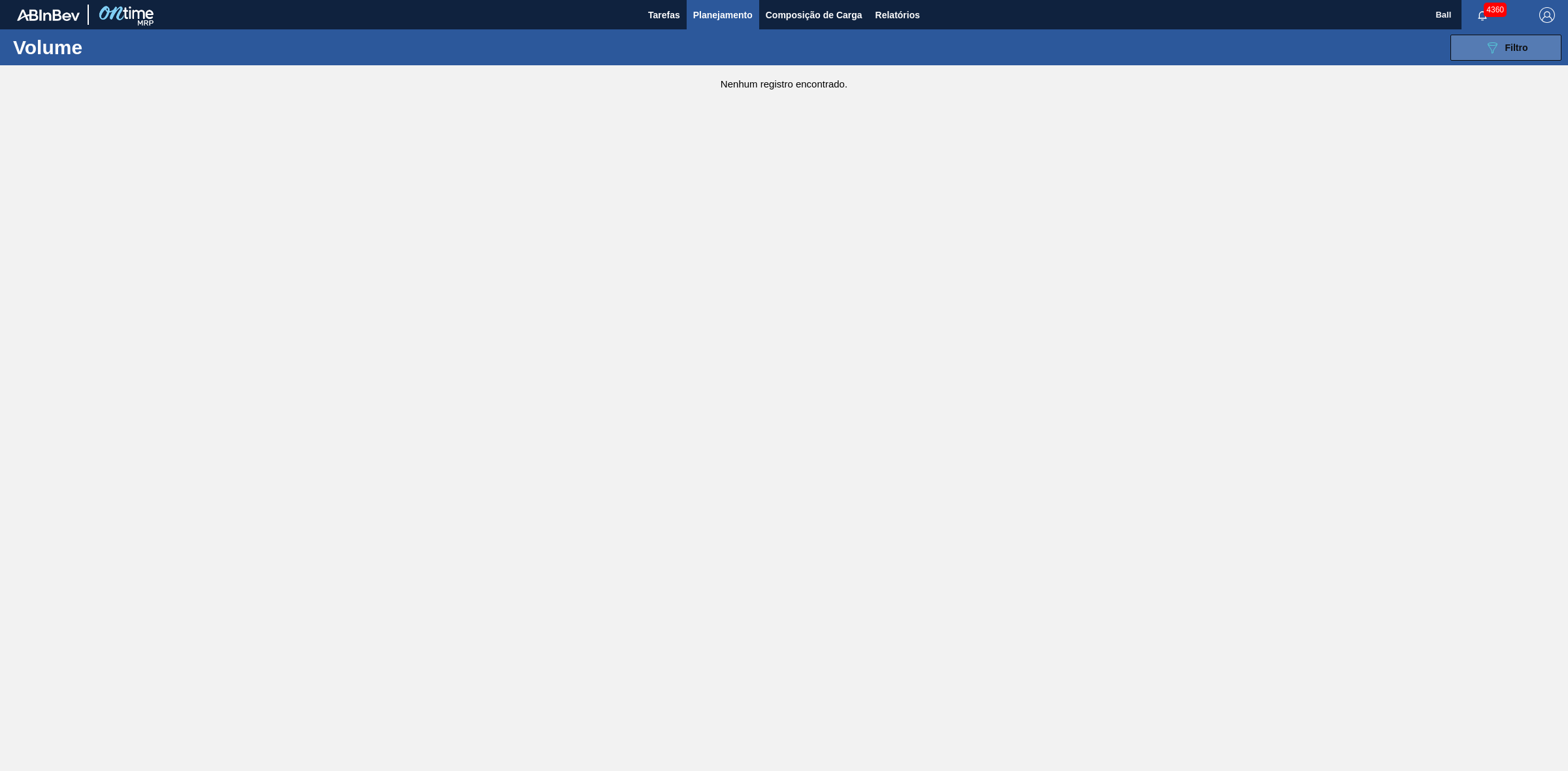
click at [1528, 49] on button "089F7B8B-B2A5-4AFE-B5C0-19BA573D28AC Filtro" at bounding box center [1506, 48] width 111 height 26
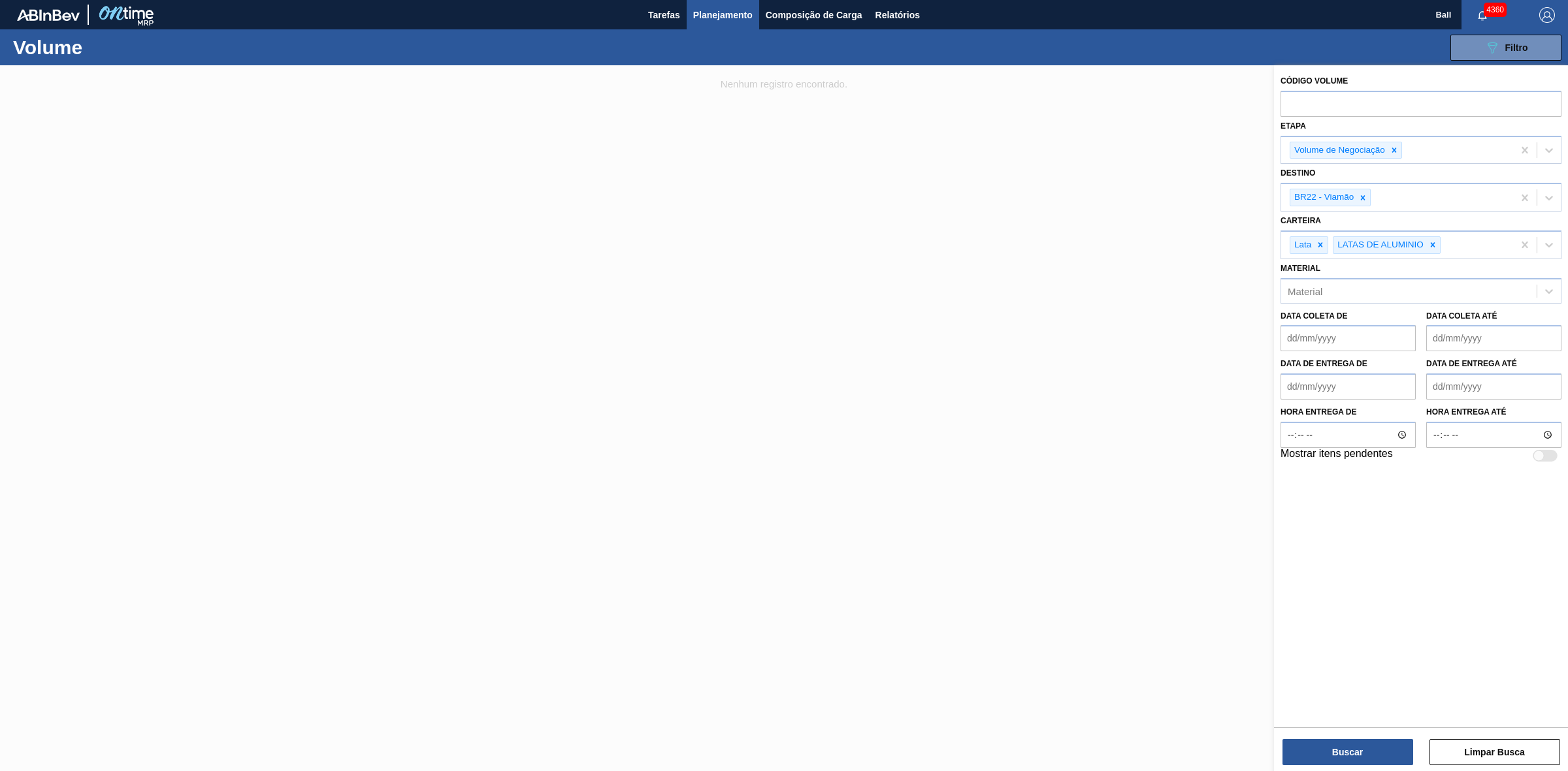
click at [854, 171] on div at bounding box center [784, 450] width 1568 height 771
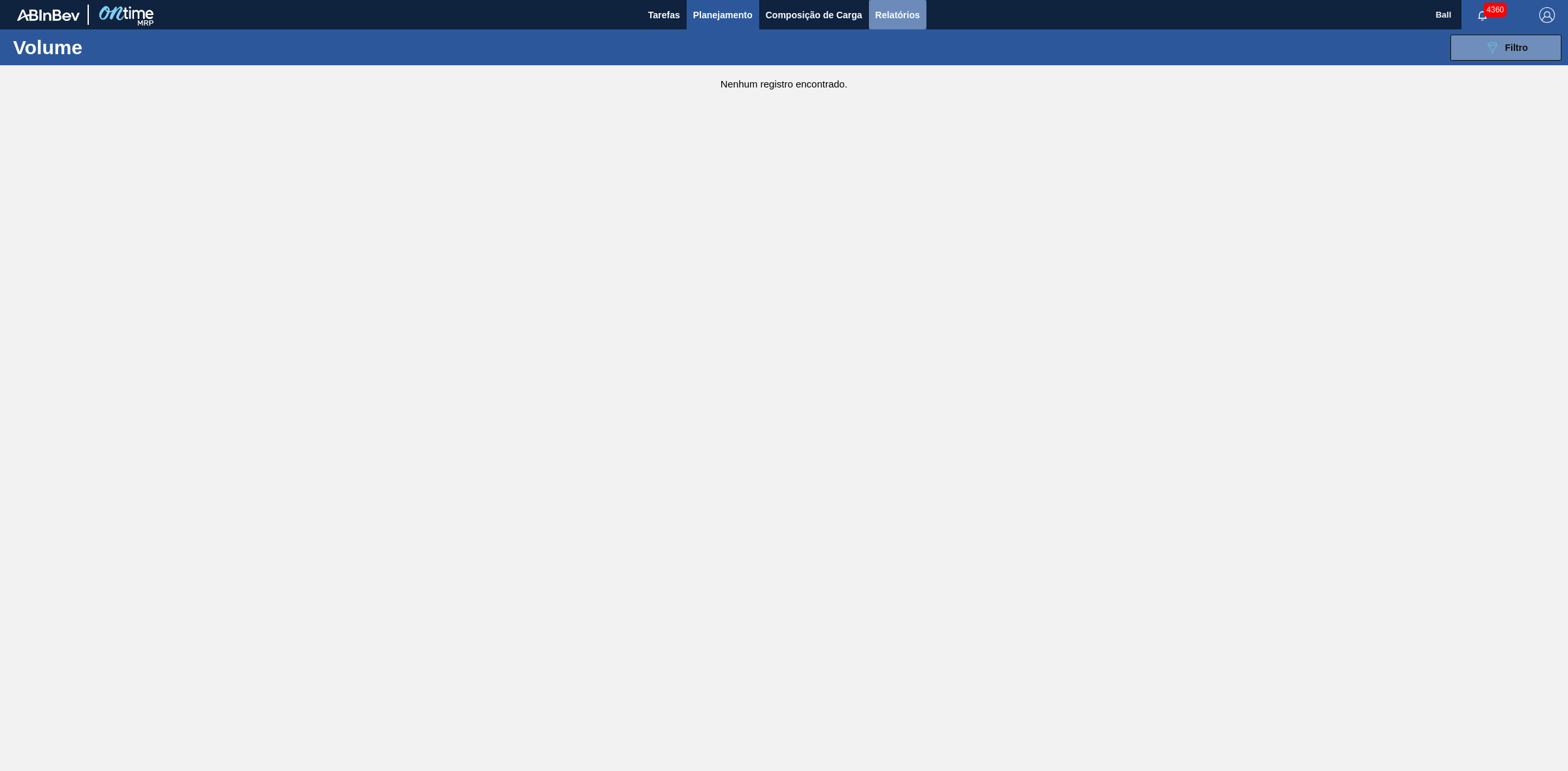
click at [895, 16] on span "Relatórios" at bounding box center [897, 15] width 44 height 16
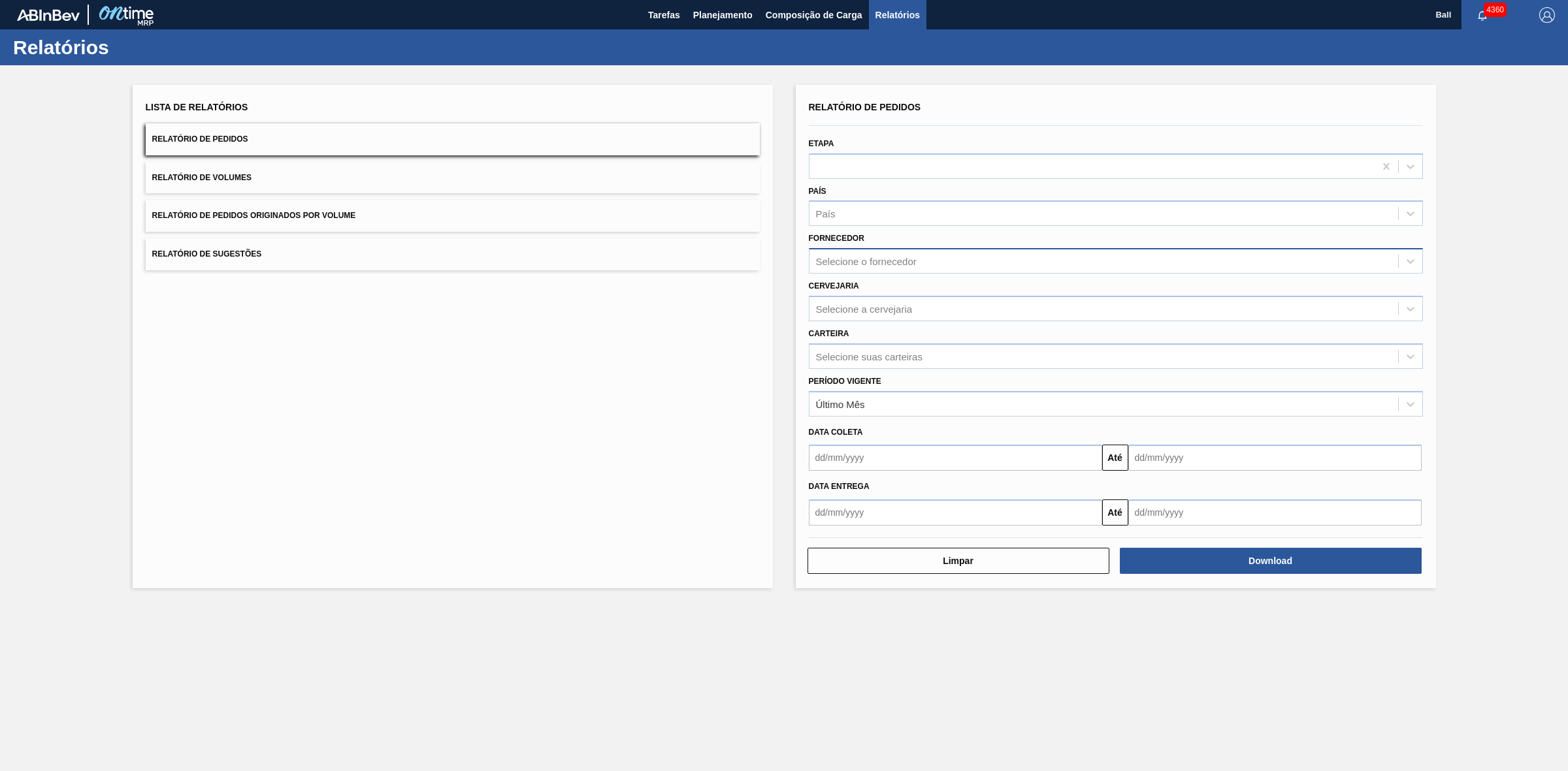
click at [913, 253] on div "Selecione o fornecedor" at bounding box center [1104, 261] width 589 height 19
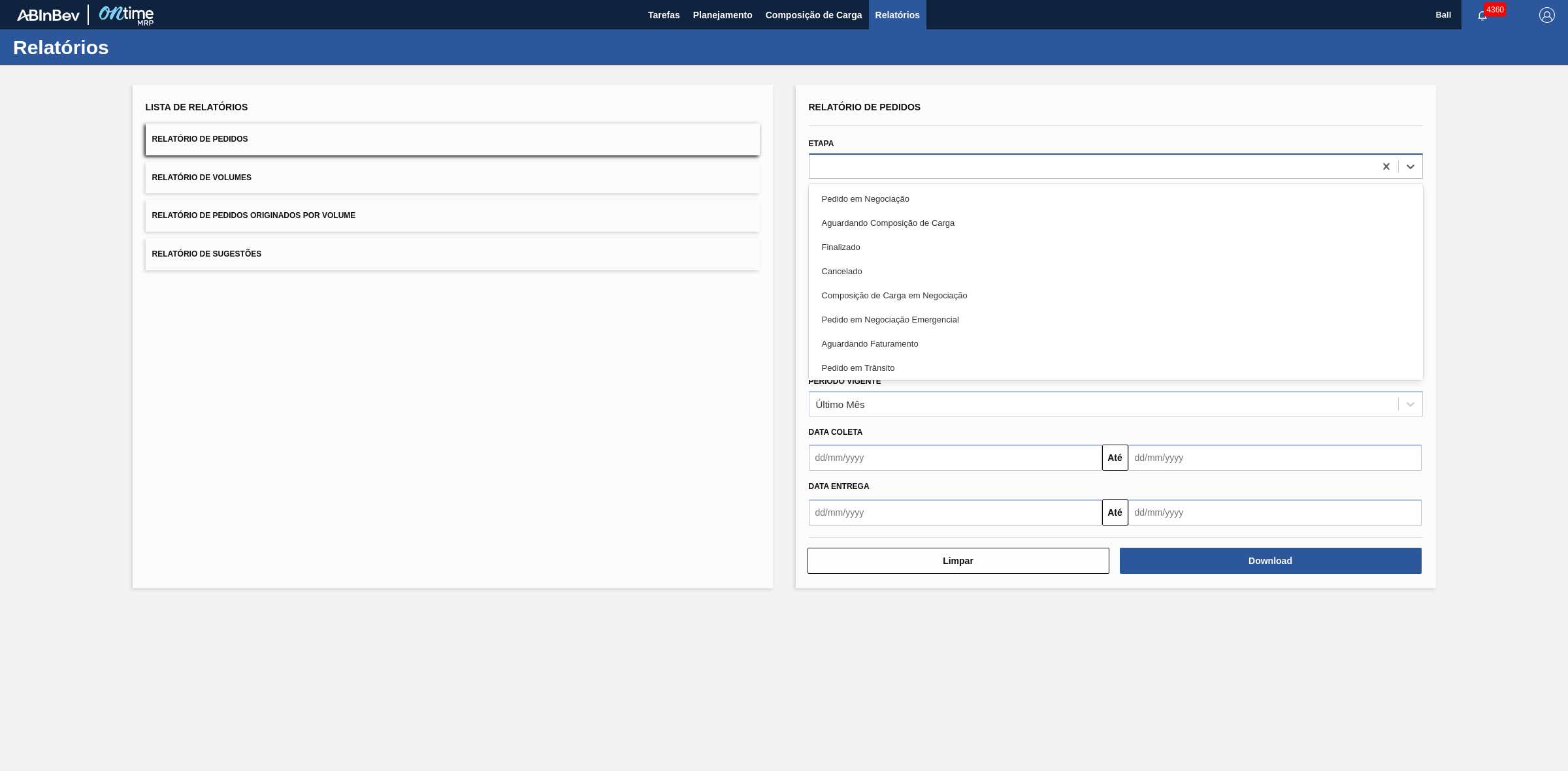
click at [931, 162] on div at bounding box center [1092, 166] width 565 height 19
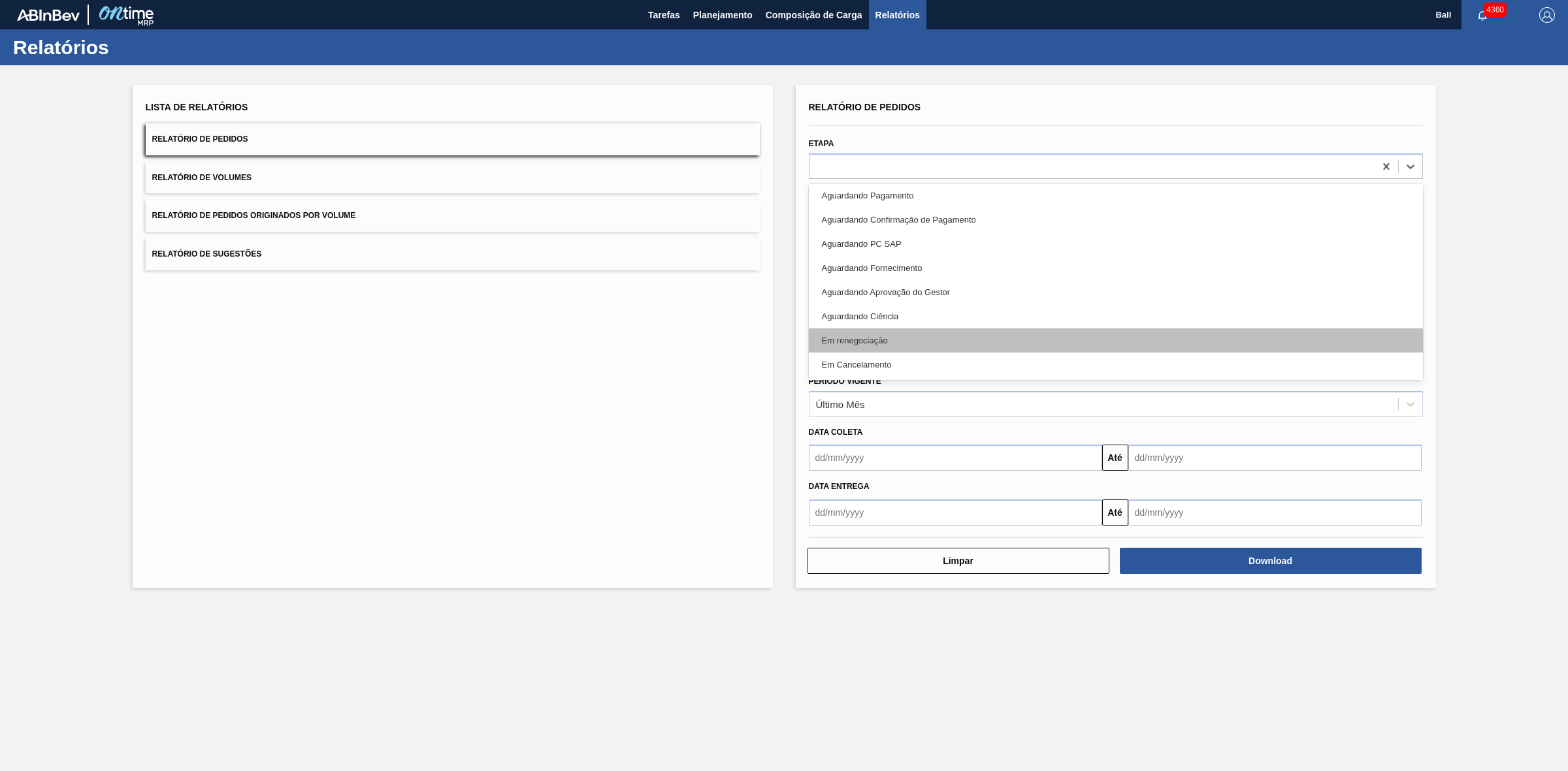
scroll to position [292, 0]
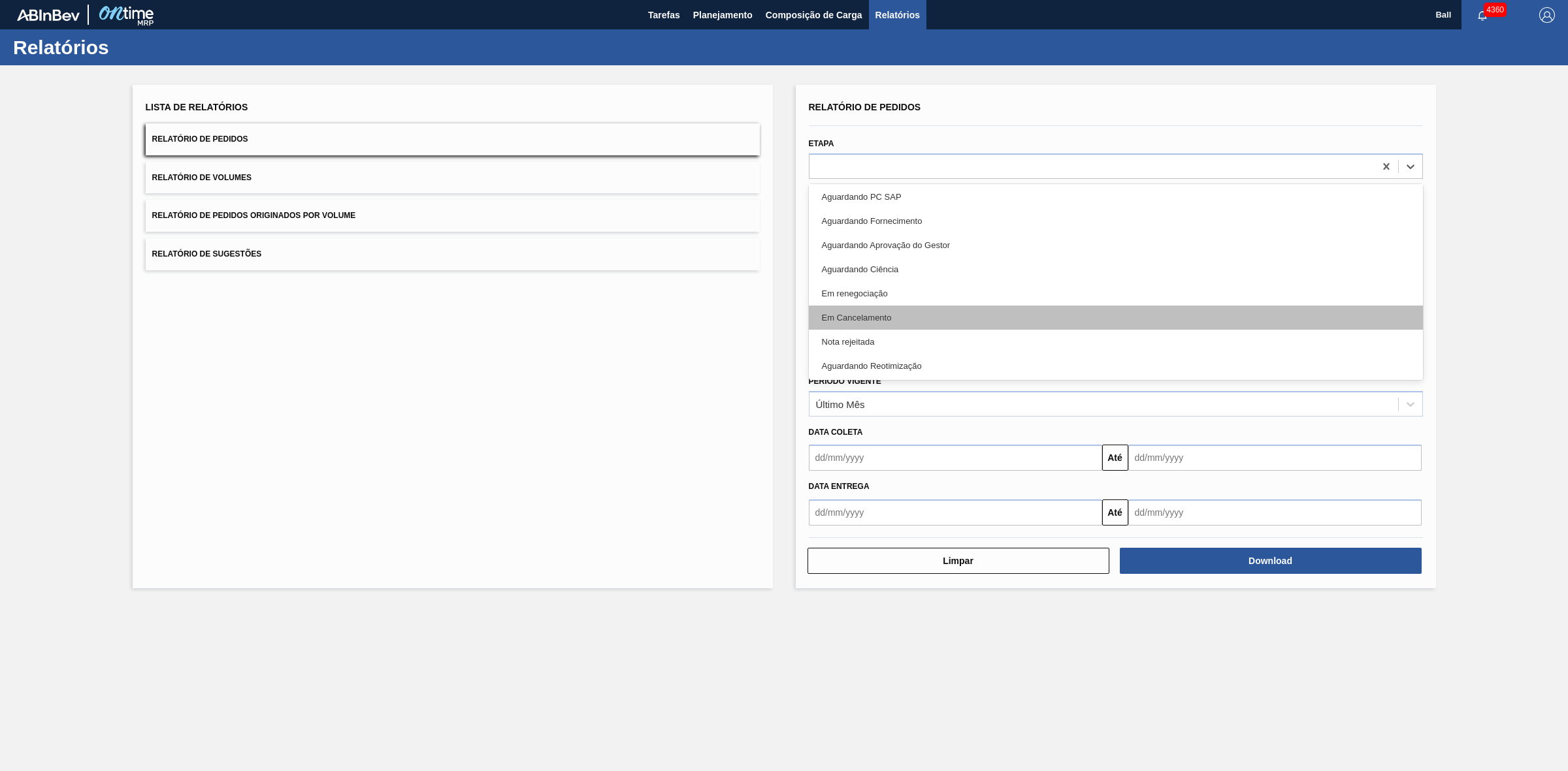
click at [893, 313] on div "Em Cancelamento" at bounding box center [1115, 318] width 614 height 24
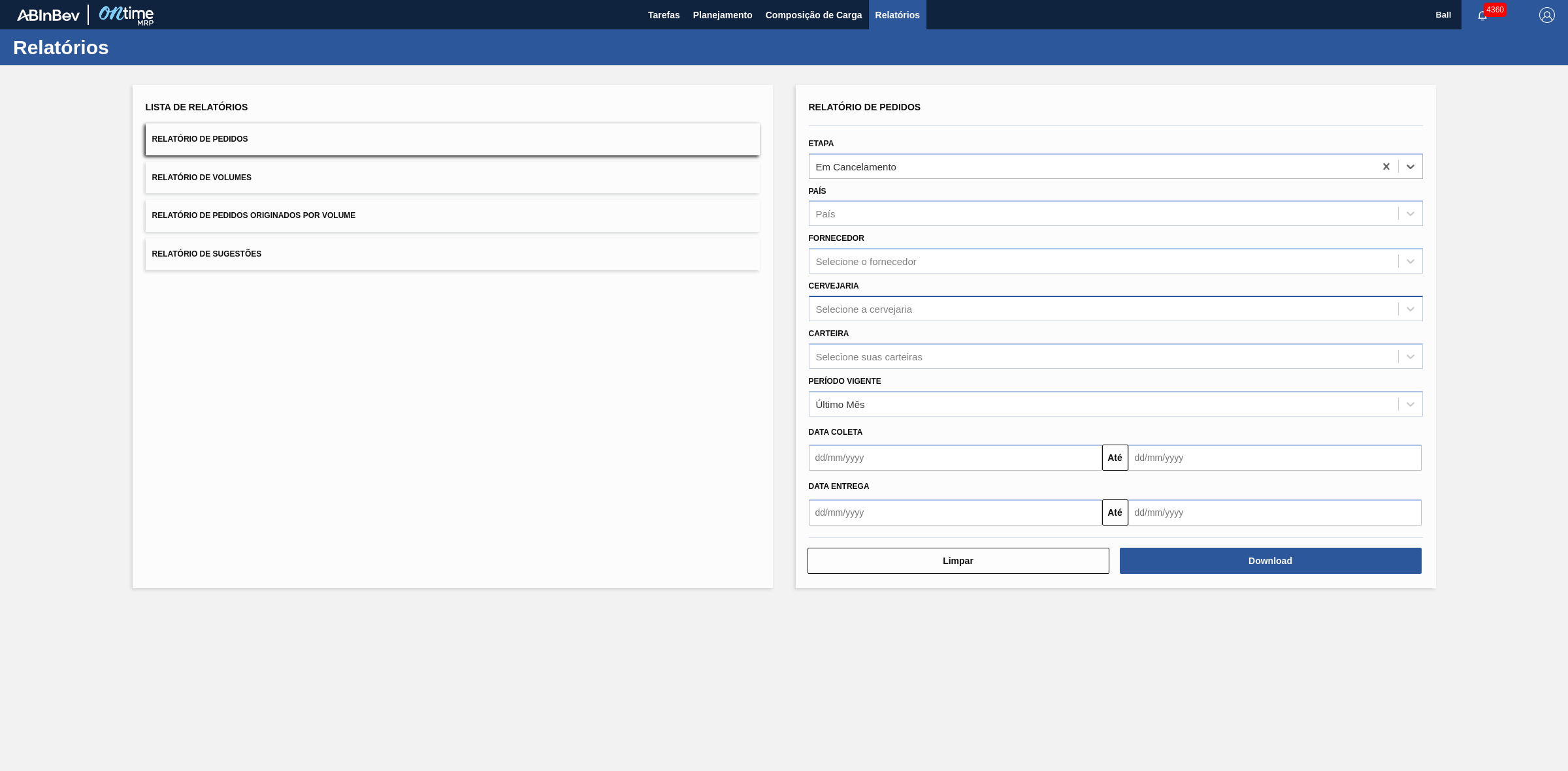
click at [895, 307] on div "Selecione a cervejaria" at bounding box center [864, 308] width 97 height 11
type input "lages"
click at [861, 265] on div "Selecione o fornecedor" at bounding box center [866, 261] width 100 height 11
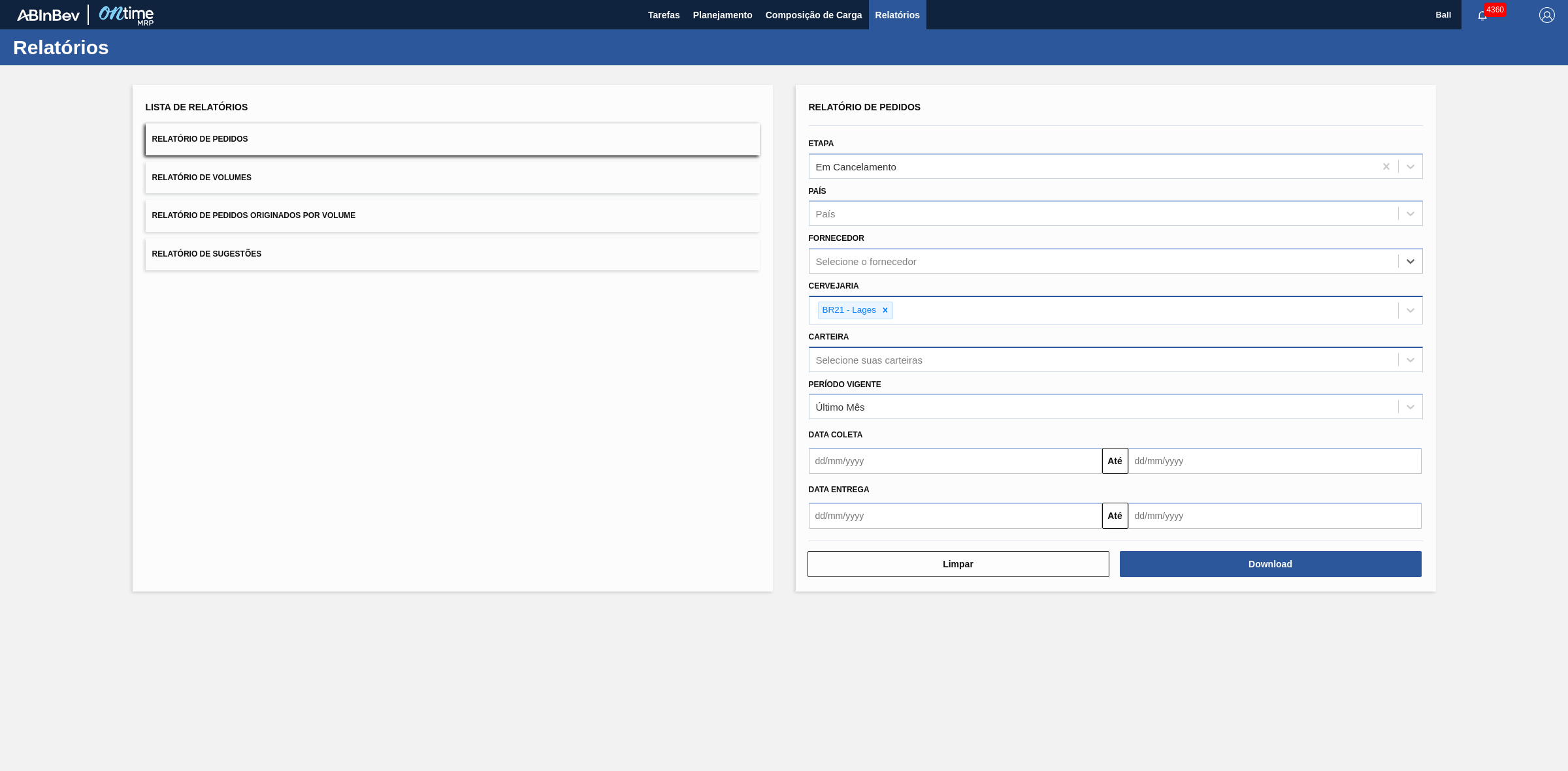
click at [888, 365] on div "Selecione suas carteiras" at bounding box center [1104, 359] width 589 height 19
type input "latas"
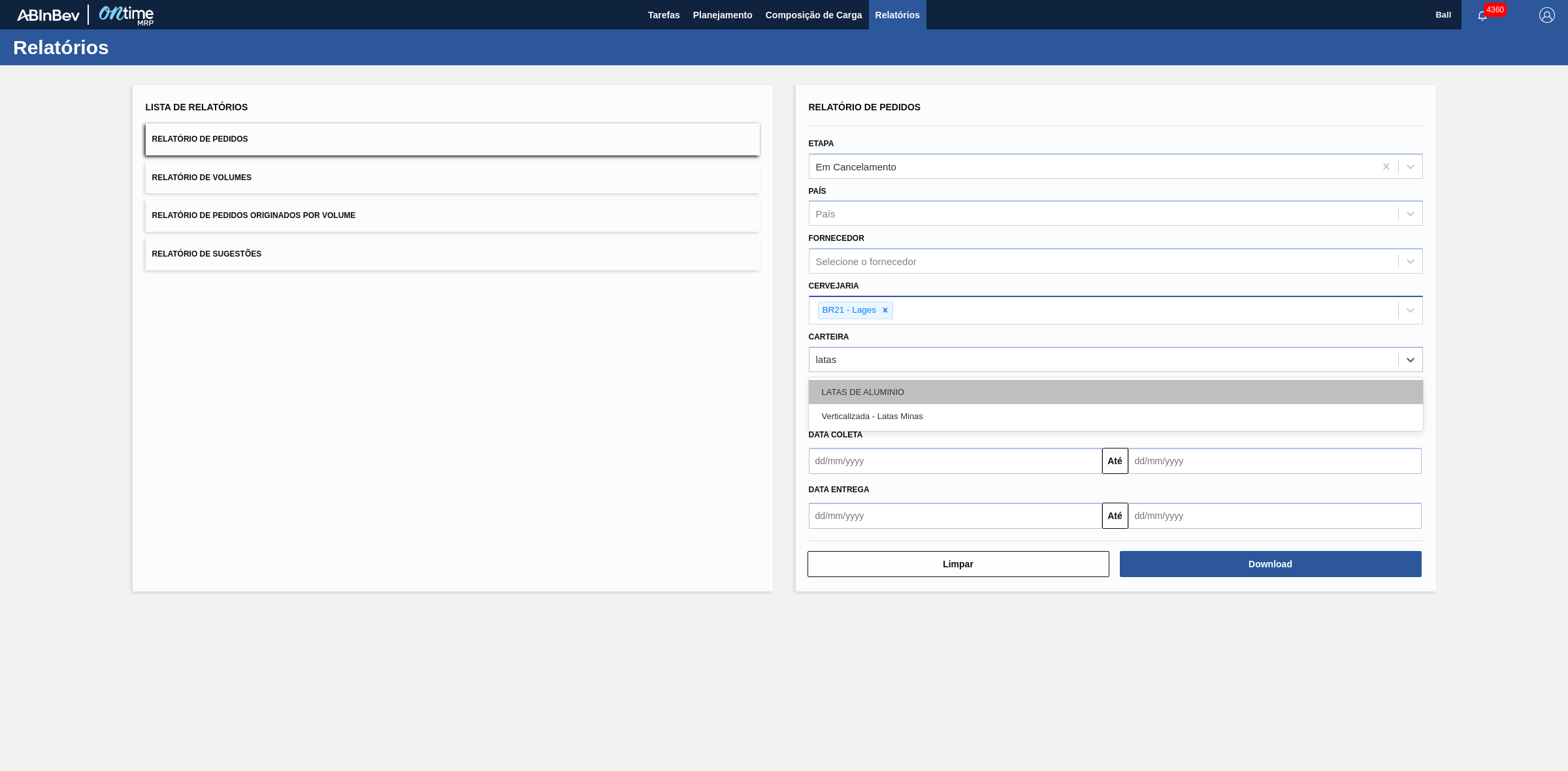
click at [873, 389] on div "LATAS DE ALUMINIO" at bounding box center [1115, 392] width 614 height 24
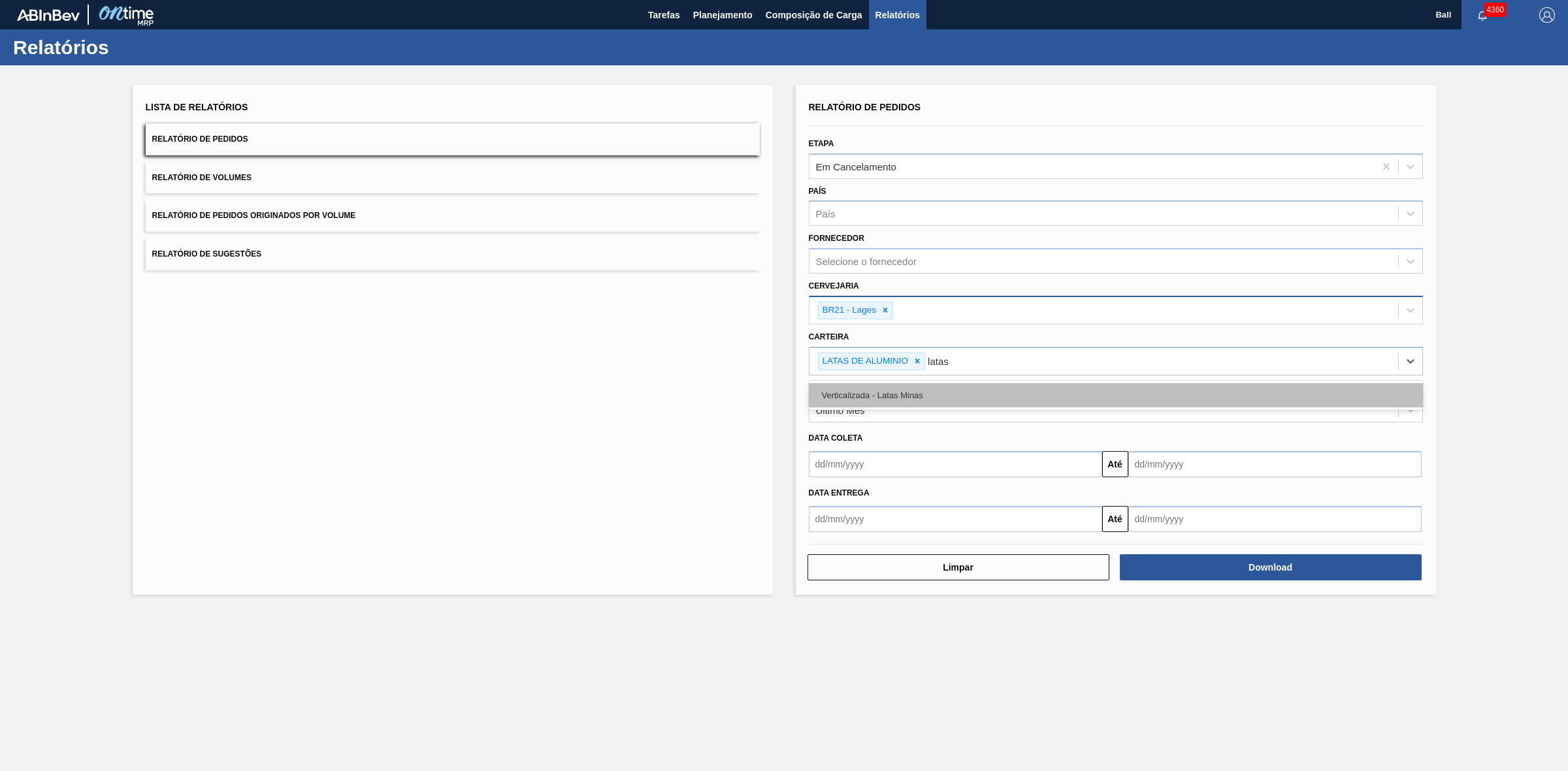
type input "lata"
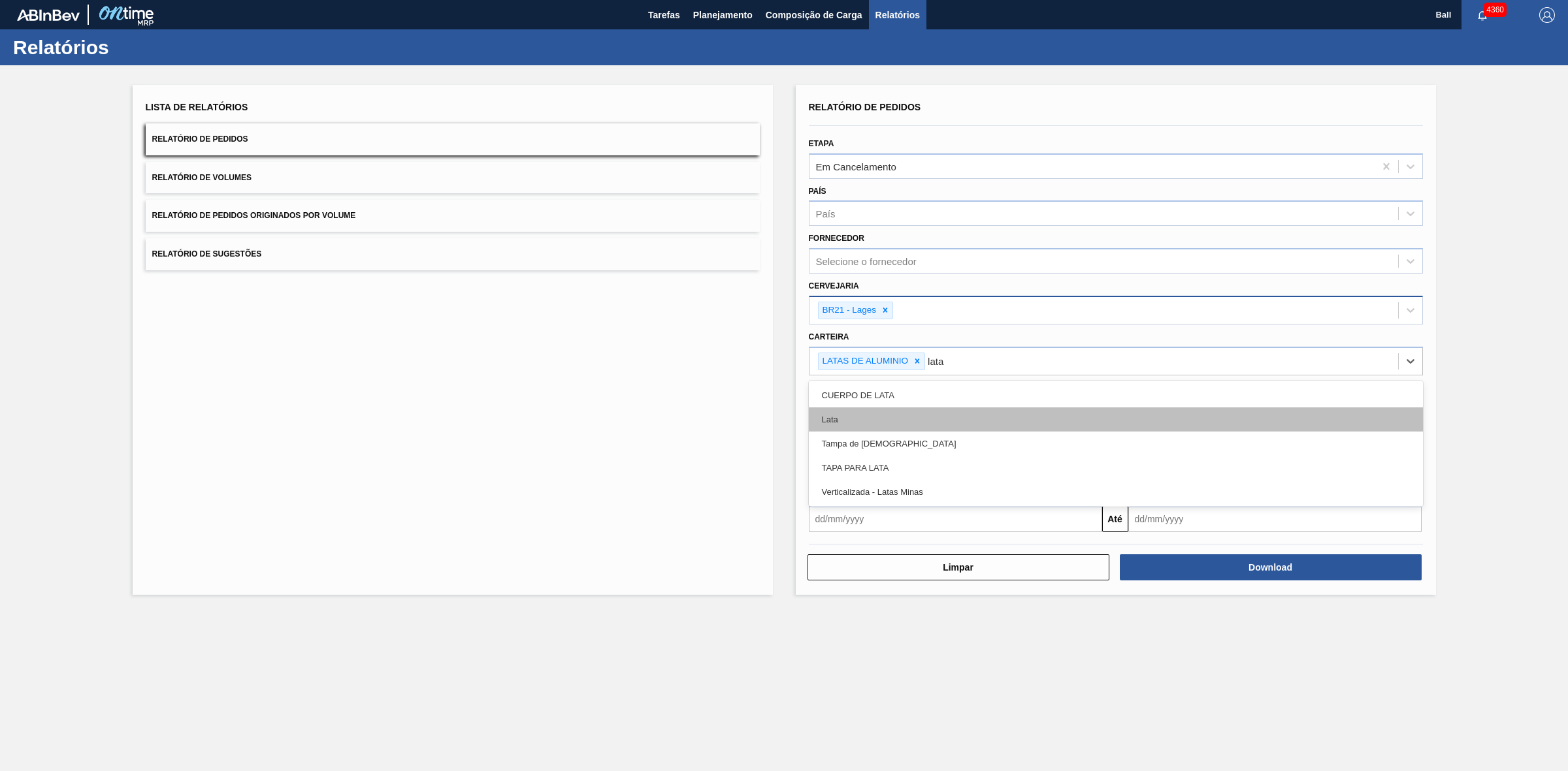
click at [867, 414] on div "Lata" at bounding box center [1115, 420] width 614 height 24
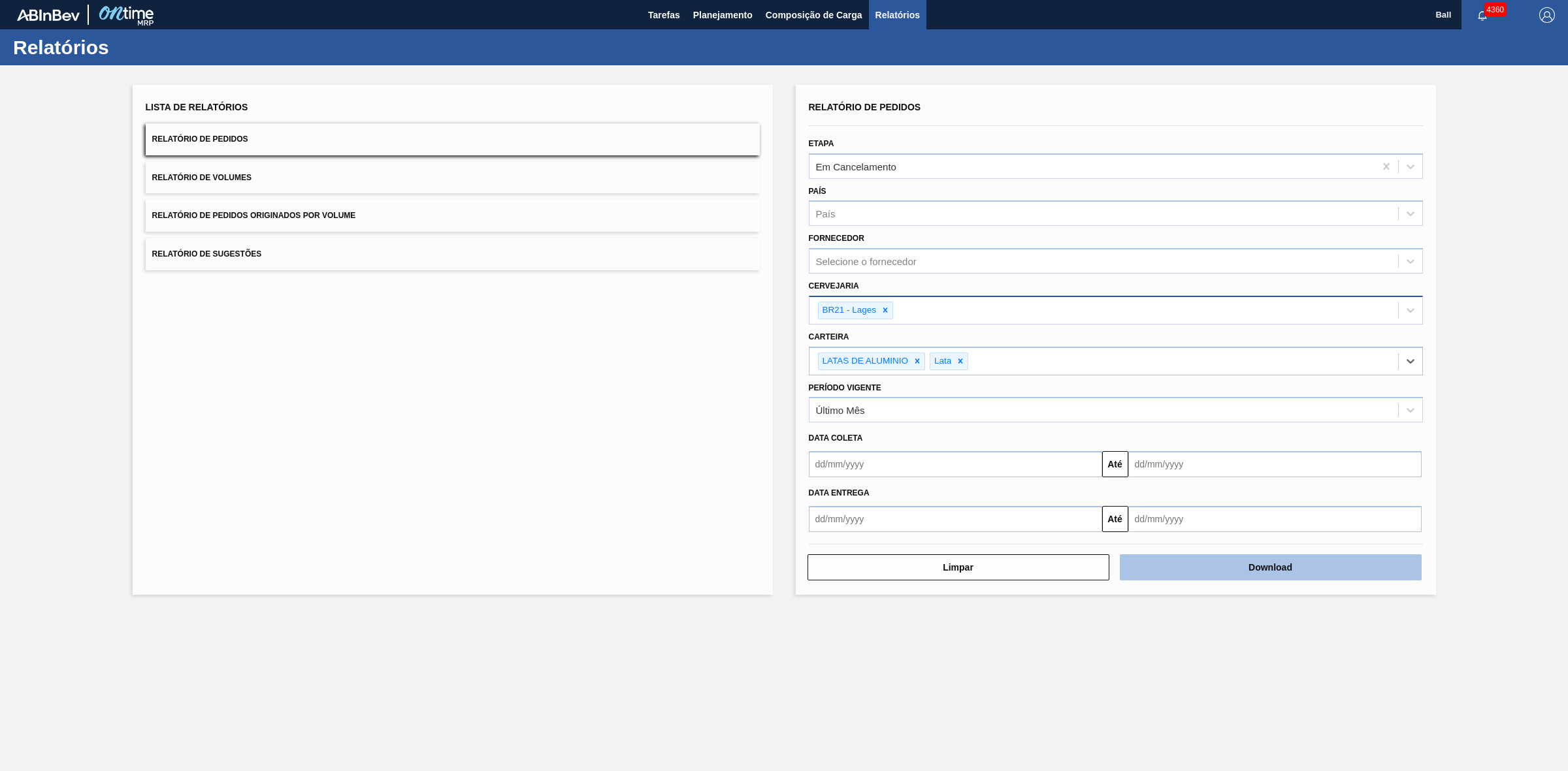
click at [1313, 566] on button "Download" at bounding box center [1270, 567] width 302 height 26
click at [667, 15] on span "Tarefas" at bounding box center [663, 15] width 32 height 16
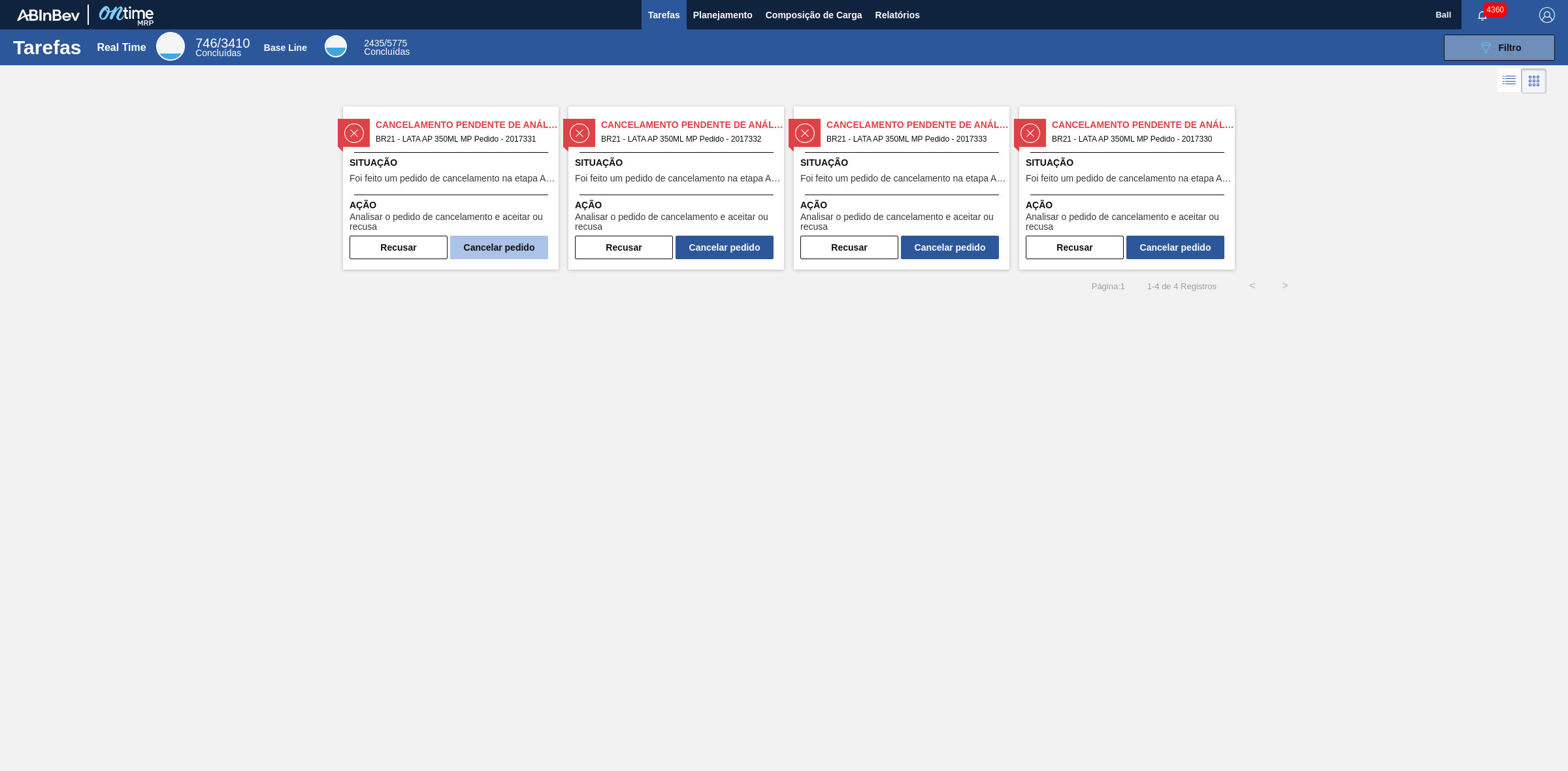
click at [491, 252] on button "Cancelar pedido" at bounding box center [499, 247] width 98 height 23
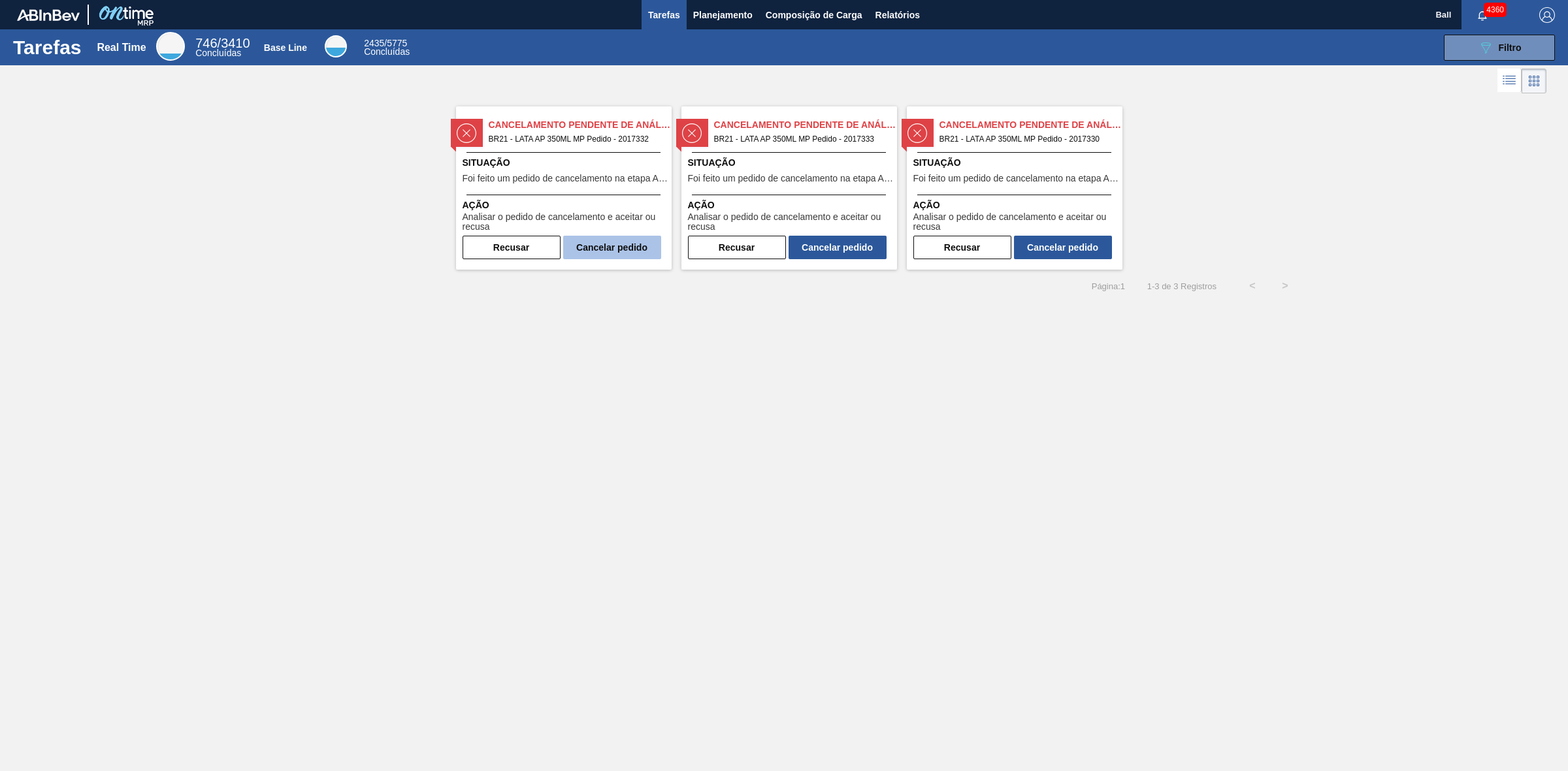
click at [655, 243] on button "Cancelar pedido" at bounding box center [611, 247] width 98 height 23
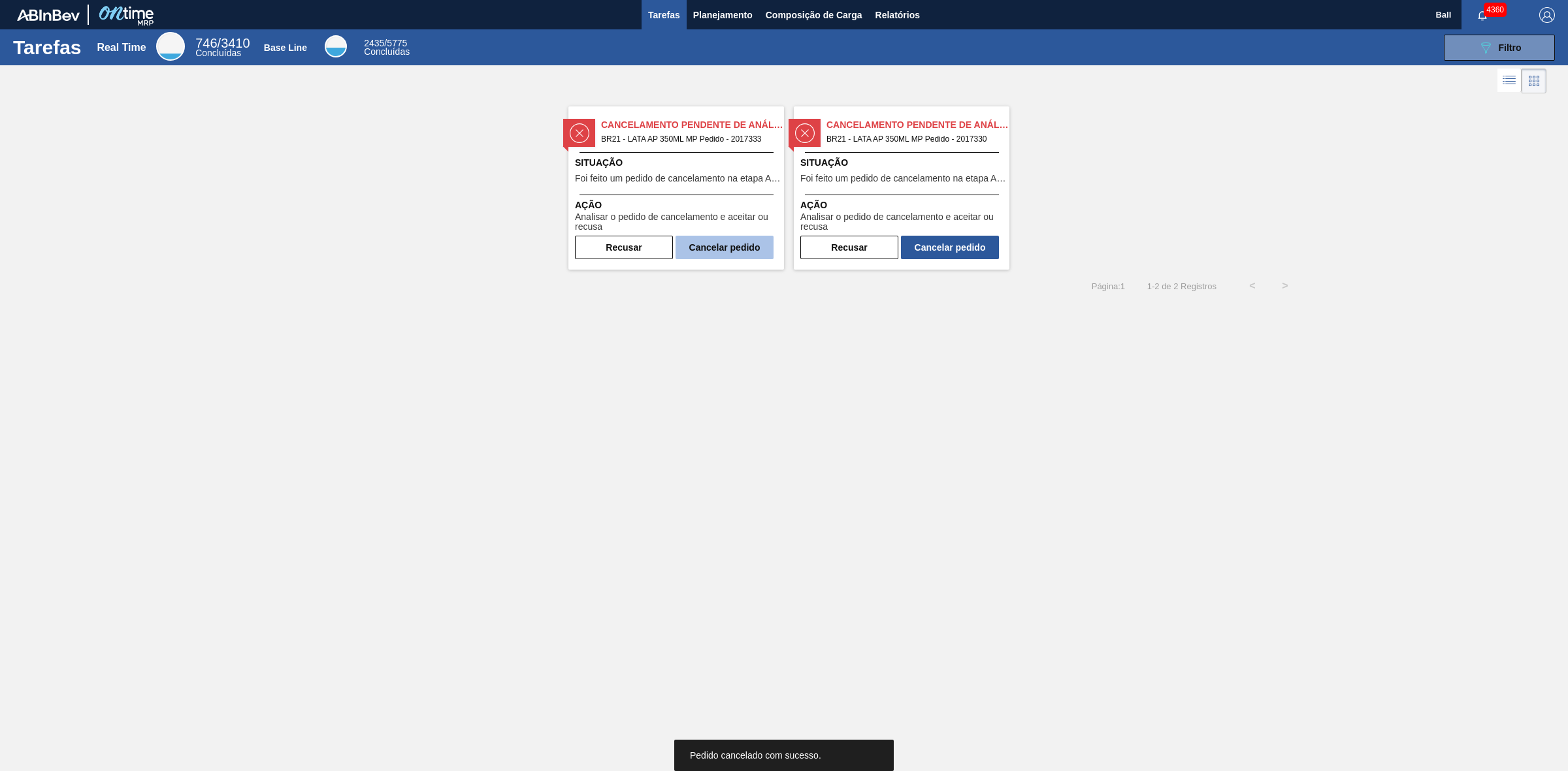
click at [765, 241] on button "Cancelar pedido" at bounding box center [724, 247] width 98 height 23
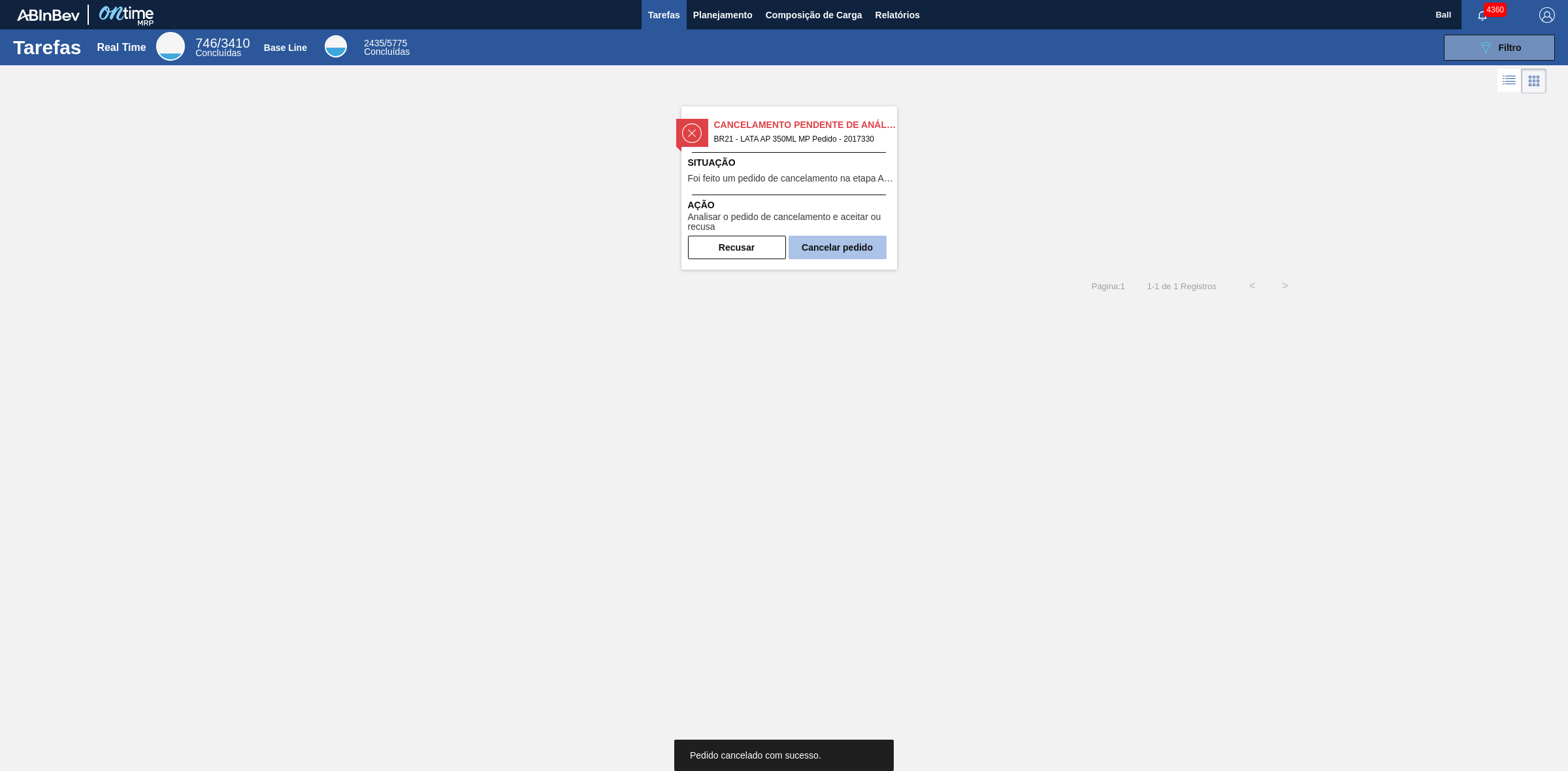
click at [849, 241] on button "Cancelar pedido" at bounding box center [837, 247] width 98 height 23
